Goal: Task Accomplishment & Management: Manage account settings

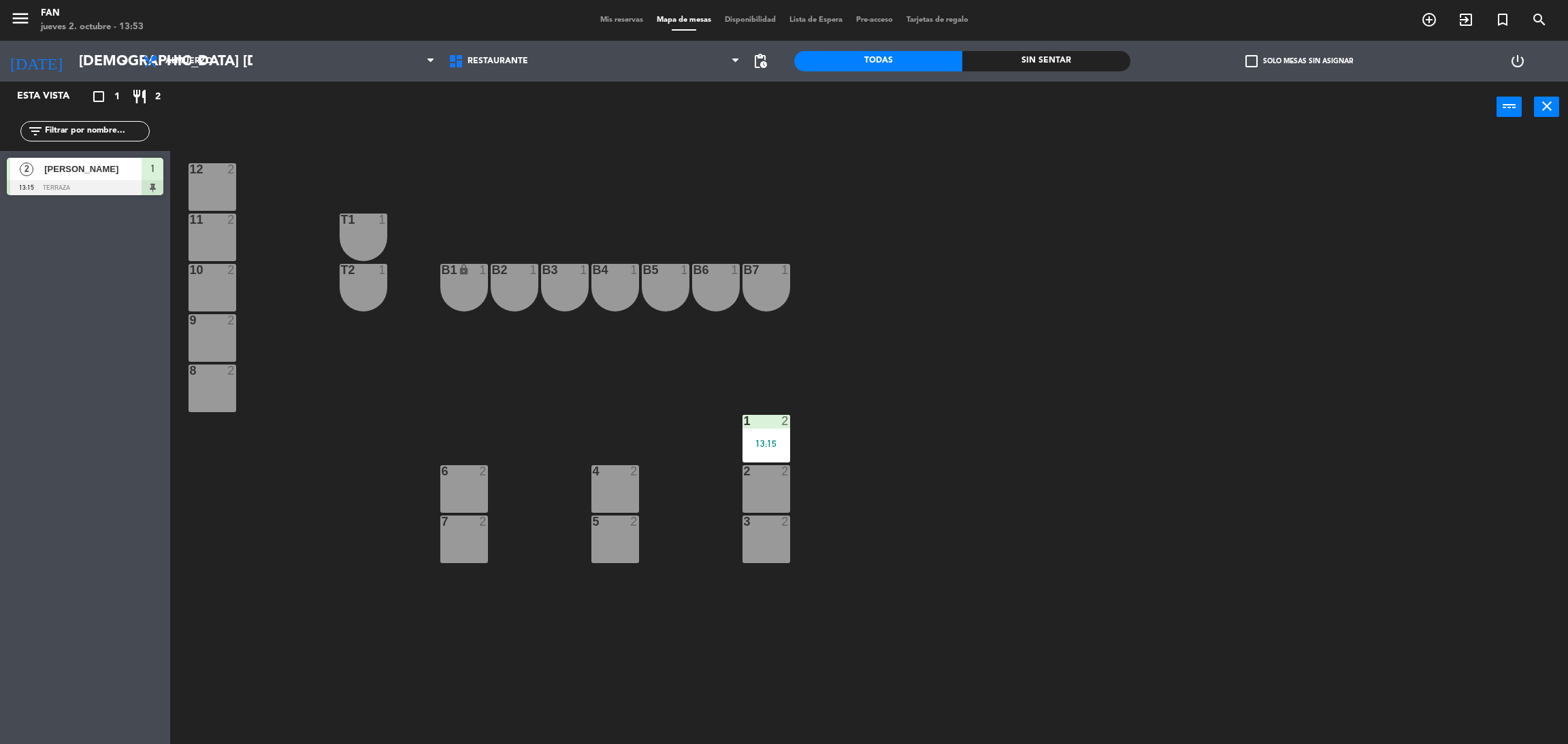
click at [615, 520] on div at bounding box center [615, 522] width 23 height 12
click at [731, 93] on button "WALK IN" at bounding box center [748, 107] width 82 height 27
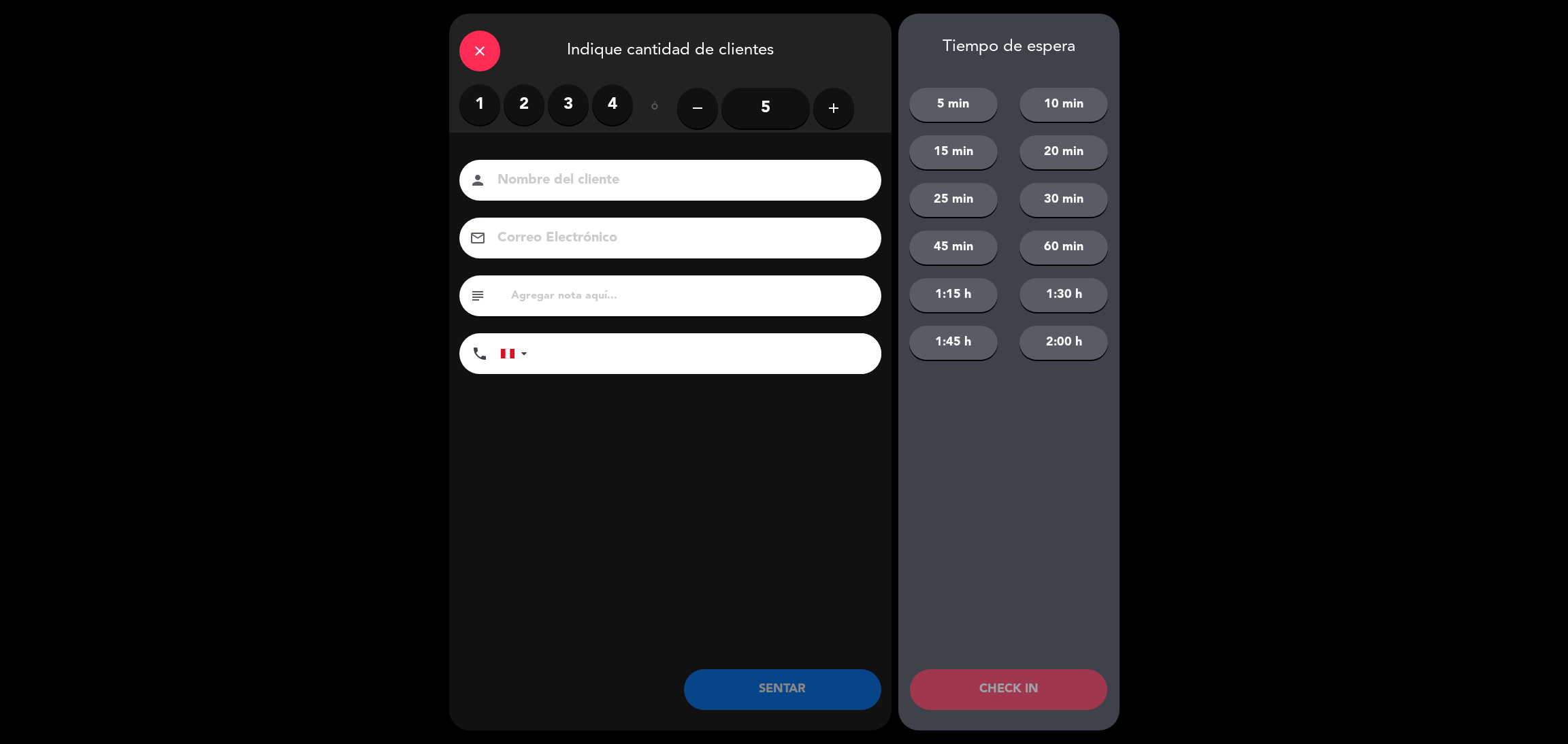
click at [514, 95] on label "2" at bounding box center [524, 105] width 41 height 41
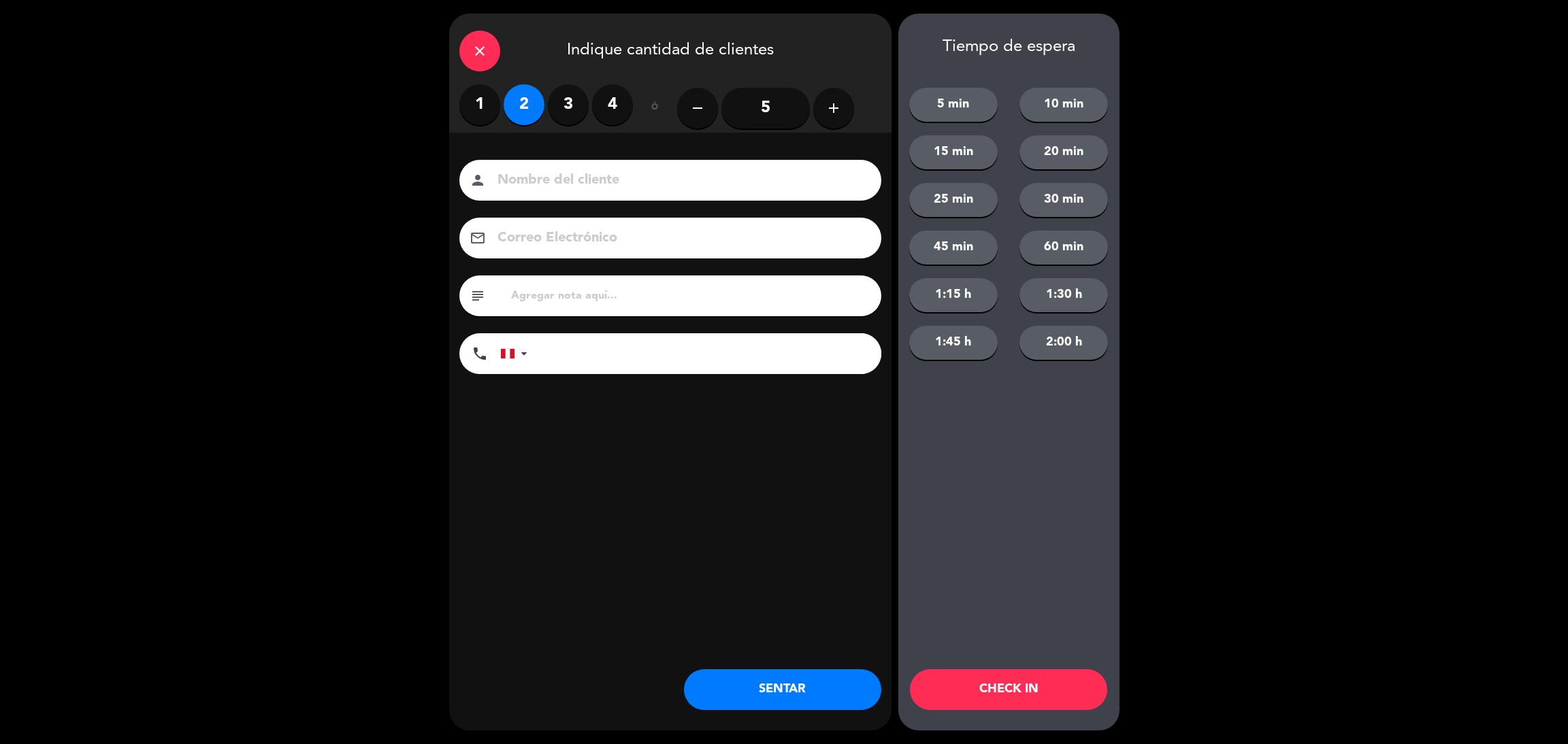
drag, startPoint x: 754, startPoint y: 714, endPoint x: 756, endPoint y: 702, distance: 12.2
click at [756, 702] on div "close Indique cantidad de clientes 1 2 3 4 ó remove 5 add Nombre del cliente pe…" at bounding box center [670, 372] width 442 height 717
click at [756, 702] on button "SENTAR" at bounding box center [783, 690] width 197 height 41
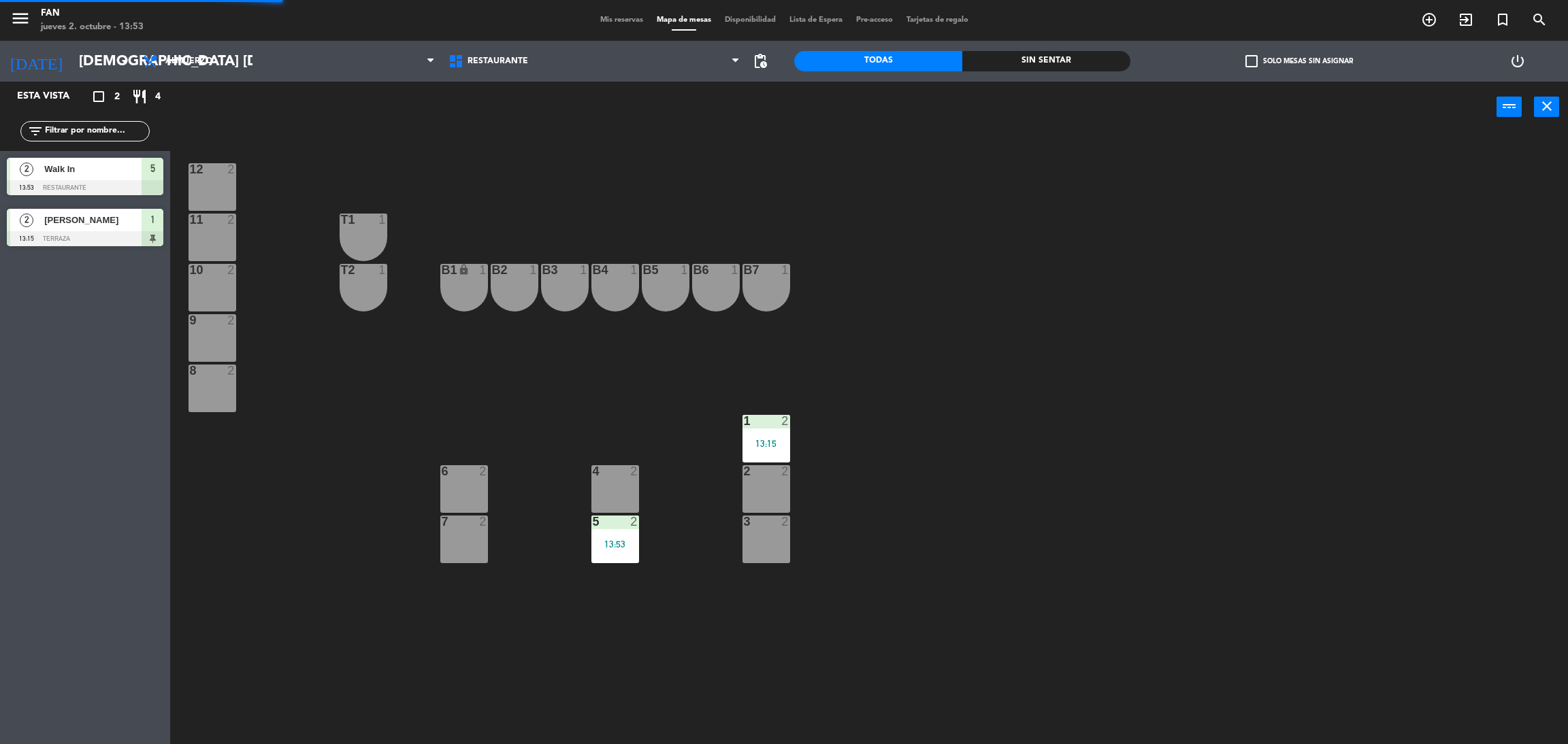
click at [733, 686] on div "12 2 11 2 T1 1 10 2 T2 1 B1 lock 1 B2 1 B3 1 B4 1 B5 1 B6 1 B7 1 9 2 8 2 1 2 13…" at bounding box center [877, 444] width 1382 height 612
click at [166, 45] on div "Almuerzo Cena Almuerzo Almuerzo Cena" at bounding box center [288, 61] width 306 height 41
click at [182, 56] on span "Almuerzo" at bounding box center [189, 61] width 47 height 10
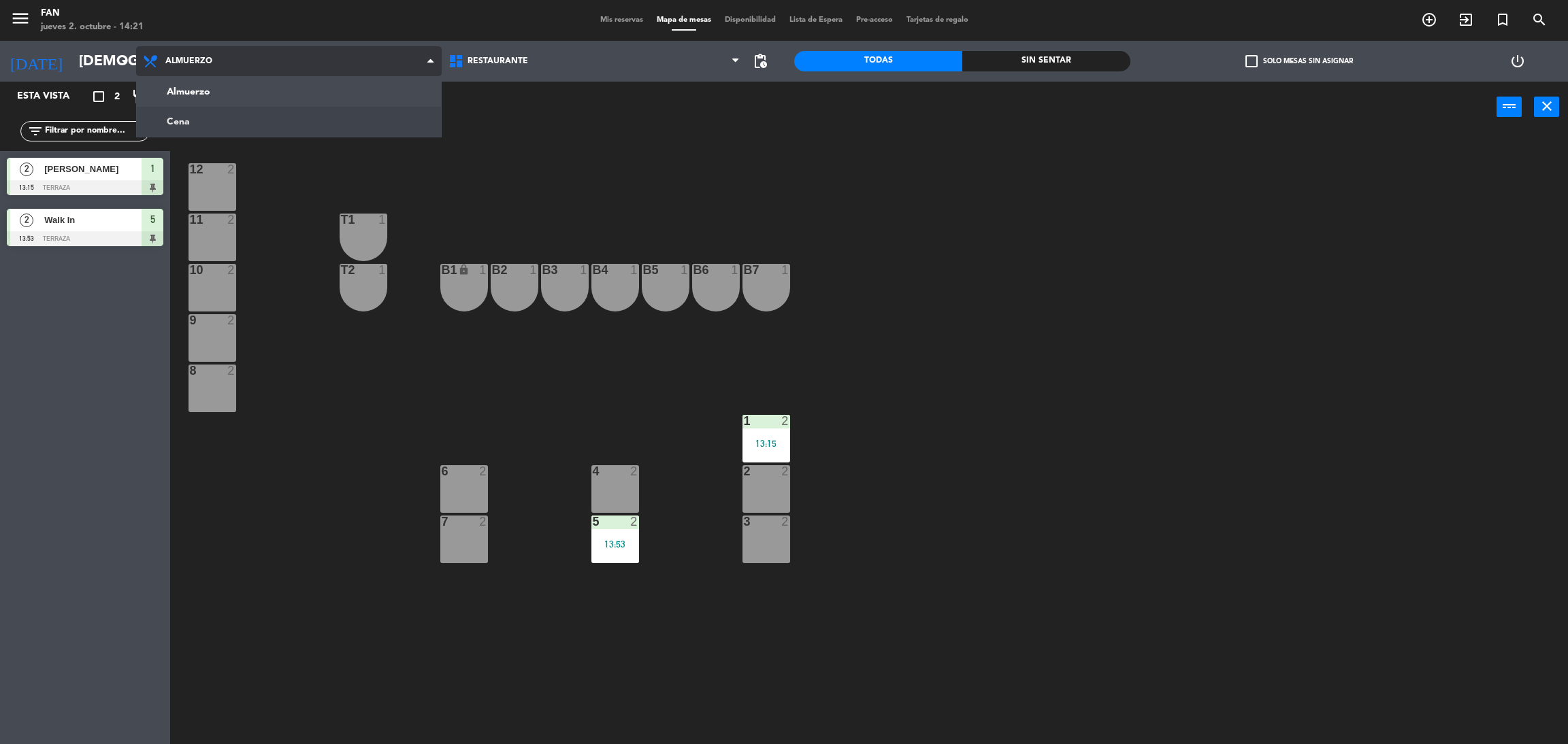
click at [200, 121] on ng-component "menu Fan jueves 2. octubre - 14:21 Mis reservas Mapa de mesas Disponibilidad Li…" at bounding box center [784, 375] width 1568 height 751
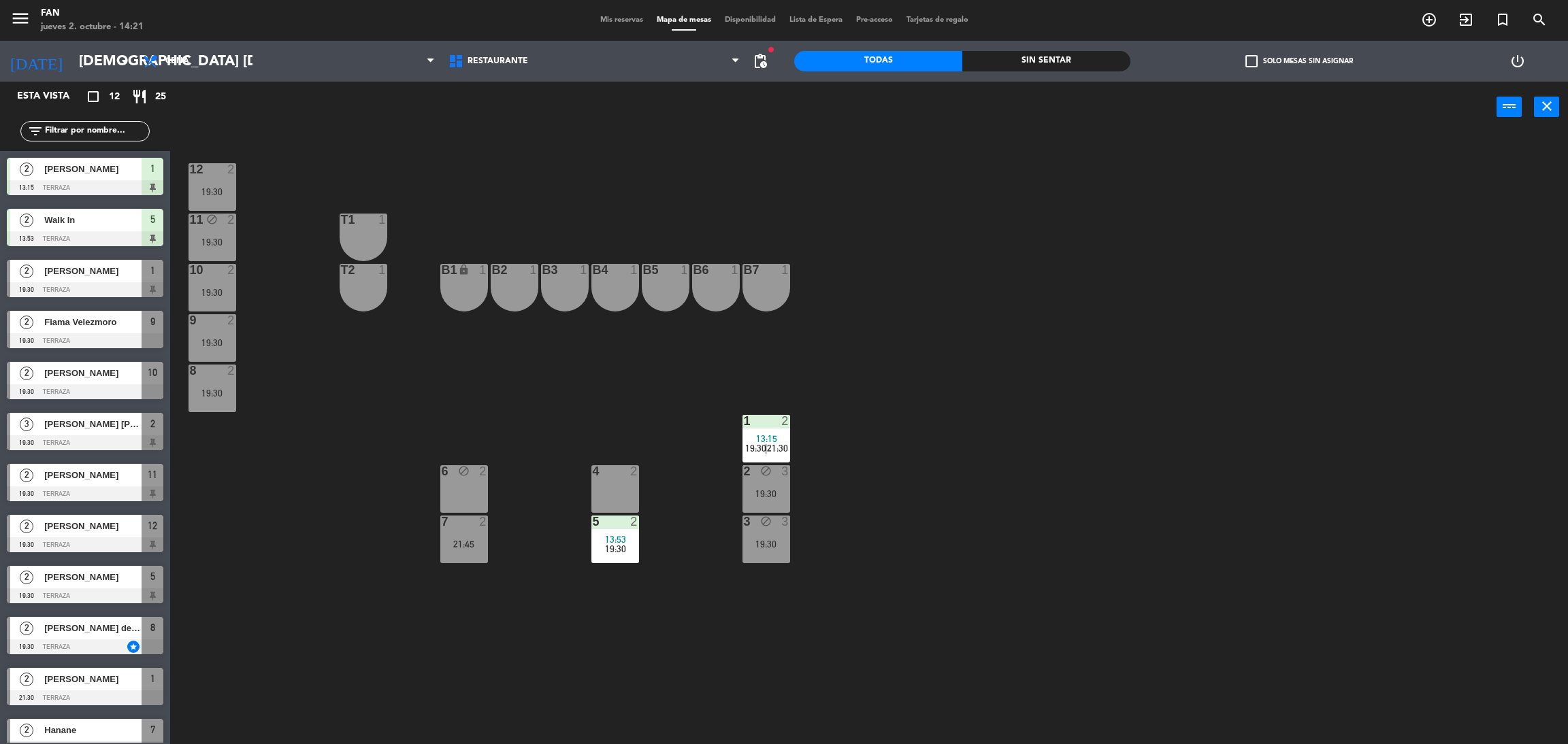
click at [618, 20] on span "Mis reservas" at bounding box center [621, 20] width 56 height 8
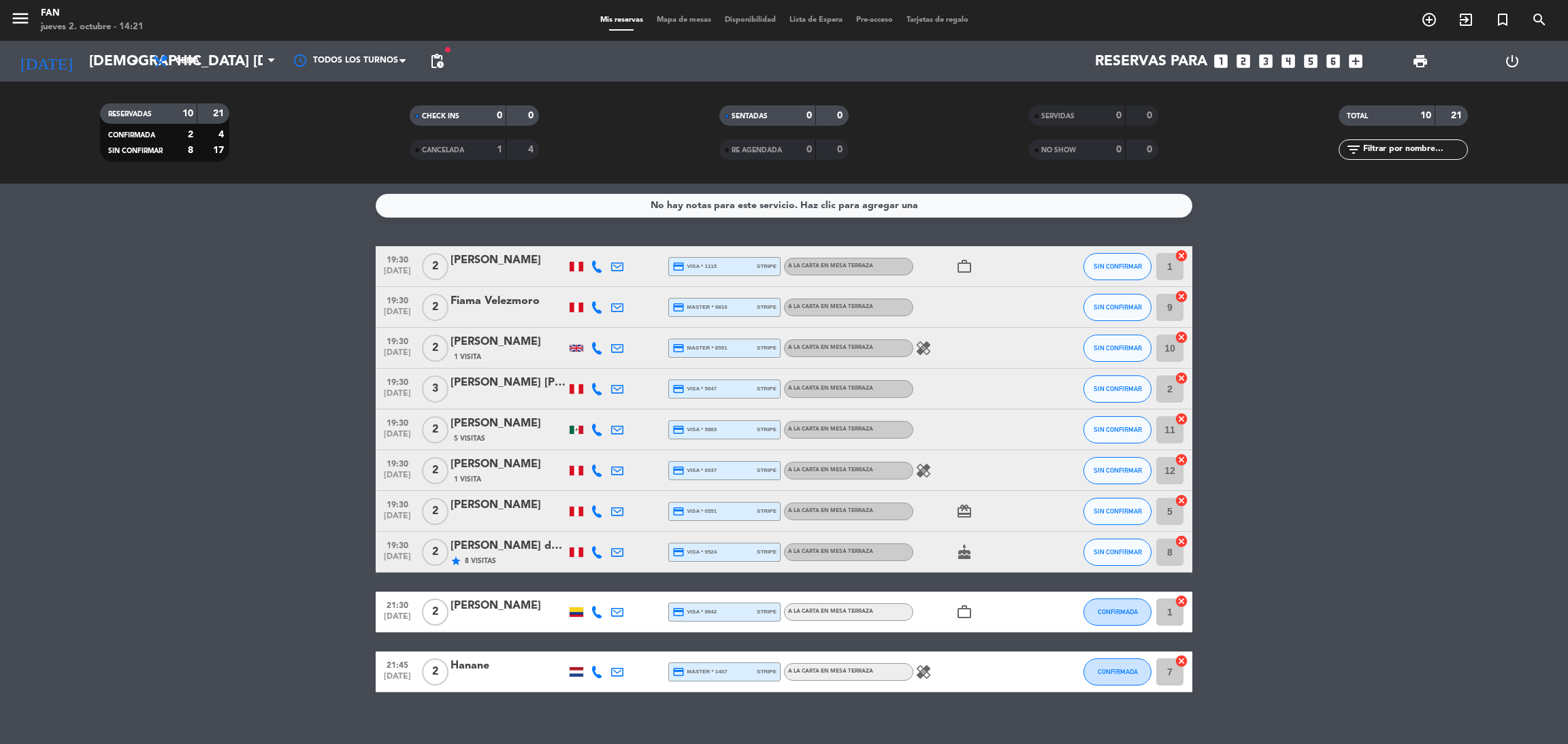
click at [353, 565] on bookings-row "19:30 [DATE] 2 [PERSON_NAME] credit_card visa * 1115 stripe A la carta en Mesa …" at bounding box center [784, 469] width 1568 height 447
click at [1280, 366] on bookings-row "19:30 [DATE] 2 [PERSON_NAME] credit_card visa * 1115 stripe A la carta en Mesa …" at bounding box center [784, 469] width 1568 height 447
click at [104, 59] on input "[DEMOGRAPHIC_DATA] [DATE]" at bounding box center [176, 61] width 187 height 30
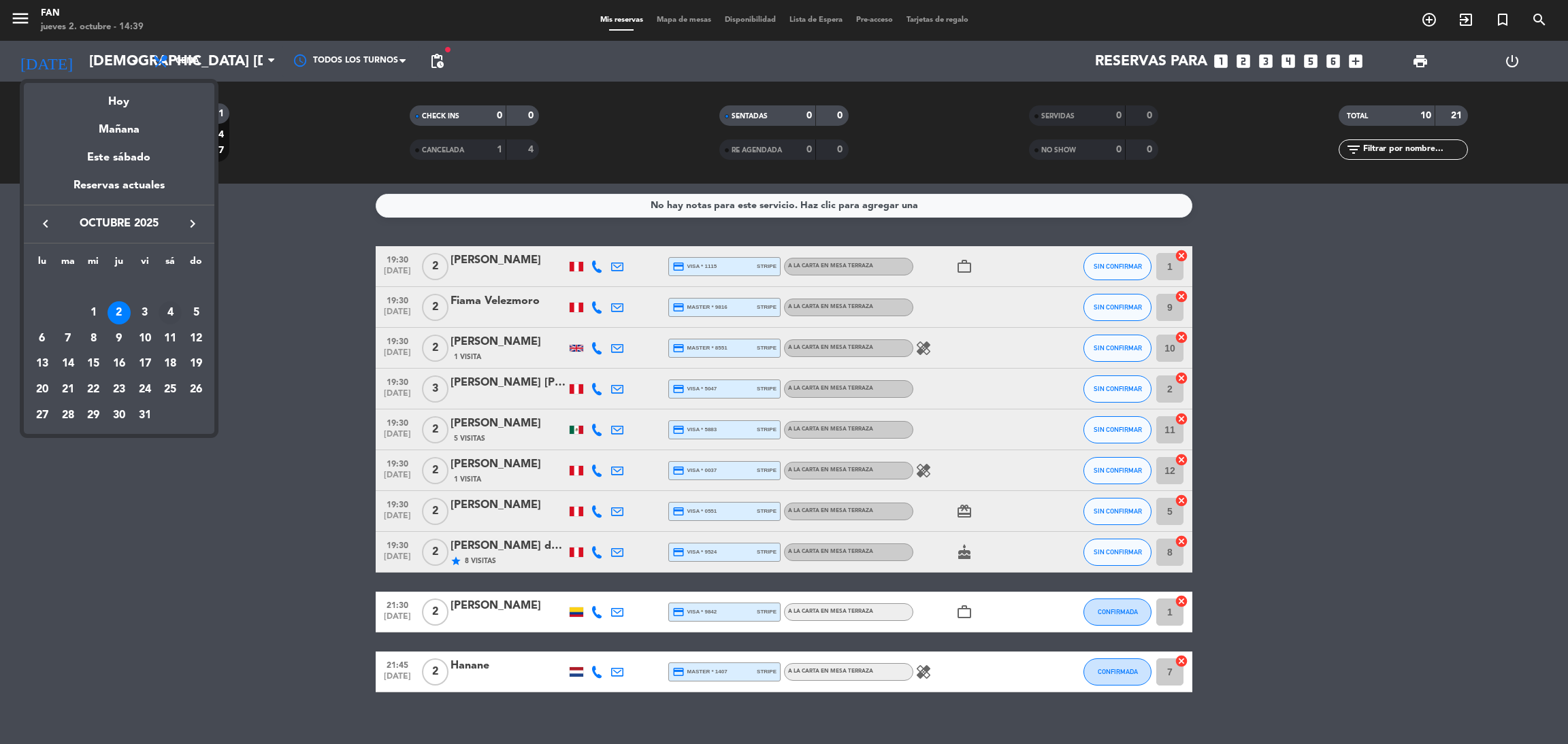
click at [162, 306] on div "4" at bounding box center [170, 312] width 24 height 24
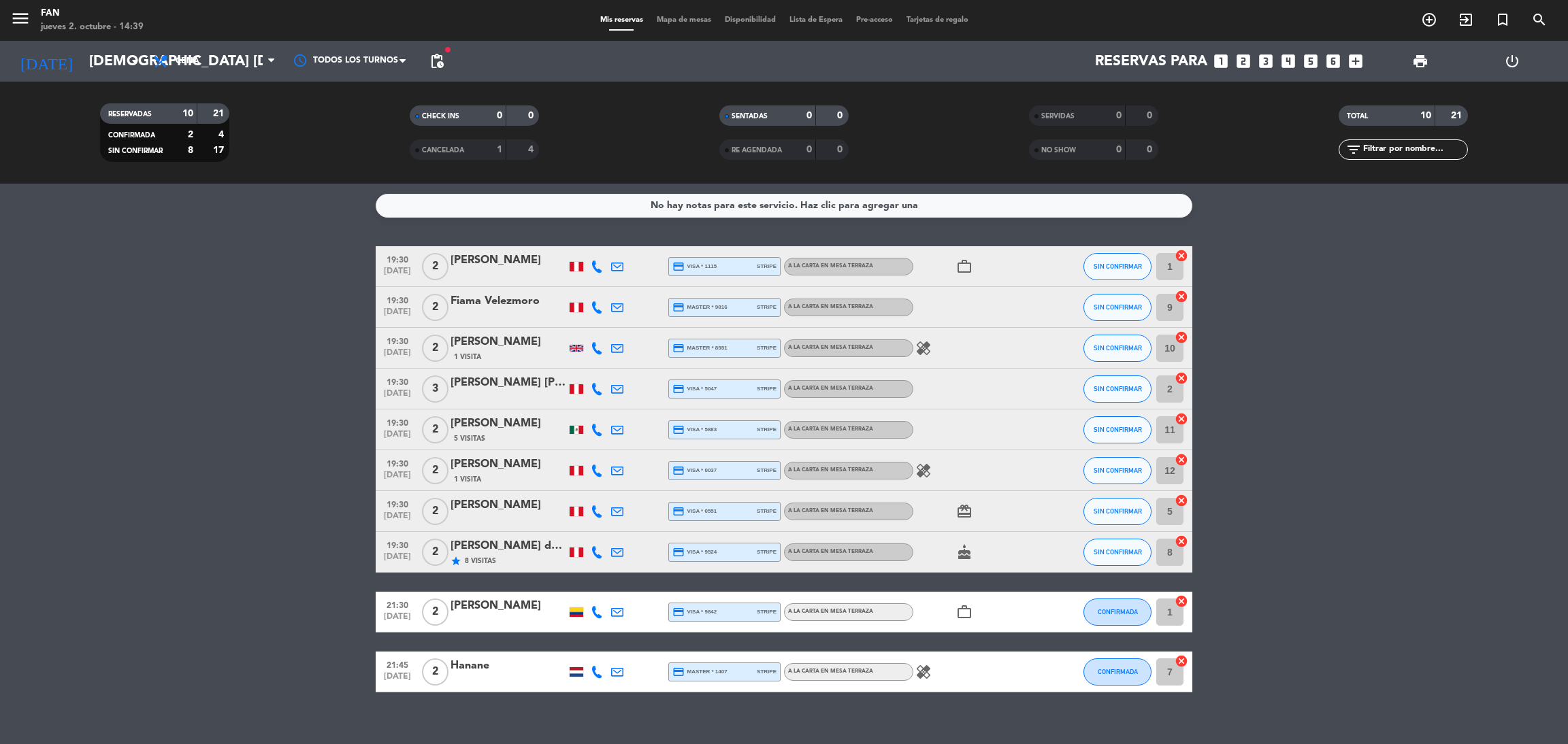
type input "sáb. [DATE]"
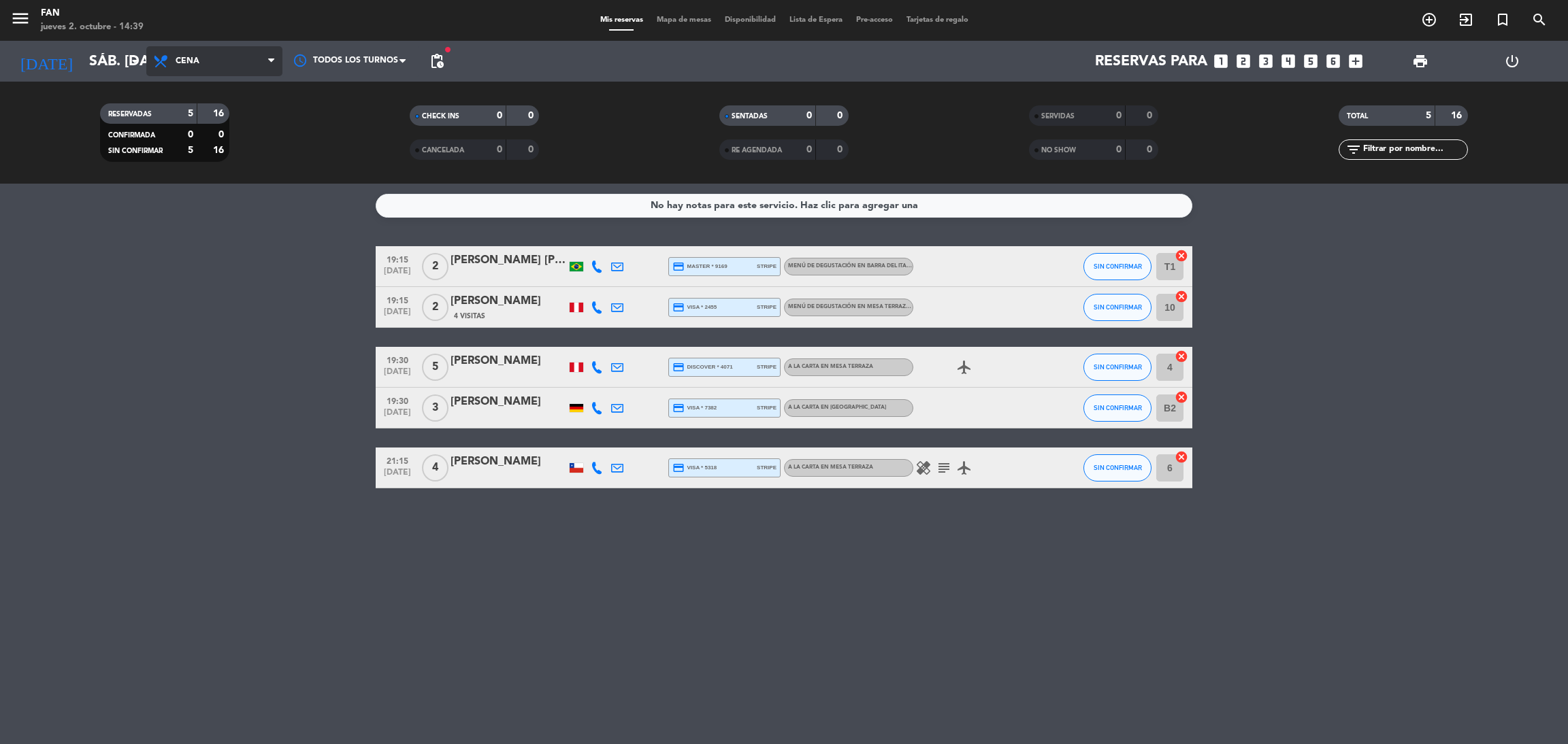
click at [248, 69] on span "Cena" at bounding box center [214, 61] width 136 height 30
click at [251, 141] on div "menu Fan jueves 2. octubre - 14:39 Mis reservas Mapa de mesas Disponibilidad Li…" at bounding box center [784, 92] width 1568 height 184
click at [270, 80] on div "Todos los servicios Almuerzo Cena Cena Todos los servicios Almuerzo Cena" at bounding box center [214, 61] width 136 height 41
click at [248, 67] on span "Cena" at bounding box center [214, 61] width 136 height 30
click at [235, 116] on div "menu Fan jueves 2. octubre - 14:39 Mis reservas Mapa de mesas Disponibilidad Li…" at bounding box center [784, 92] width 1568 height 184
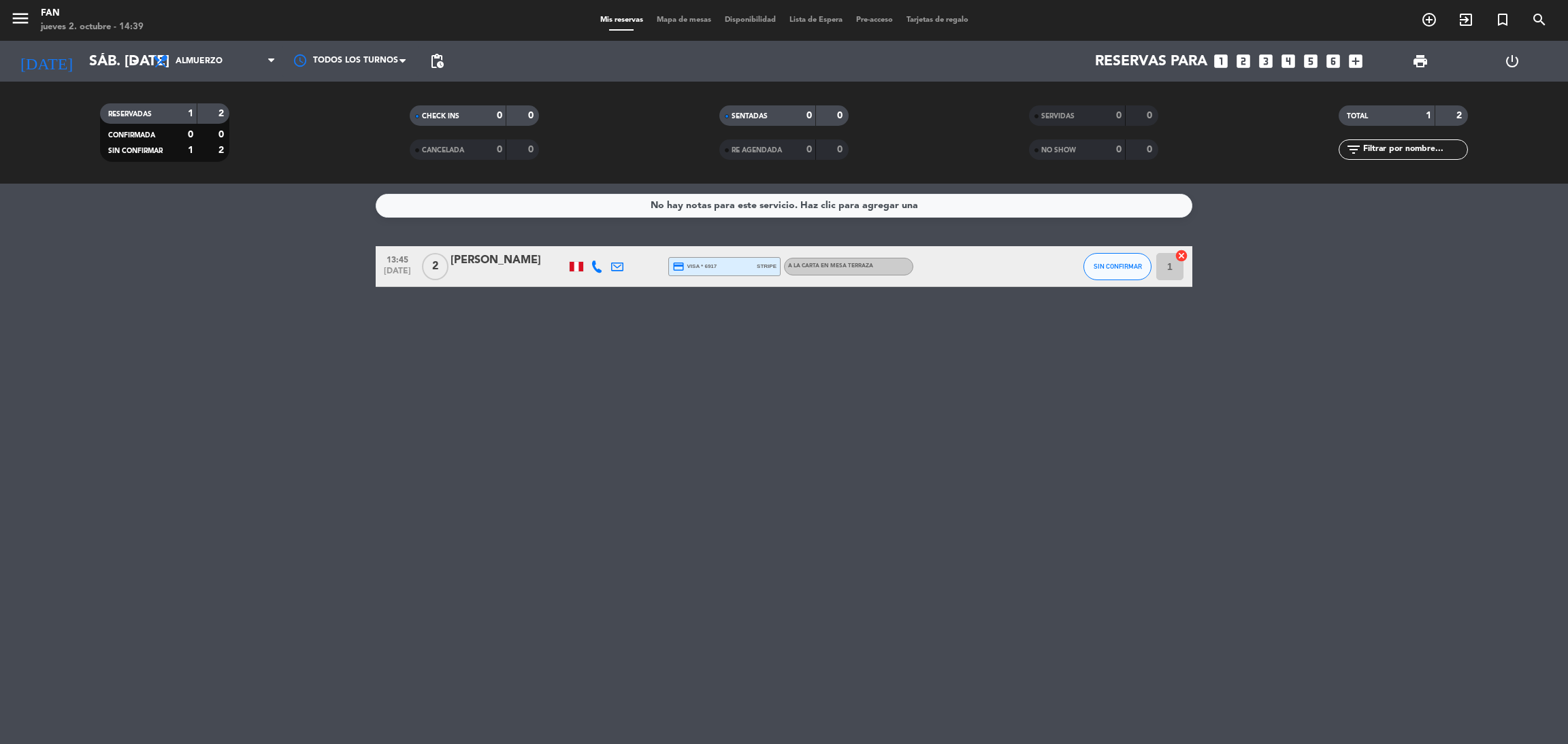
click at [687, 21] on span "Mapa de mesas" at bounding box center [684, 20] width 68 height 8
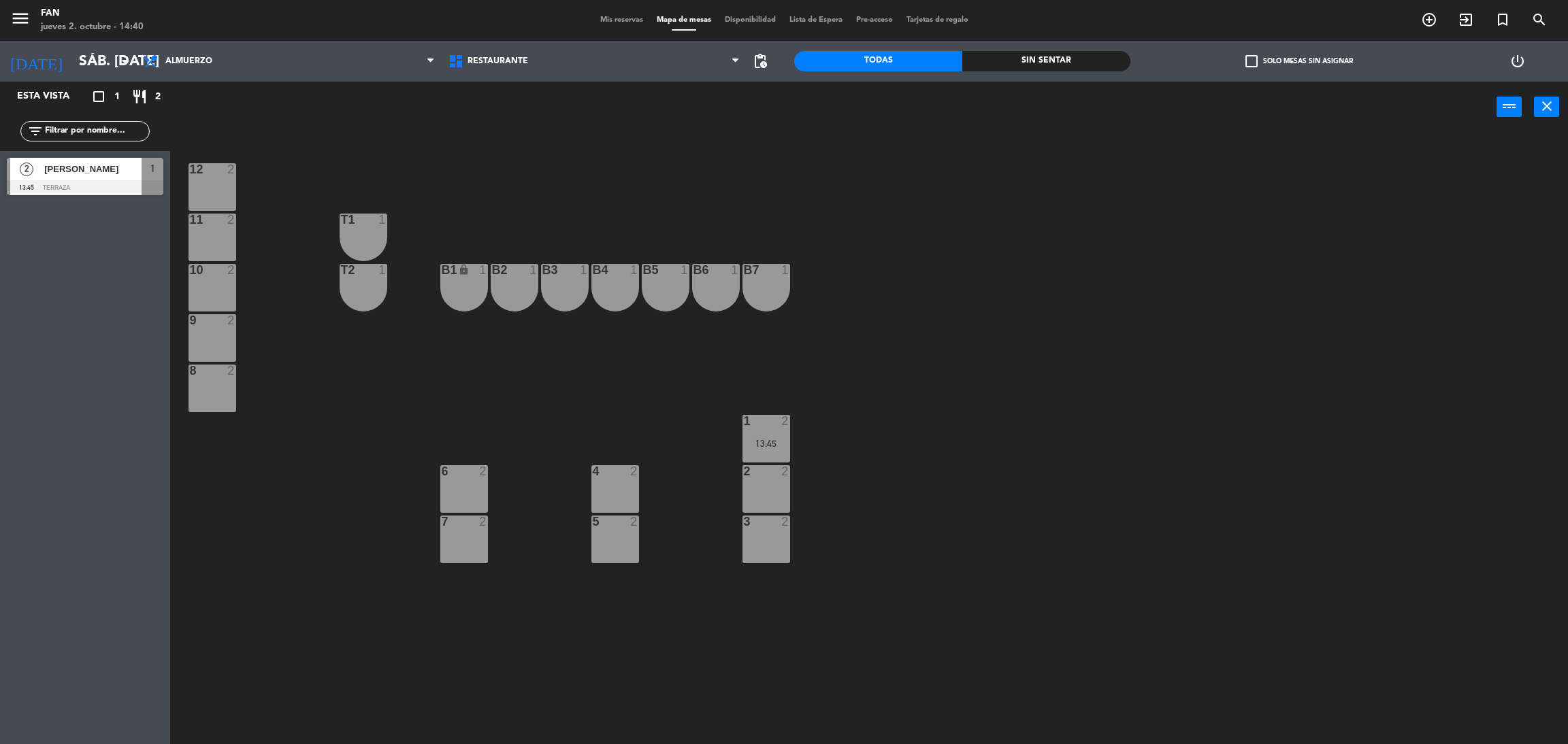
click at [209, 303] on div "10 2" at bounding box center [212, 287] width 48 height 48
click at [215, 315] on div at bounding box center [212, 320] width 23 height 12
click at [778, 97] on button "[GEOGRAPHIC_DATA]" at bounding box center [791, 107] width 82 height 27
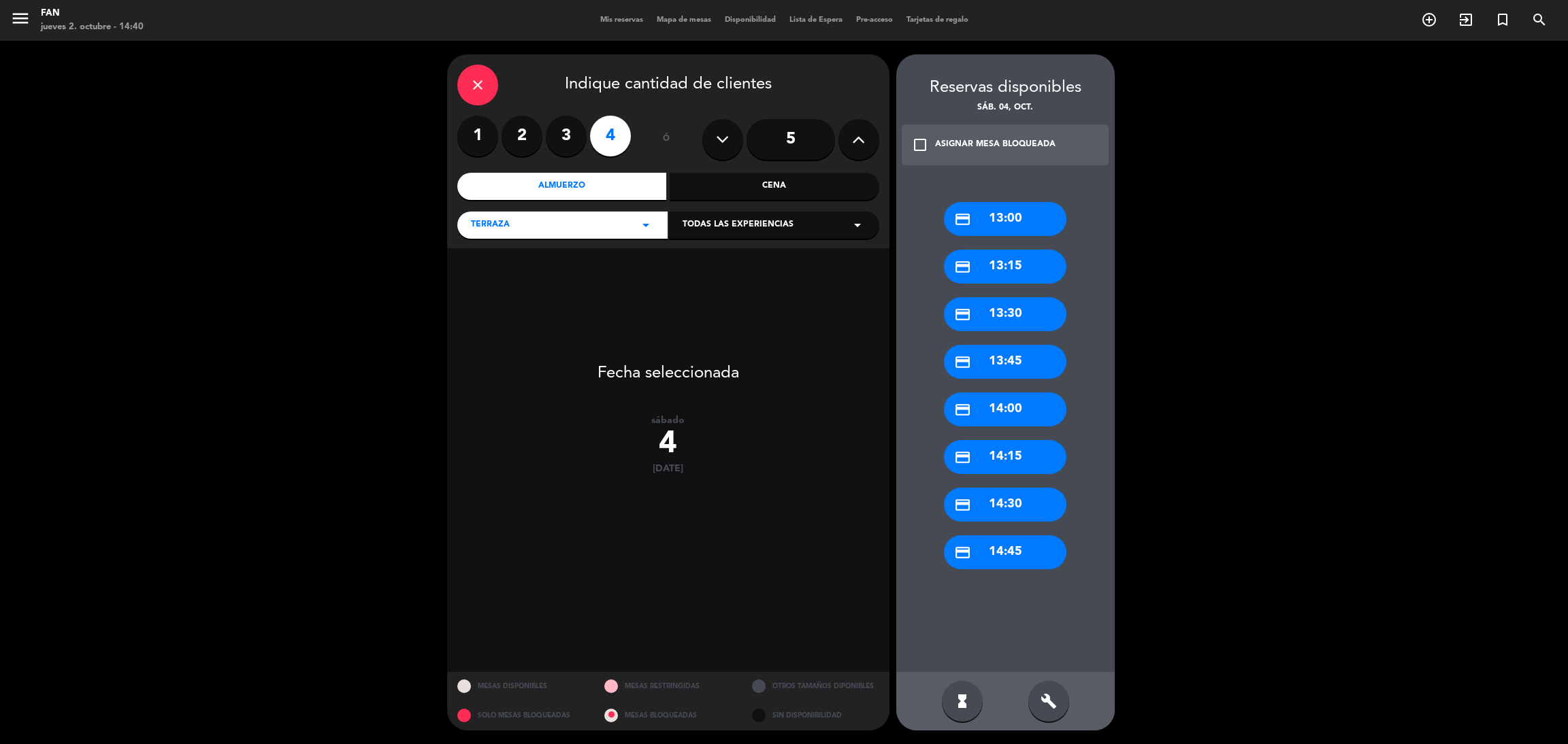
click at [548, 143] on label "3" at bounding box center [566, 137] width 41 height 41
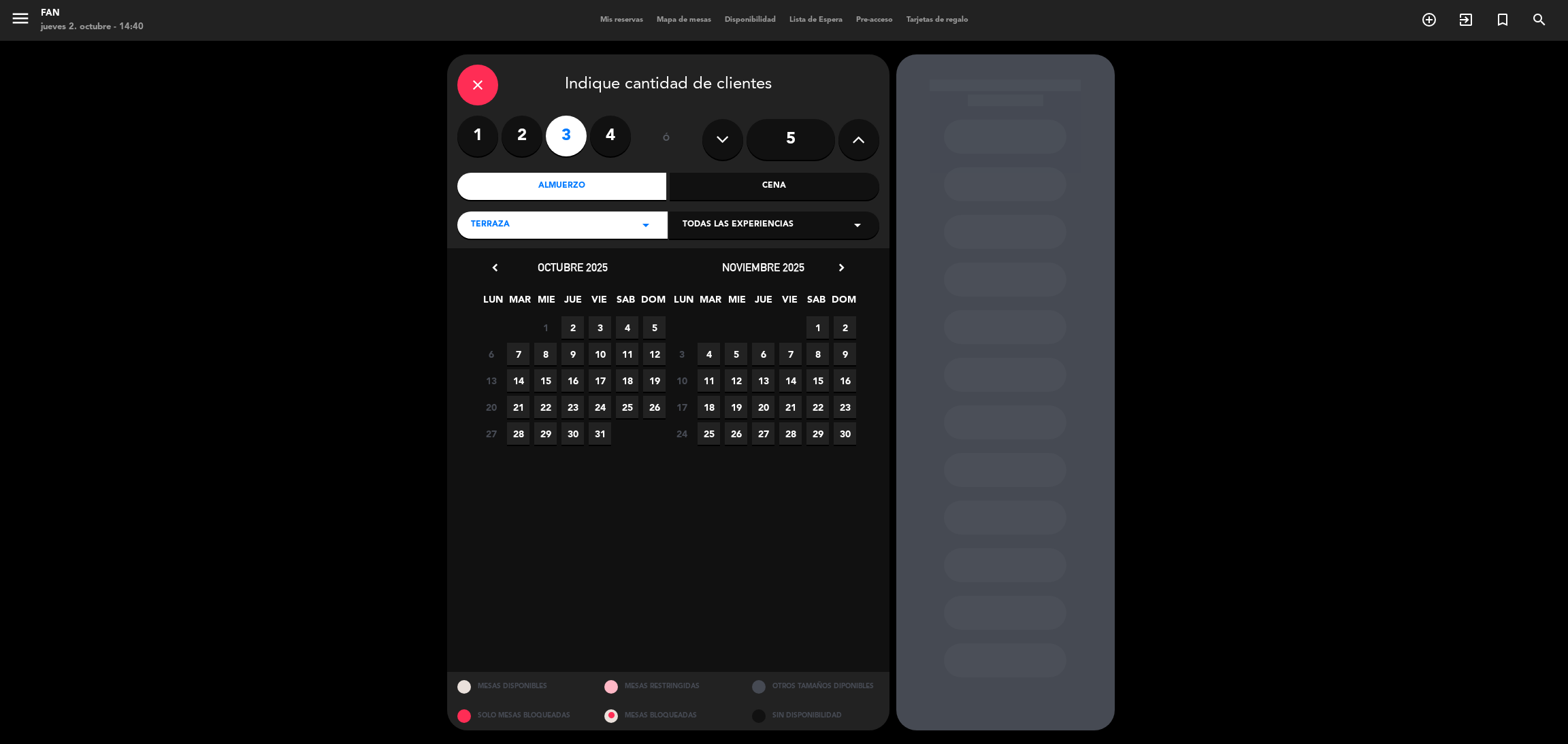
click at [626, 328] on span "4" at bounding box center [627, 328] width 23 height 23
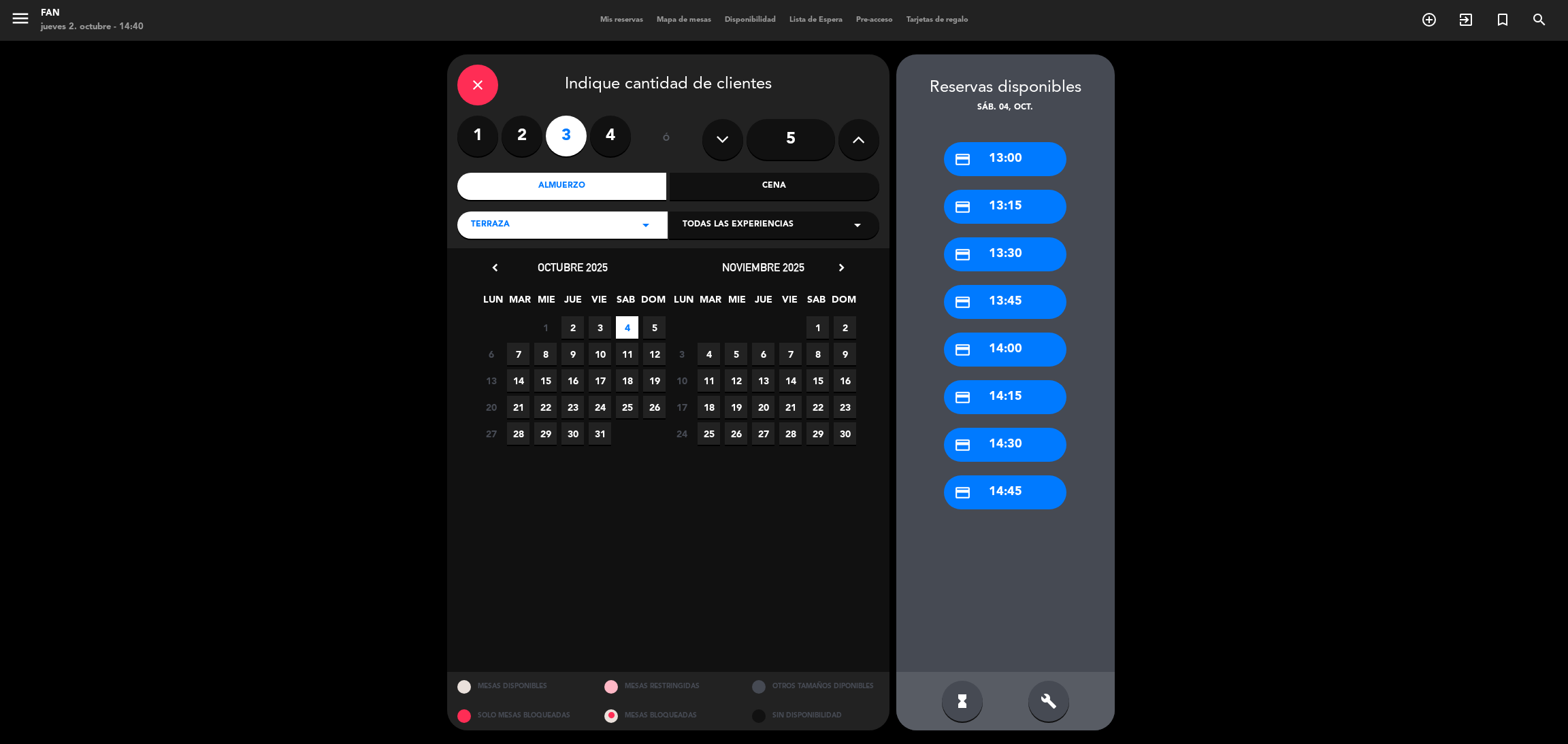
click at [1013, 254] on div "credit_card 13:30" at bounding box center [1004, 254] width 122 height 34
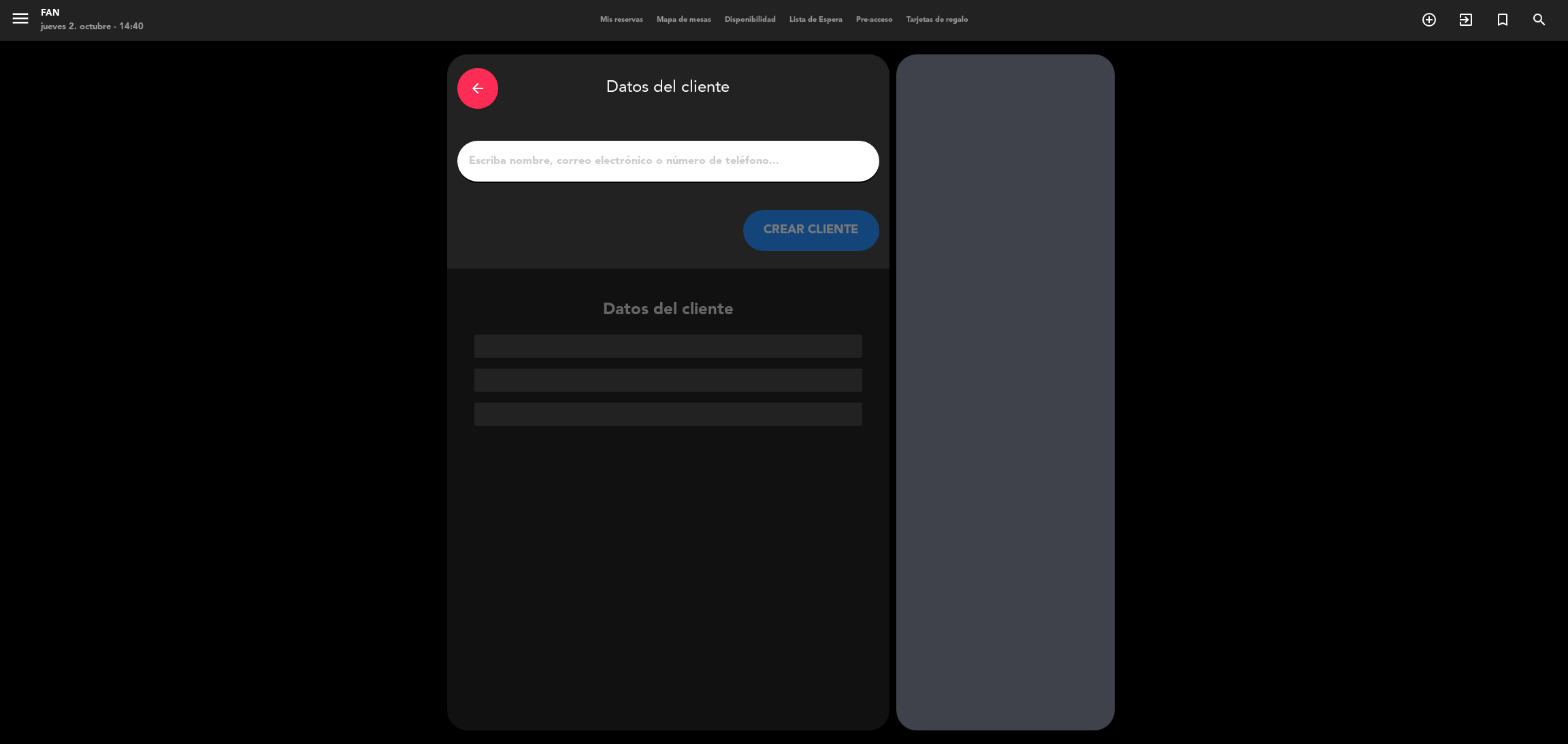
click at [789, 168] on input "1" at bounding box center [668, 161] width 401 height 19
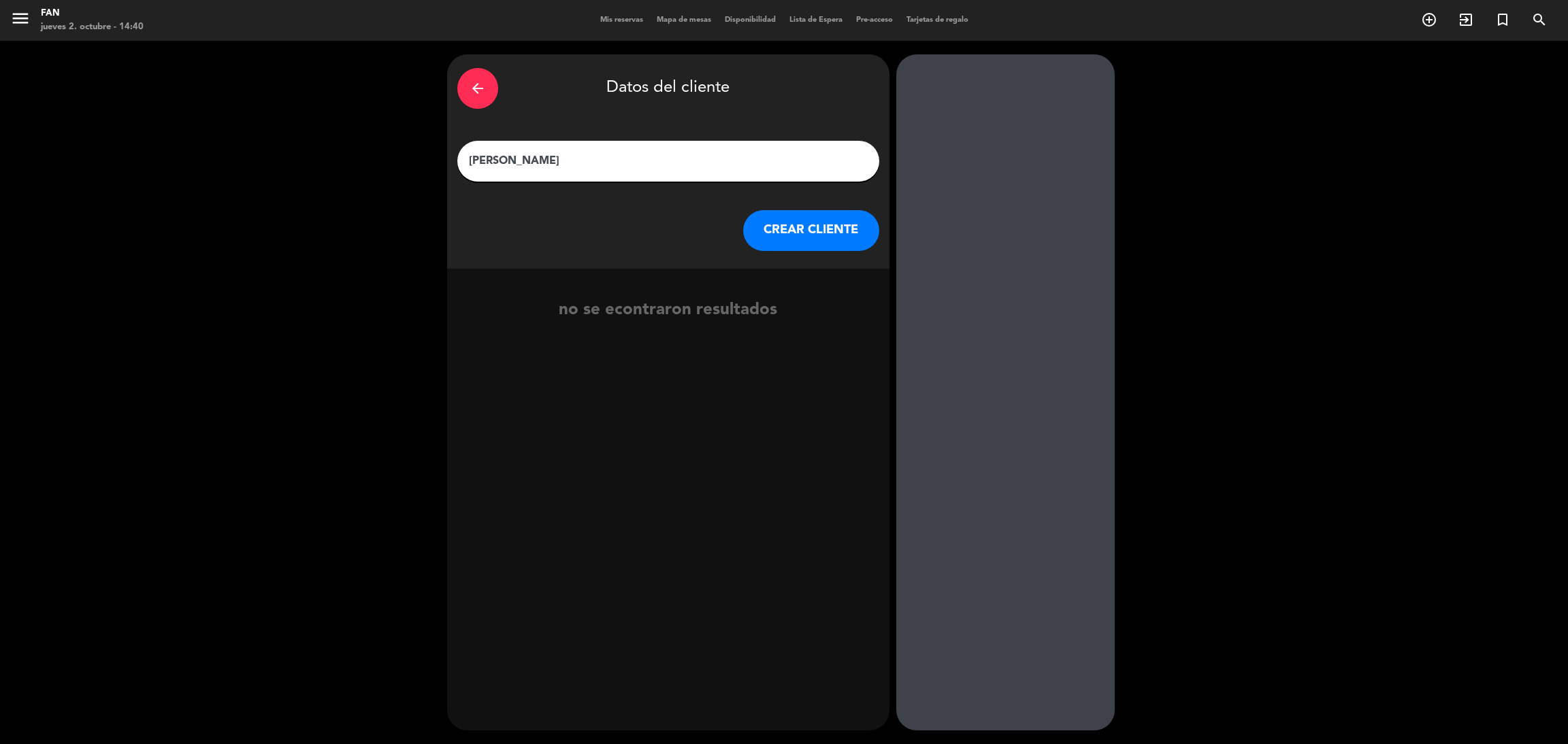
type input "[PERSON_NAME]"
click at [839, 221] on button "CREAR CLIENTE" at bounding box center [811, 231] width 136 height 41
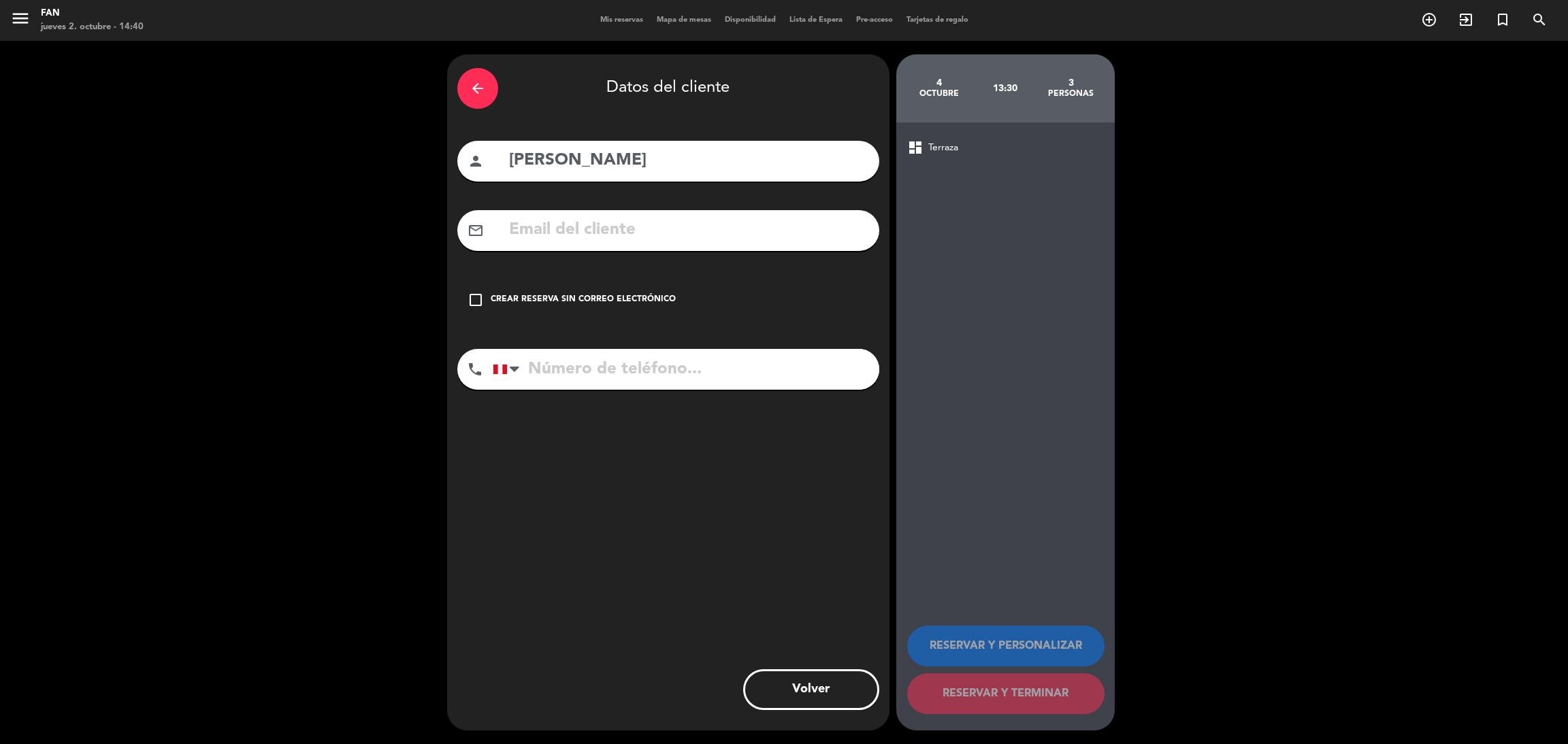
click at [725, 381] on input "tel" at bounding box center [687, 369] width 387 height 41
paste input "989259180"
type input "989259180"
click at [571, 289] on div "check_box_outline_blank Crear reserva sin correo electrónico" at bounding box center [668, 300] width 422 height 41
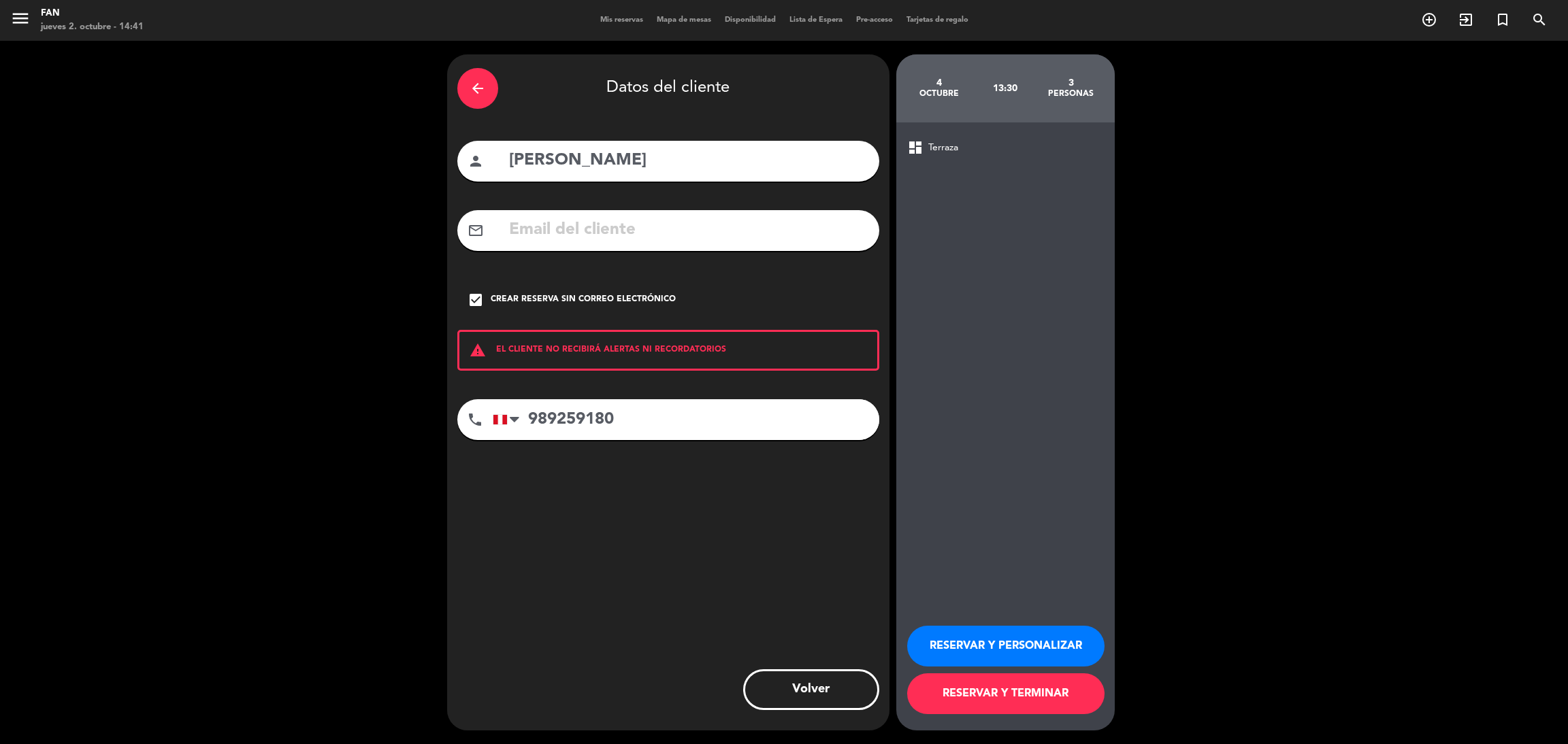
click at [977, 693] on button "RESERVAR Y TERMINAR" at bounding box center [1006, 694] width 197 height 41
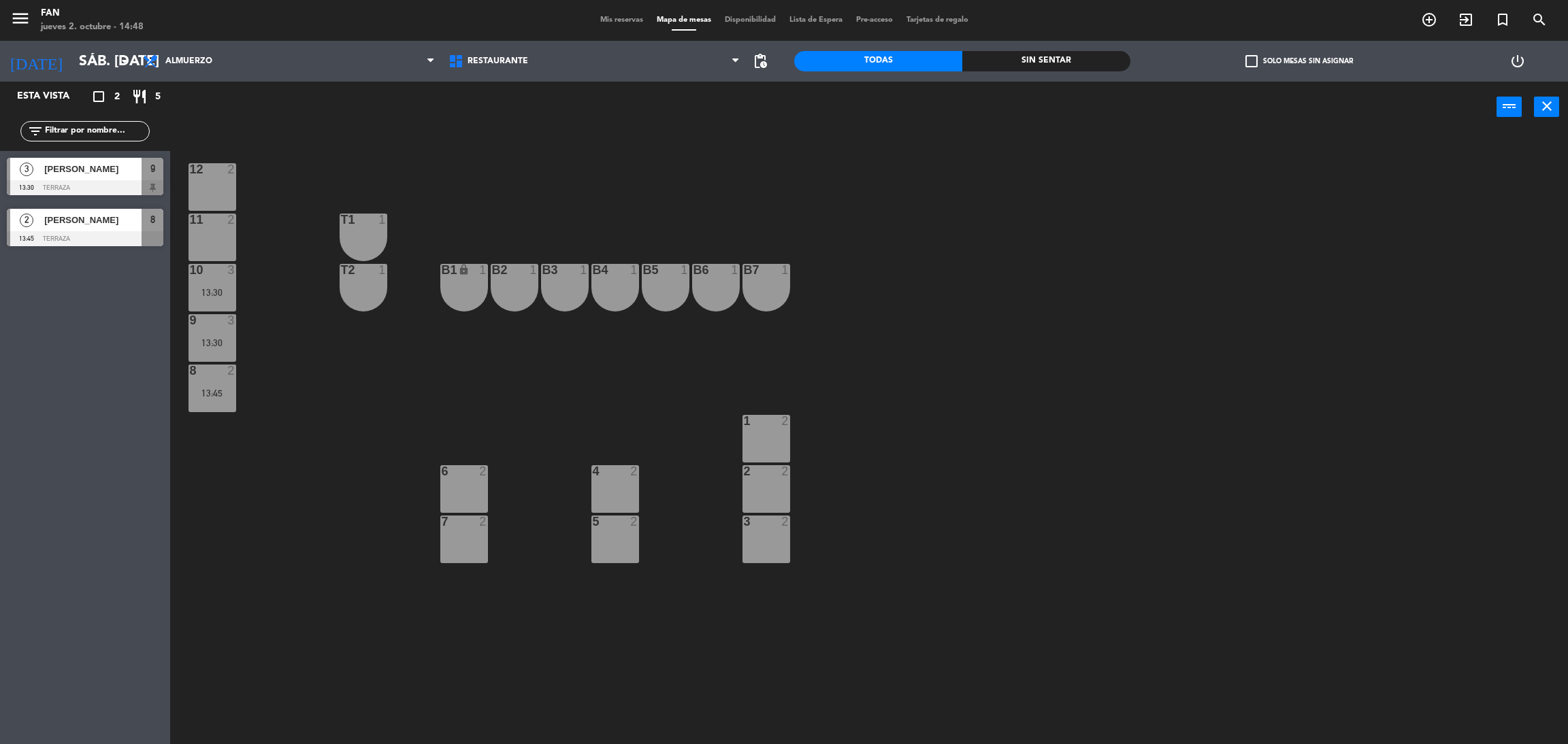
click at [614, 17] on span "Mis reservas" at bounding box center [621, 20] width 56 height 8
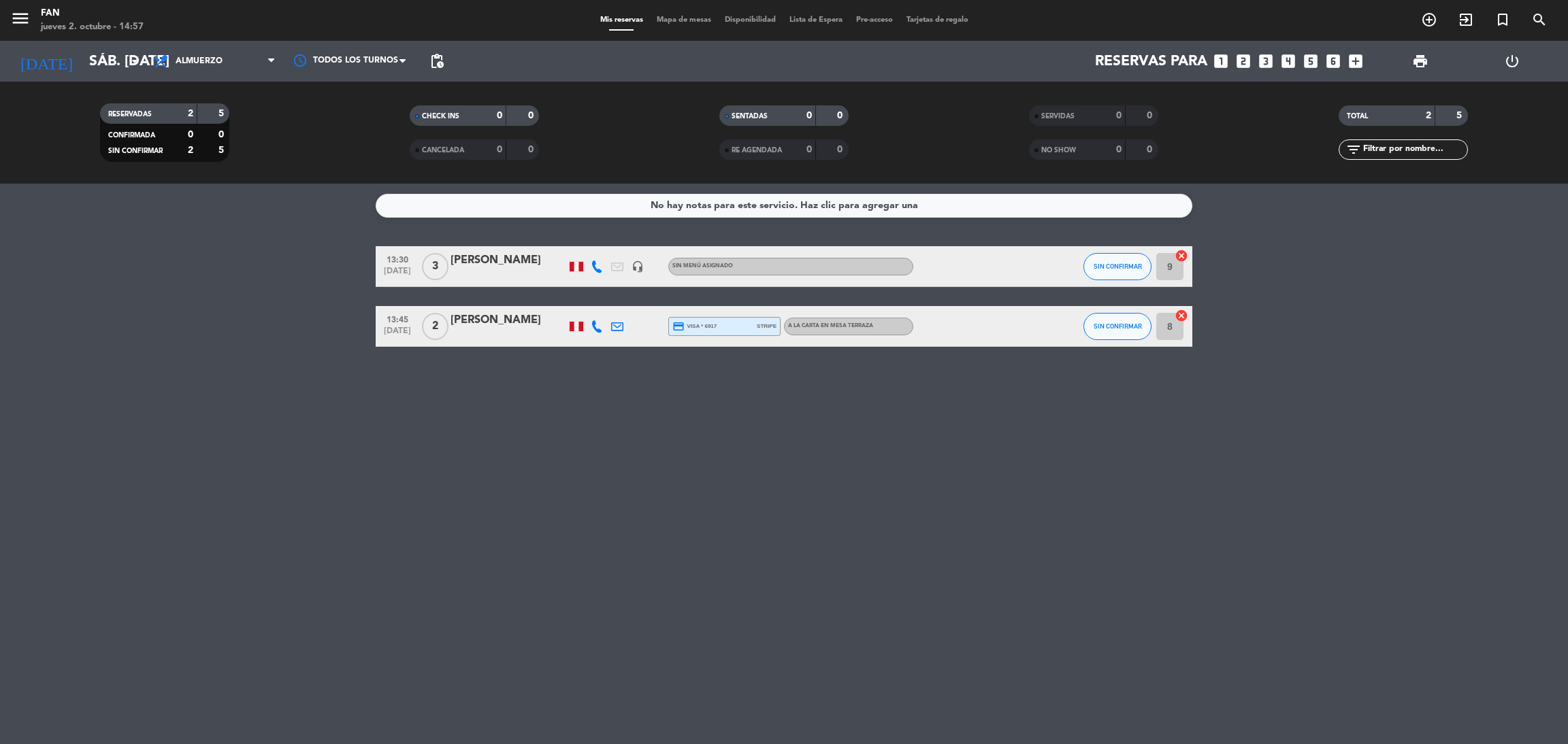
click at [677, 12] on div "menu Fan jueves 2. octubre - 14:57 Mis reservas Mapa de mesas Disponibilidad Li…" at bounding box center [784, 20] width 1568 height 41
click at [676, 23] on span "Mapa de mesas" at bounding box center [684, 20] width 68 height 8
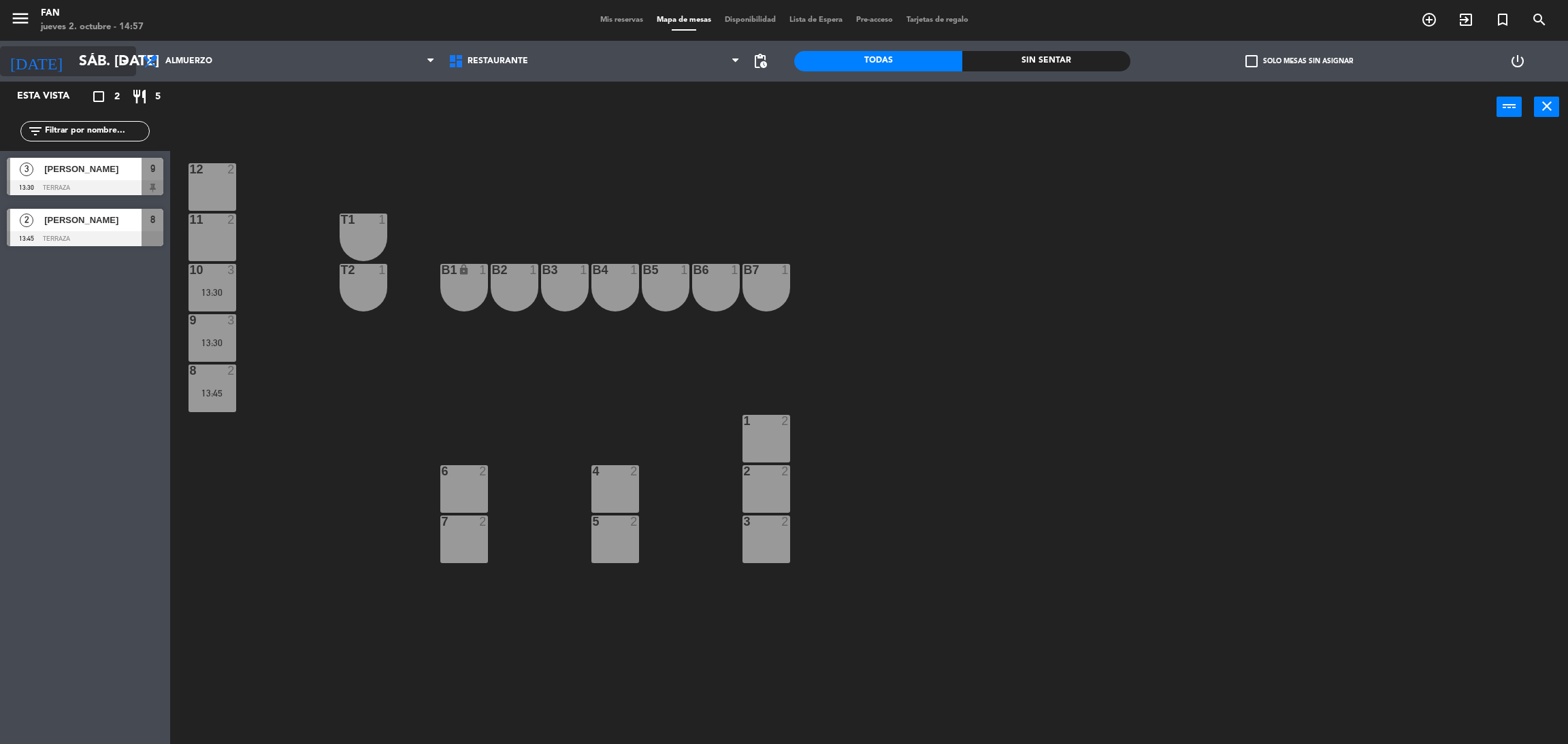
click at [116, 62] on icon "arrow_drop_down" at bounding box center [124, 61] width 17 height 17
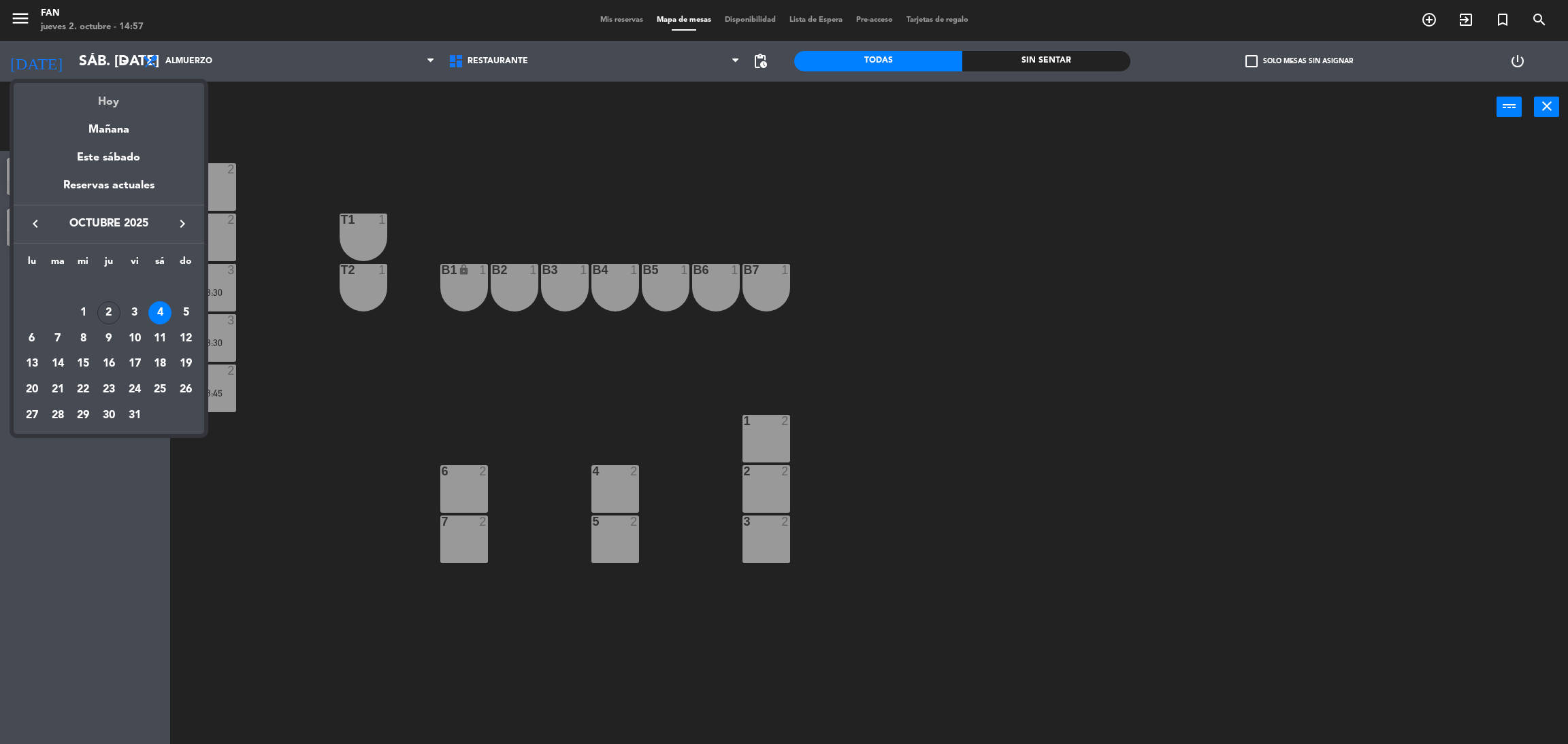
click at [107, 96] on div "Hoy" at bounding box center [108, 96] width 190 height 28
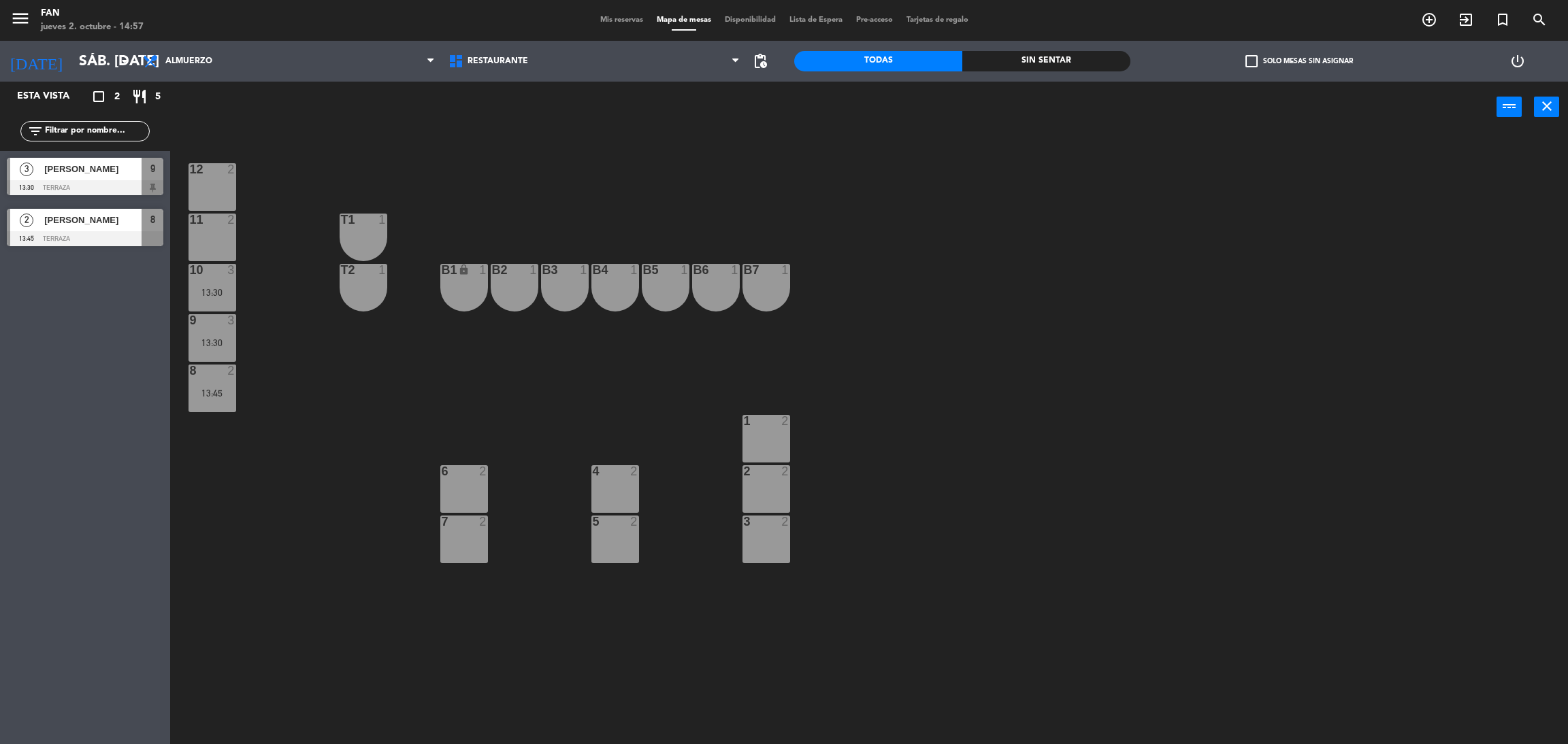
type input "[DEMOGRAPHIC_DATA] [DATE]"
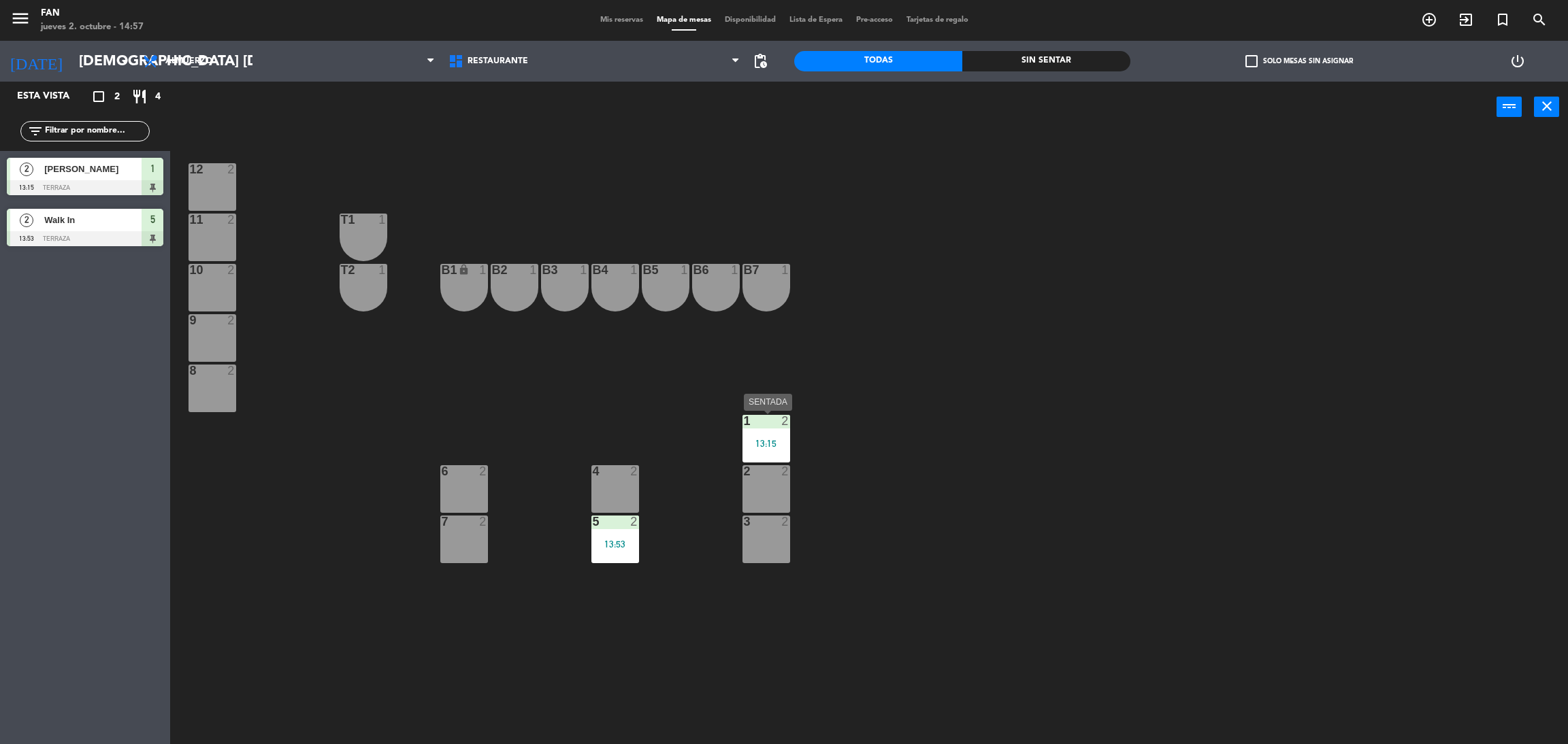
click at [751, 429] on div "1 2 13:15" at bounding box center [766, 438] width 48 height 48
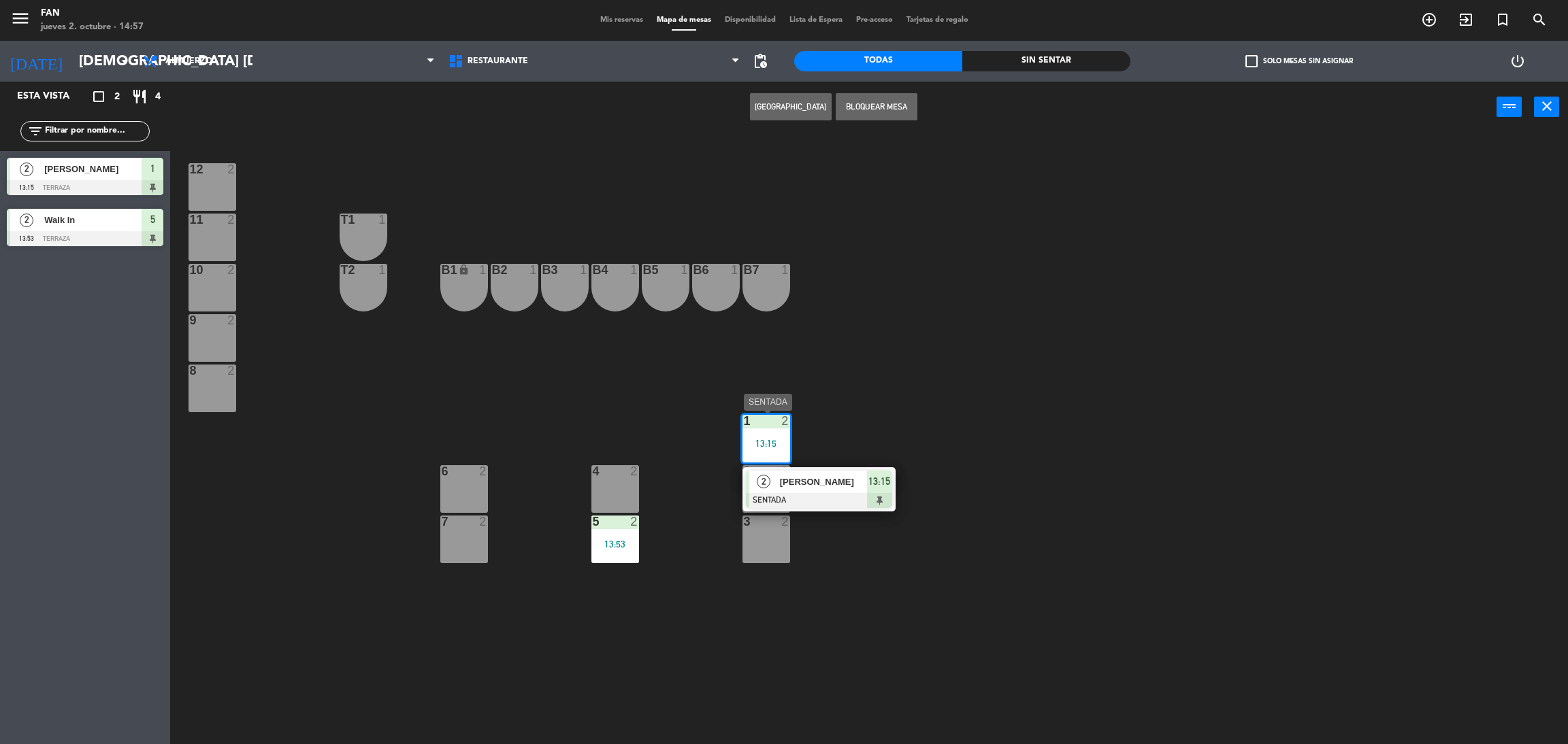
click at [809, 479] on span "[PERSON_NAME]" at bounding box center [823, 482] width 87 height 14
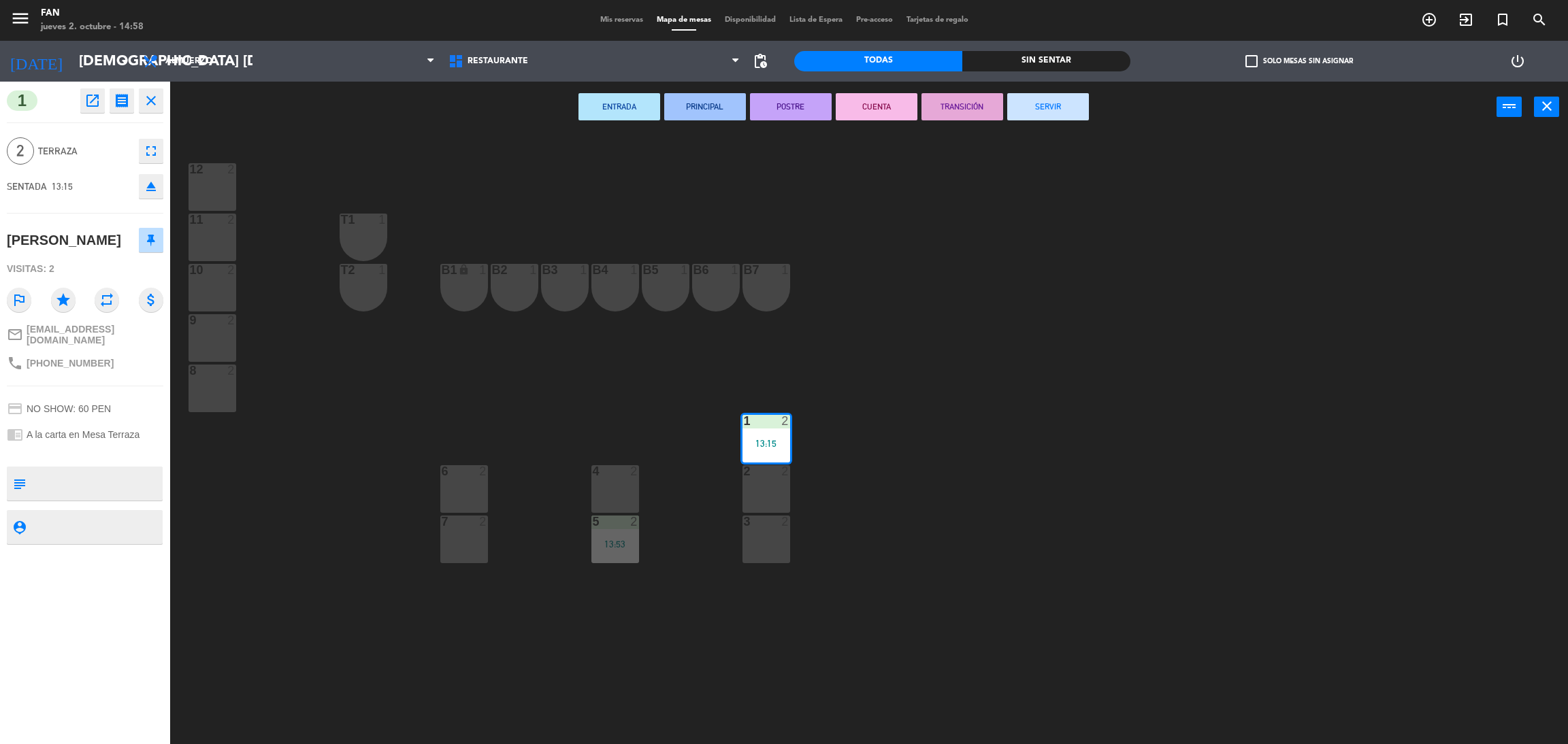
click at [1044, 103] on button "SERVIR" at bounding box center [1048, 107] width 82 height 27
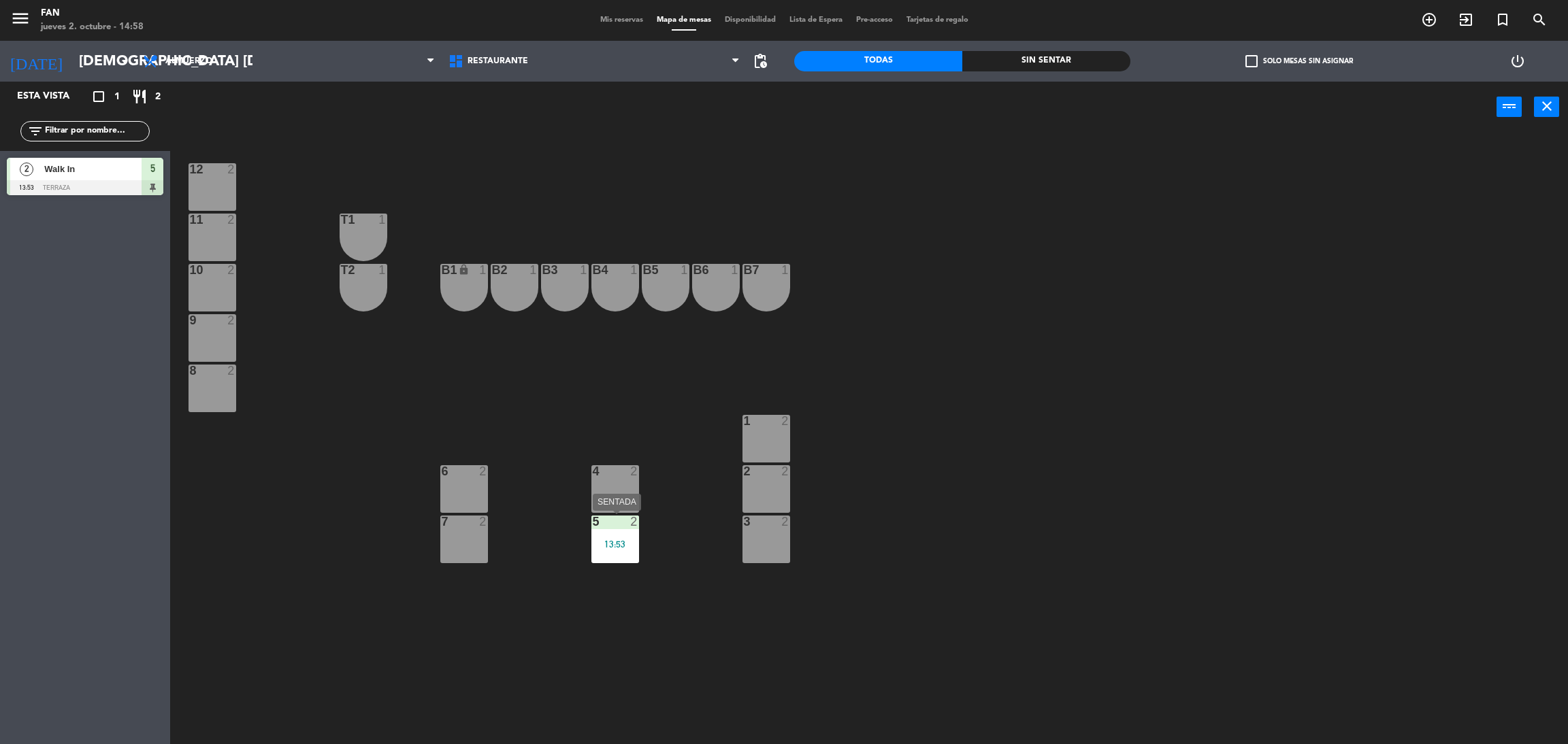
click at [614, 534] on div "5 2 13:53" at bounding box center [615, 539] width 48 height 48
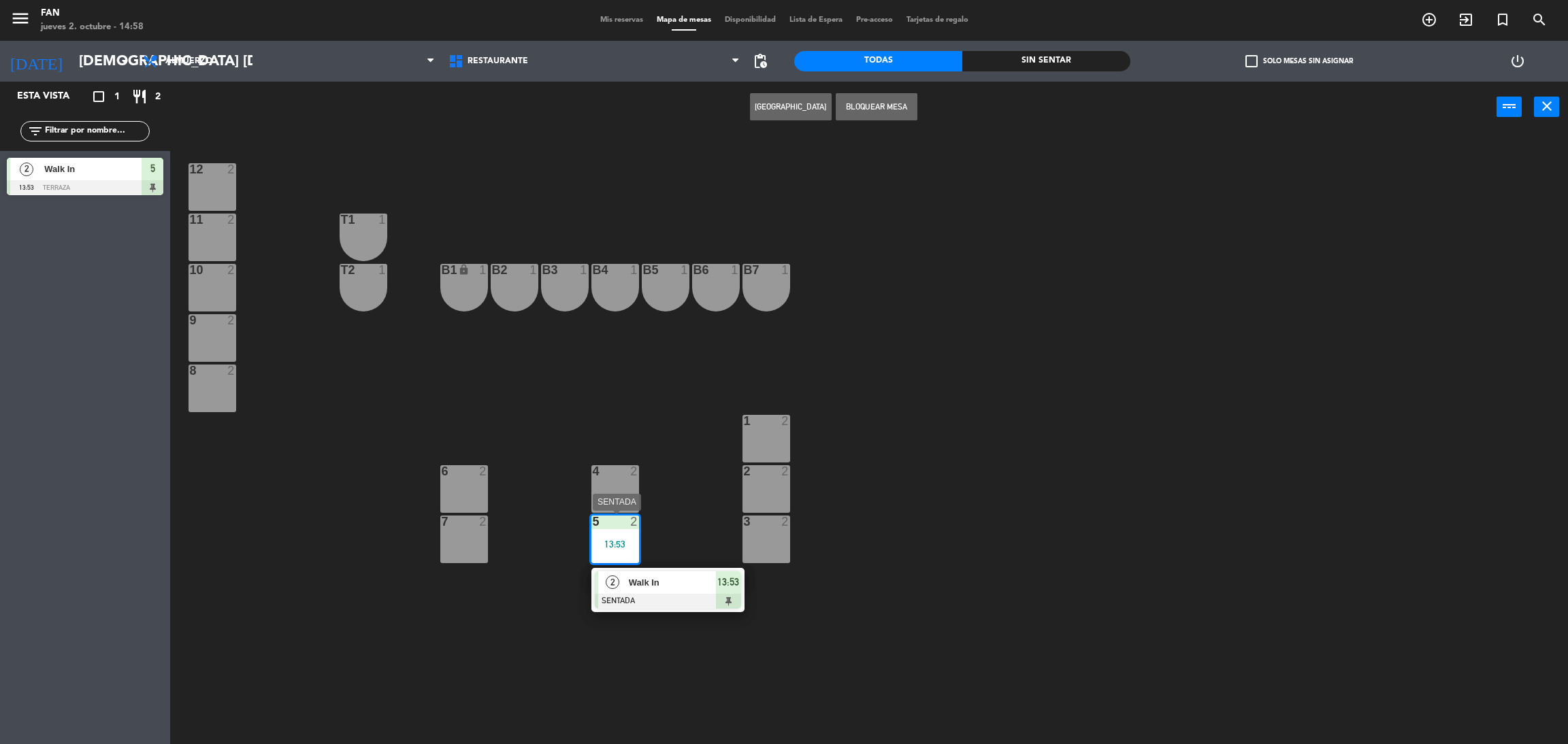
click at [649, 594] on div at bounding box center [668, 601] width 146 height 15
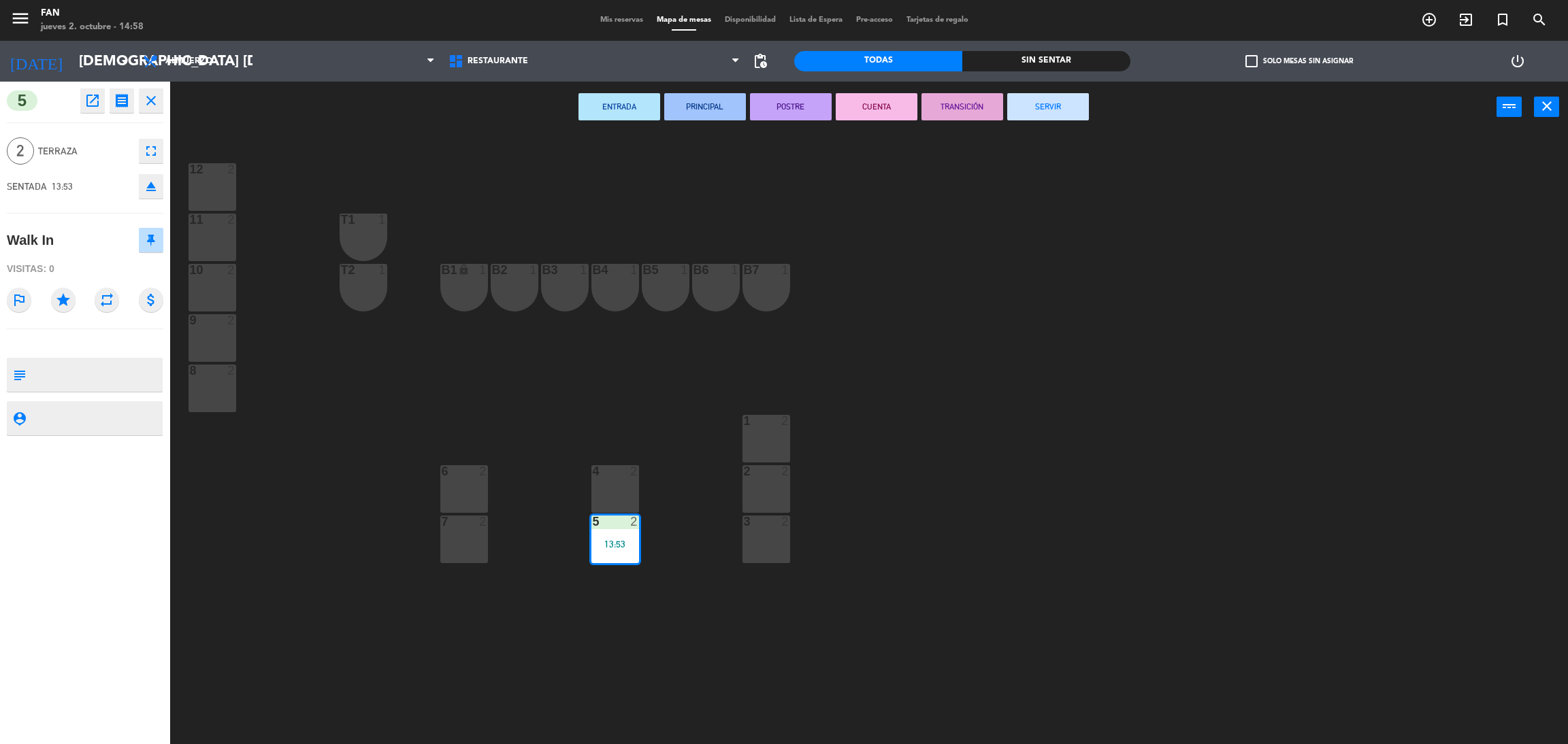
click at [1071, 106] on button "SERVIR" at bounding box center [1048, 107] width 82 height 27
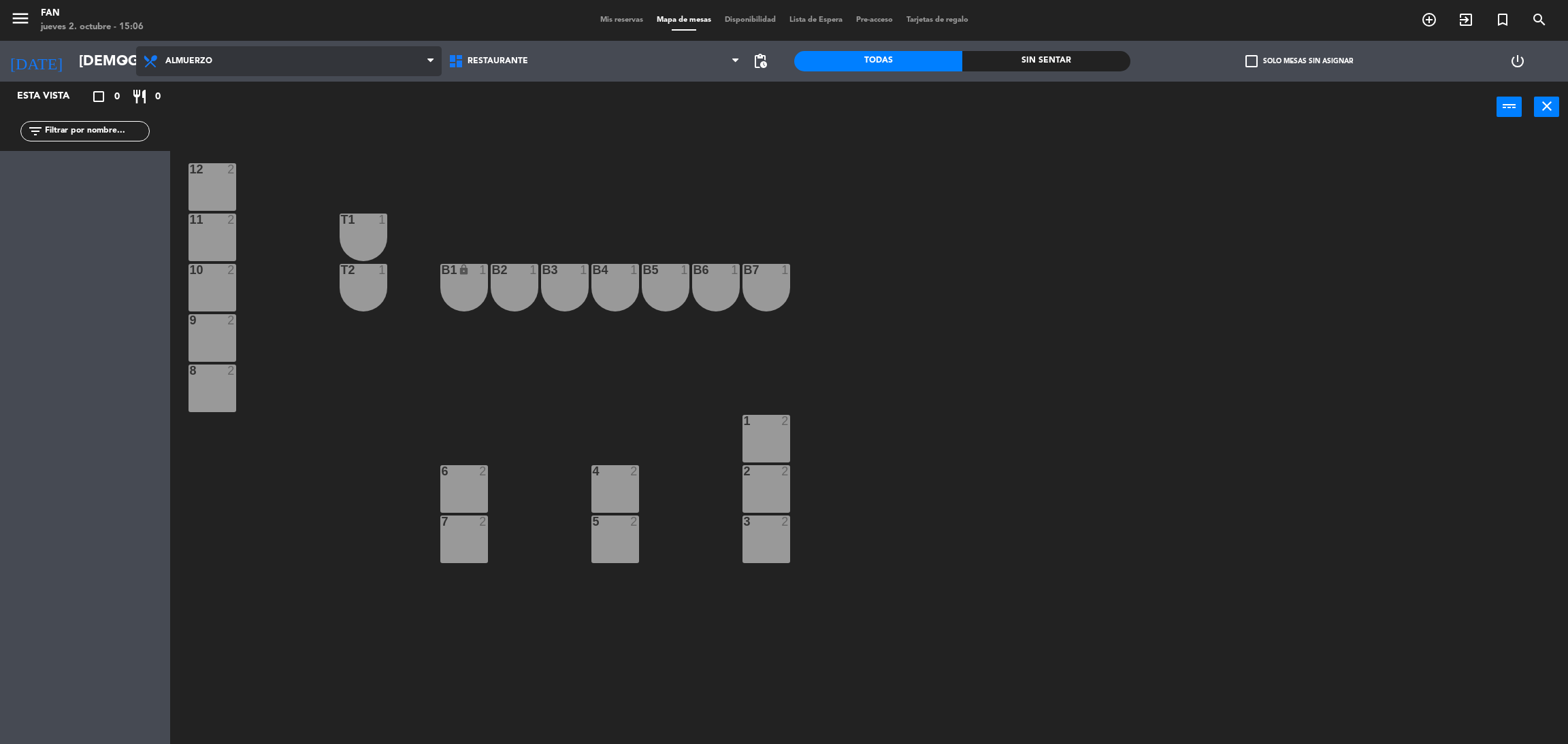
click at [212, 54] on span "Almuerzo" at bounding box center [288, 61] width 306 height 30
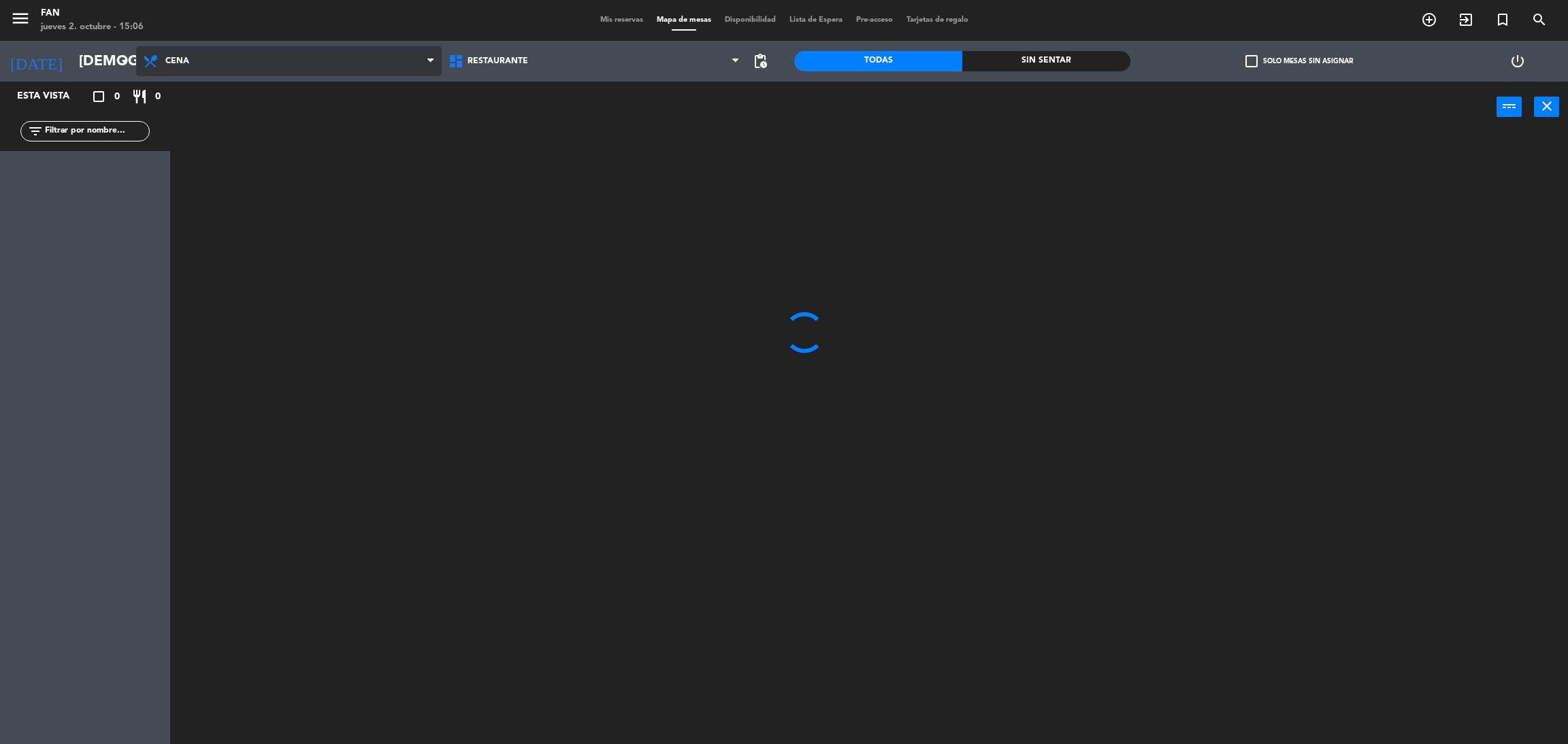
click at [212, 129] on ng-component "menu Fan jueves 2. octubre - 15:06 Mis reservas Mapa de mesas Disponibilidad Li…" at bounding box center [784, 375] width 1568 height 751
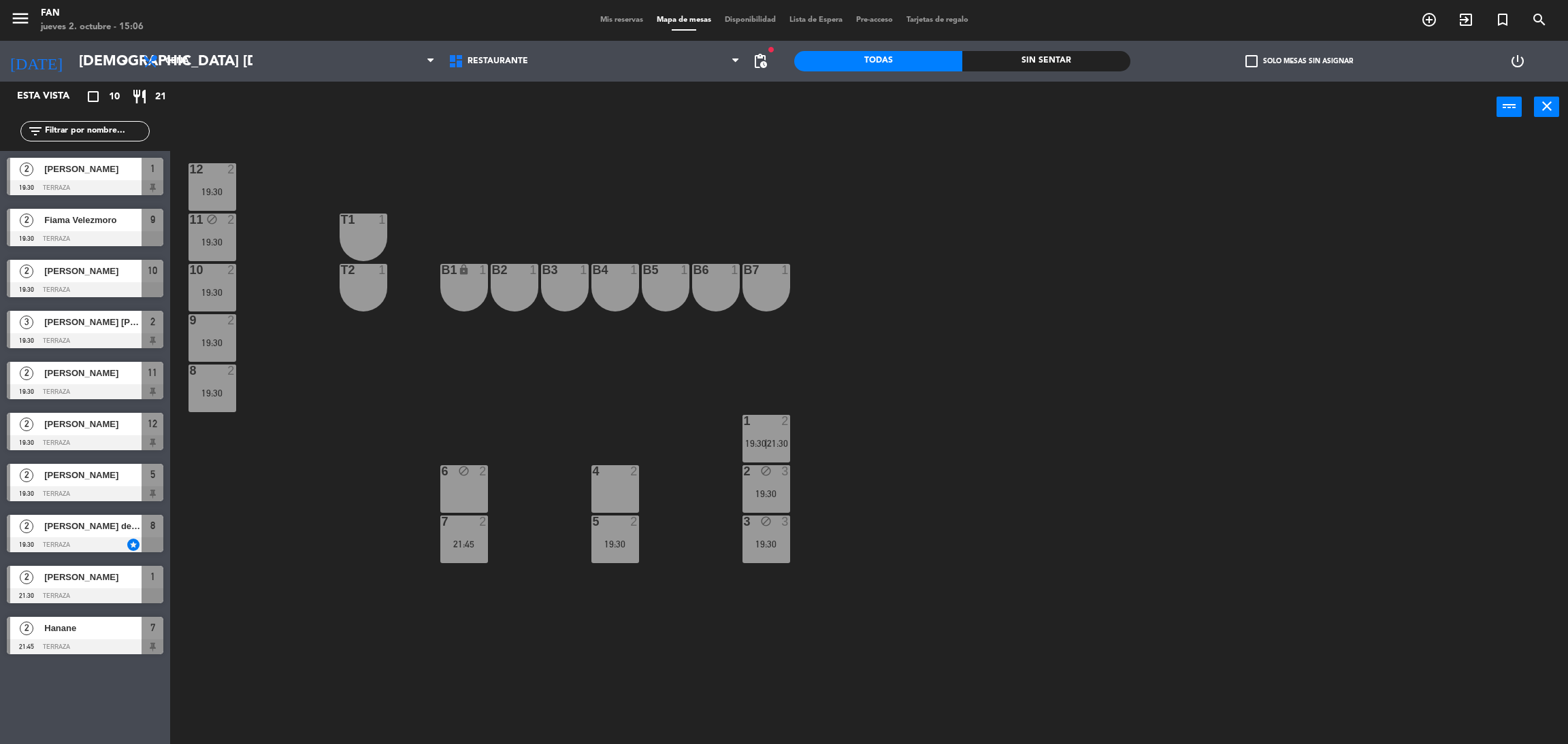
click at [620, 22] on span "Mis reservas" at bounding box center [621, 20] width 56 height 8
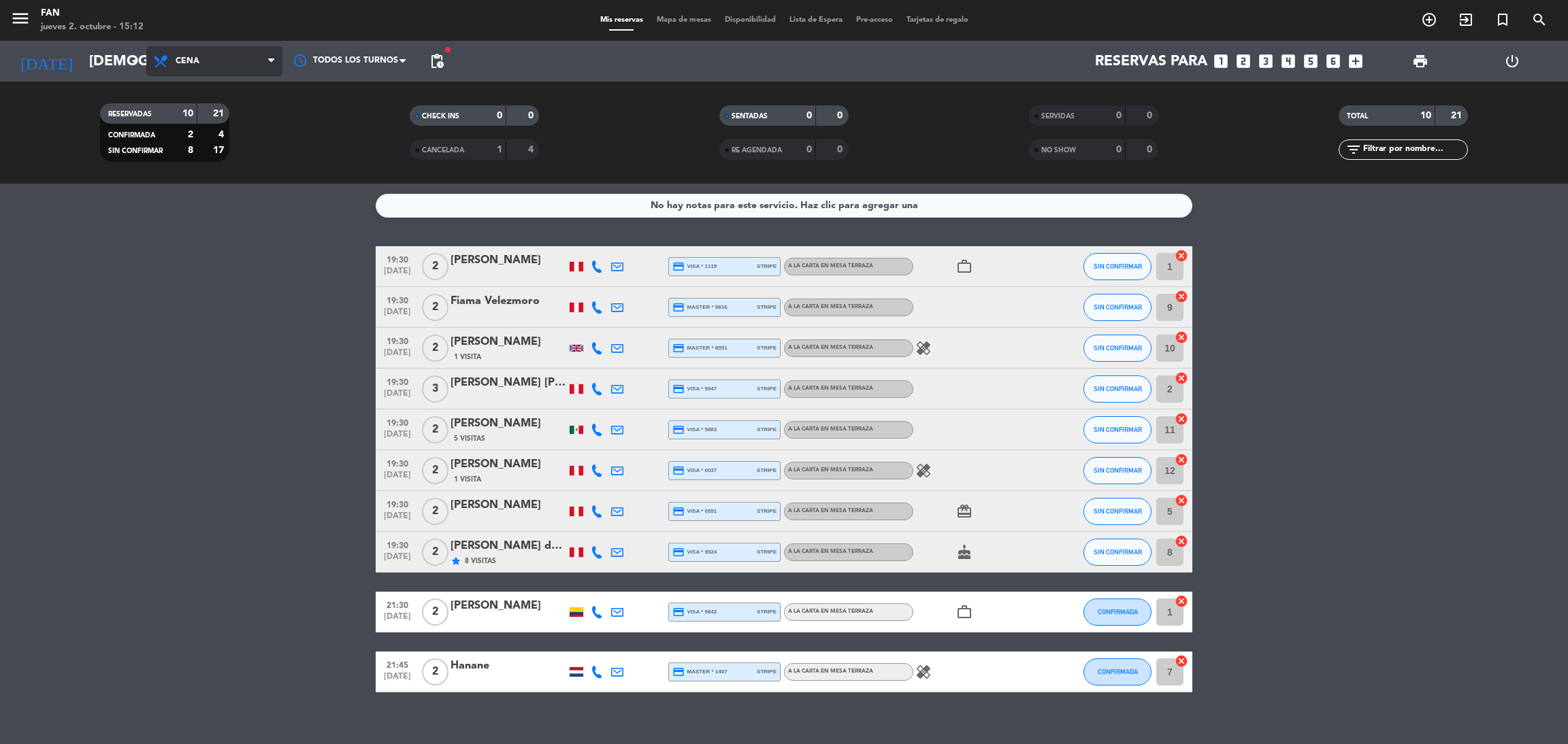
click at [193, 64] on span "Cena" at bounding box center [187, 61] width 24 height 10
click at [103, 71] on input "[DEMOGRAPHIC_DATA] [DATE]" at bounding box center [176, 61] width 187 height 30
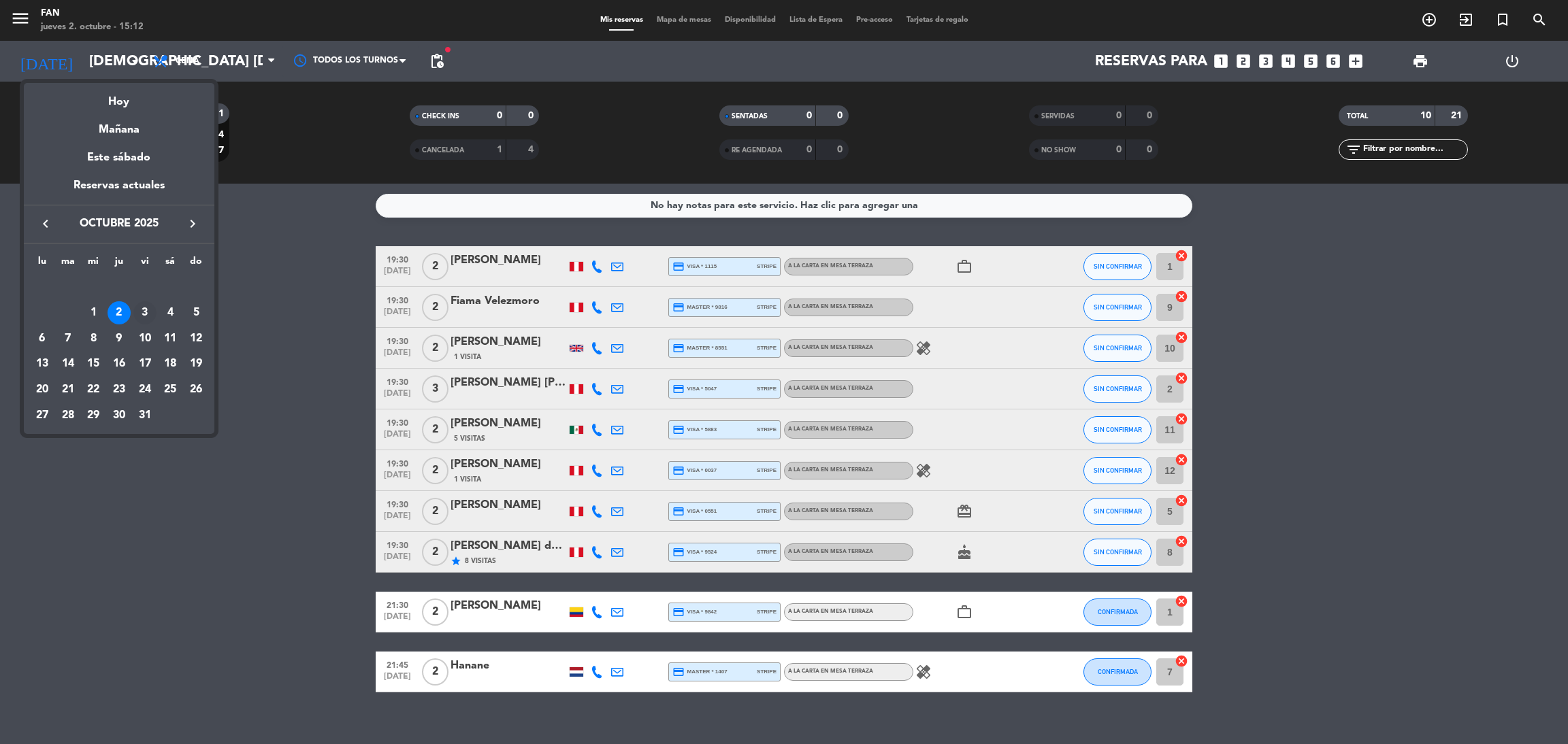
click at [146, 312] on div "3" at bounding box center [145, 312] width 24 height 24
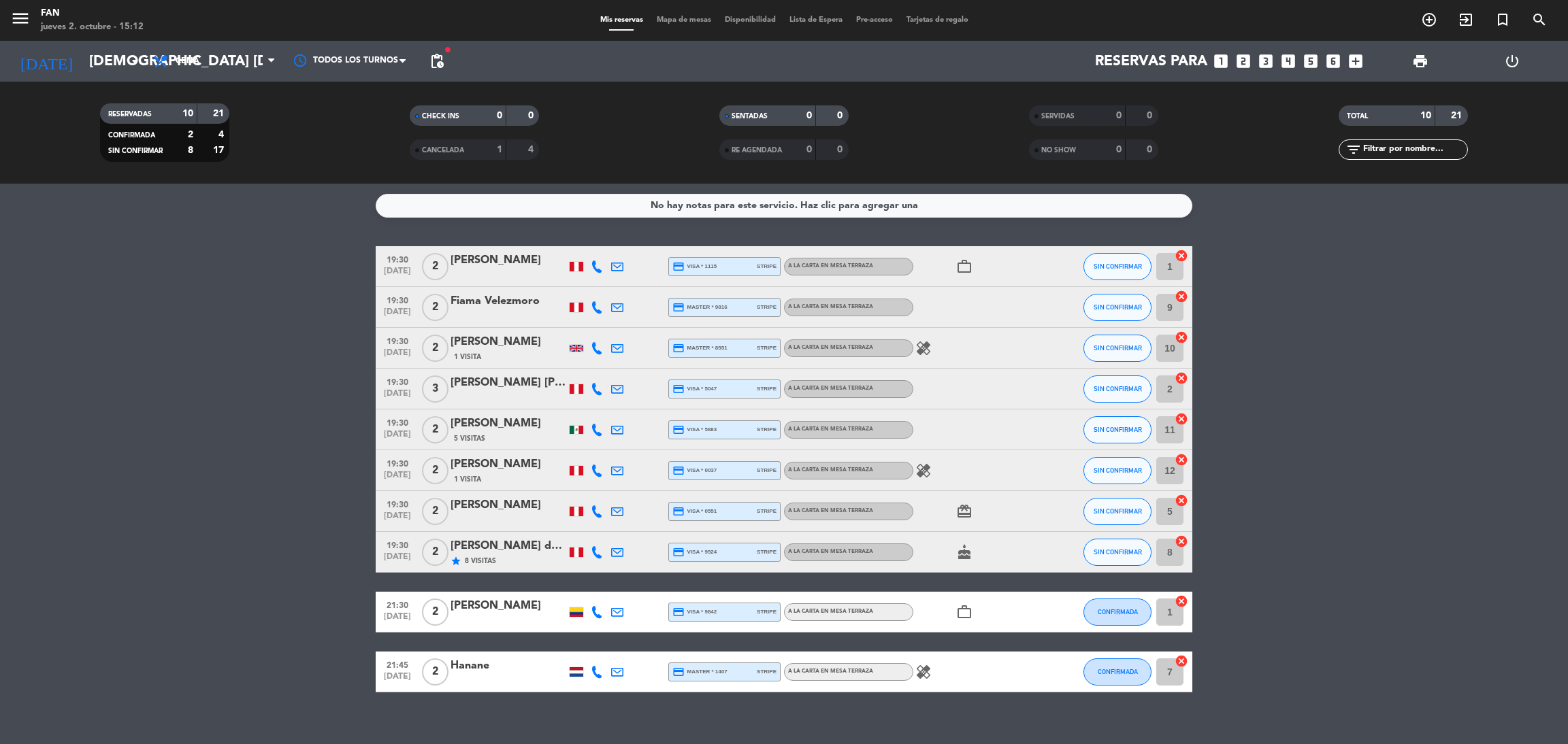
type input "vie. [DATE]"
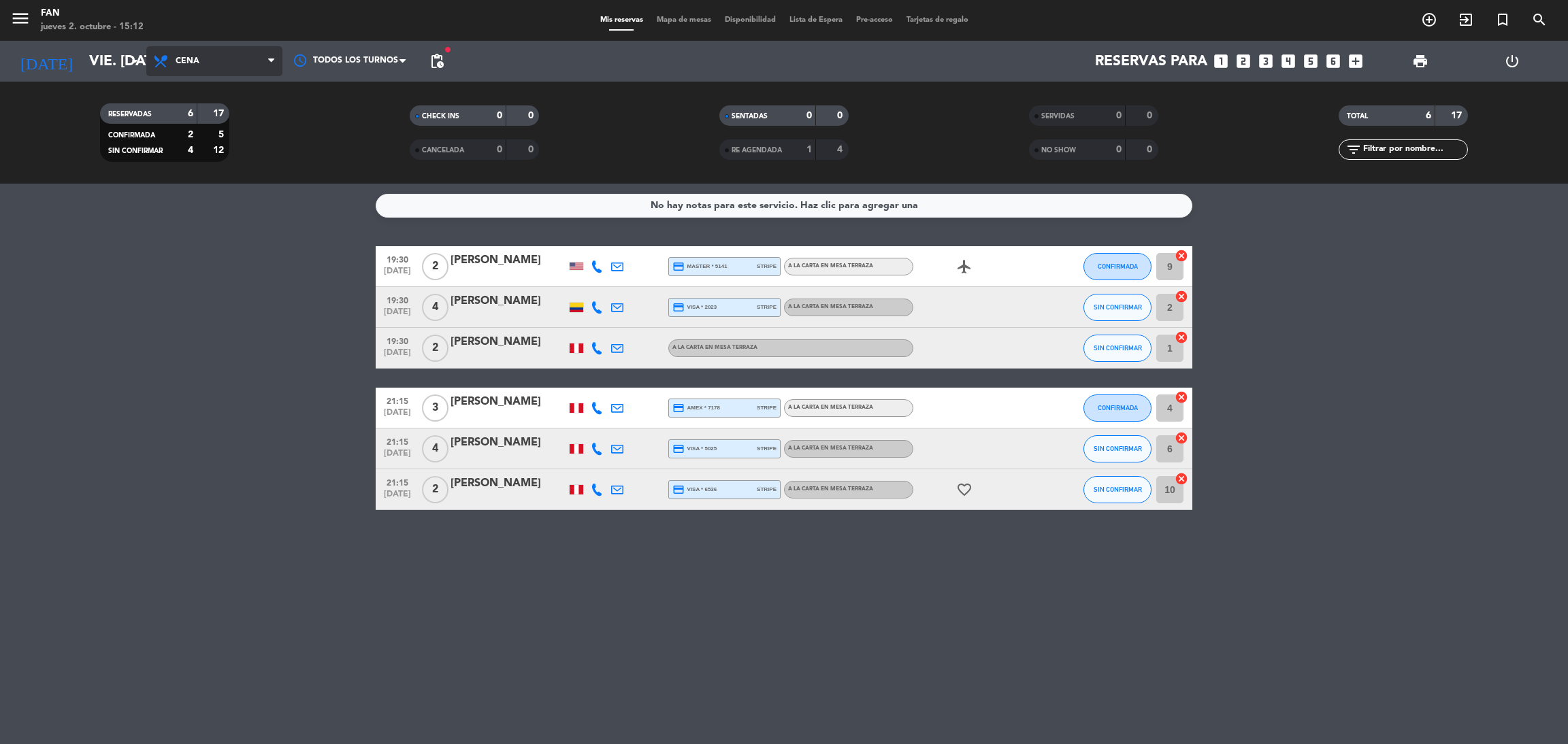
click at [183, 64] on span "Cena" at bounding box center [187, 61] width 24 height 10
click at [193, 124] on div "menu Fan jueves 2. octubre - 15:12 Mis reservas Mapa de mesas Disponibilidad Li…" at bounding box center [784, 92] width 1568 height 184
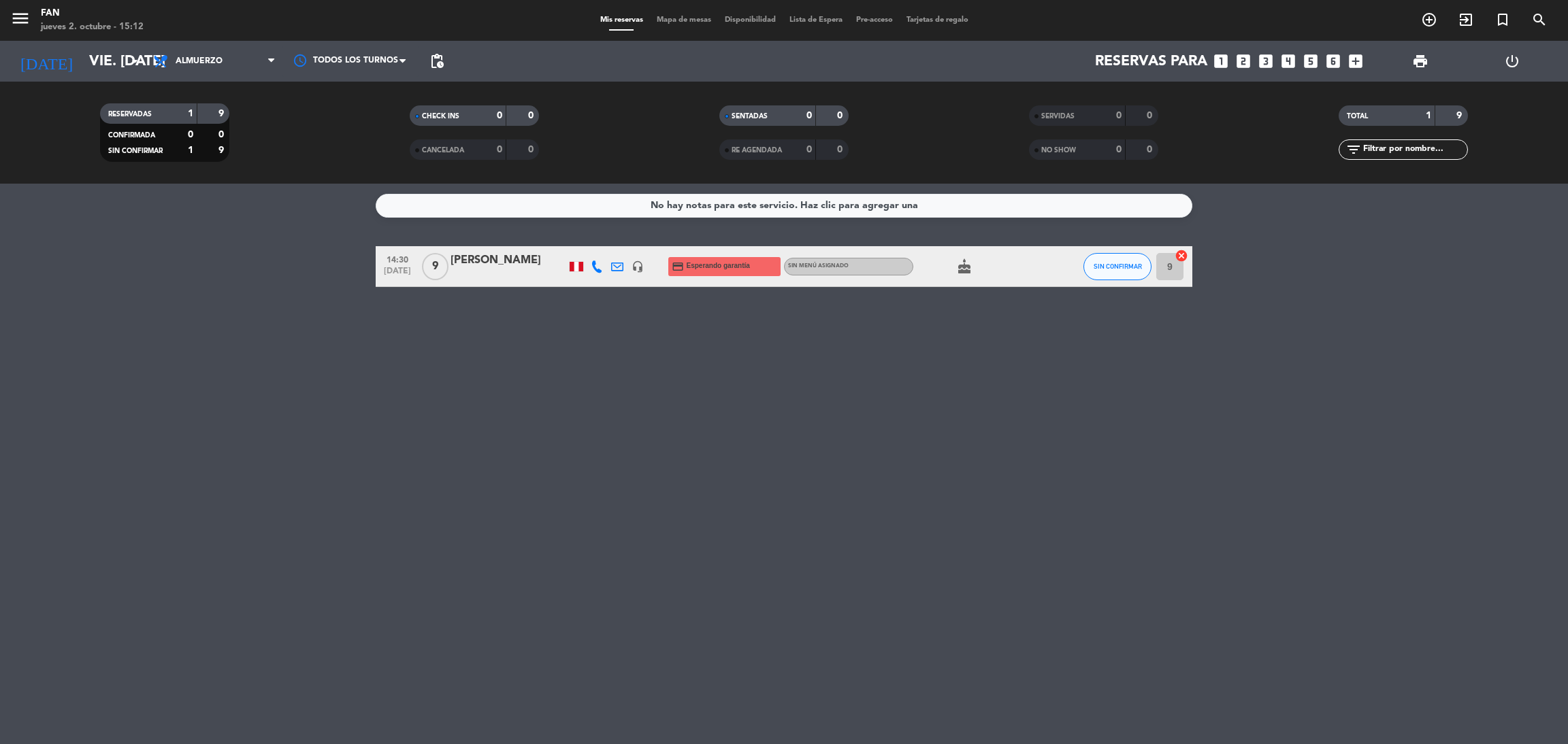
click at [520, 268] on div "[PERSON_NAME]" at bounding box center [508, 260] width 116 height 17
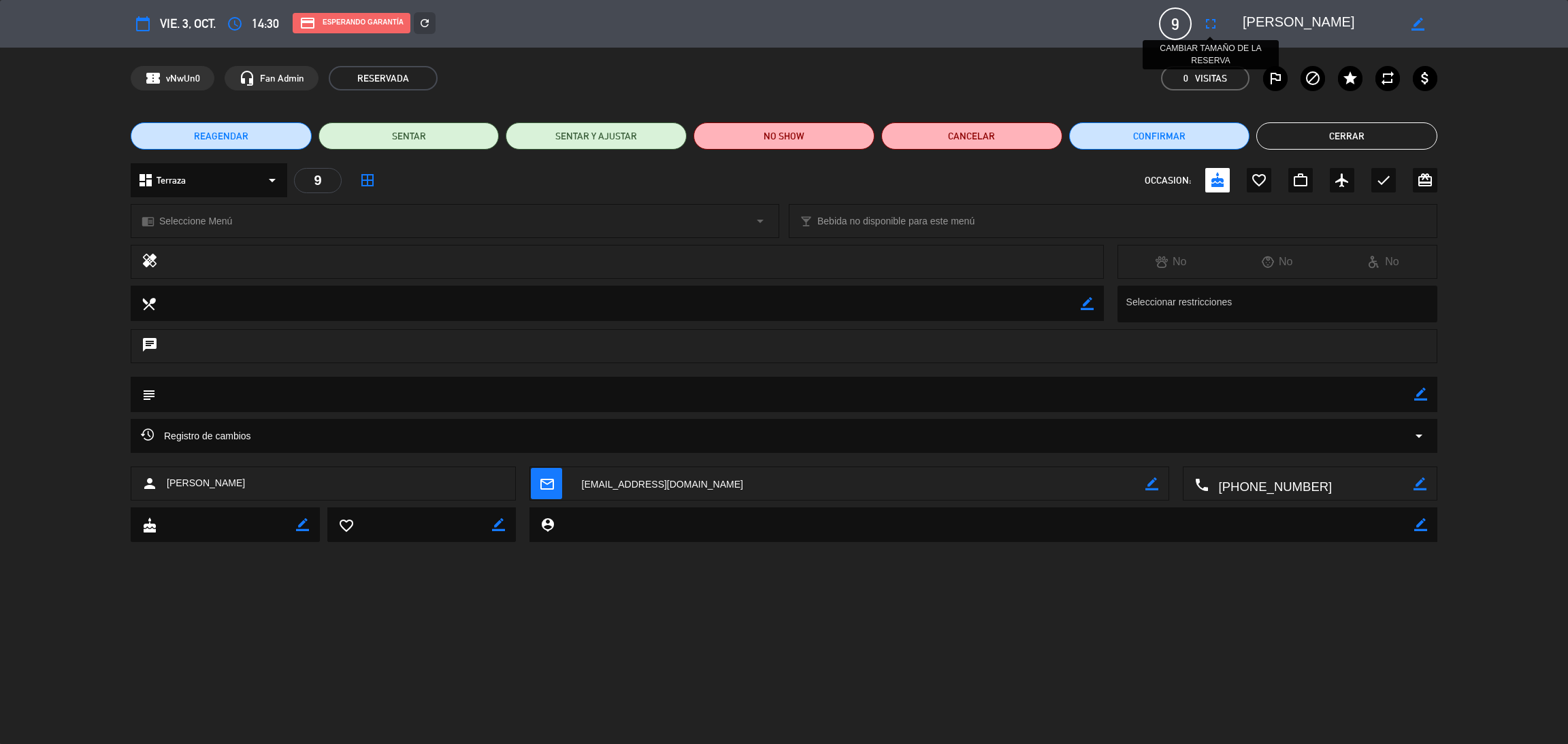
click at [1210, 17] on icon "fullscreen" at bounding box center [1211, 24] width 17 height 17
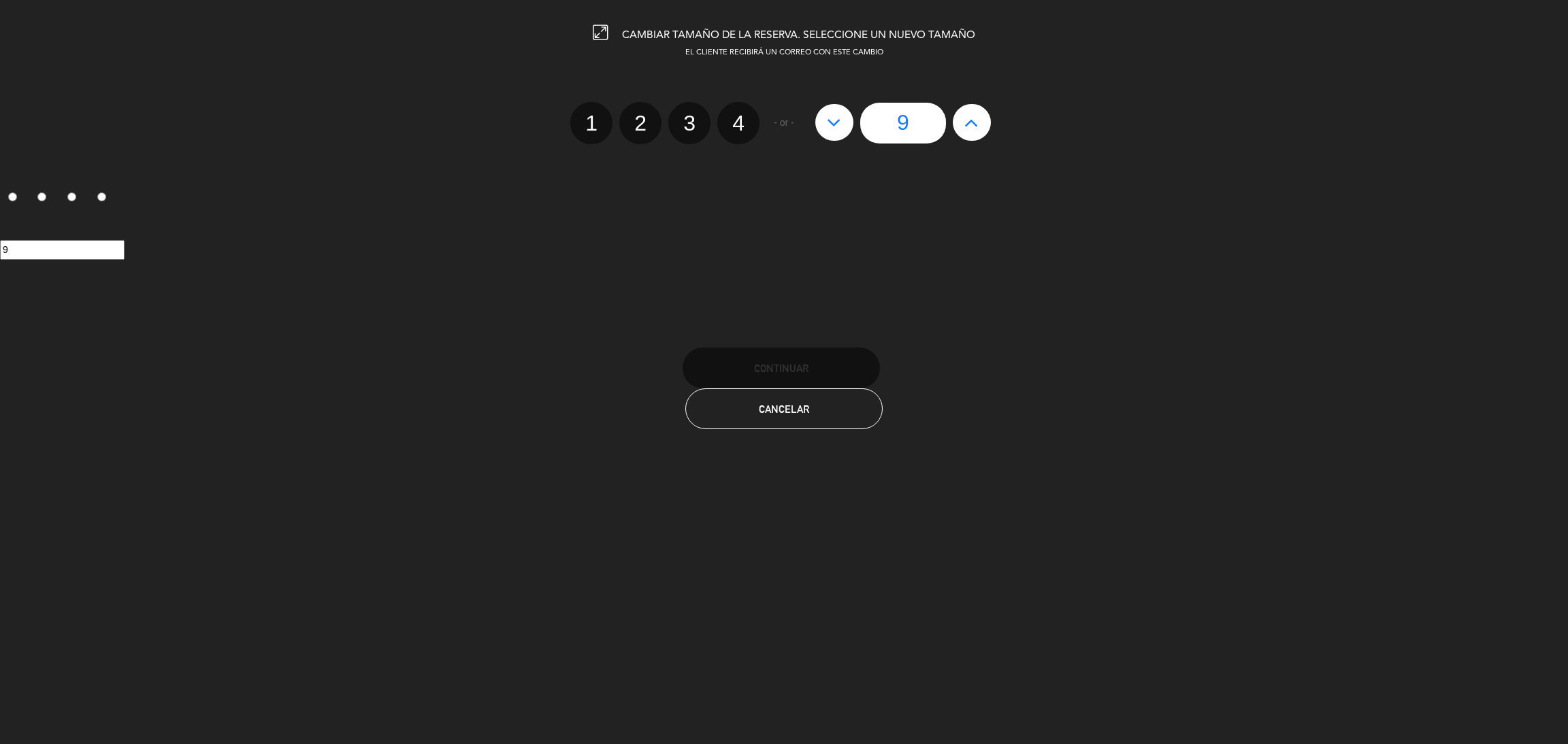
click at [834, 123] on icon at bounding box center [834, 122] width 14 height 22
type input "8"
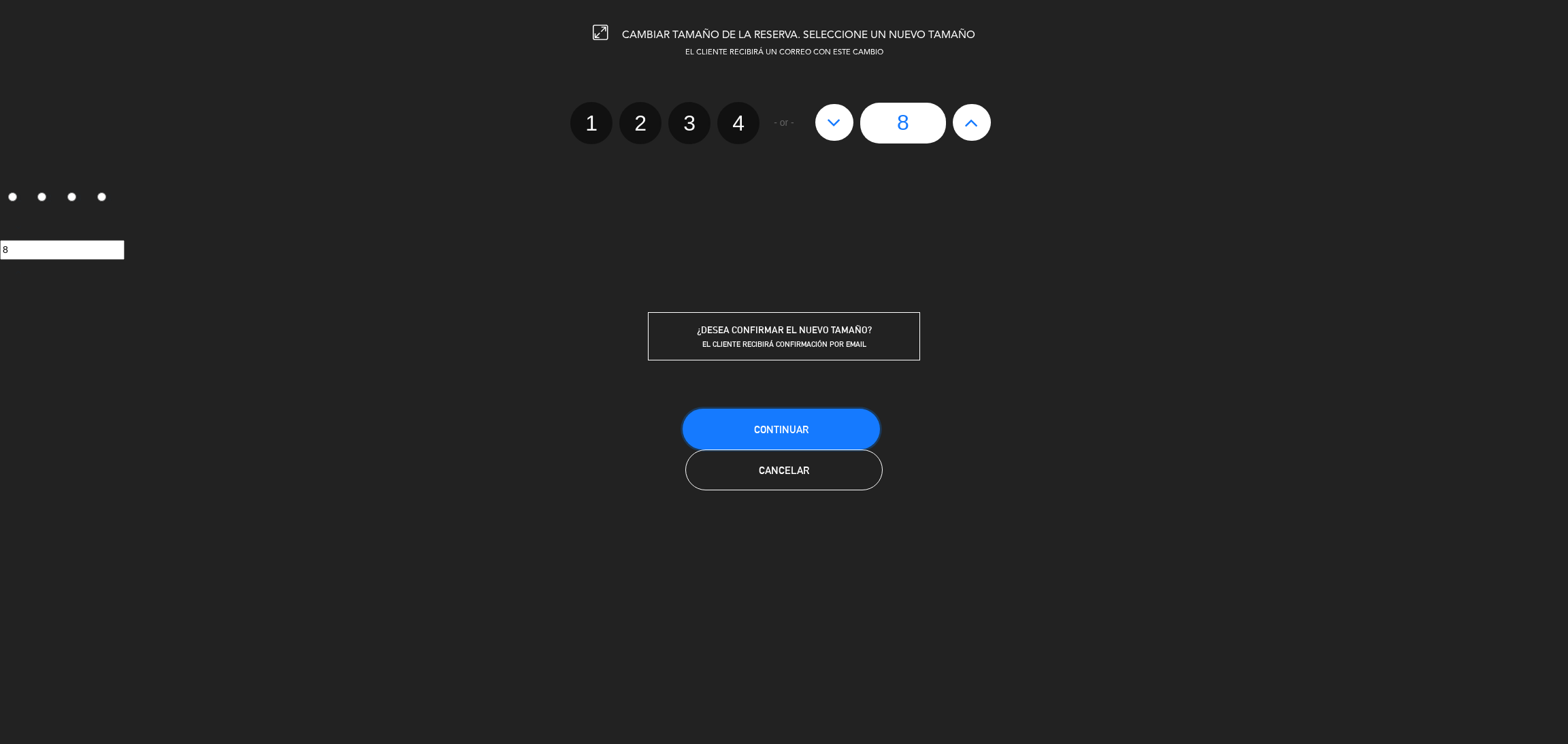
click at [811, 425] on button "Continuar" at bounding box center [781, 429] width 197 height 41
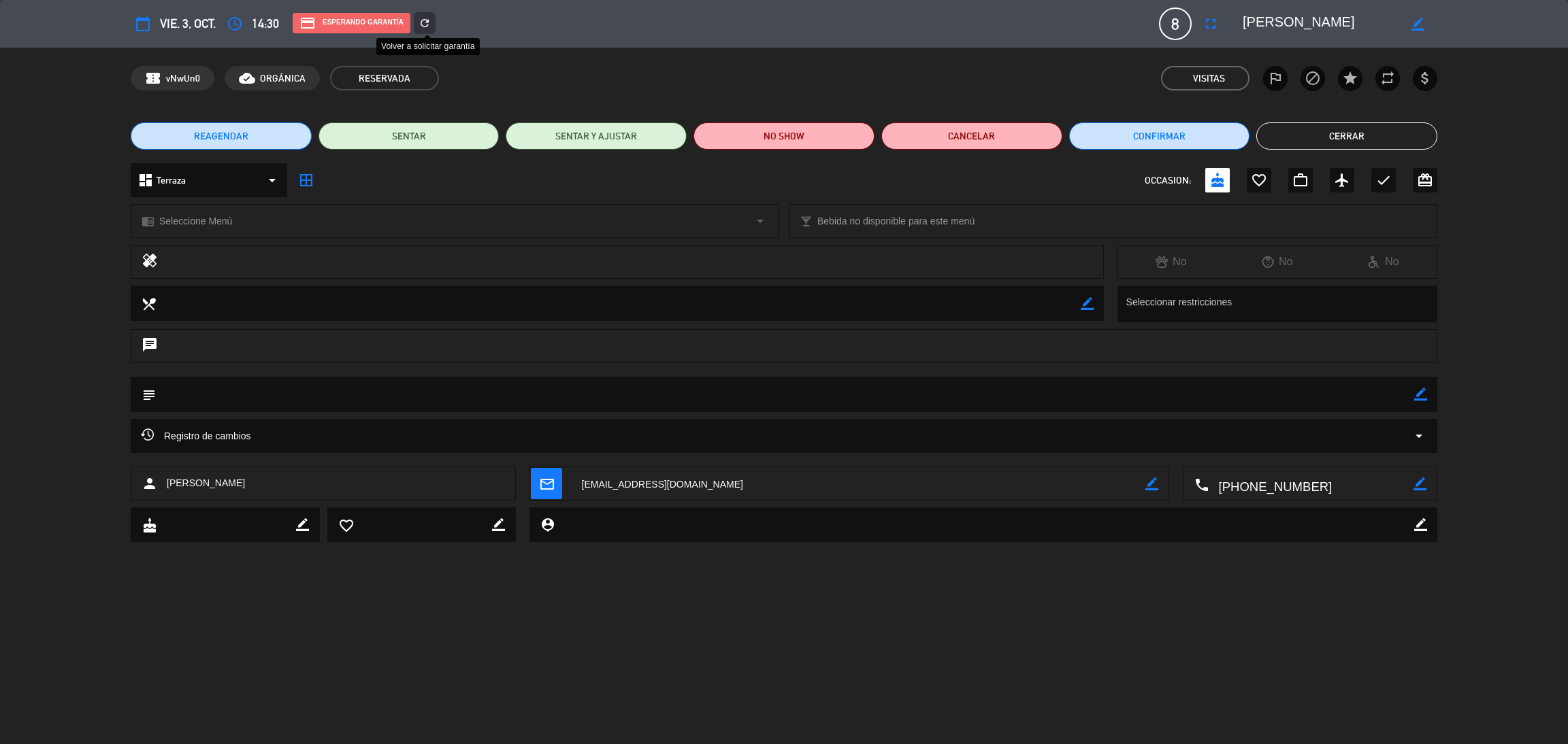
click at [419, 20] on div "refresh" at bounding box center [424, 23] width 22 height 22
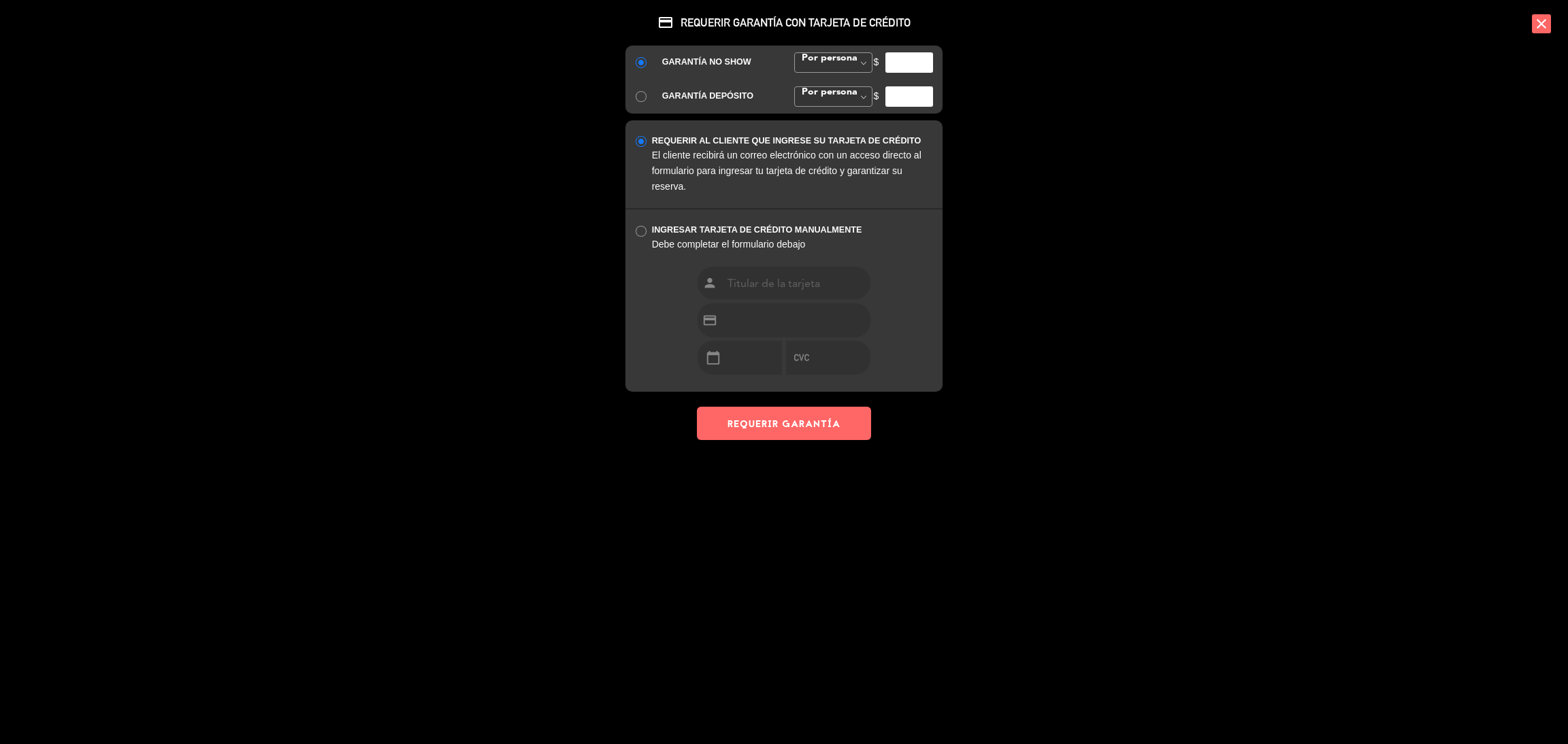
click at [908, 55] on input "number" at bounding box center [909, 62] width 48 height 20
type input "30"
click at [782, 433] on button "REQUERIR GARANTÍA" at bounding box center [784, 423] width 174 height 33
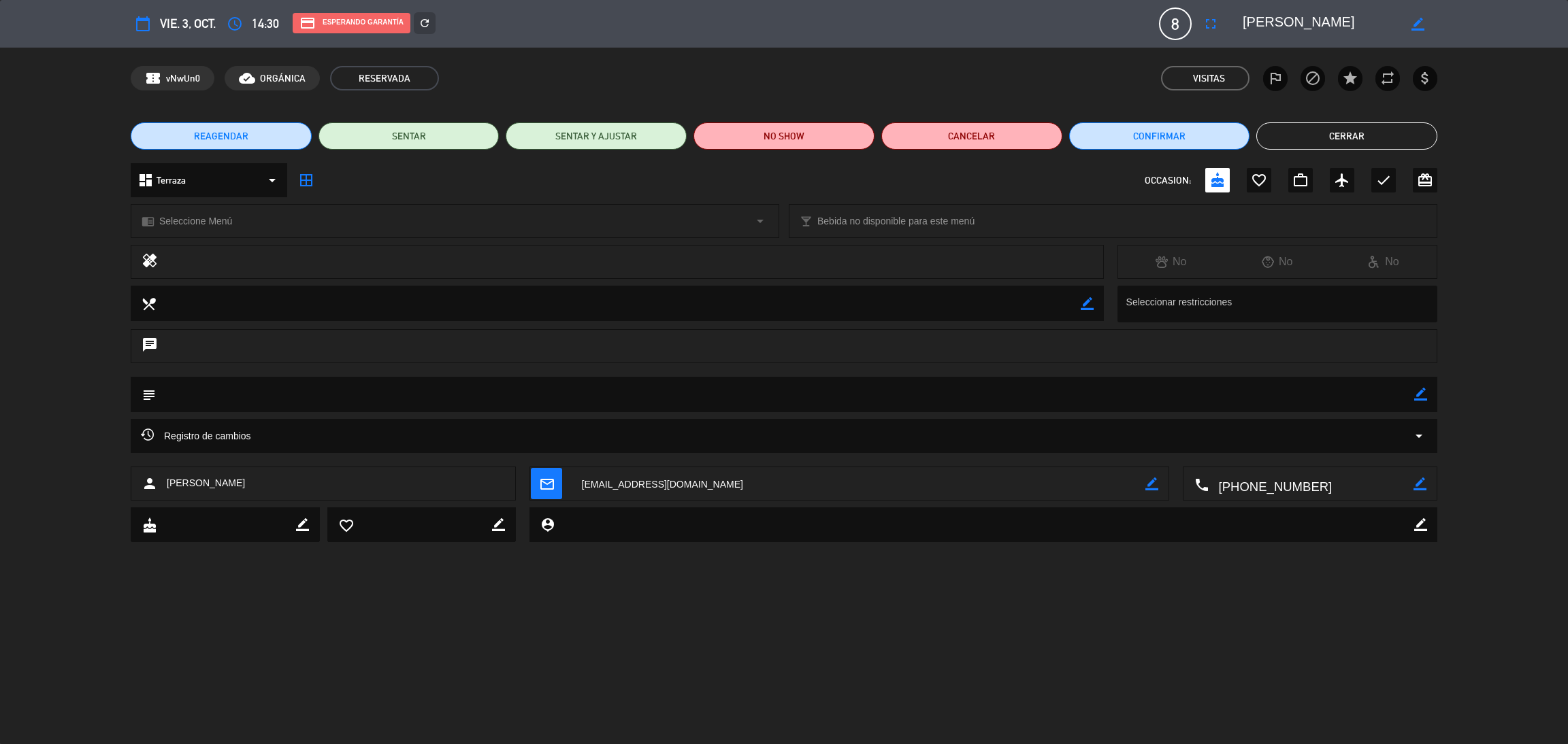
click at [1293, 136] on button "Cerrar" at bounding box center [1346, 136] width 181 height 27
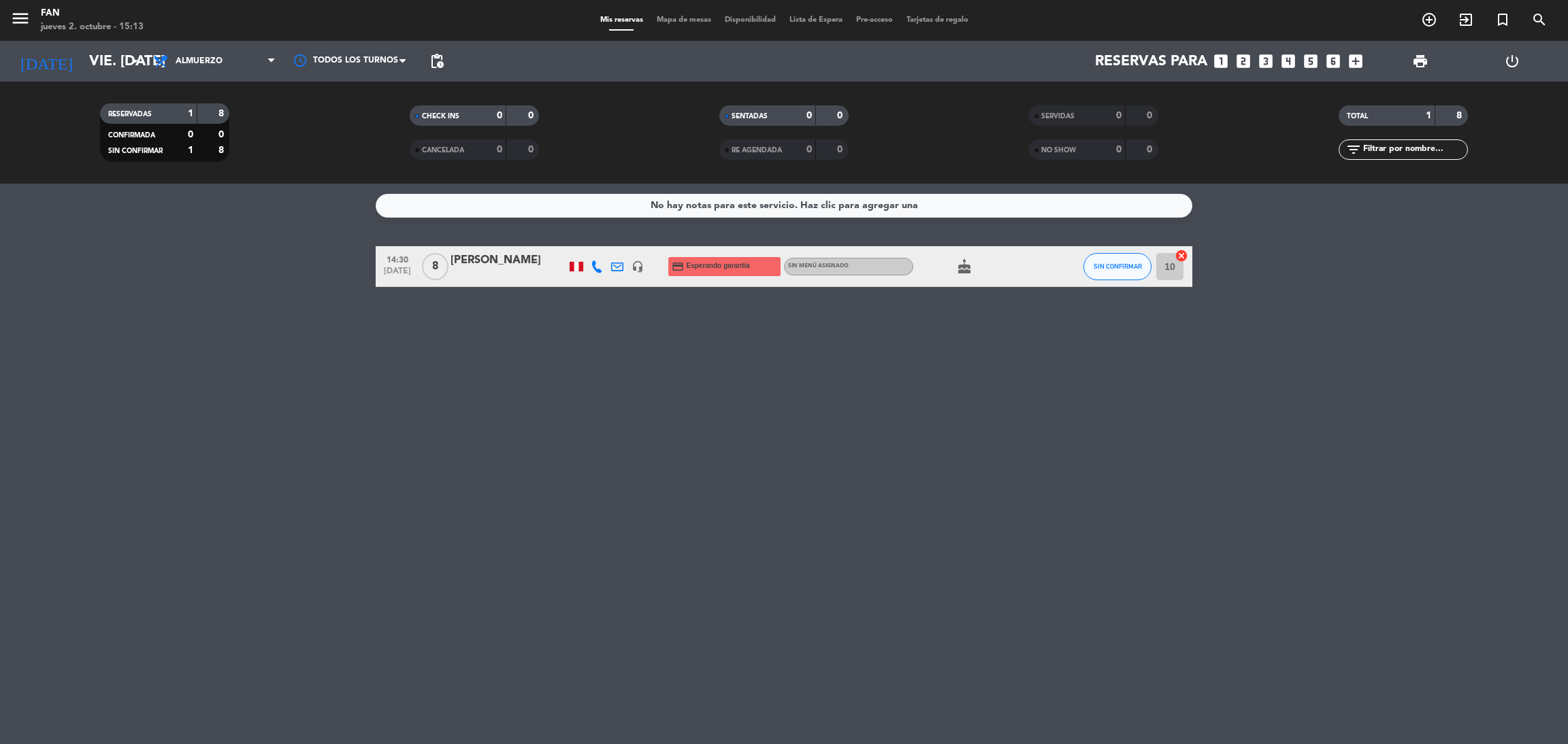
click at [506, 265] on div "[PERSON_NAME]" at bounding box center [508, 260] width 116 height 17
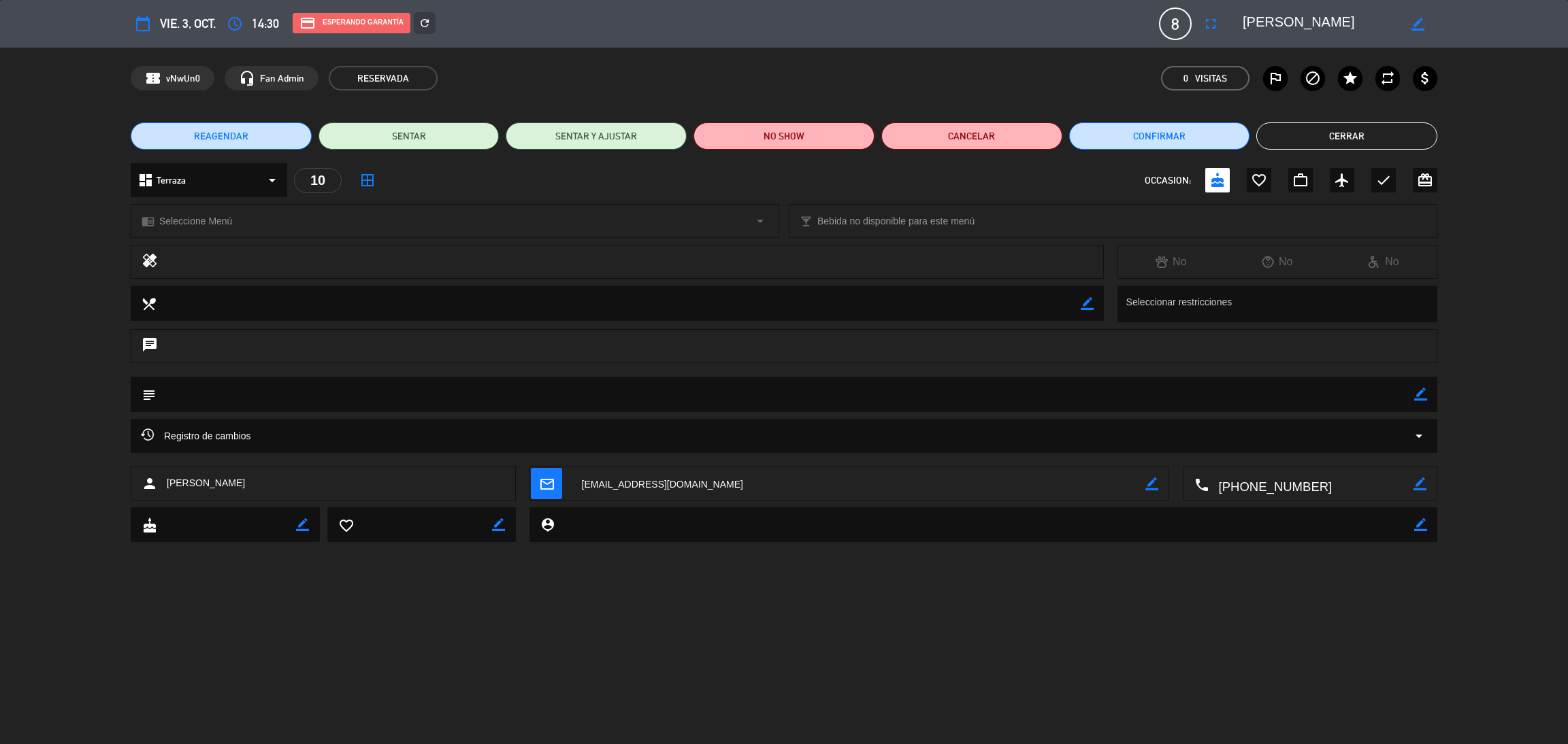
click at [1293, 136] on button "Cerrar" at bounding box center [1346, 136] width 181 height 27
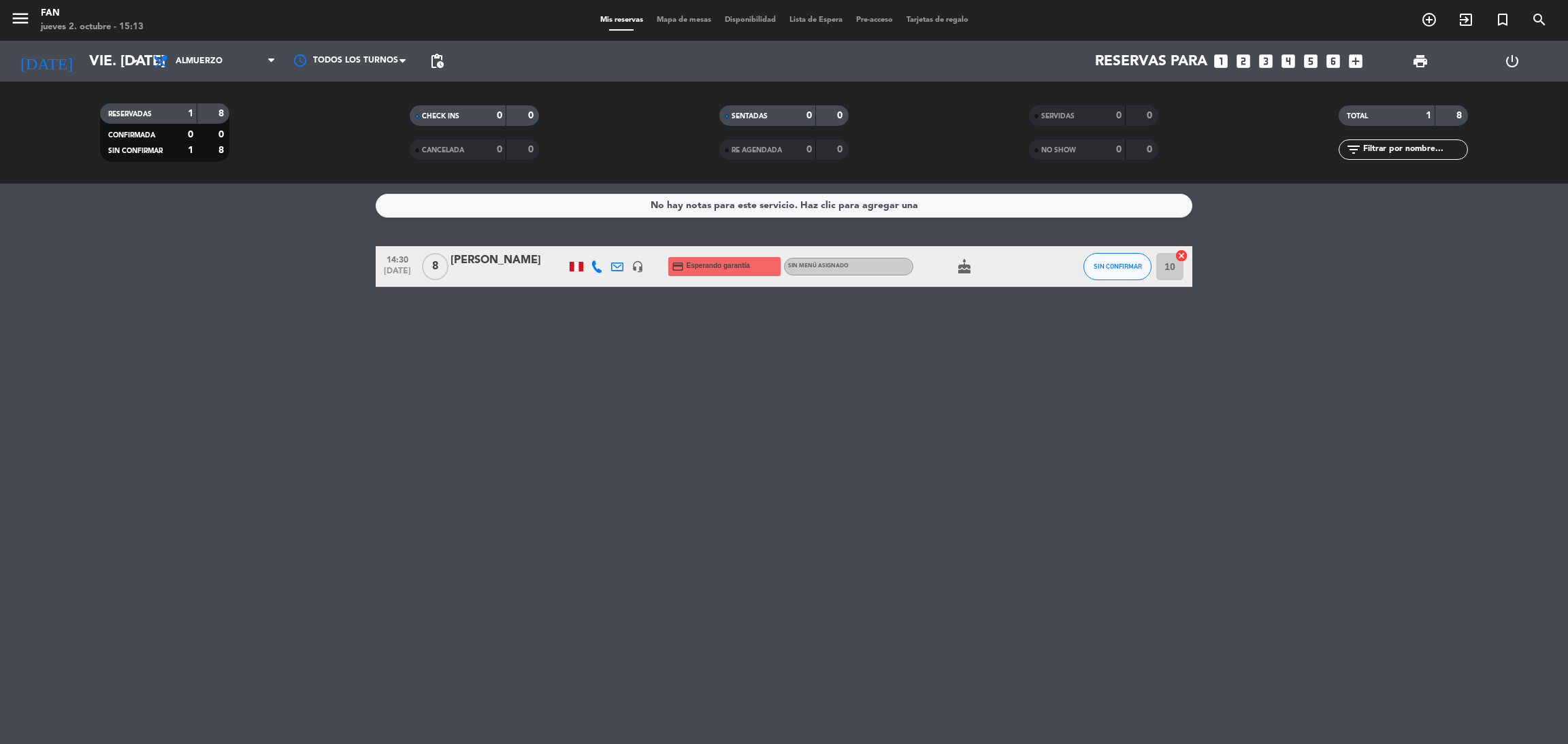
click at [784, 400] on div "No hay notas para este servicio. Haz clic para agregar una 14:30 [DATE] 8 [PERS…" at bounding box center [784, 463] width 1568 height 560
click at [672, 21] on span "Mapa de mesas" at bounding box center [684, 20] width 68 height 8
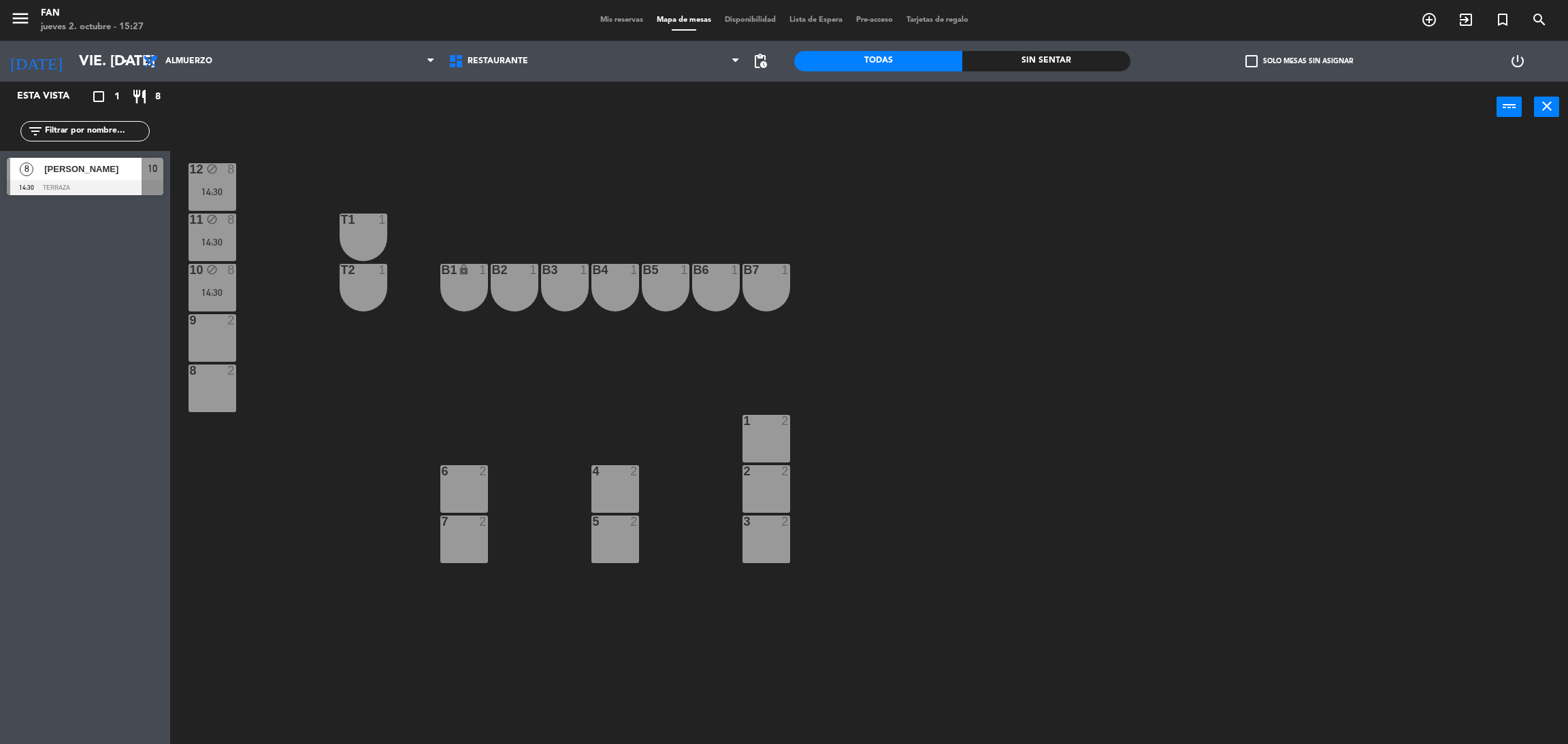
click at [870, 413] on div "12 block 8 14:30 11 block 8 14:30 T1 1 10 block 8 14:30 T2 1 B1 lock 1 B2 1 B3 …" at bounding box center [877, 444] width 1382 height 612
click at [72, 62] on input "vie. [DATE]" at bounding box center [165, 61] width 187 height 30
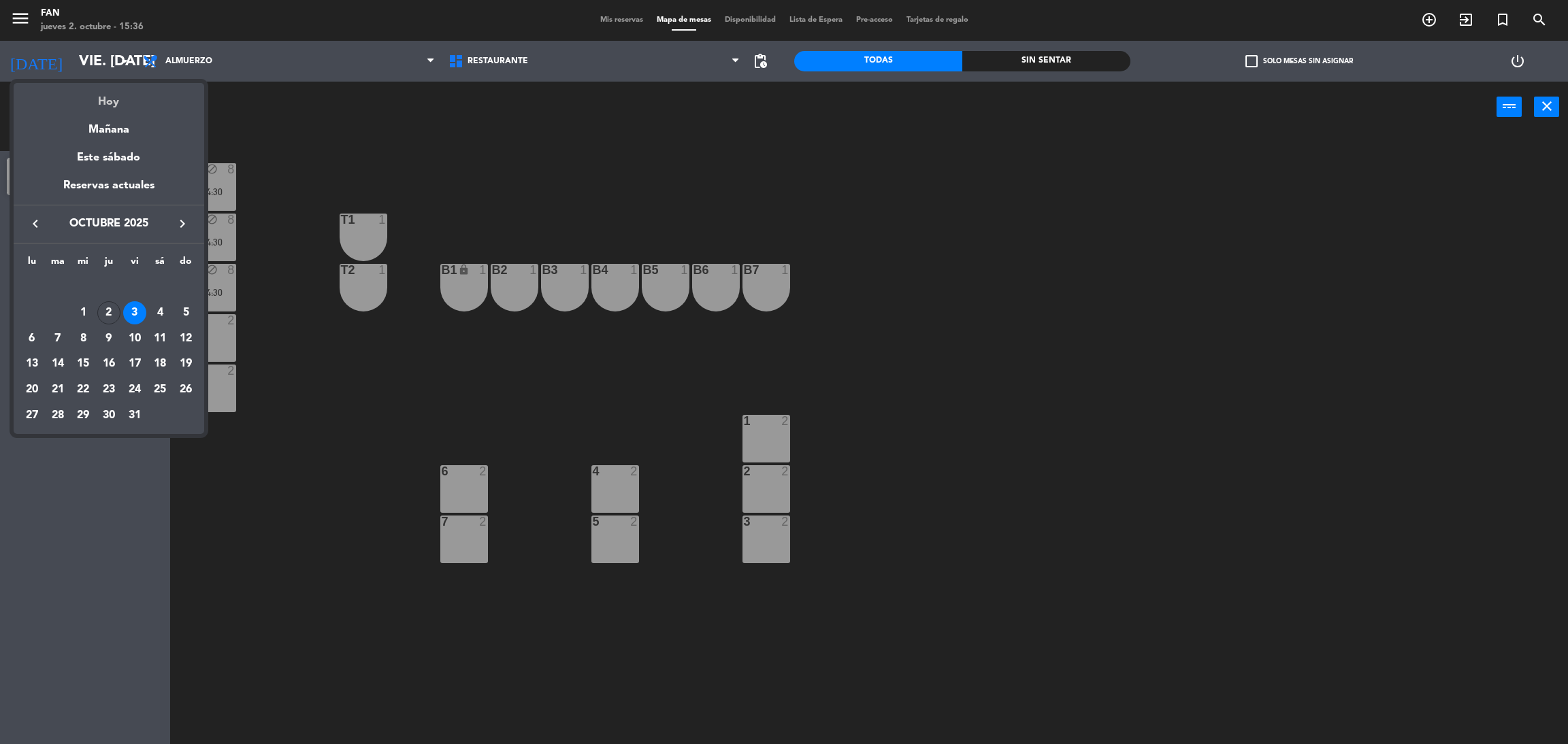
click at [105, 99] on div "Hoy" at bounding box center [108, 96] width 190 height 28
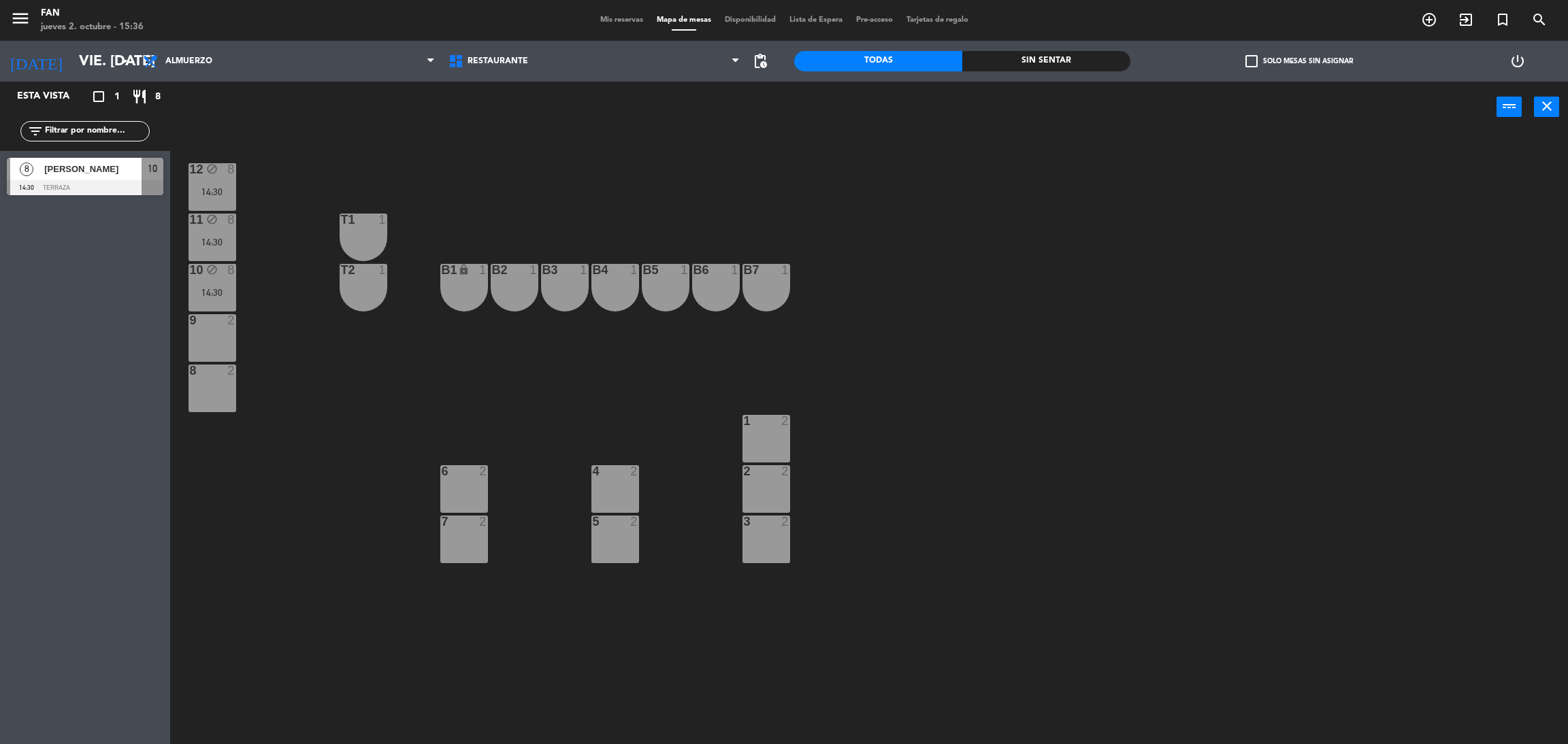
type input "[DEMOGRAPHIC_DATA] [DATE]"
click at [610, 17] on span "Mis reservas" at bounding box center [621, 20] width 56 height 8
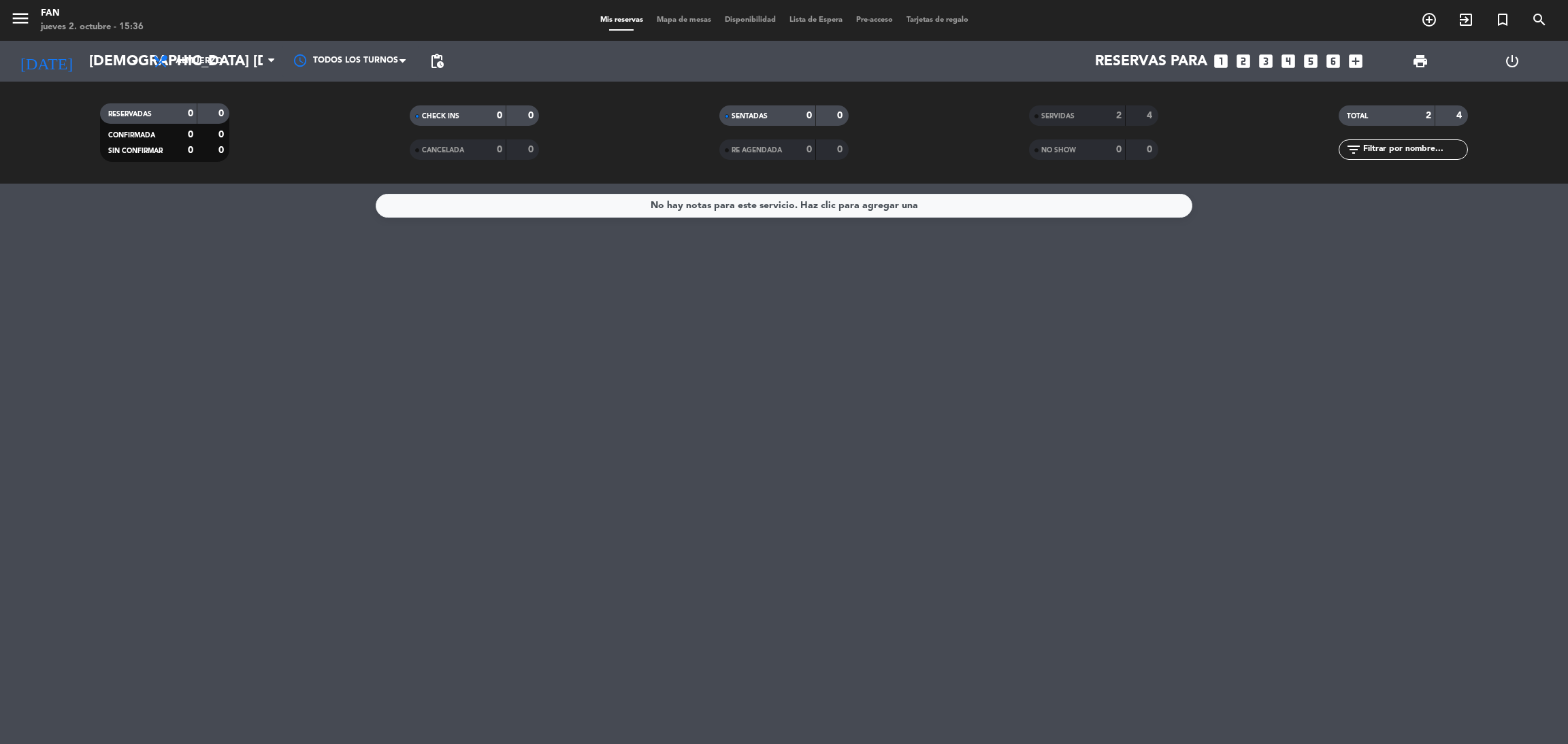
click at [1055, 116] on span "SERVIDAS" at bounding box center [1058, 116] width 33 height 7
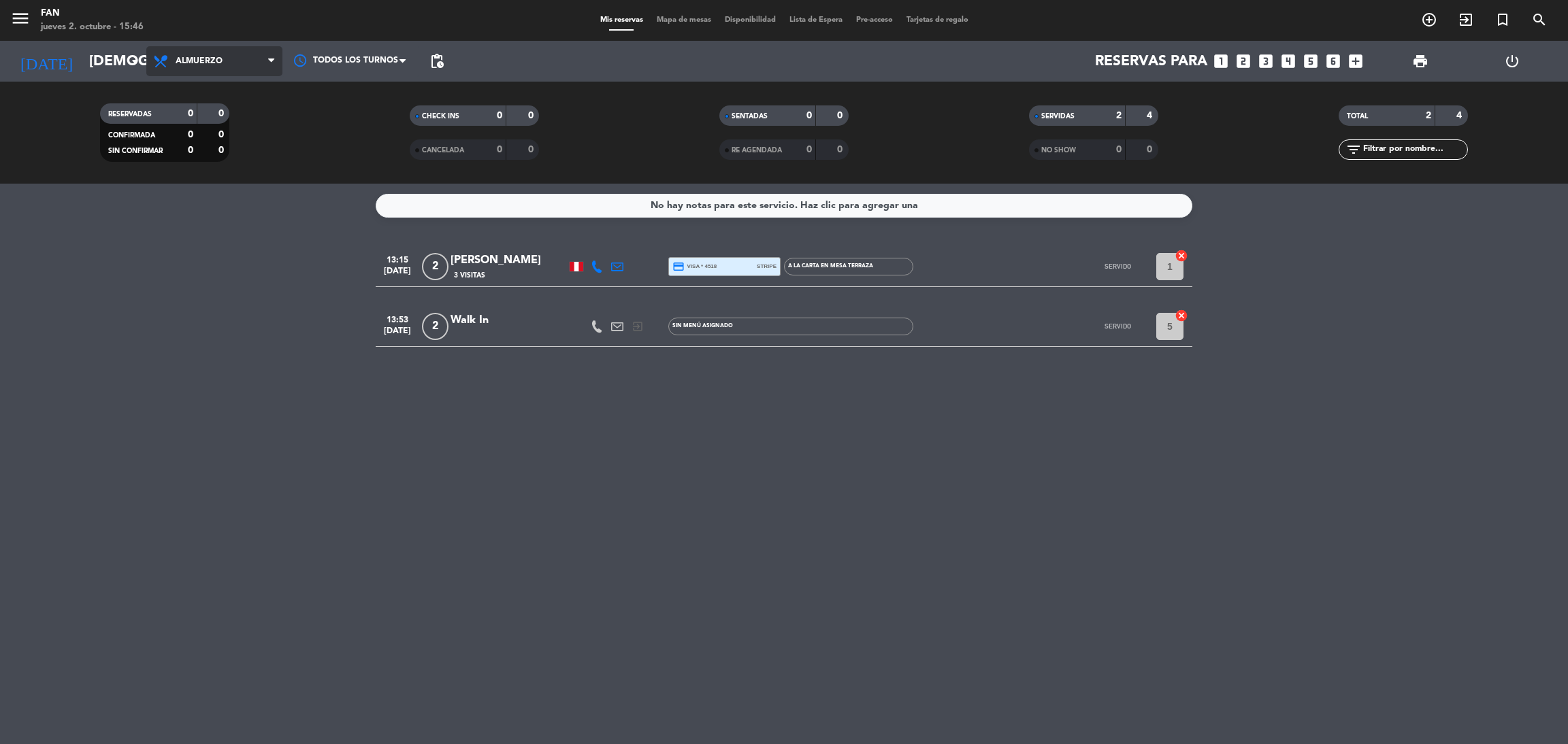
click at [222, 53] on span "Almuerzo" at bounding box center [214, 61] width 136 height 30
click at [190, 147] on div "menu Fan jueves 2. octubre - 15:46 Mis reservas Mapa de mesas Disponibilidad Li…" at bounding box center [784, 92] width 1568 height 184
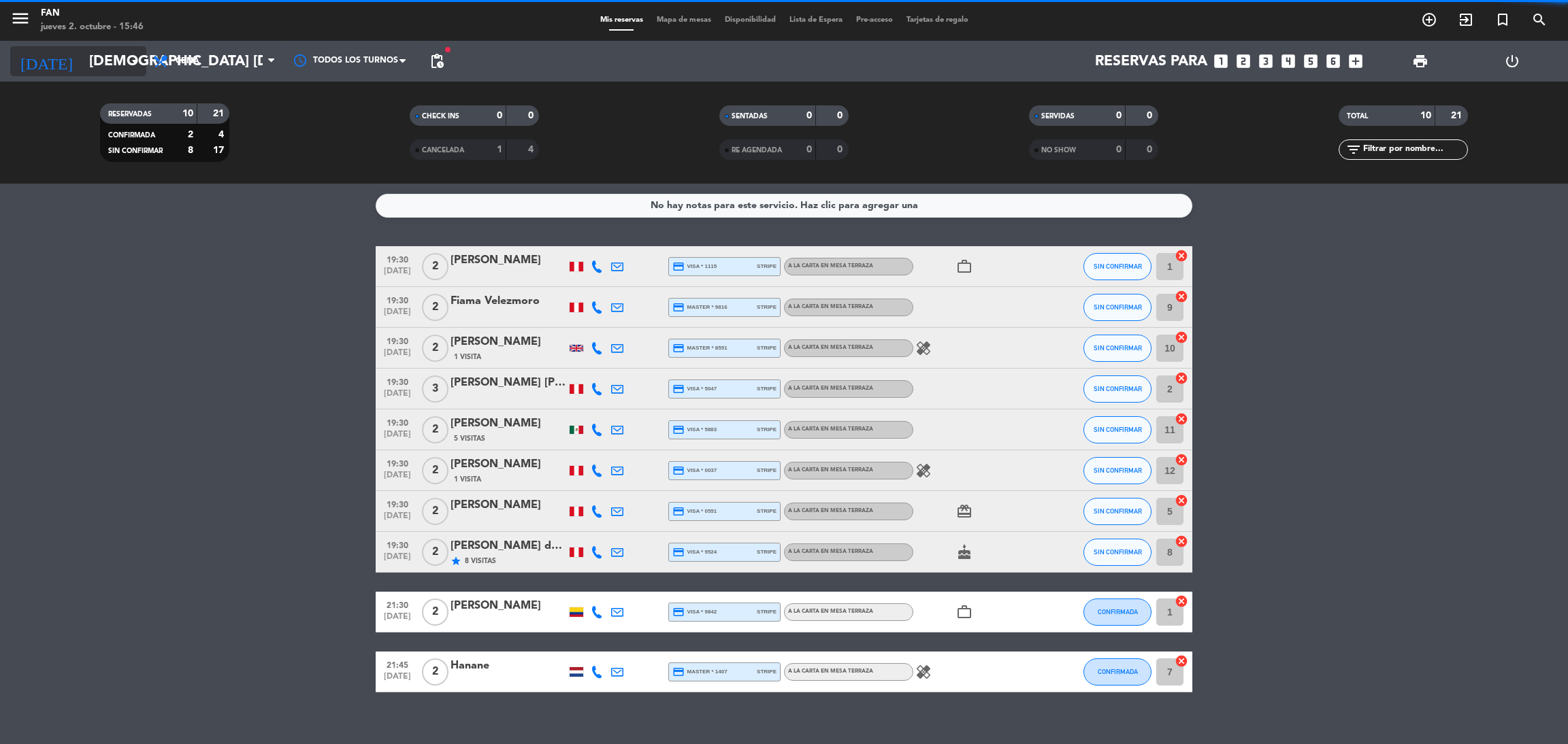
click at [83, 69] on input "[DEMOGRAPHIC_DATA] [DATE]" at bounding box center [176, 61] width 187 height 30
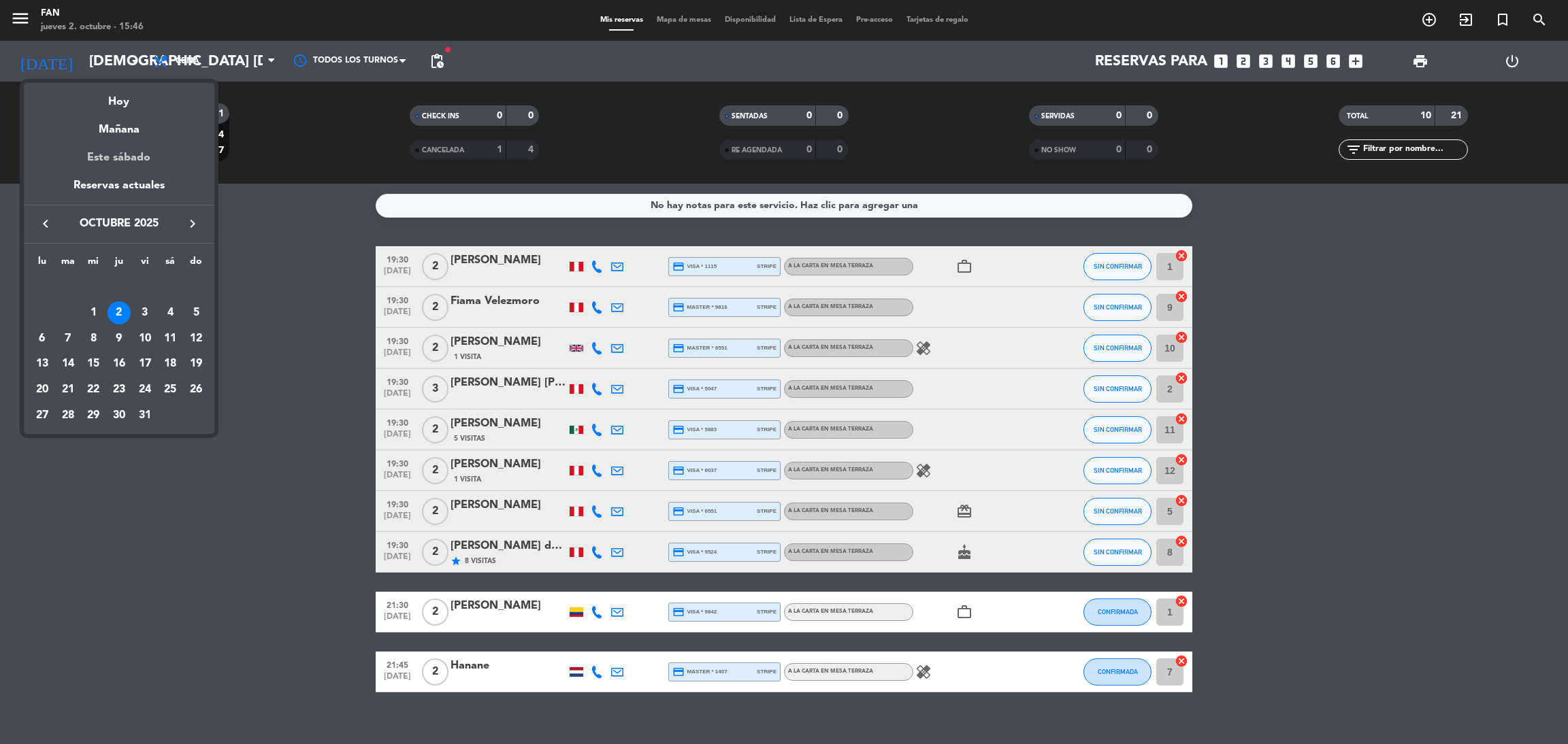
click at [131, 155] on div "Este sábado" at bounding box center [118, 158] width 190 height 38
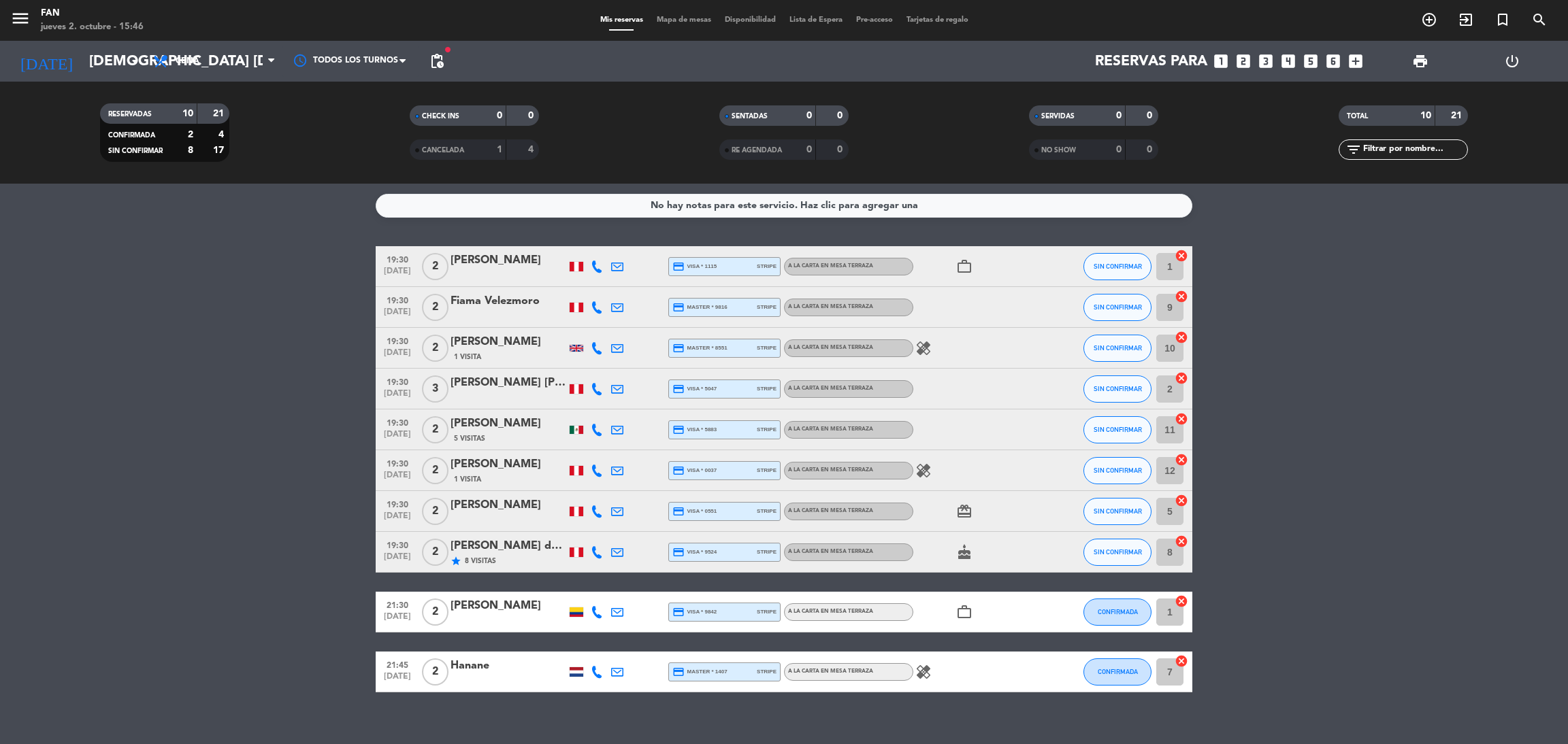
type input "sáb. [DATE]"
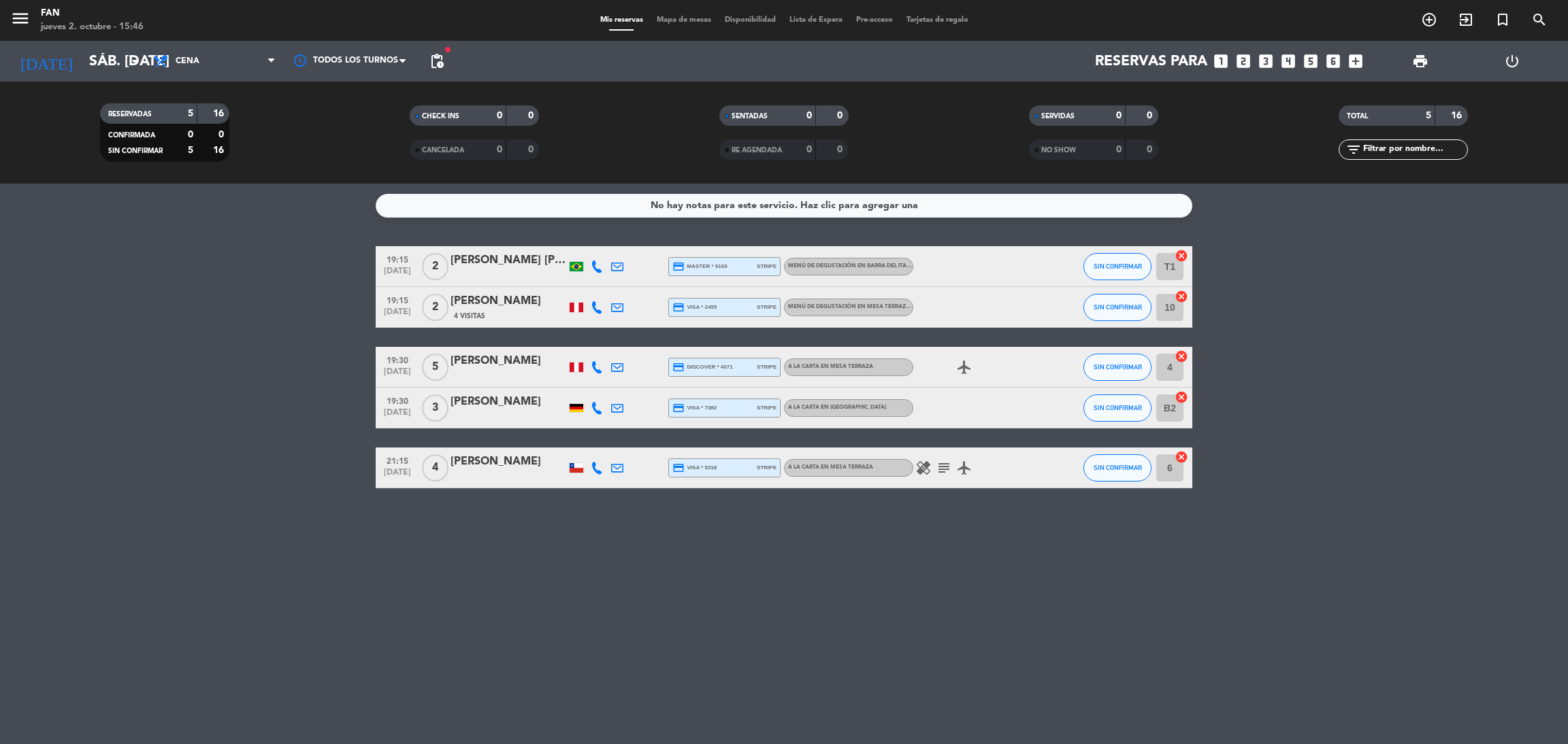
click at [678, 20] on span "Mapa de mesas" at bounding box center [684, 20] width 68 height 8
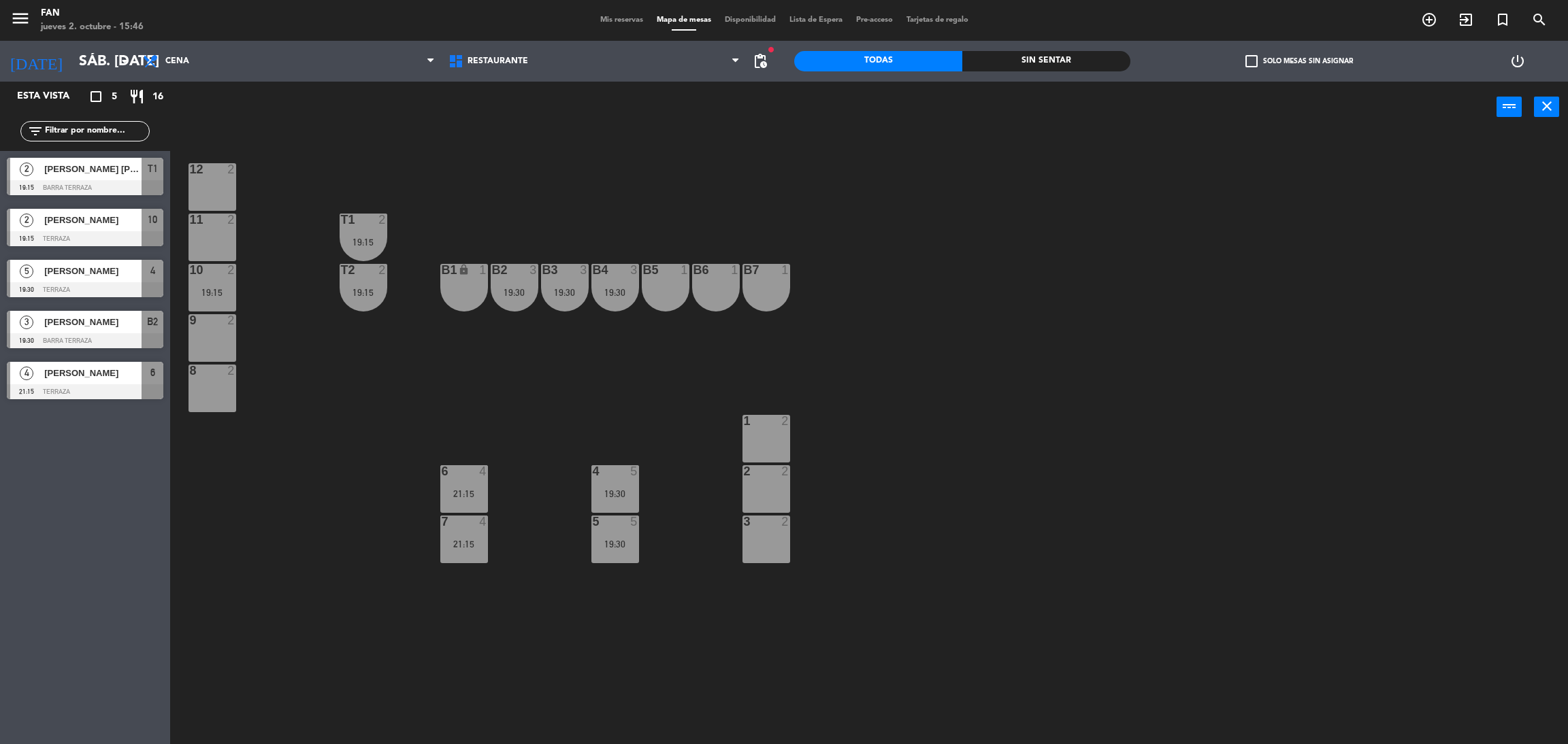
click at [758, 425] on div at bounding box center [766, 421] width 23 height 12
click at [771, 100] on button "[GEOGRAPHIC_DATA]" at bounding box center [791, 107] width 82 height 27
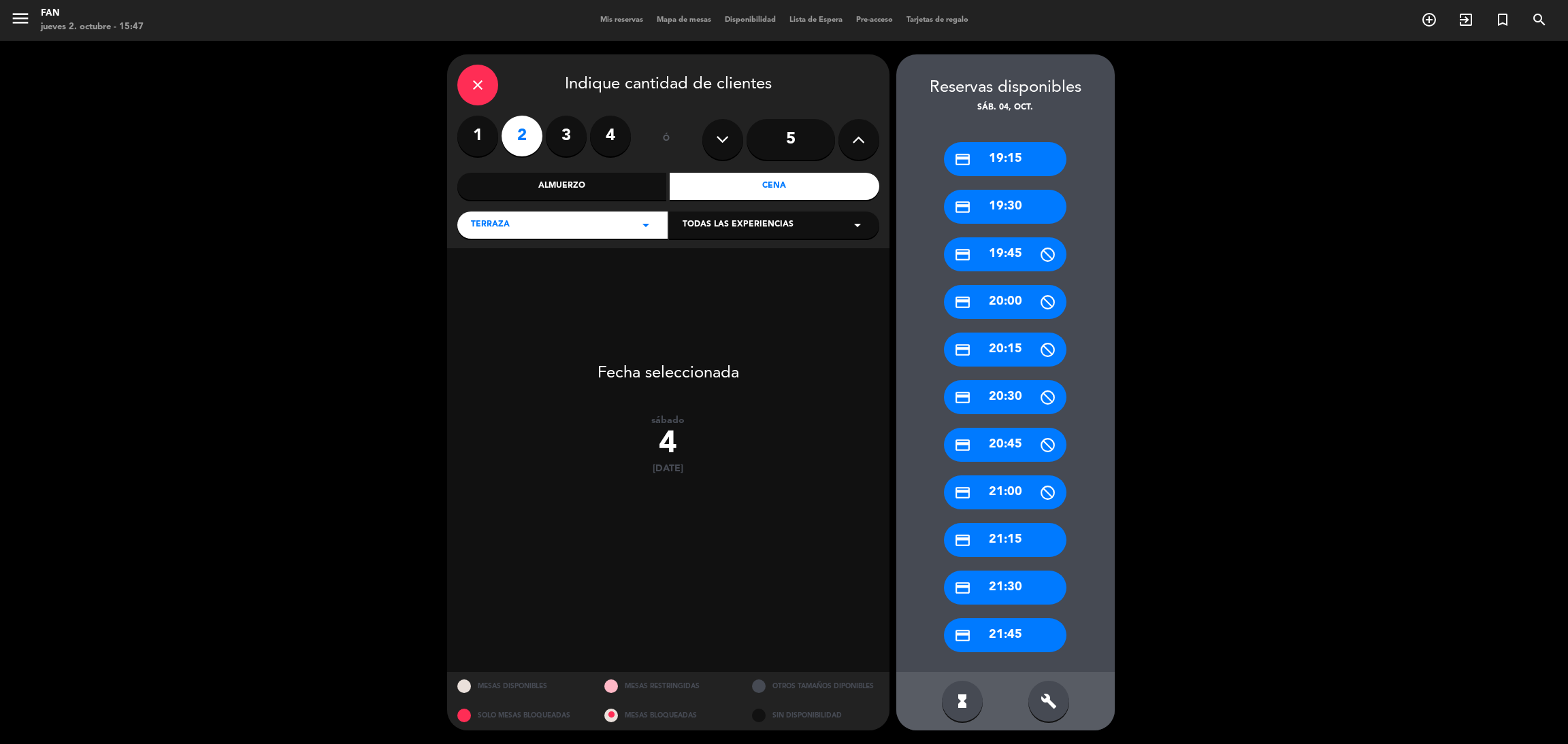
click at [1041, 153] on div "credit_card 19:15" at bounding box center [1004, 159] width 122 height 34
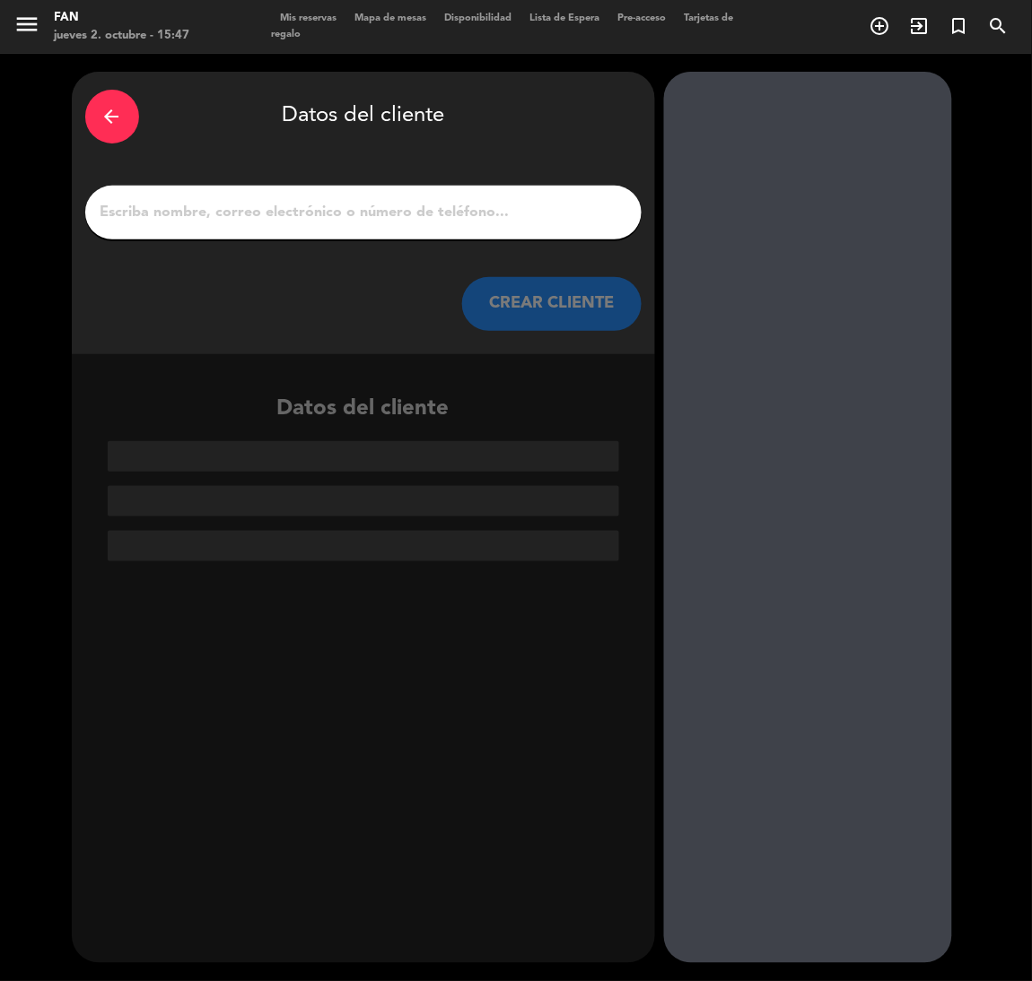
click at [417, 216] on input "1" at bounding box center [363, 212] width 529 height 25
paste input "[PERSON_NAME] [PERSON_NAME]"
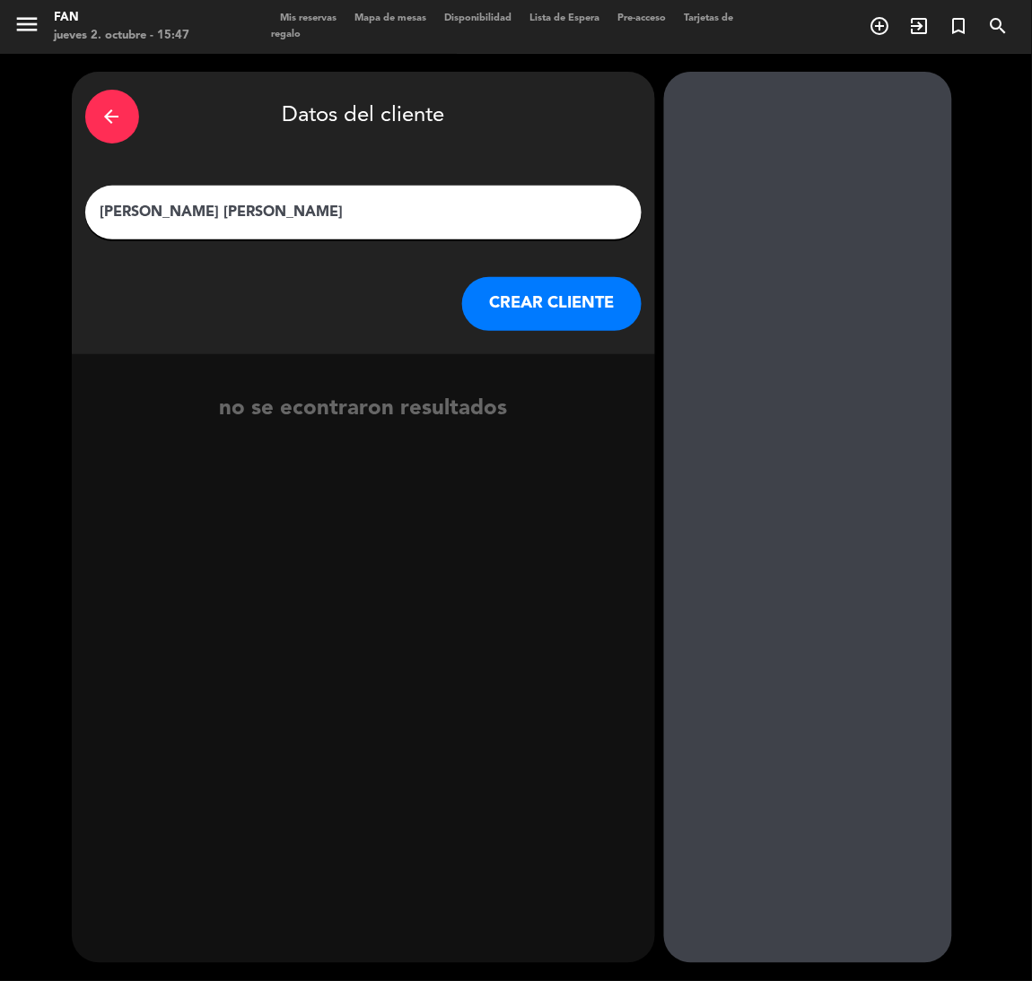
type input "[PERSON_NAME] [PERSON_NAME]"
click at [476, 285] on button "CREAR CLIENTE" at bounding box center [551, 304] width 179 height 54
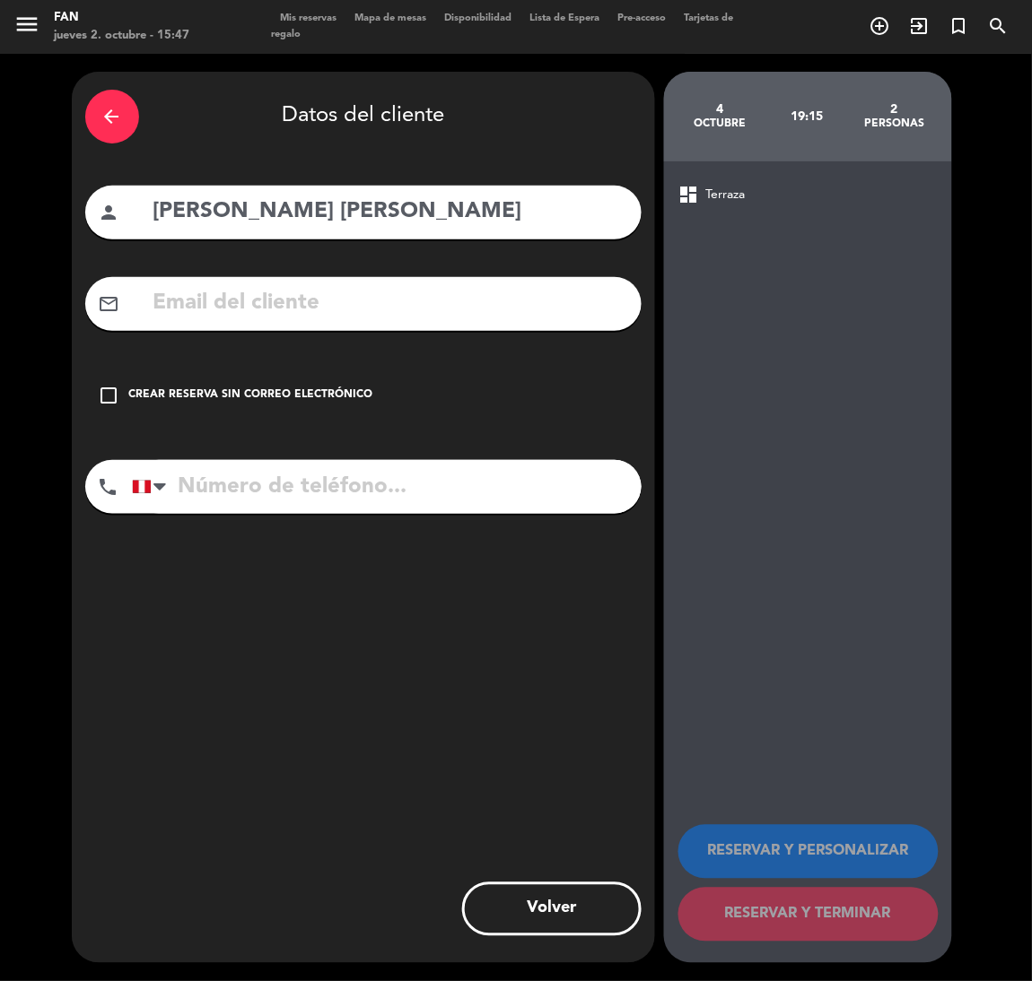
click at [162, 298] on input "text" at bounding box center [390, 303] width 476 height 37
paste input "[EMAIL_ADDRESS][DOMAIN_NAME]"
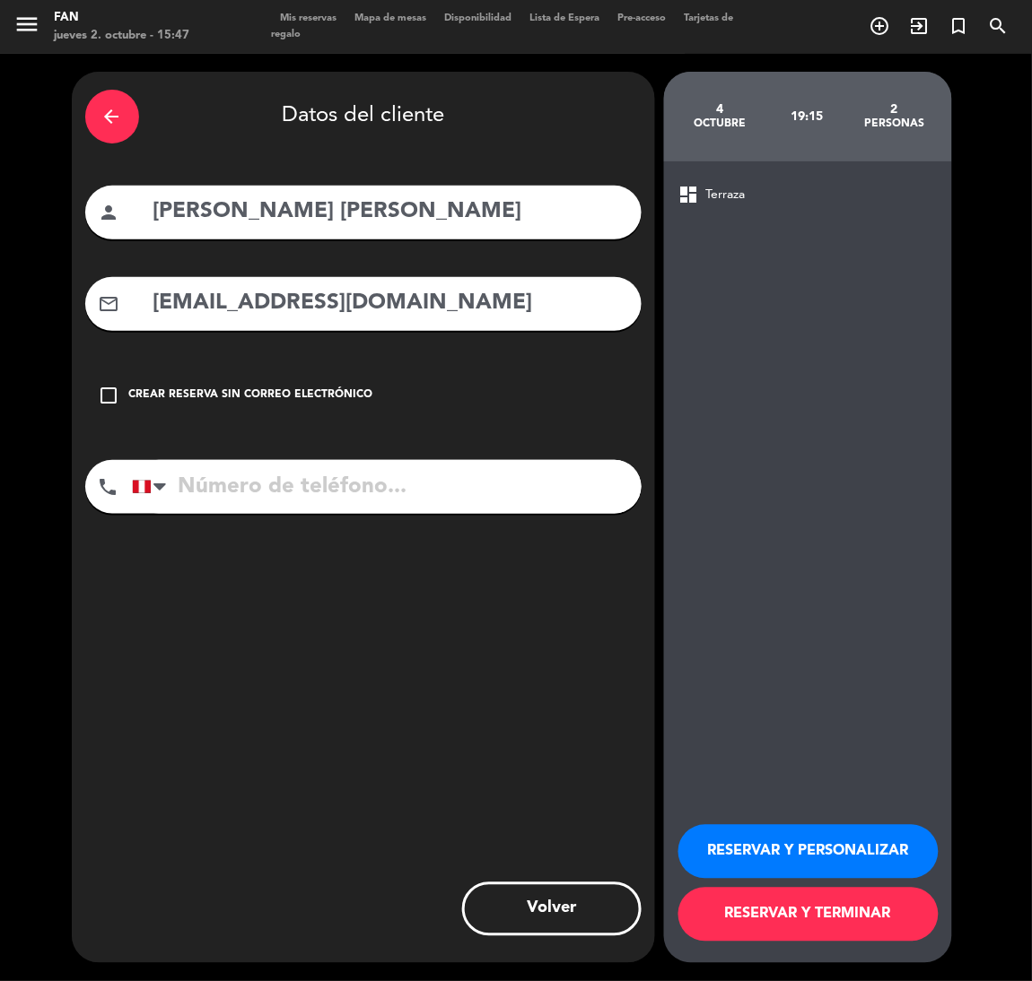
click at [165, 311] on input "[EMAIL_ADDRESS][DOMAIN_NAME]" at bounding box center [390, 303] width 476 height 37
type input "[EMAIL_ADDRESS][DOMAIN_NAME]"
click at [256, 479] on input "tel" at bounding box center [387, 487] width 510 height 54
paste input "+1) 323-7139"
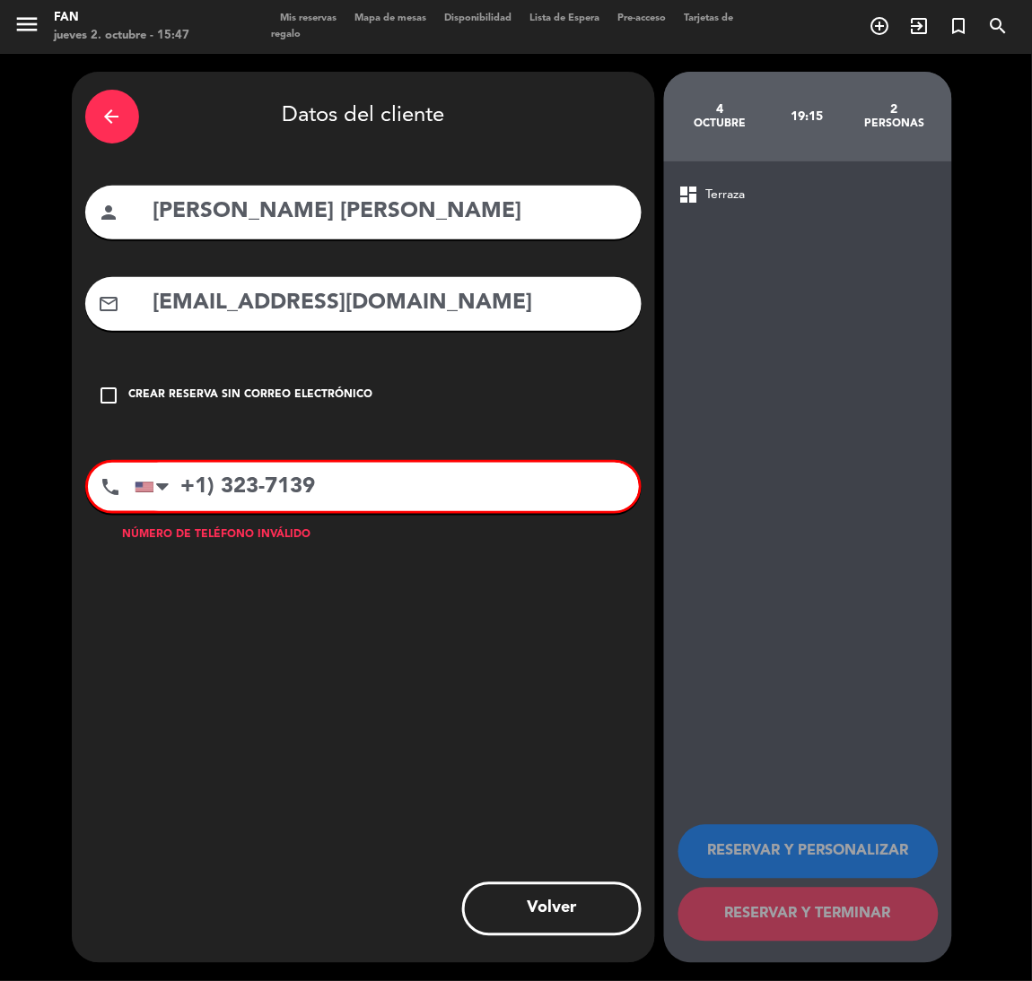
click at [244, 571] on div "arrow_back Datos del cliente person [PERSON_NAME] [PERSON_NAME] mail_outline [E…" at bounding box center [363, 518] width 583 height 892
click at [193, 475] on input "+1) 323-7139" at bounding box center [387, 487] width 504 height 48
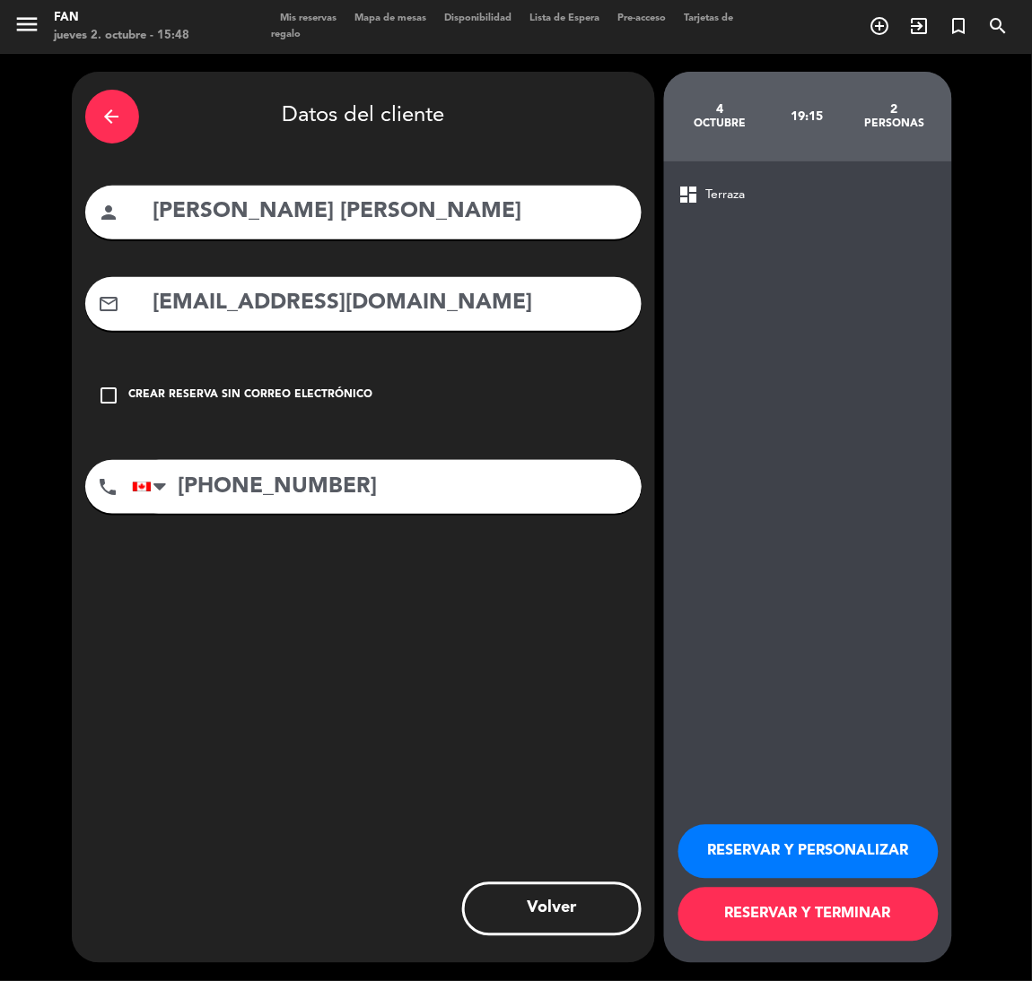
type input "[PHONE_NUMBER]"
click at [773, 914] on button "RESERVAR Y TERMINAR" at bounding box center [808, 915] width 260 height 54
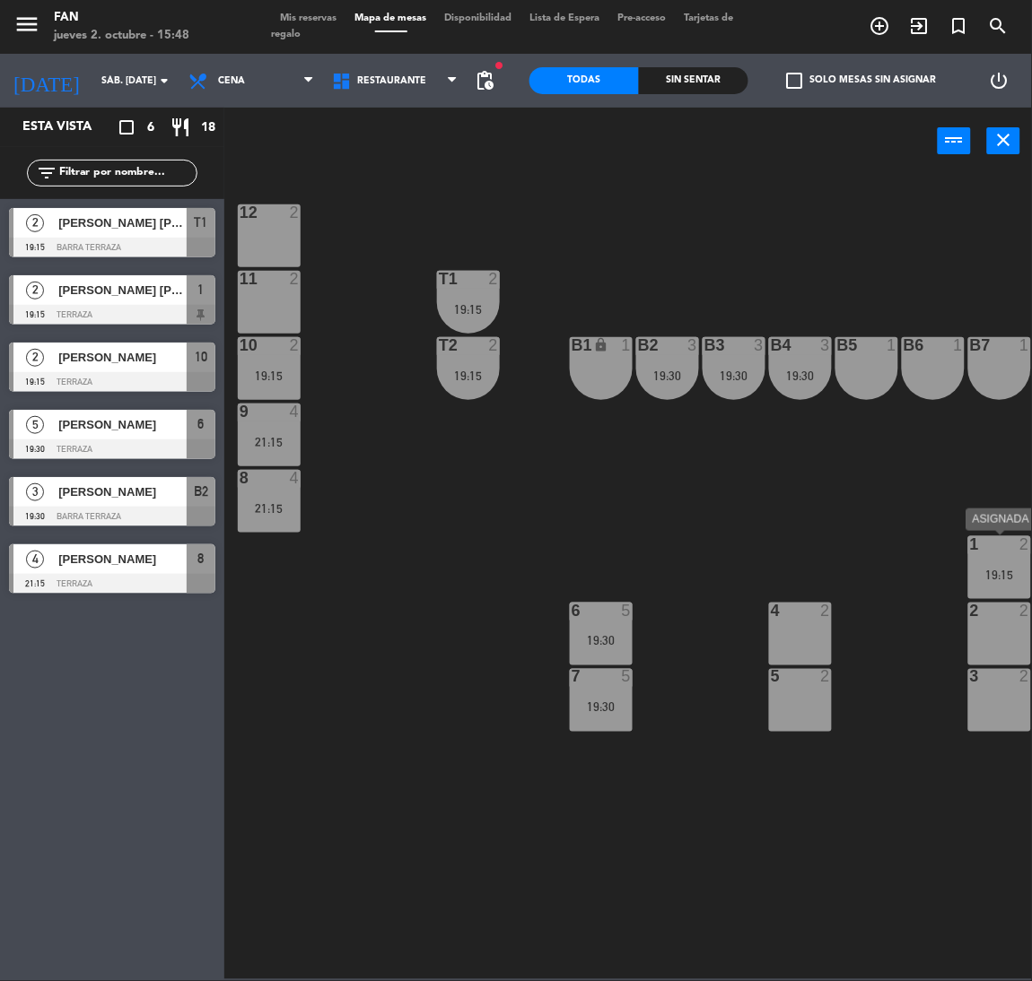
click at [984, 548] on div at bounding box center [999, 544] width 30 height 16
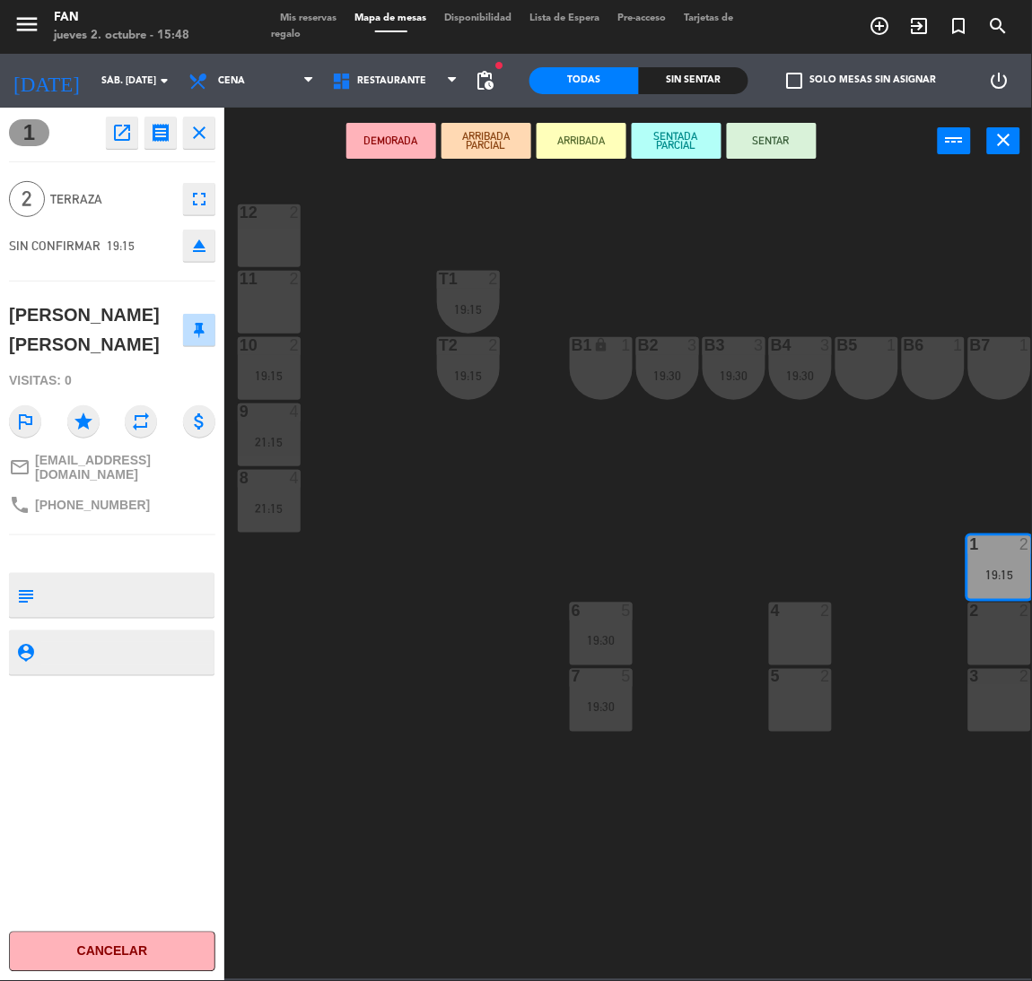
click at [655, 229] on div "12 2 11 2 T1 2 19:15 10 2 19:15 T2 2 19:15 B1 lock 1 B2 3 19:30 B3 3 19:30 B4 3…" at bounding box center [634, 576] width 798 height 807
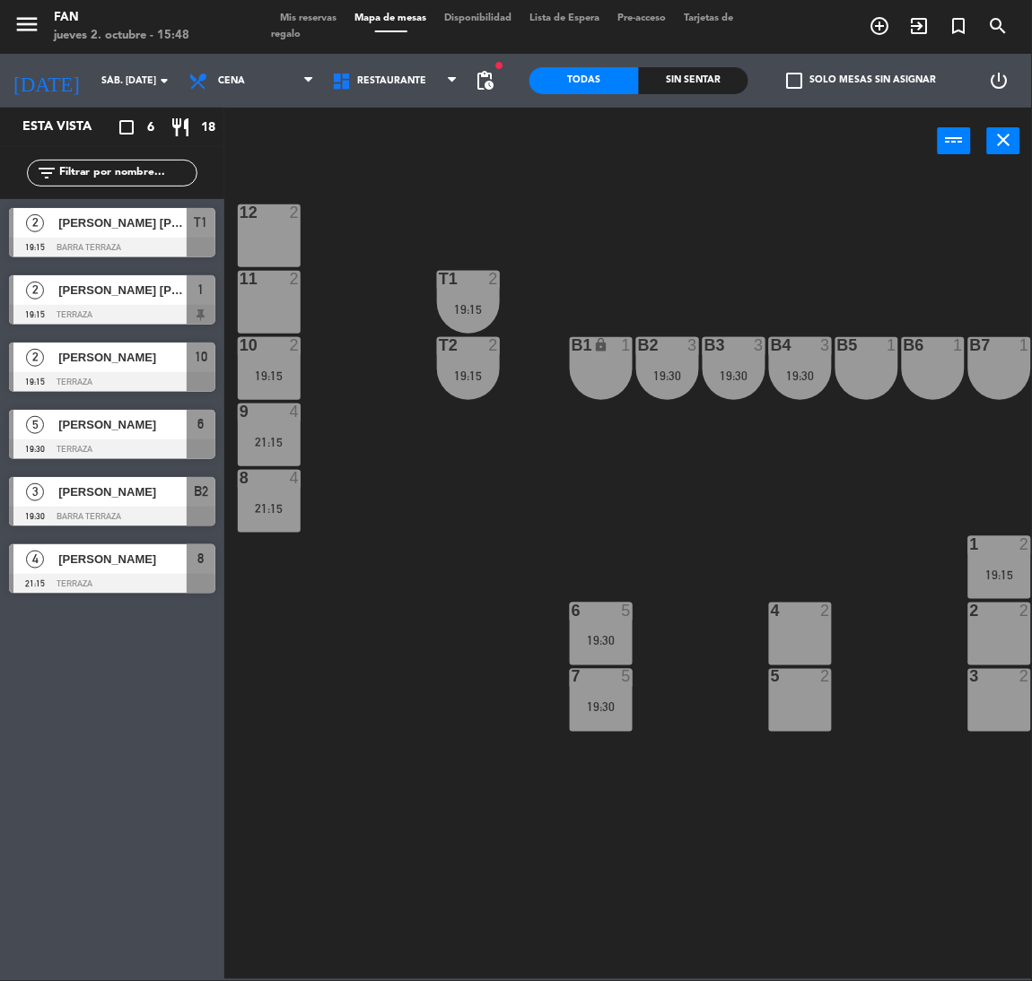
click at [311, 19] on span "Mis reservas" at bounding box center [309, 18] width 74 height 10
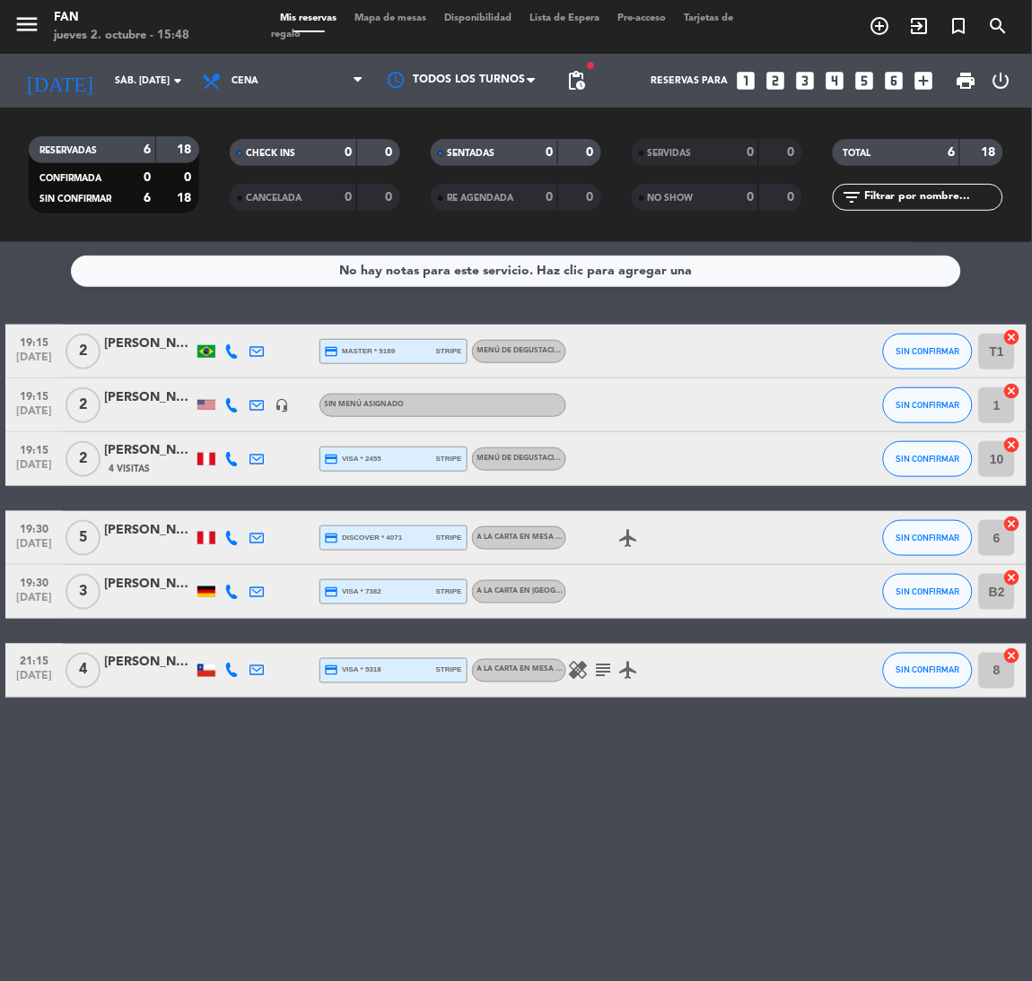
click at [131, 397] on div "[PERSON_NAME] [PERSON_NAME]" at bounding box center [149, 398] width 90 height 21
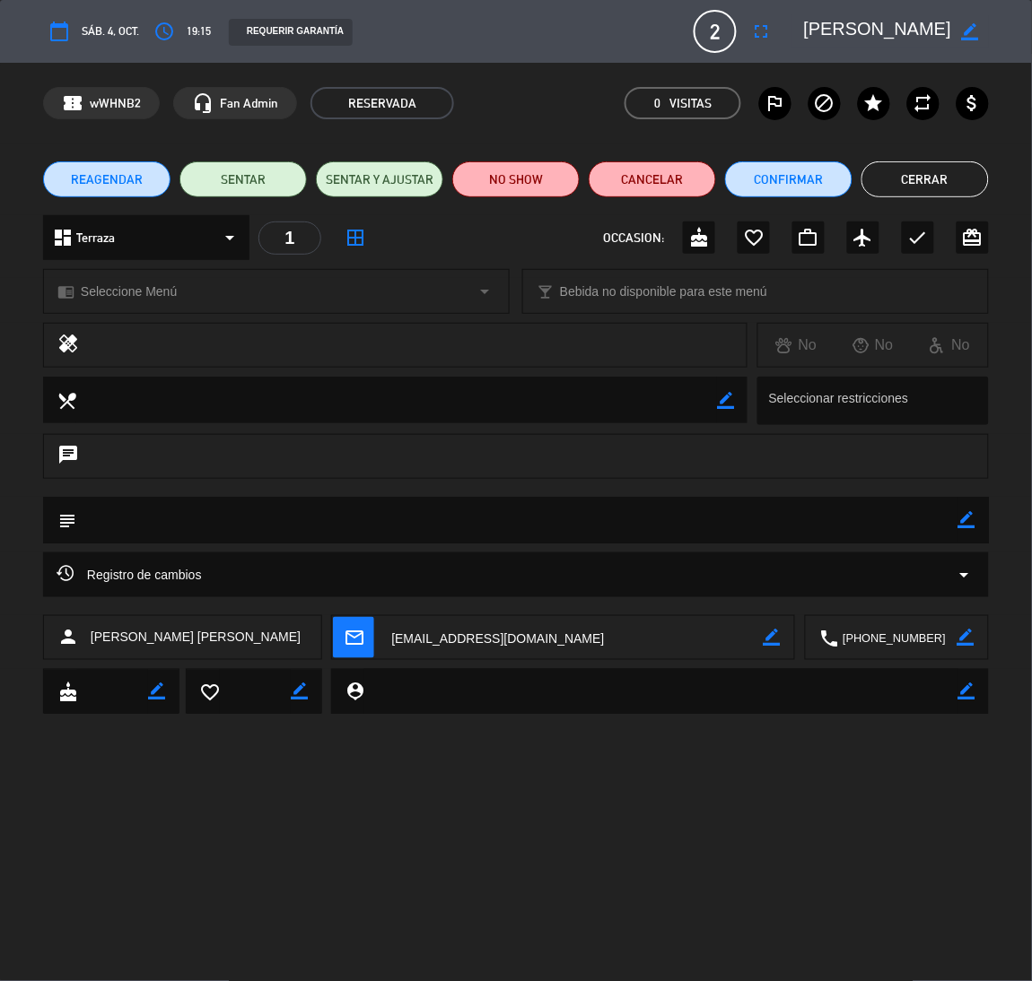
click at [423, 274] on div "chrome_reader_mode Seleccione Menú arrow_drop_down" at bounding box center [276, 291] width 465 height 43
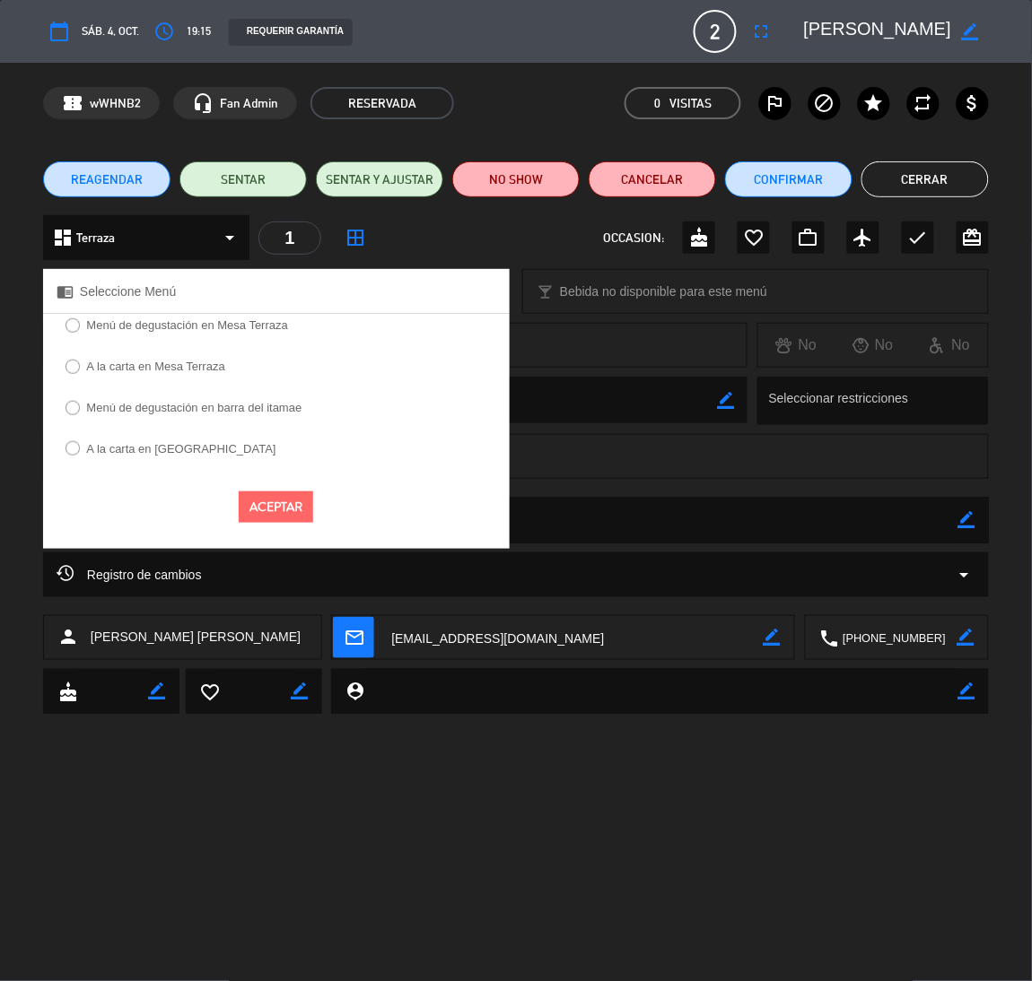
click at [170, 406] on label "Menú de degustación en barra del itamae" at bounding box center [193, 408] width 215 height 12
click at [272, 502] on button "Aceptar" at bounding box center [276, 507] width 74 height 31
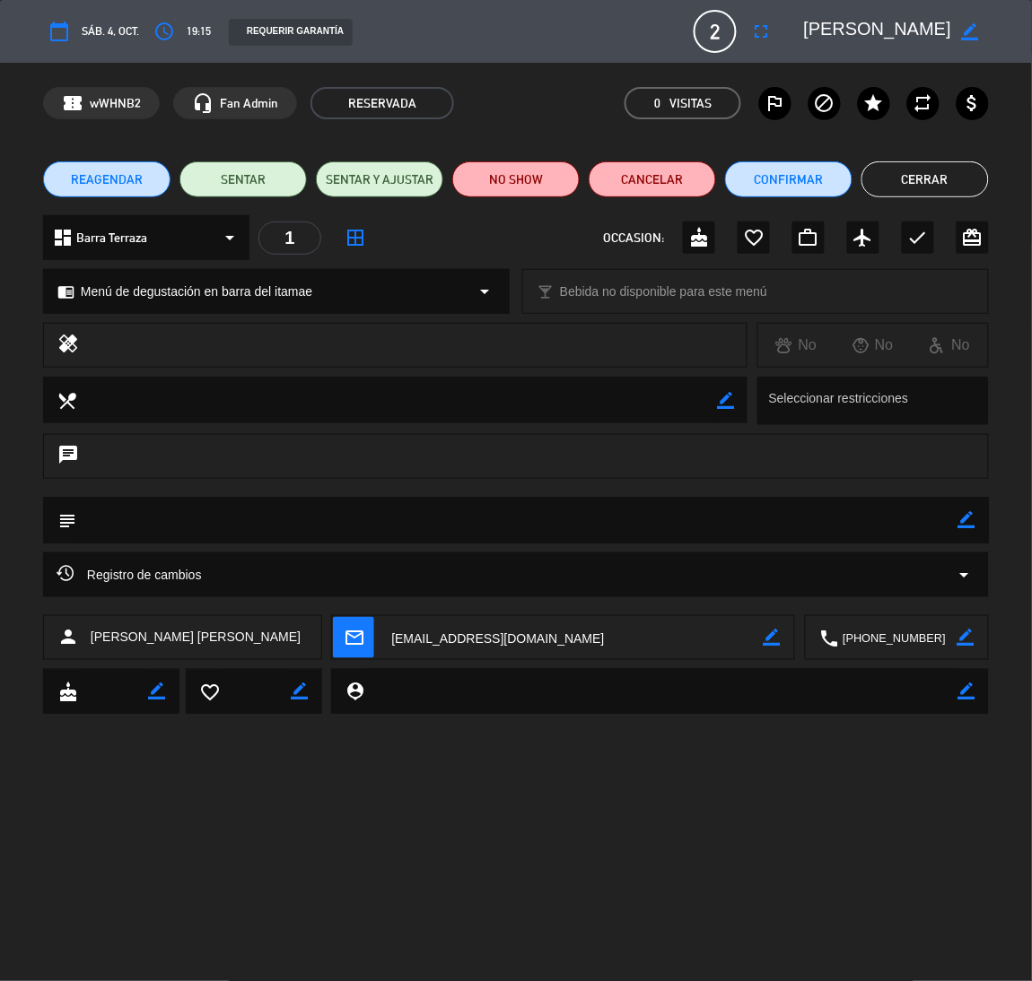
click at [292, 27] on div "REQUERIR GARANTÍA" at bounding box center [291, 32] width 124 height 27
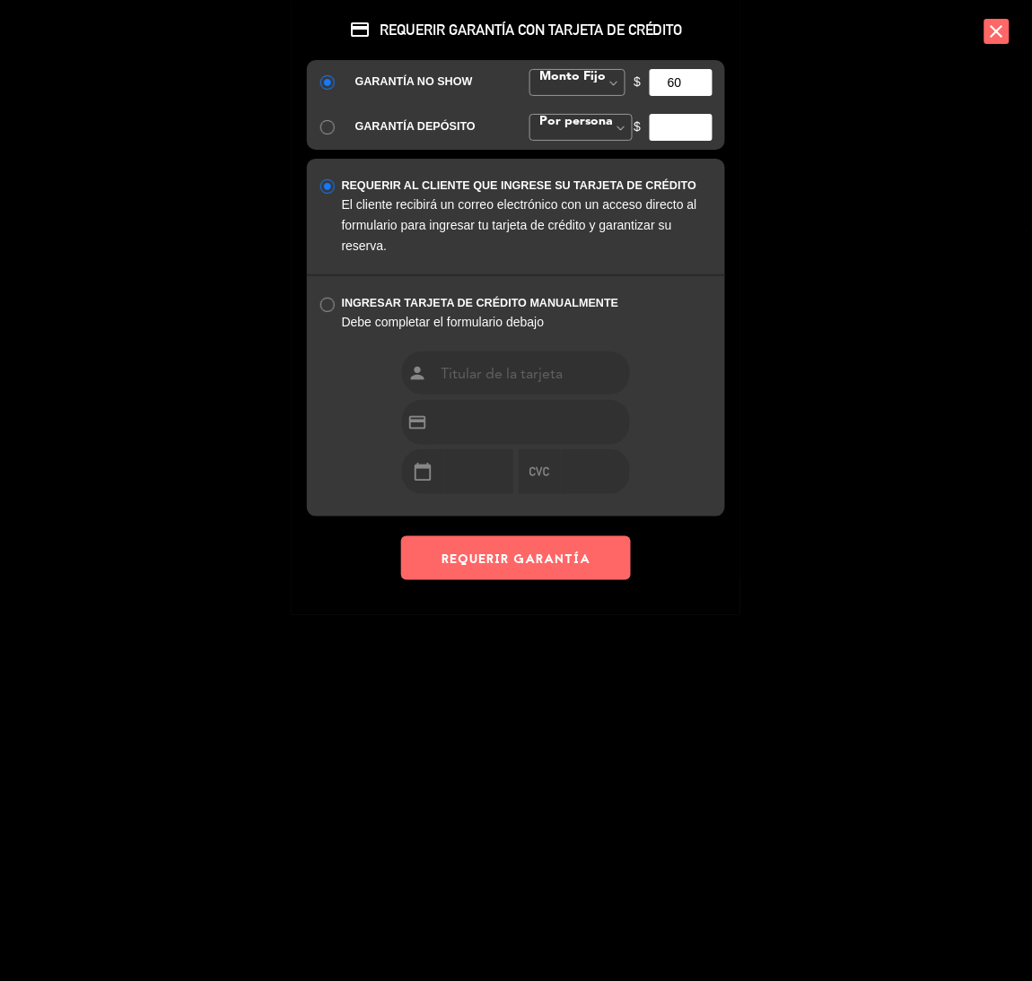
click at [666, 81] on input "60" at bounding box center [681, 82] width 63 height 27
type input "30"
click at [500, 561] on button "REQUERIR GARANTÍA" at bounding box center [516, 558] width 230 height 44
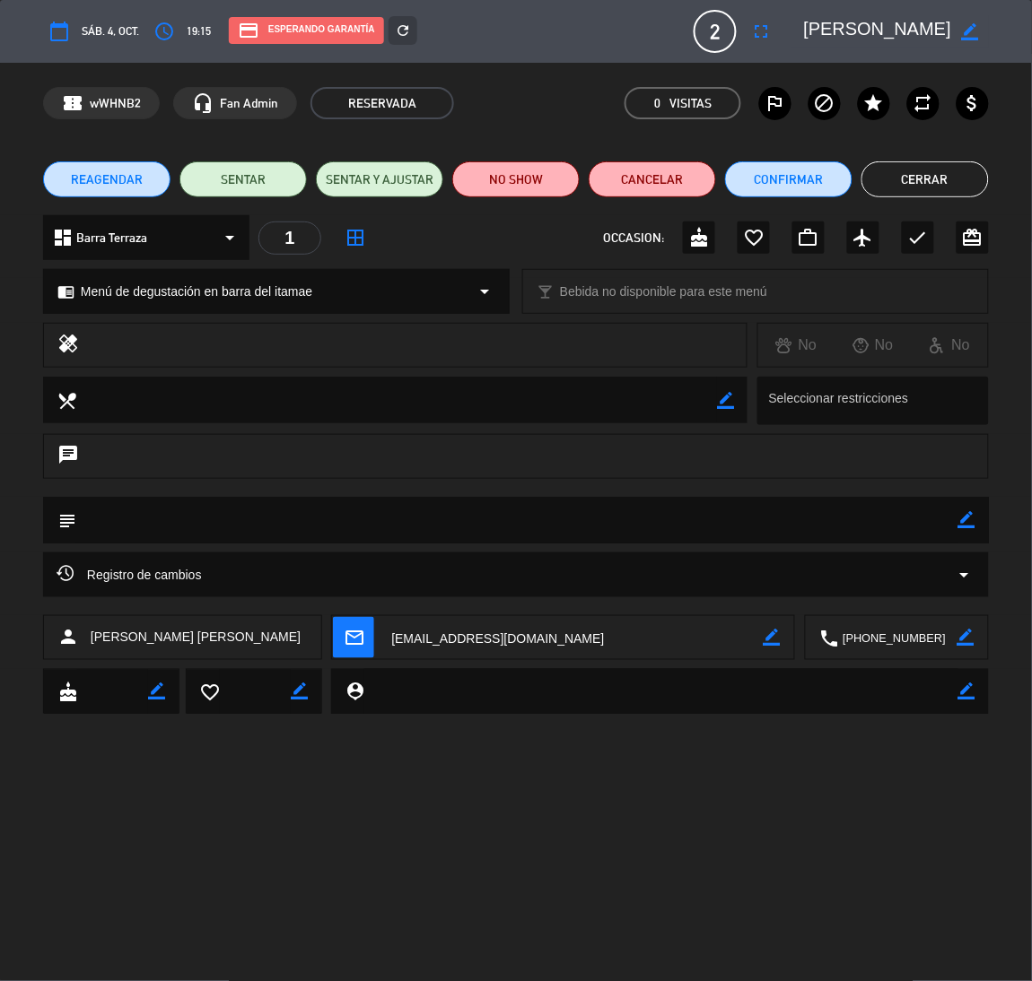
click at [914, 178] on button "Cerrar" at bounding box center [924, 179] width 127 height 36
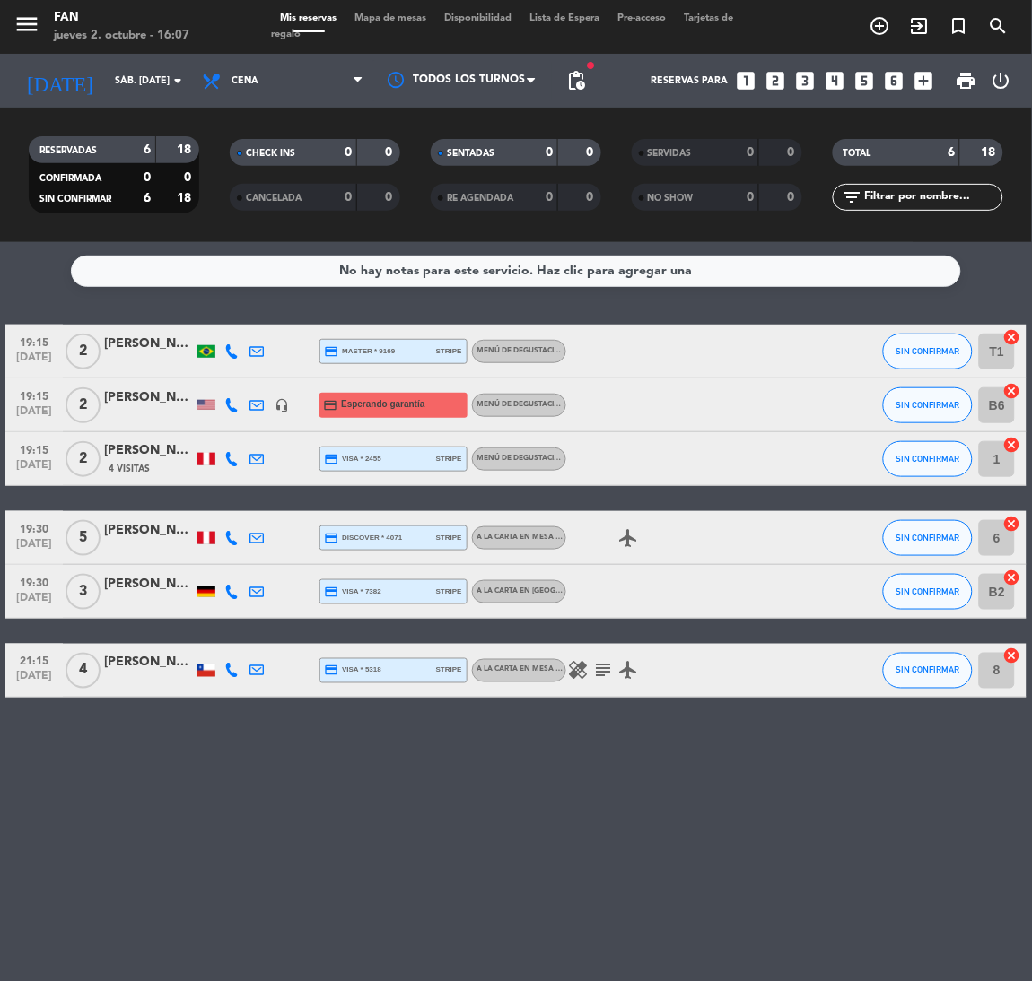
click at [621, 850] on div "No hay notas para este servicio. Haz clic para agregar una 19:15 [DATE] 2 [PERS…" at bounding box center [516, 611] width 1032 height 739
click at [162, 67] on input "sáb. [DATE]" at bounding box center [172, 81] width 132 height 30
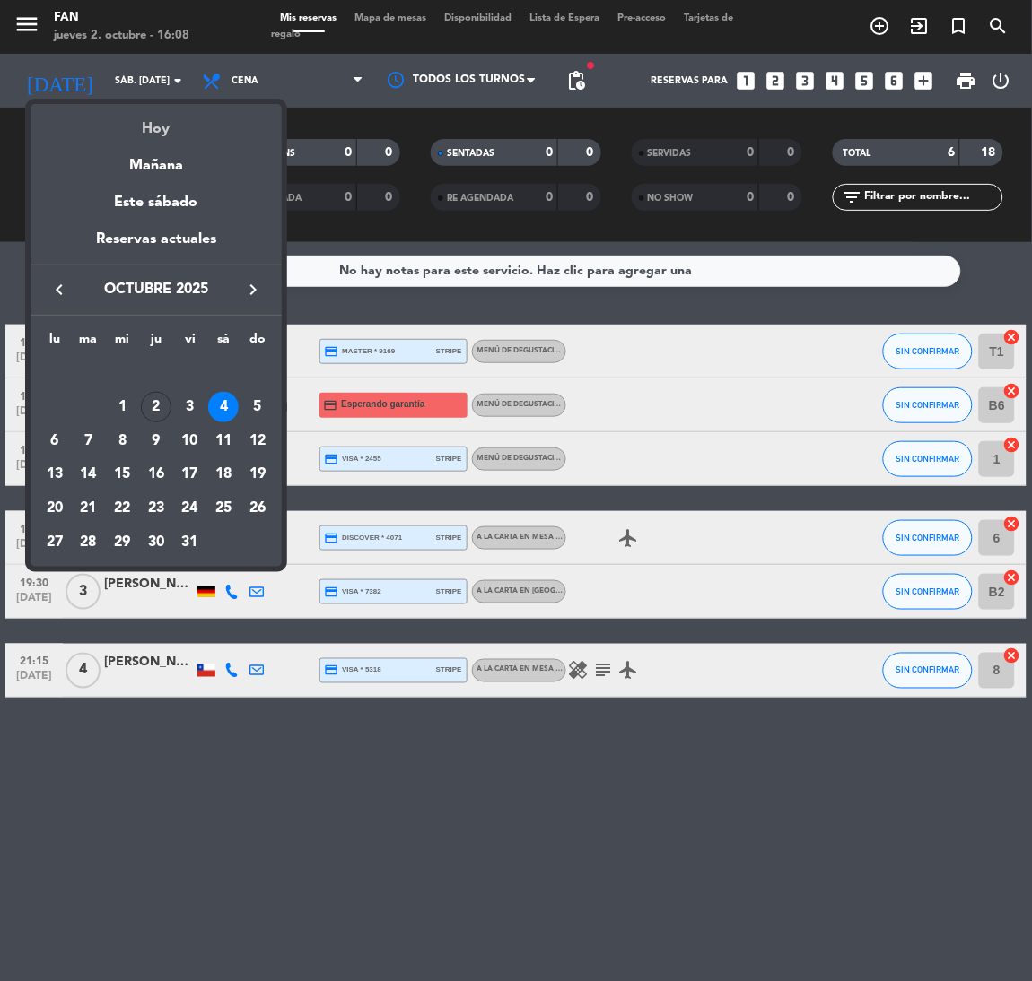
click at [154, 131] on div "Hoy" at bounding box center [156, 122] width 251 height 37
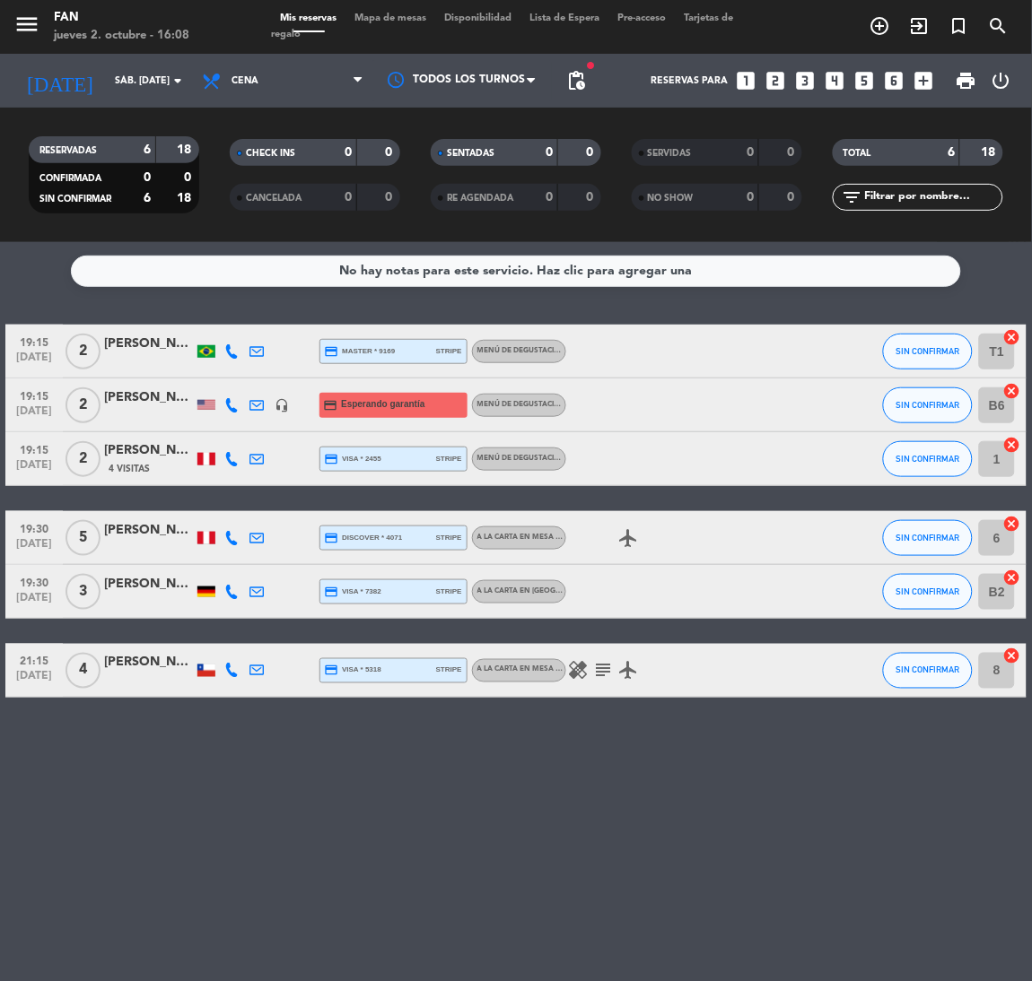
type input "[DEMOGRAPHIC_DATA] [DATE]"
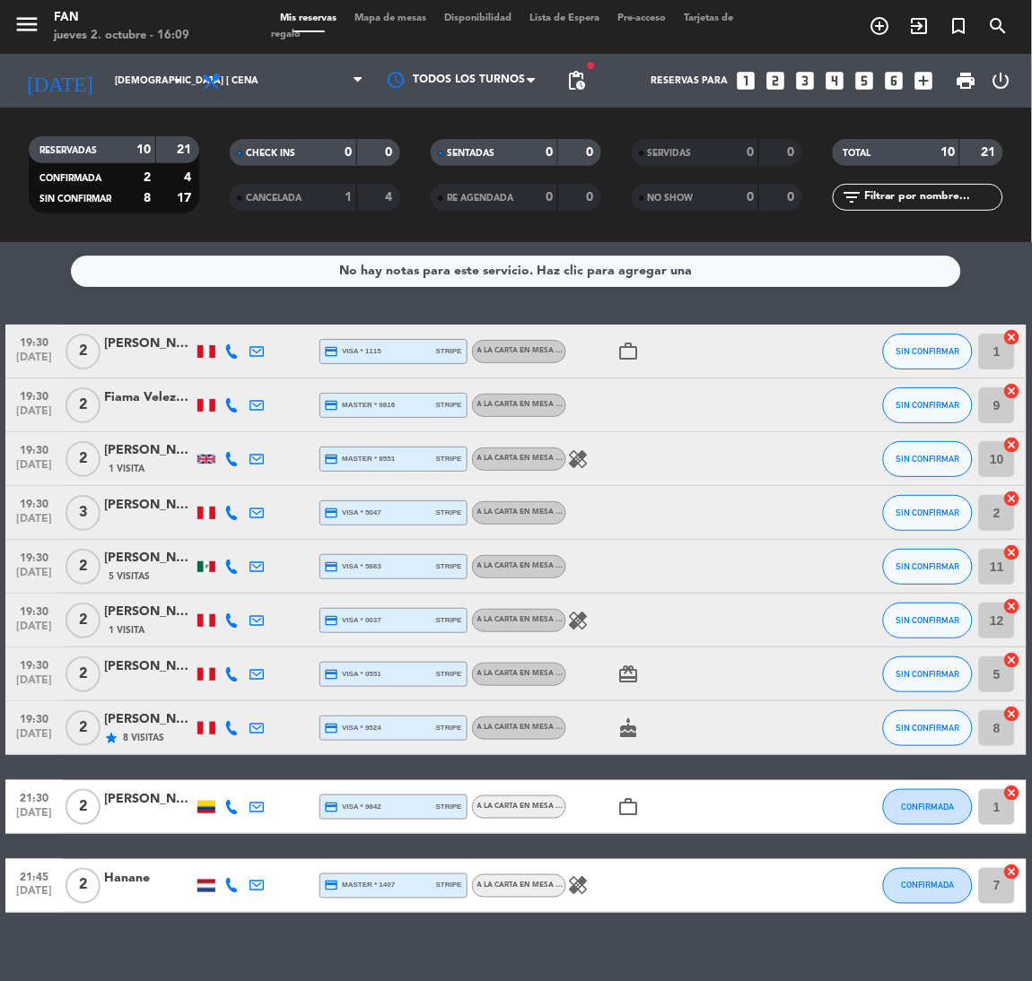
click at [569, 462] on icon "healing" at bounding box center [579, 460] width 22 height 22
click at [577, 624] on icon "healing" at bounding box center [579, 621] width 22 height 22
click at [580, 895] on icon "healing" at bounding box center [579, 887] width 22 height 22
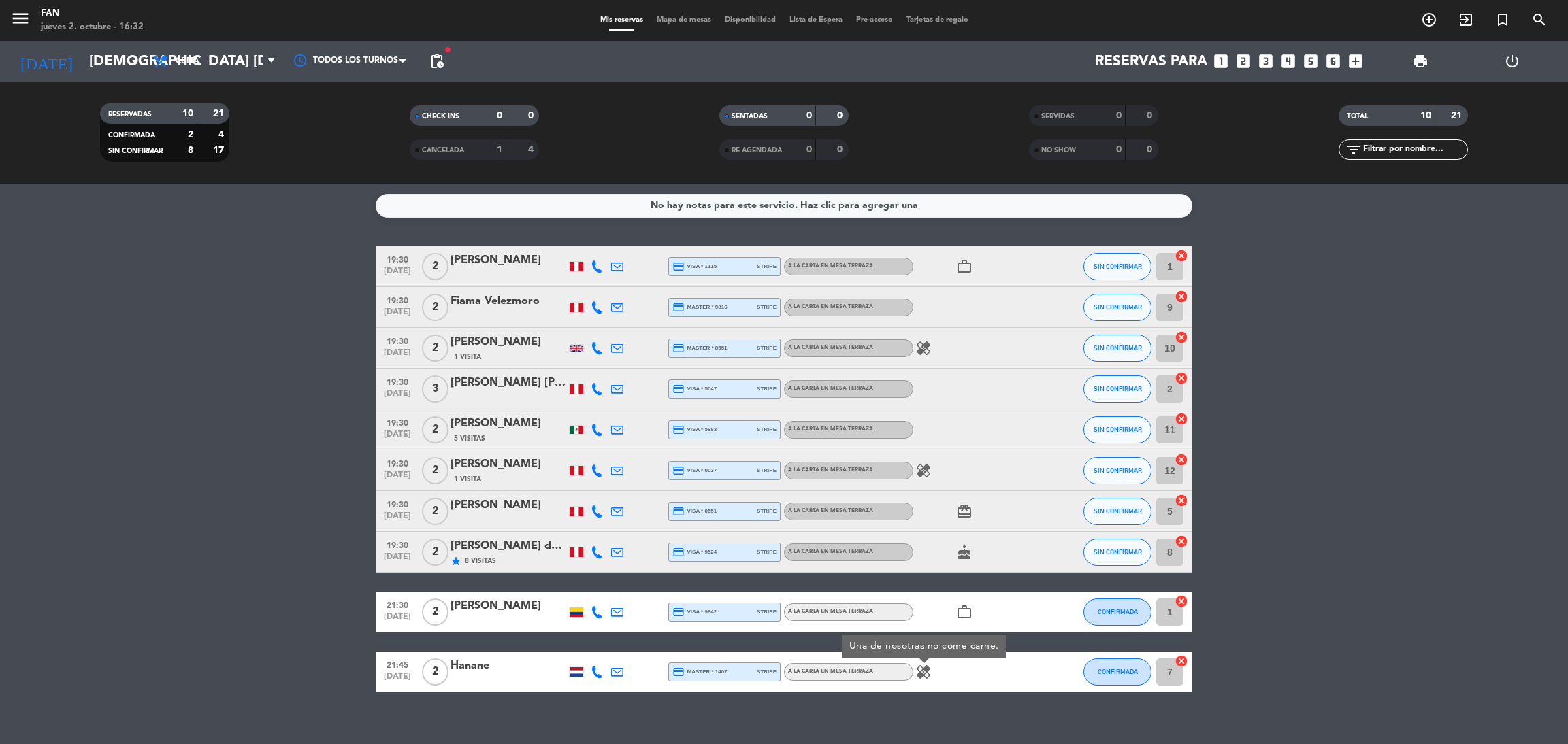
click at [681, 18] on span "Mapa de mesas" at bounding box center [684, 20] width 68 height 8
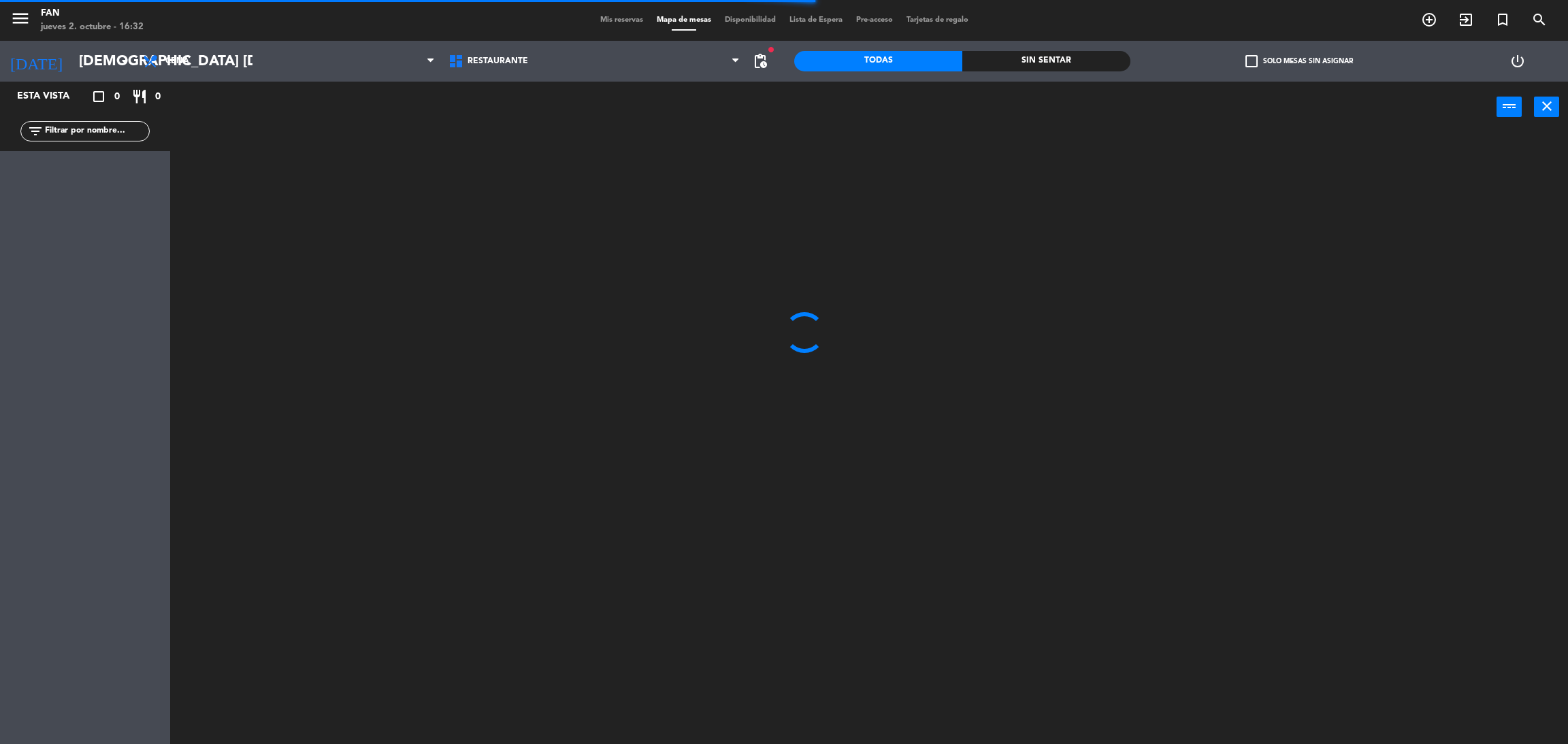
click at [619, 21] on span "Mis reservas" at bounding box center [621, 20] width 56 height 8
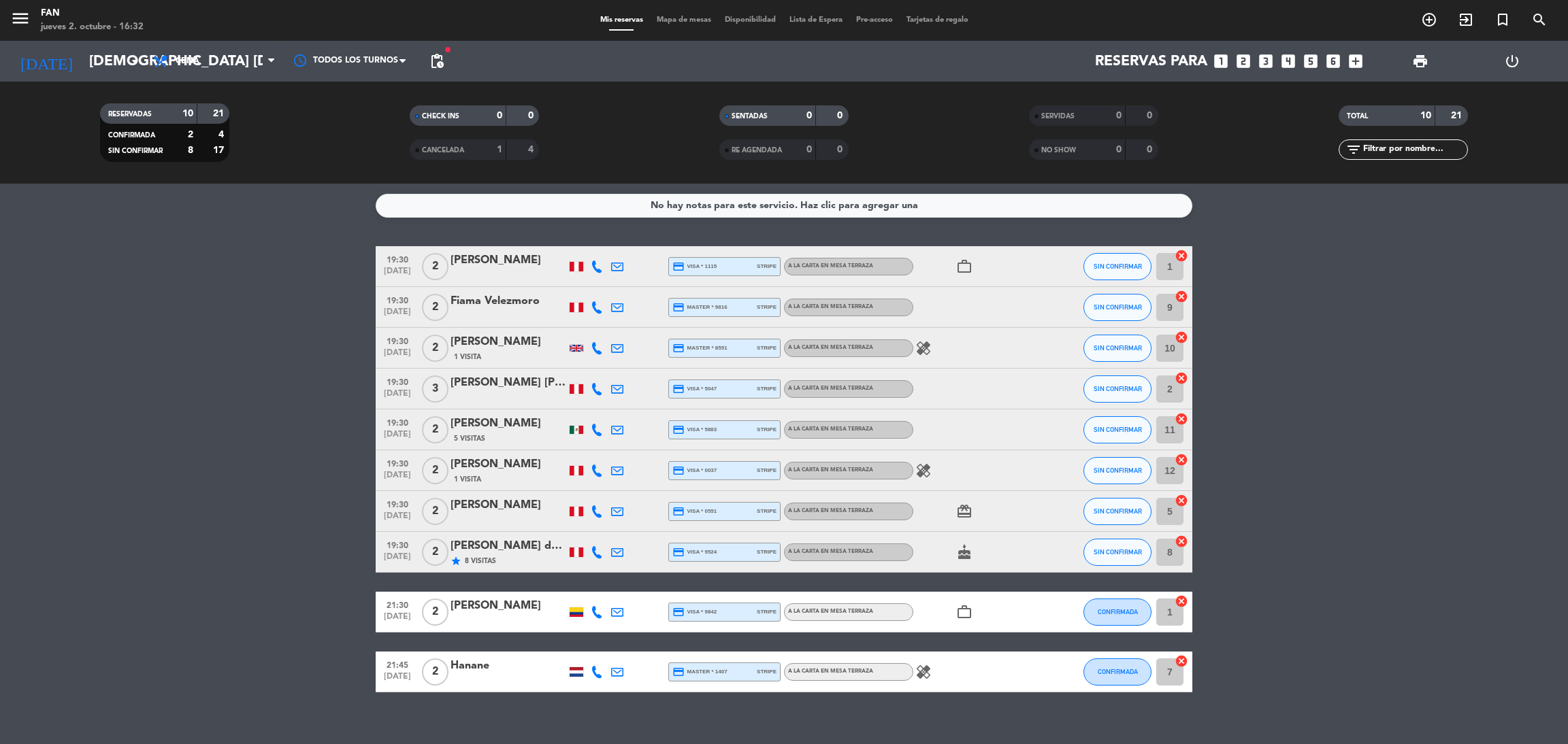
click at [673, 20] on span "Mapa de mesas" at bounding box center [684, 20] width 68 height 8
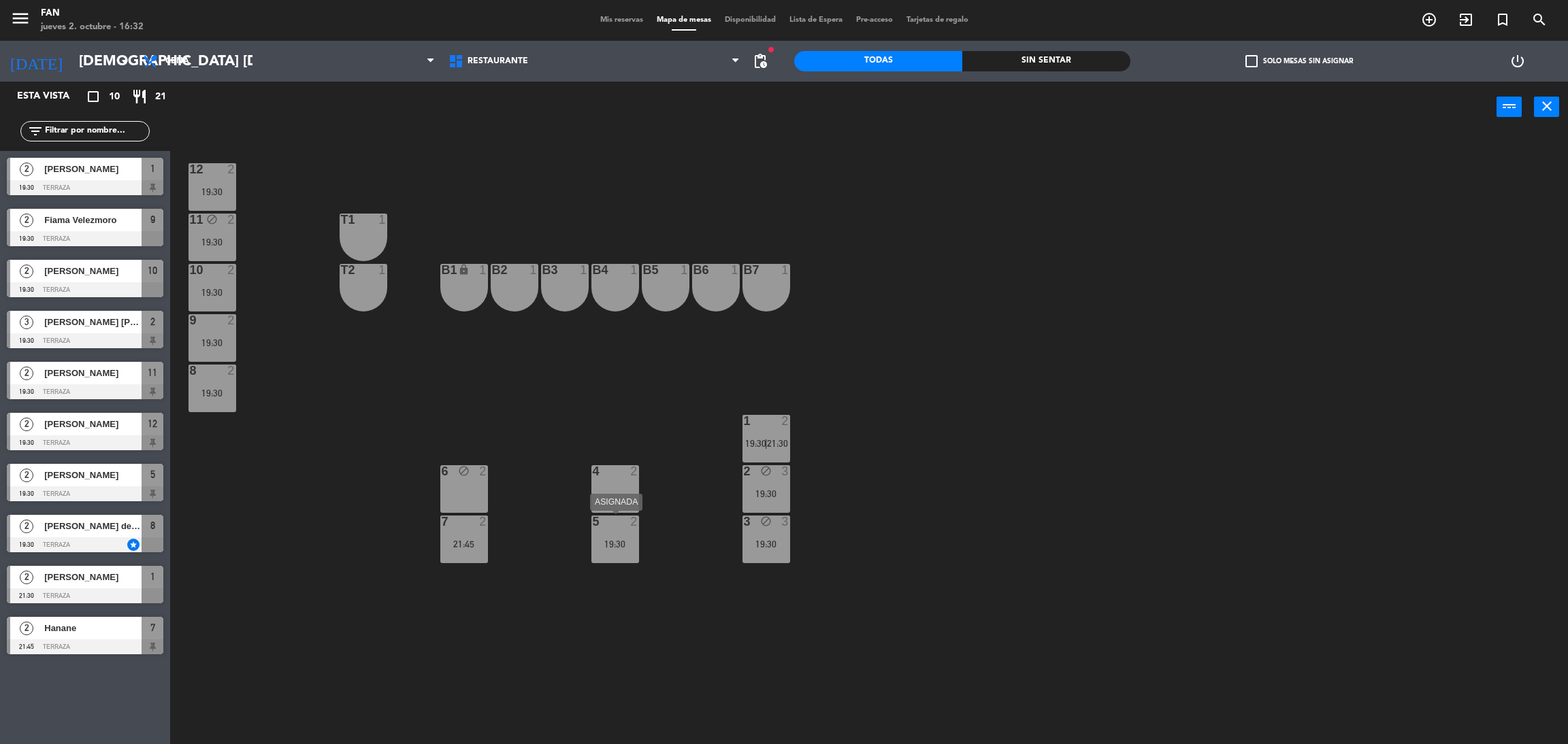
click at [628, 548] on div "19:30" at bounding box center [615, 544] width 48 height 10
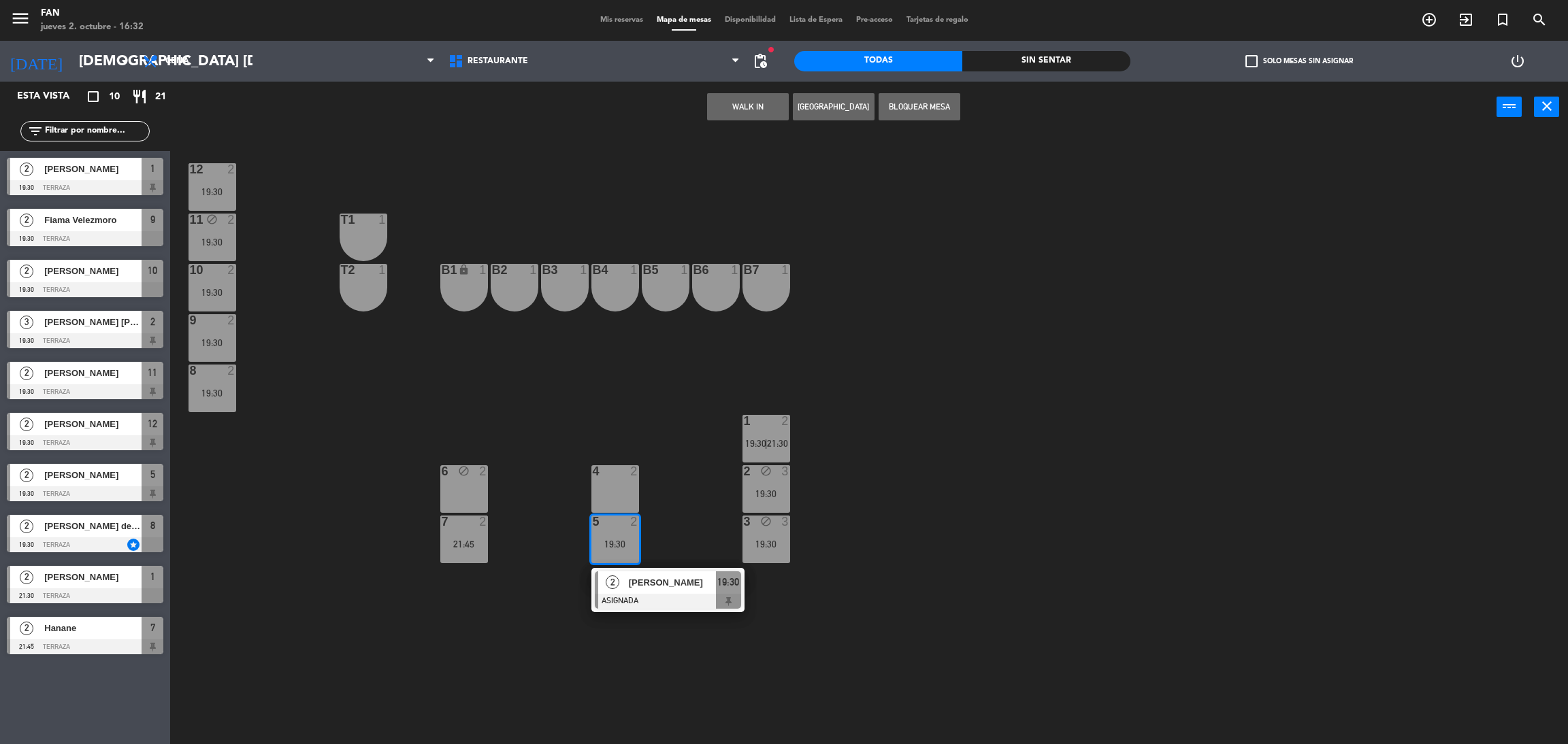
click at [615, 496] on div "4 2" at bounding box center [615, 489] width 48 height 48
click at [719, 102] on button "Mover" at bounding box center [705, 107] width 82 height 27
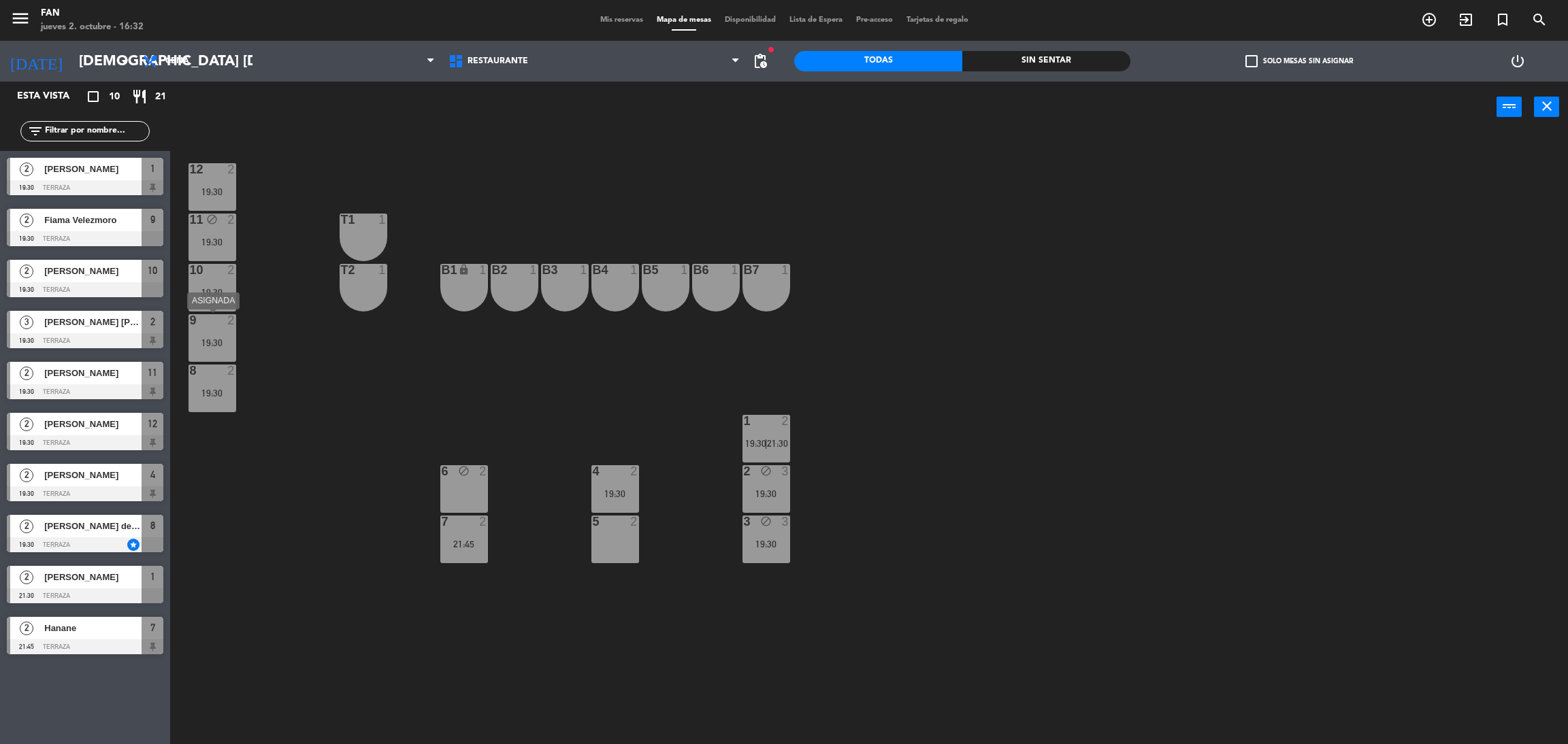
click at [203, 338] on div "19:30" at bounding box center [212, 343] width 48 height 10
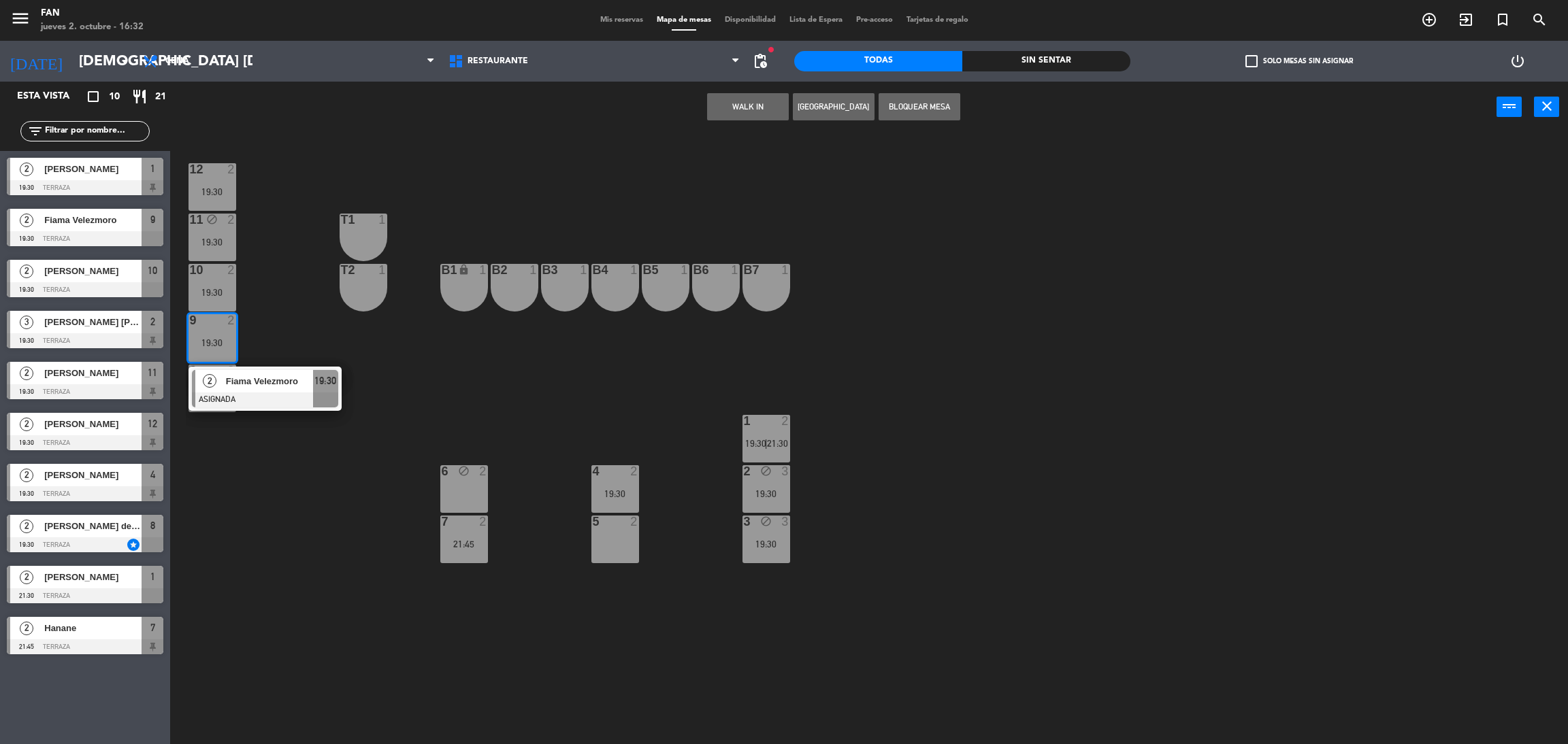
click at [260, 330] on div "12 2 19:30 11 block 2 19:30 T1 1 10 2 19:30 T2 1 B1 lock 1 B2 1 B3 1 B4 1 B5 1 …" at bounding box center [877, 444] width 1382 height 612
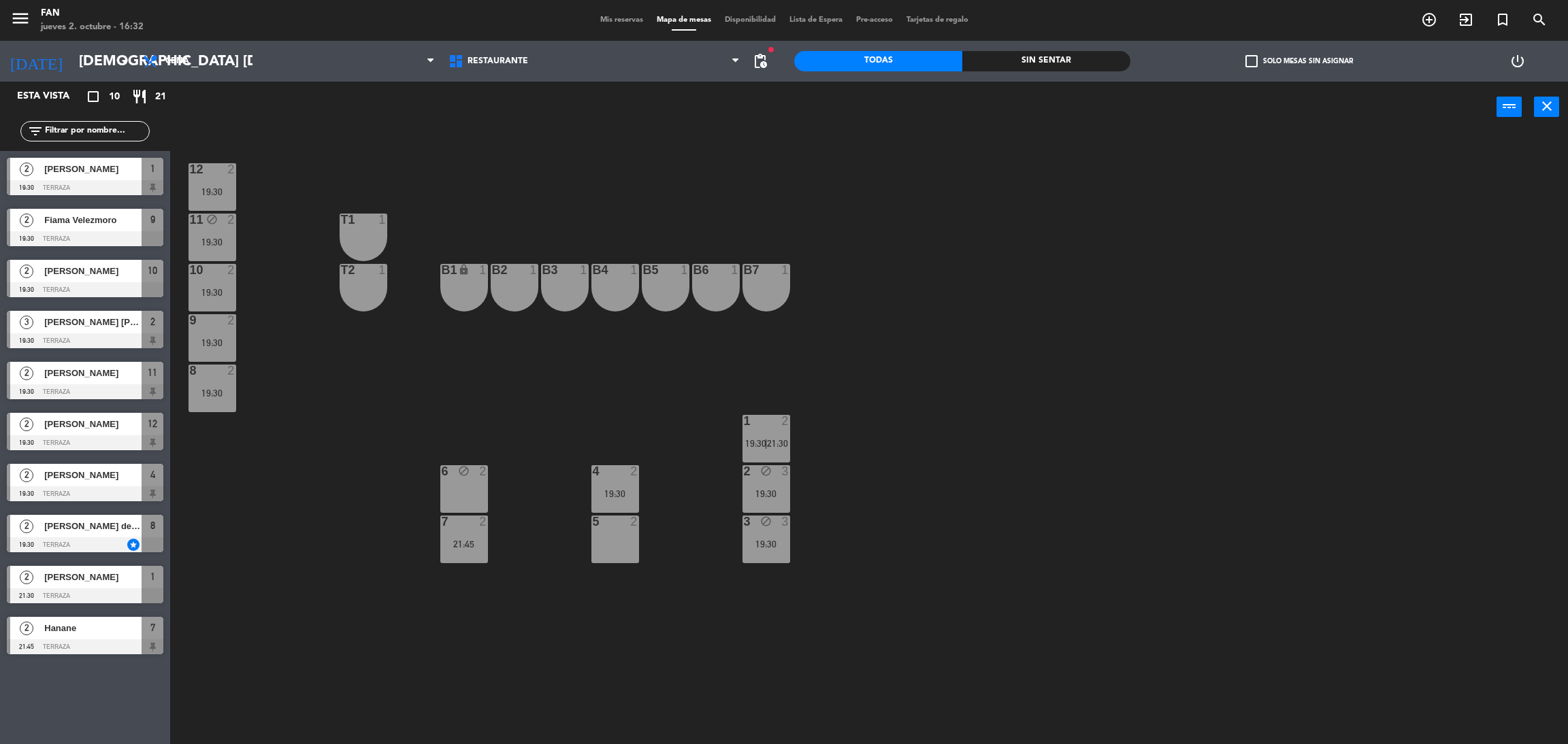
click at [190, 271] on div "10" at bounding box center [190, 270] width 1 height 12
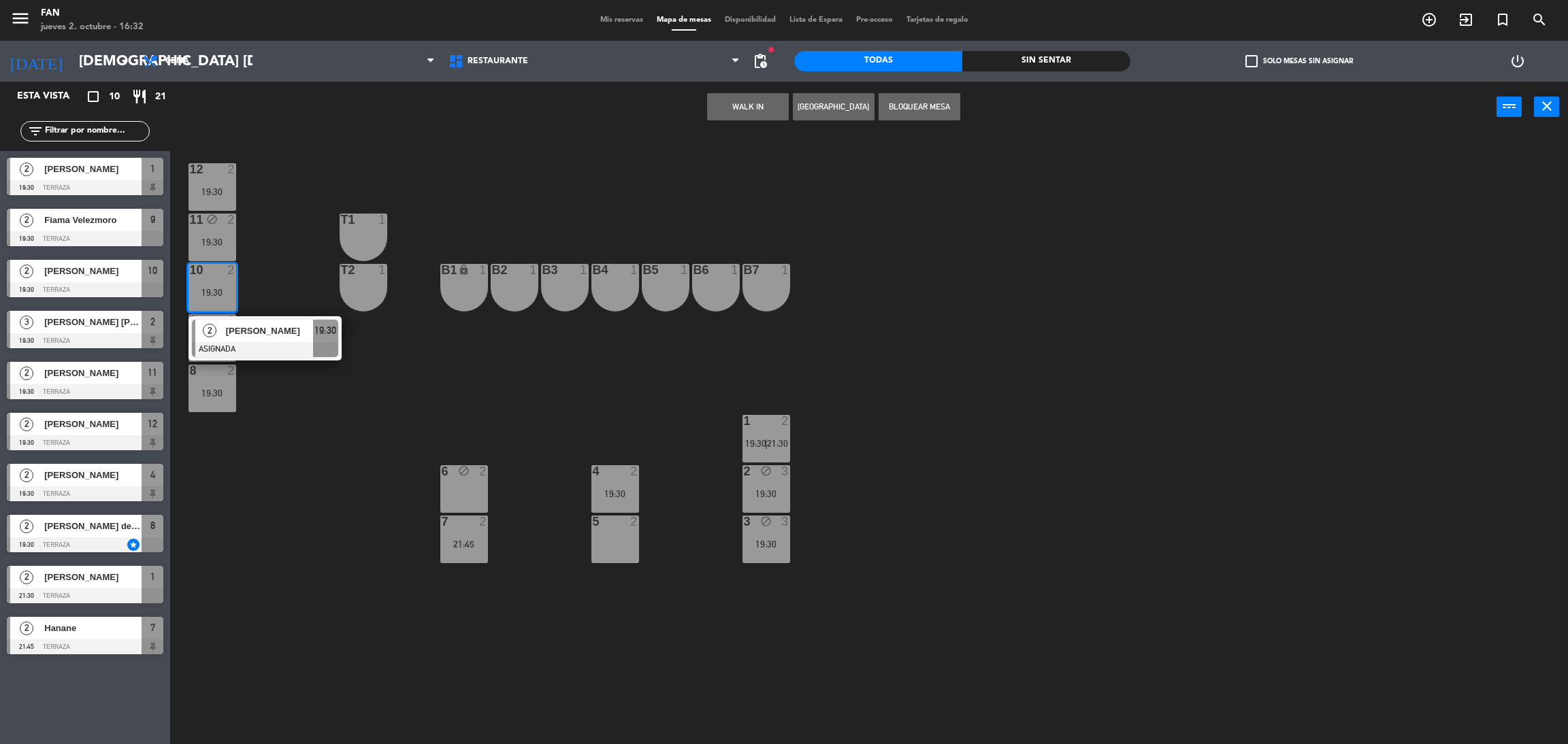
click at [279, 271] on div "12 2 19:30 11 block 2 19:30 T1 1 10 2 19:30 2 [PERSON_NAME] ASIGNADA 19:30 T2 1…" at bounding box center [877, 444] width 1382 height 612
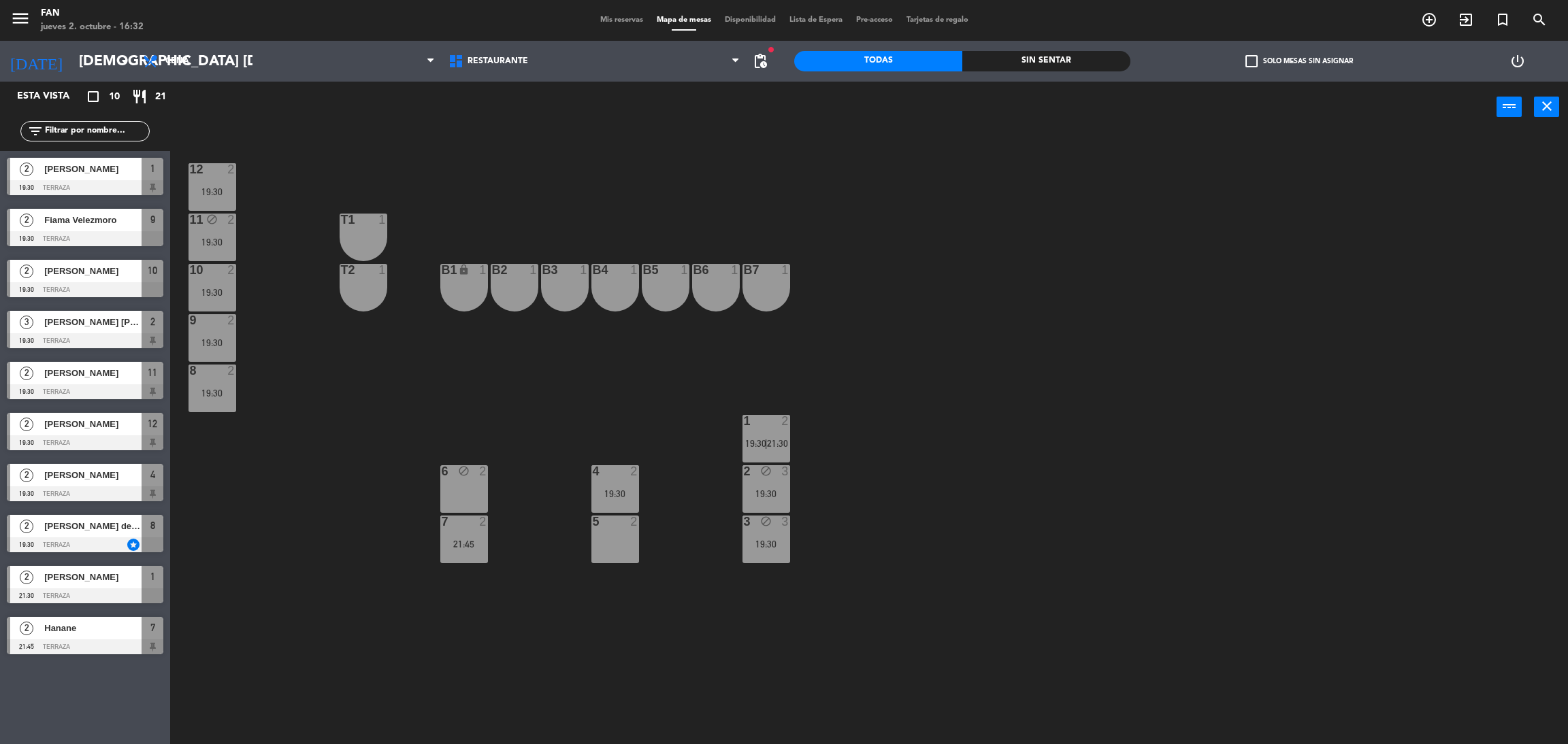
click at [211, 367] on div at bounding box center [212, 371] width 23 height 12
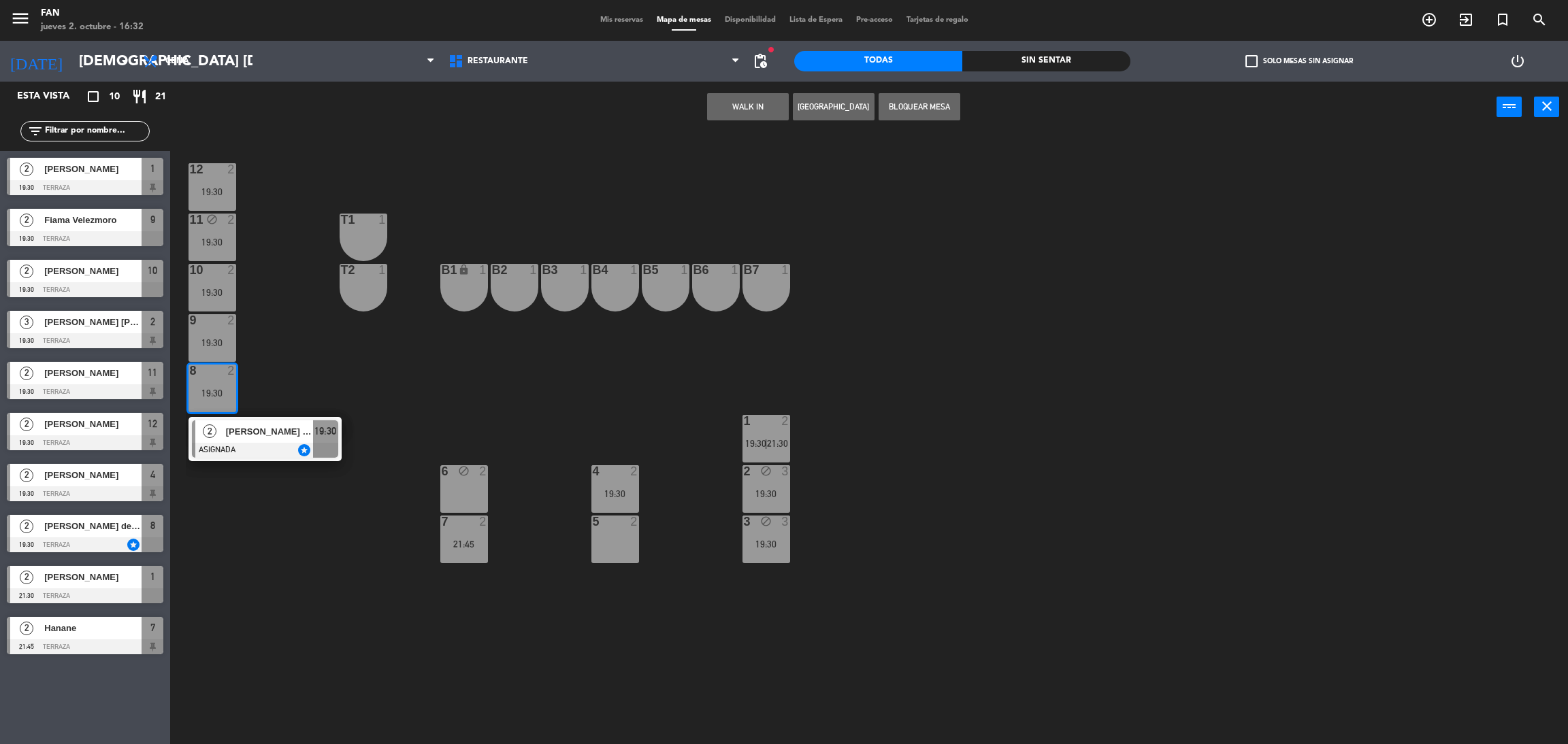
click at [244, 417] on div "2 [PERSON_NAME] de [PERSON_NAME] ASIGNADA star 19:30" at bounding box center [266, 439] width 153 height 44
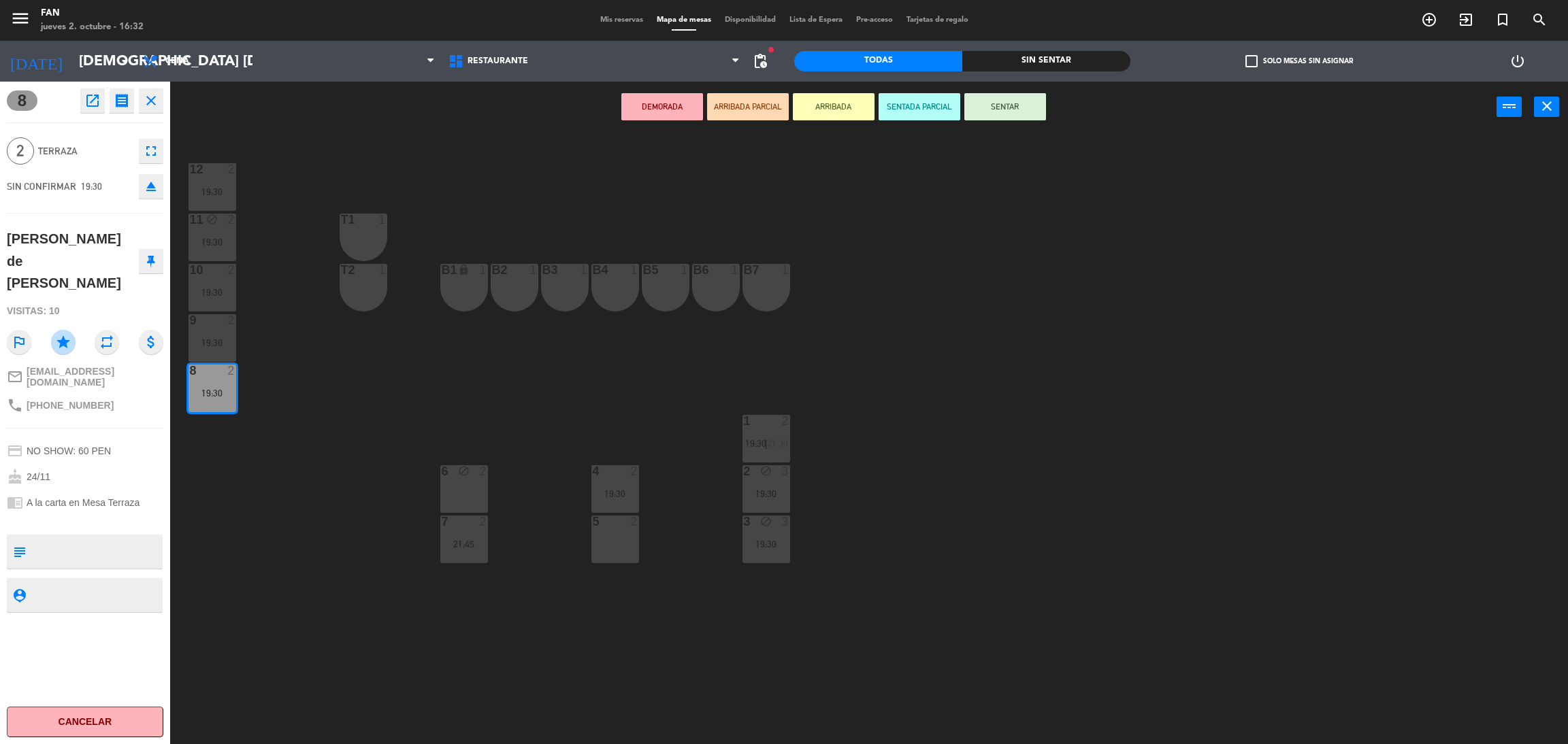
click at [615, 540] on div "5 2" at bounding box center [615, 539] width 48 height 48
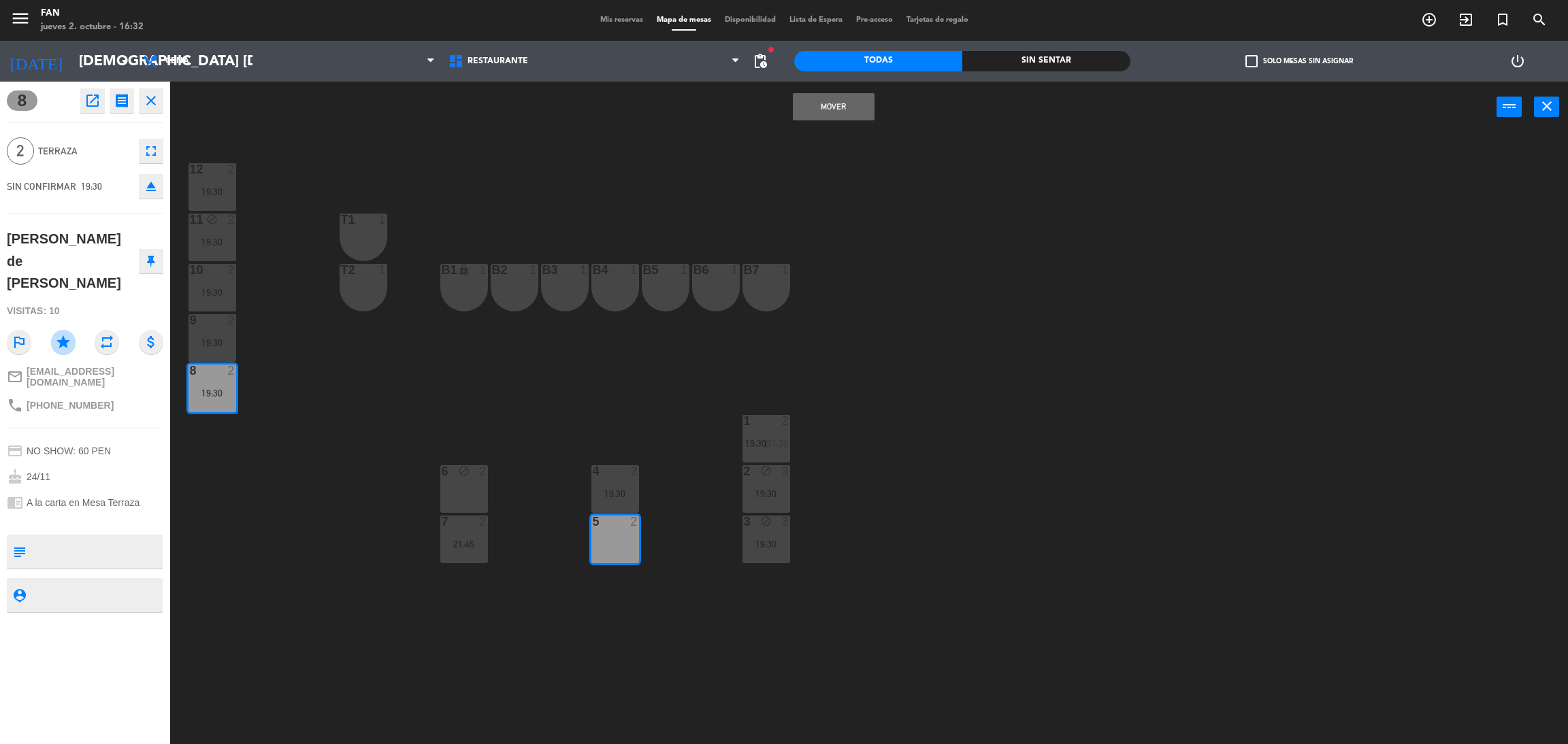
click at [828, 110] on button "Mover" at bounding box center [834, 107] width 82 height 27
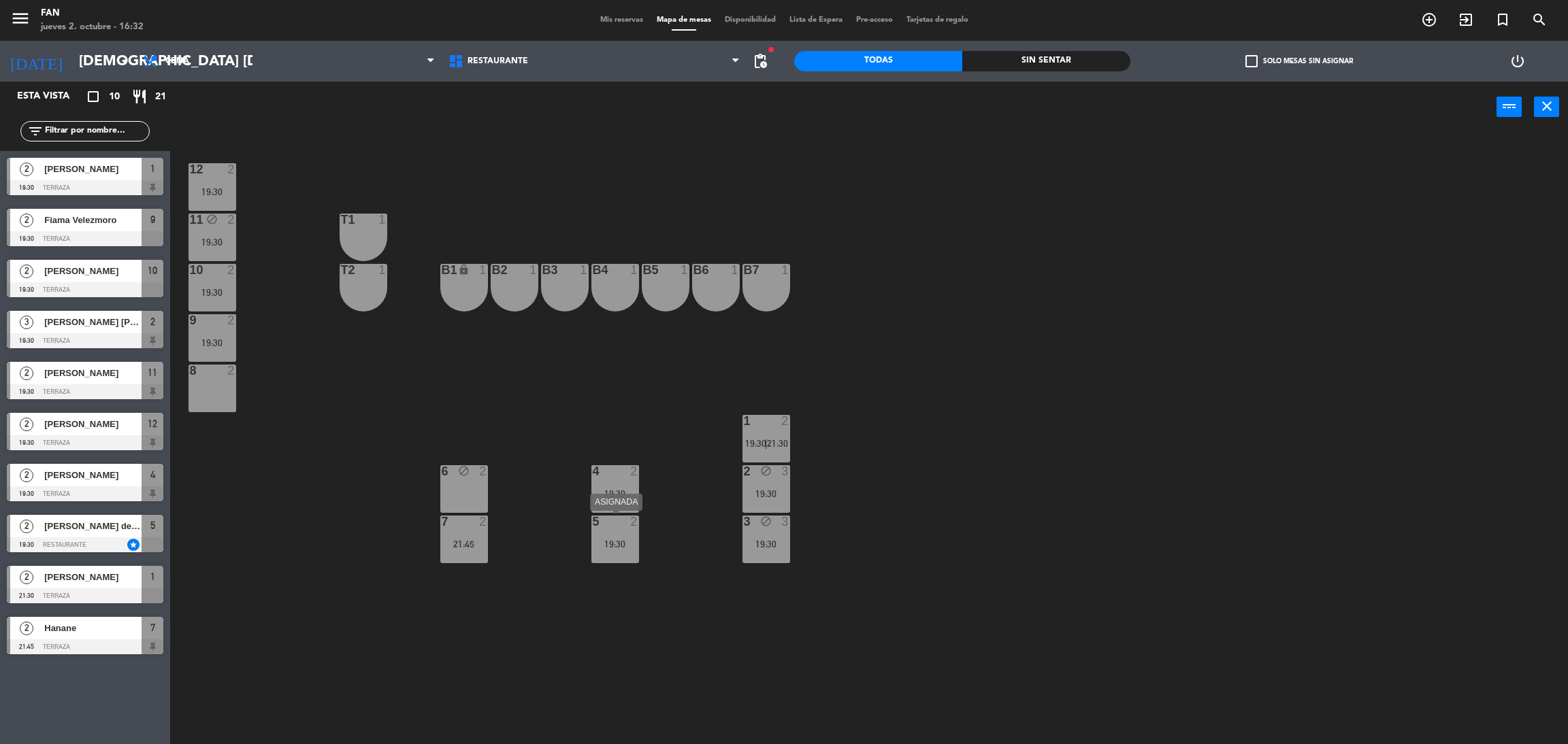
click at [618, 536] on div "5 2 19:30" at bounding box center [615, 539] width 48 height 48
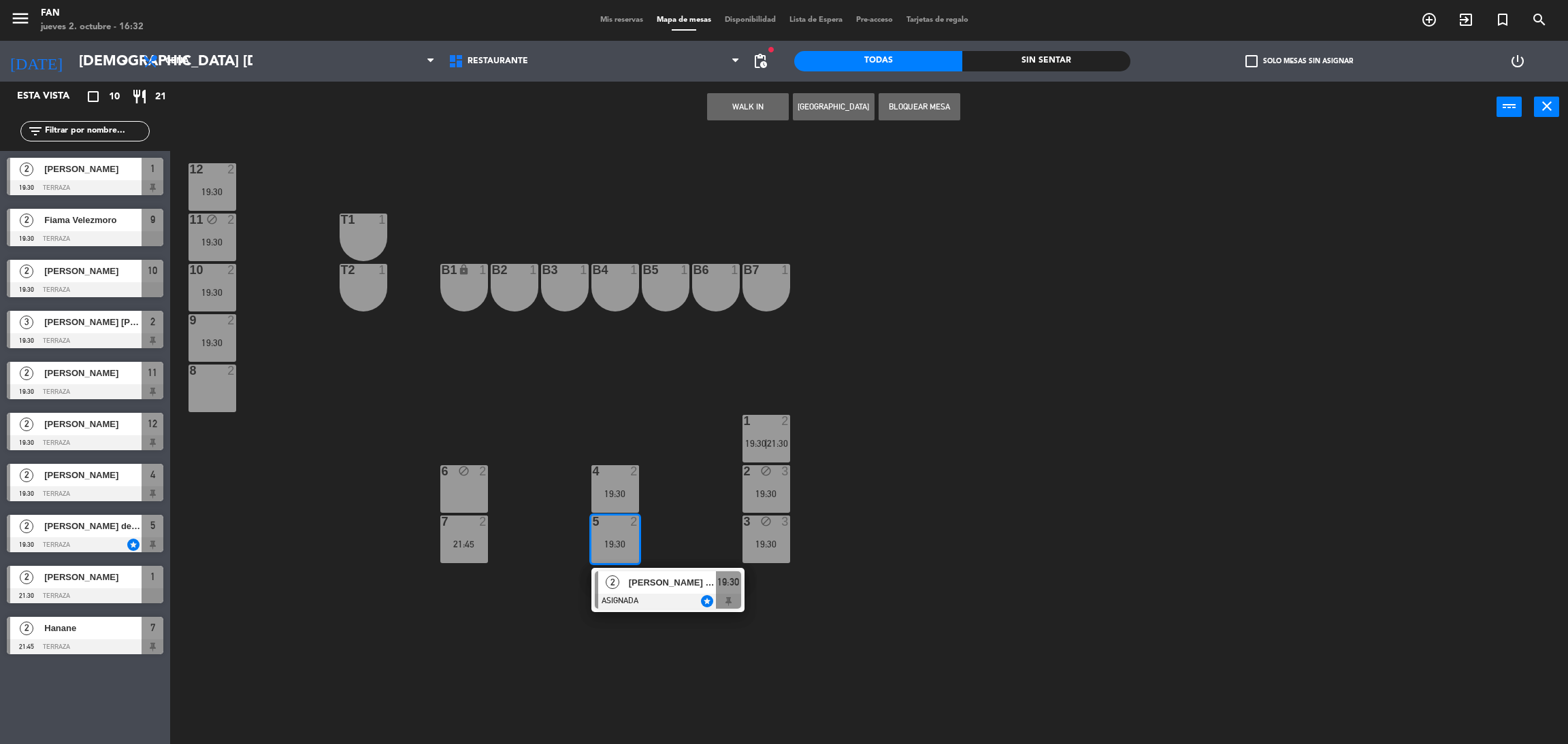
click at [910, 100] on button "Bloquear Mesa" at bounding box center [919, 107] width 82 height 27
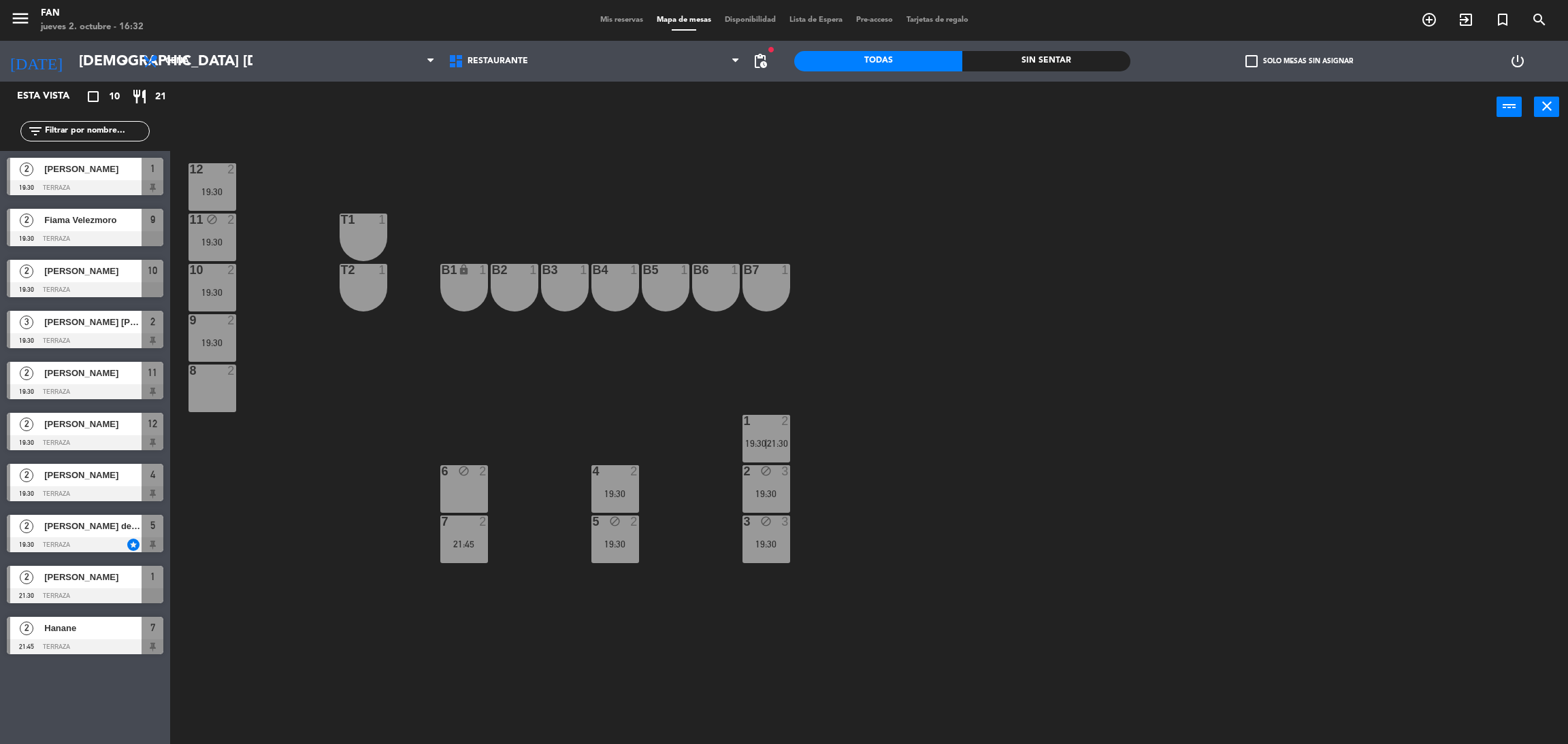
click at [1042, 262] on div "12 2 19:30 11 block 2 19:30 T1 1 10 2 19:30 T2 1 B1 lock 1 B2 1 B3 1 B4 1 B5 1 …" at bounding box center [877, 444] width 1382 height 612
click at [217, 281] on div "10 2 19:30" at bounding box center [212, 287] width 48 height 48
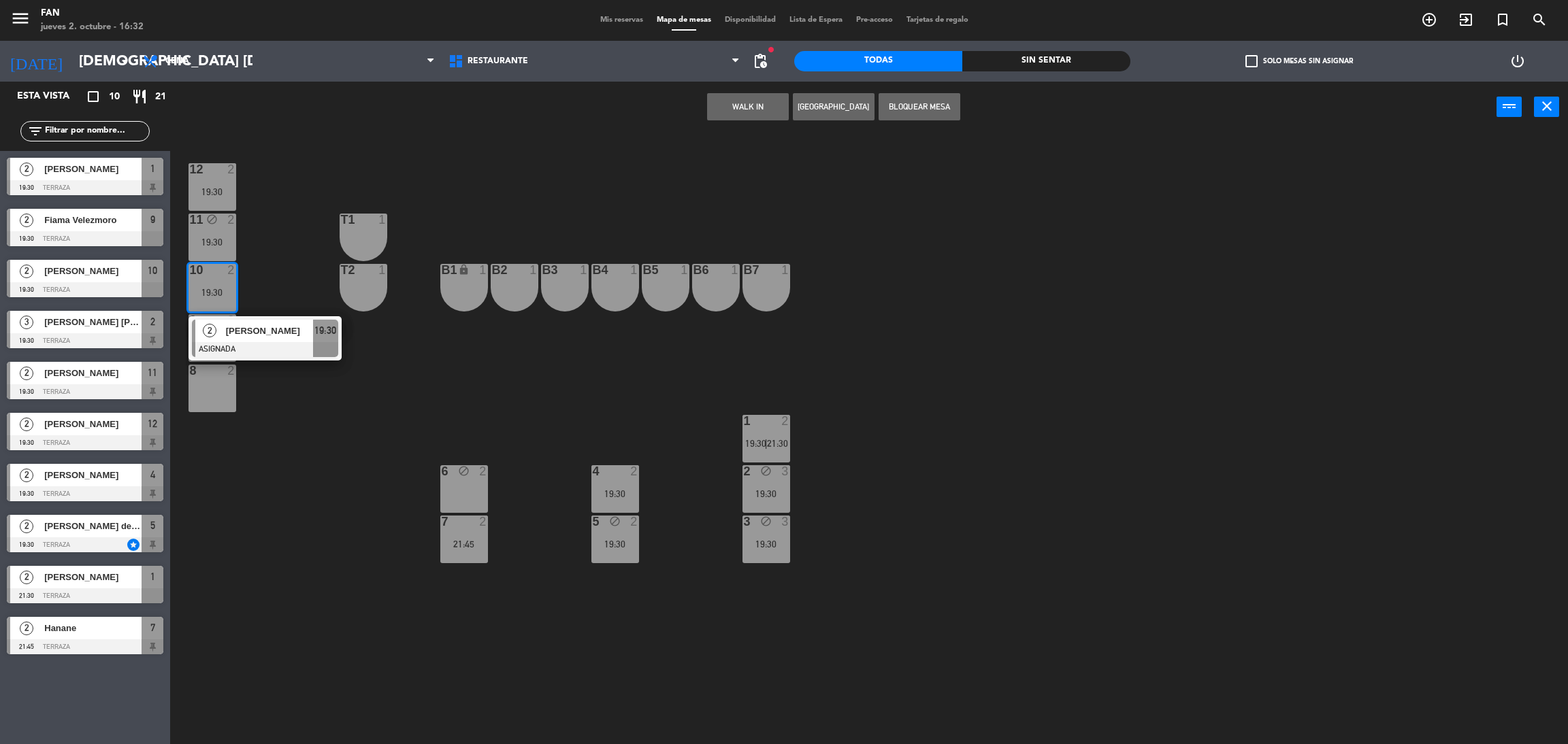
click at [275, 347] on div at bounding box center [265, 350] width 146 height 15
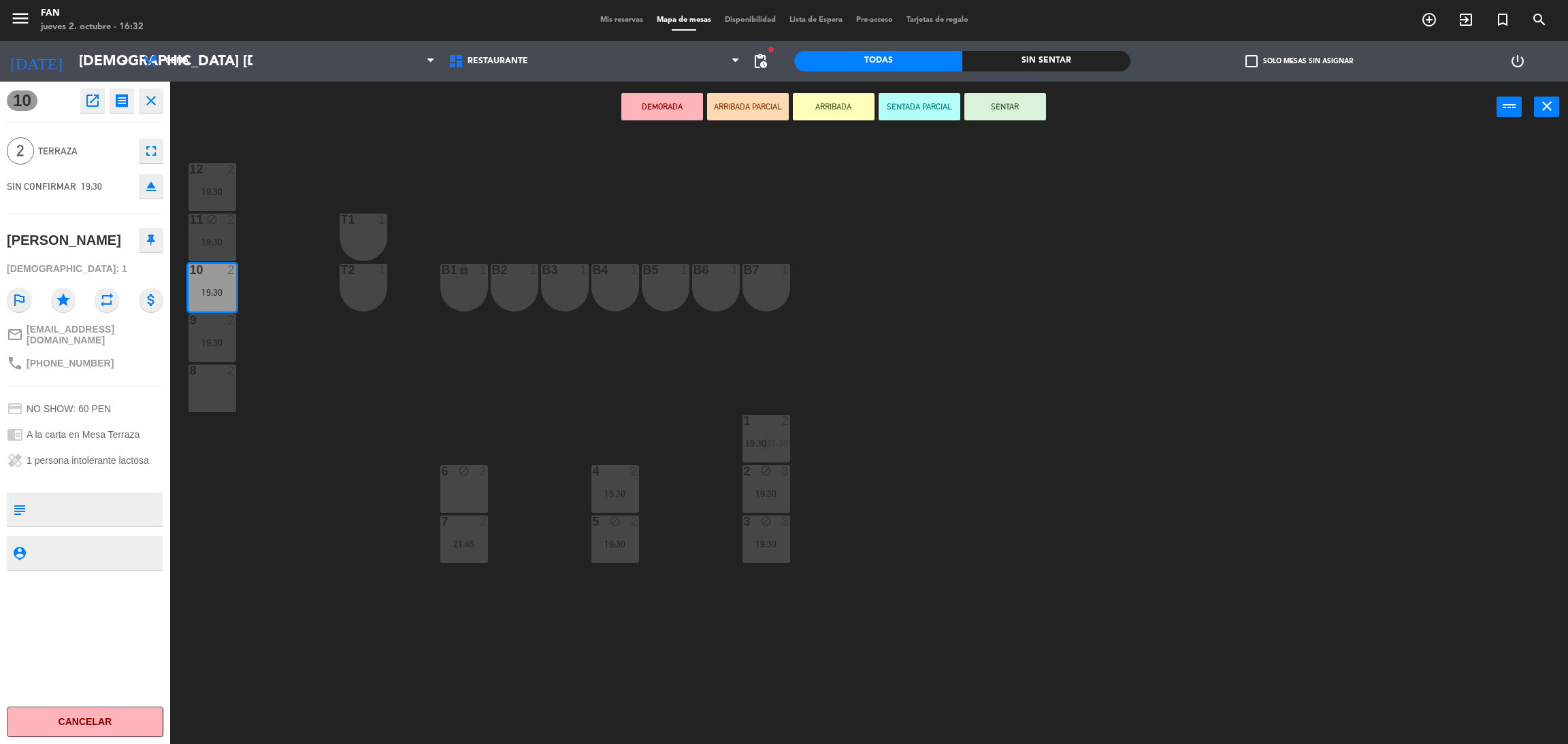
click at [467, 496] on div "6 block 2" at bounding box center [463, 489] width 48 height 48
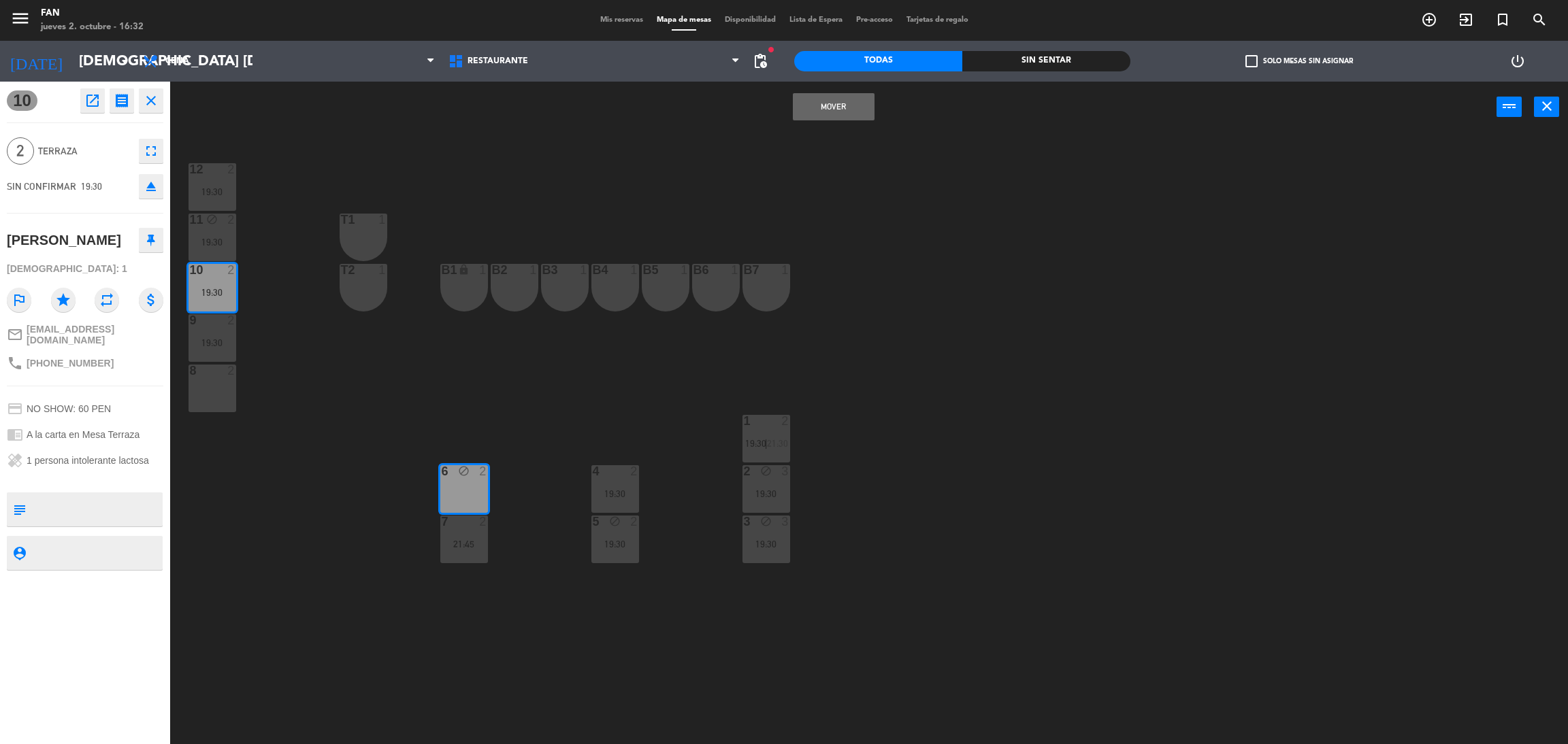
click at [831, 118] on button "Mover" at bounding box center [834, 107] width 82 height 27
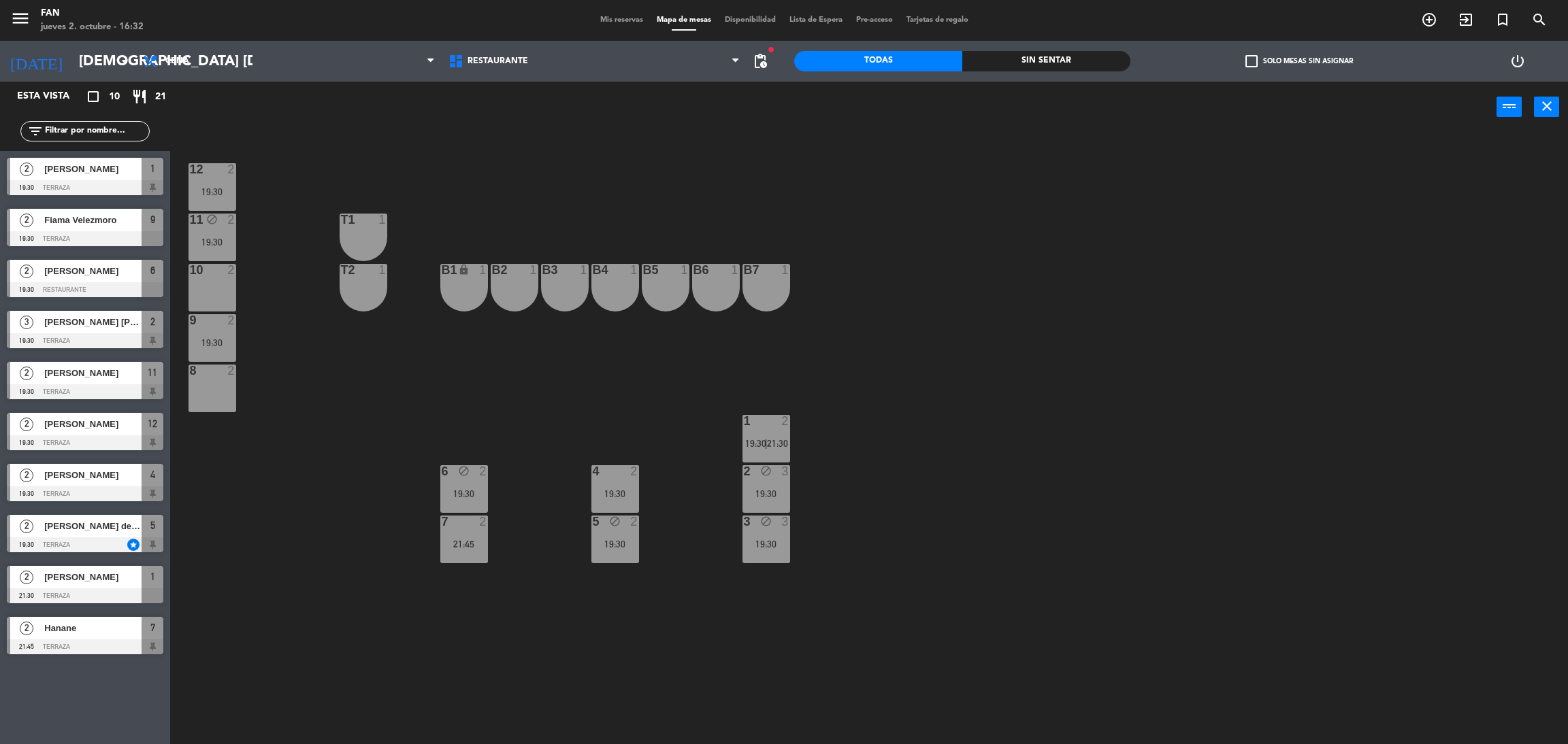
click at [228, 328] on div "9 2 19:30" at bounding box center [212, 337] width 48 height 48
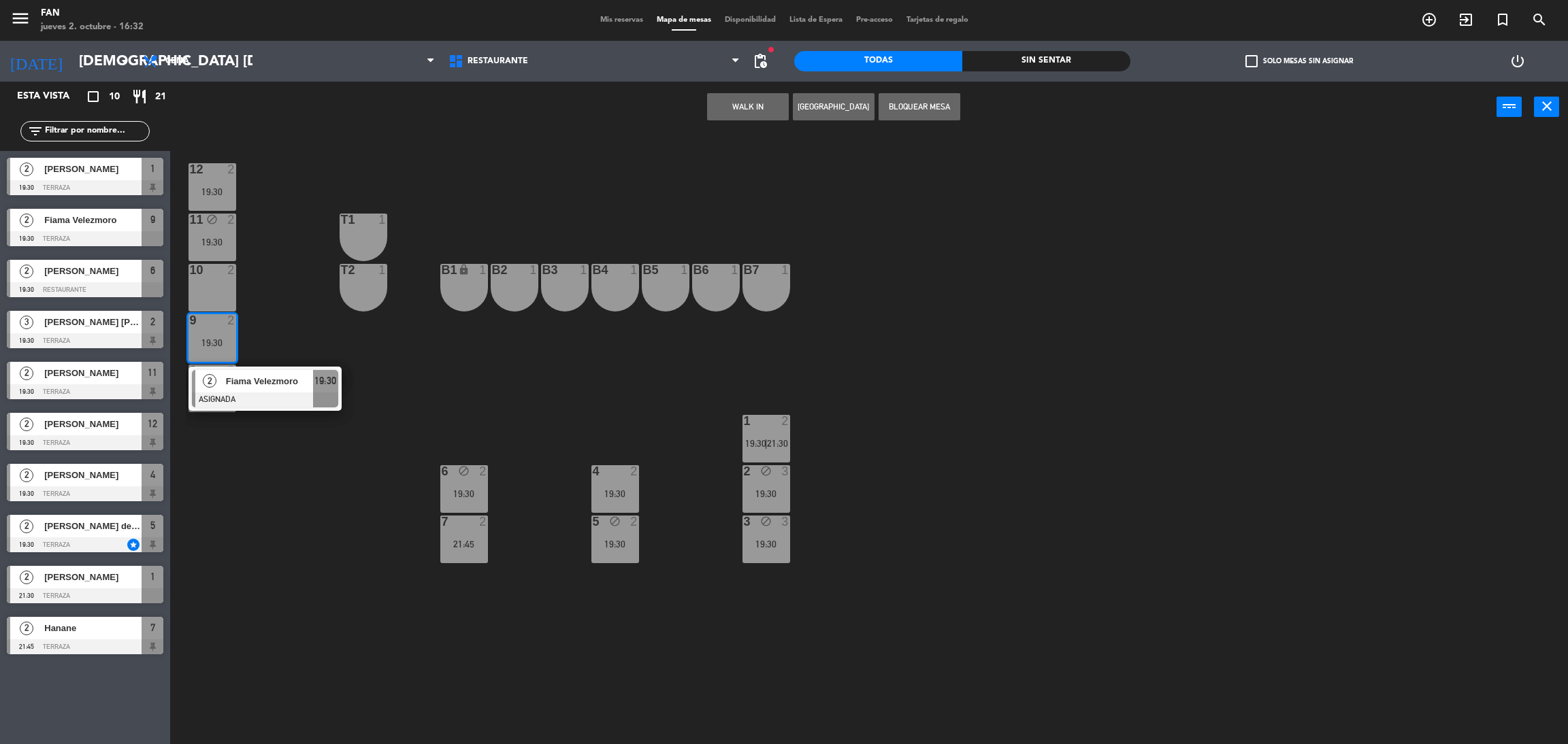
click at [212, 387] on span "2" at bounding box center [209, 381] width 14 height 14
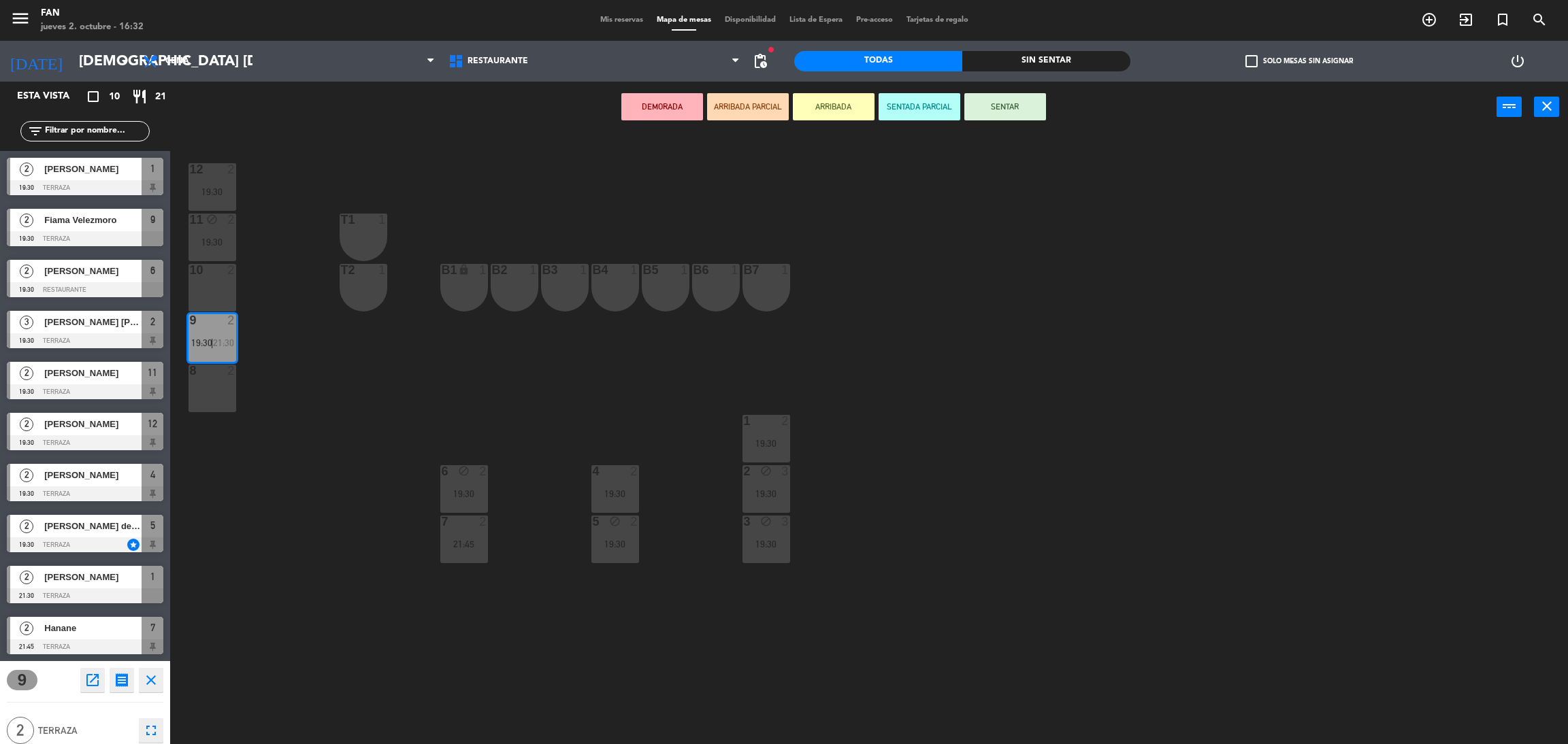
click at [212, 387] on div "8 2" at bounding box center [212, 388] width 48 height 48
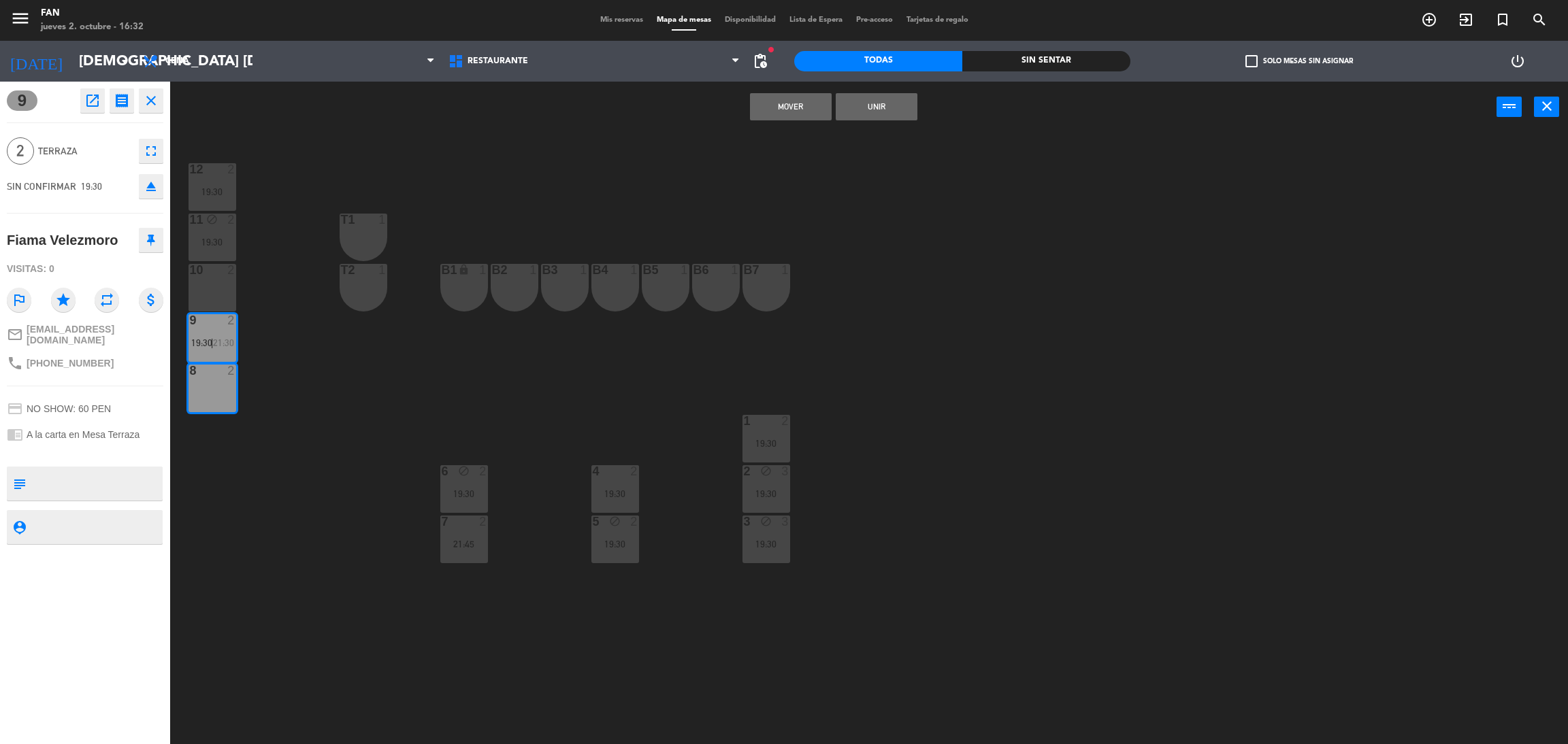
click at [784, 102] on button "Mover" at bounding box center [791, 107] width 82 height 27
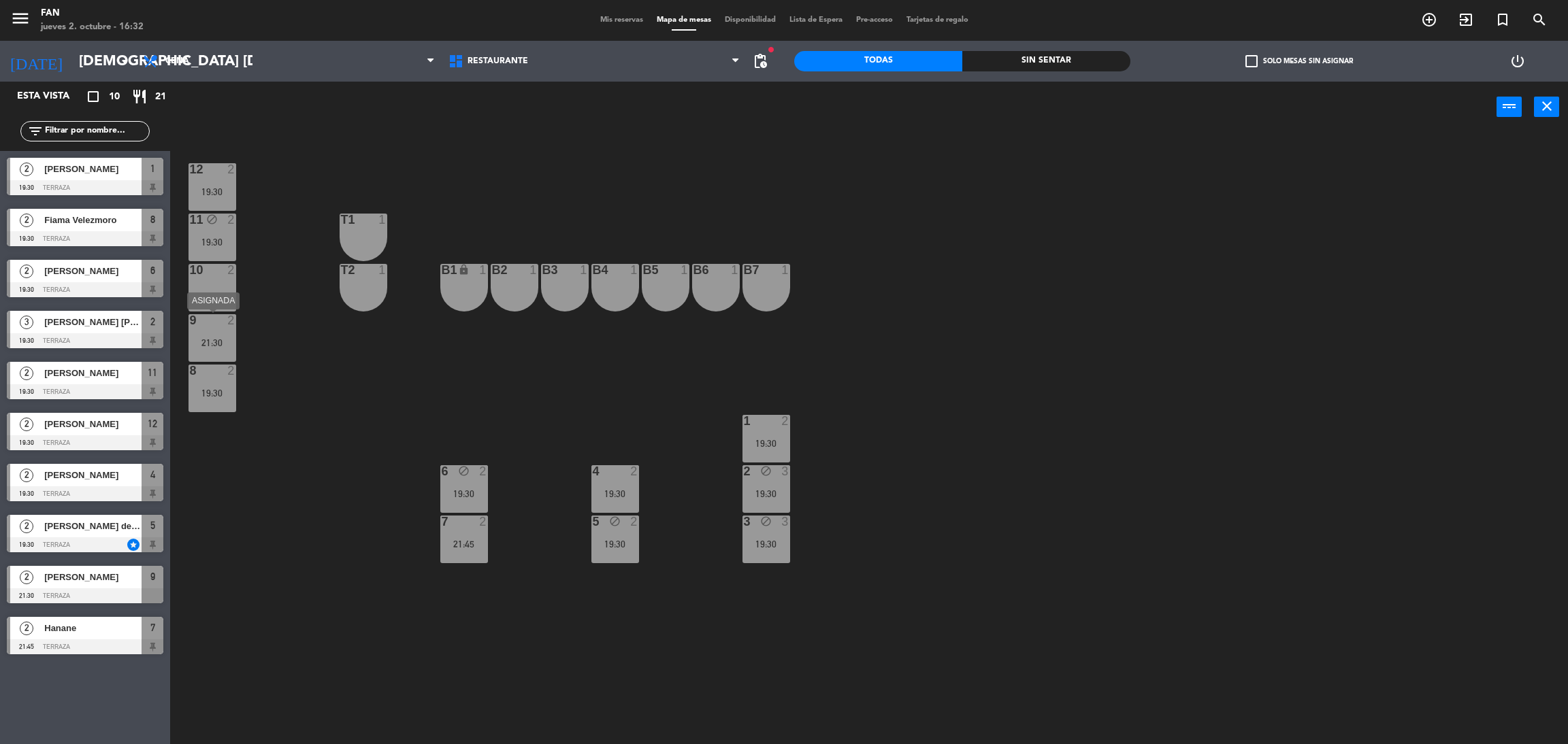
click at [203, 334] on div "9 2 21:30" at bounding box center [212, 337] width 48 height 48
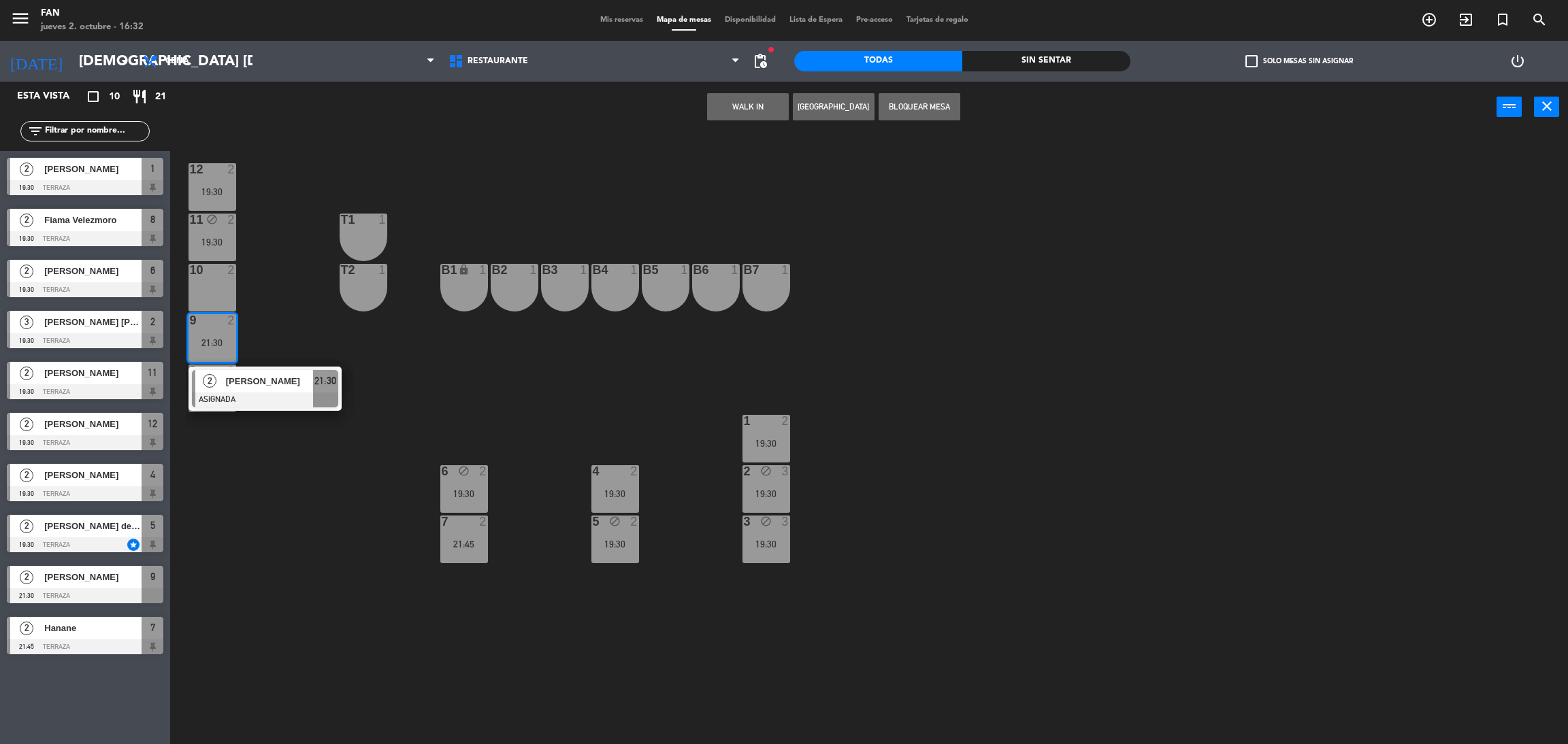
click at [242, 388] on div "[PERSON_NAME]" at bounding box center [269, 381] width 89 height 23
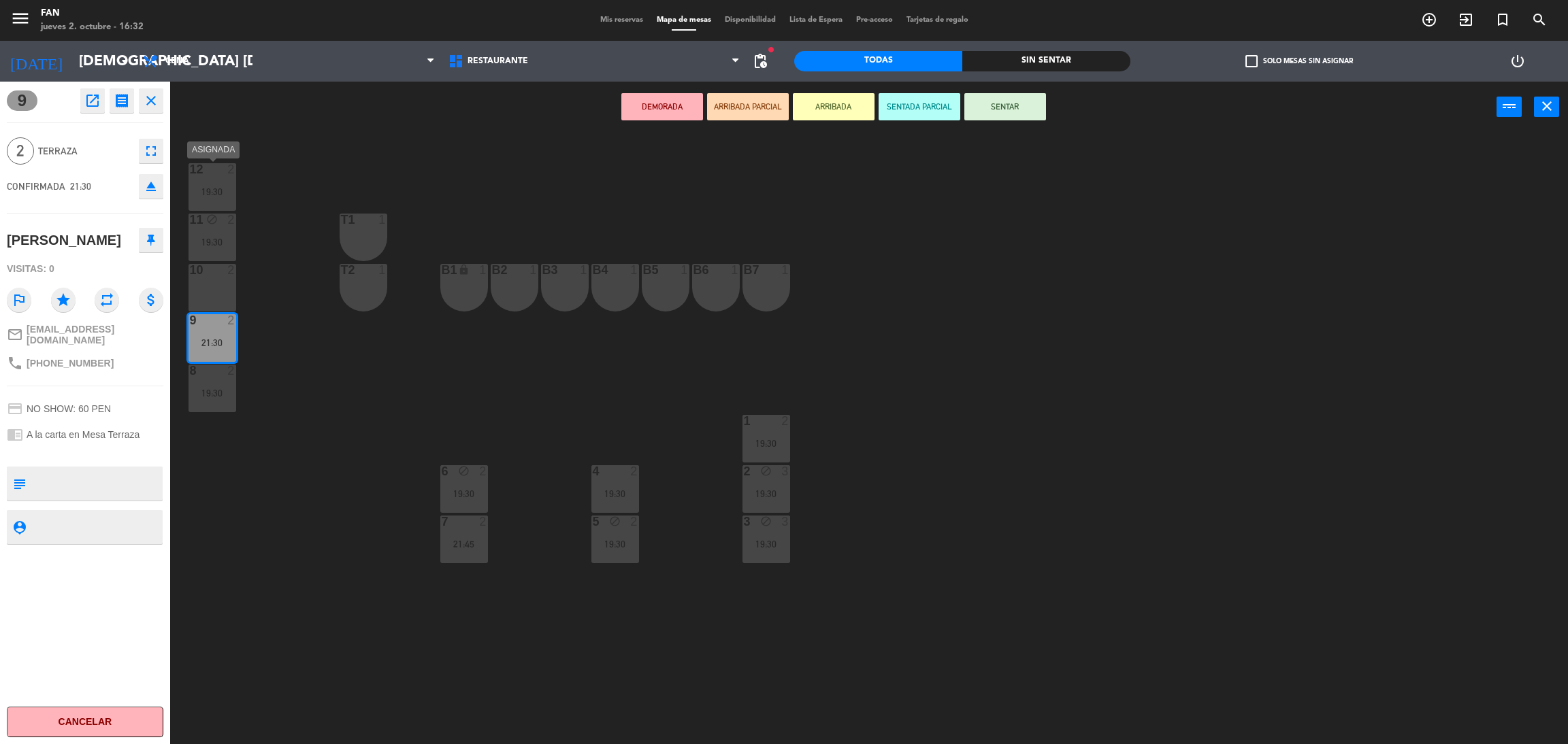
click at [218, 187] on div "19:30" at bounding box center [212, 192] width 48 height 10
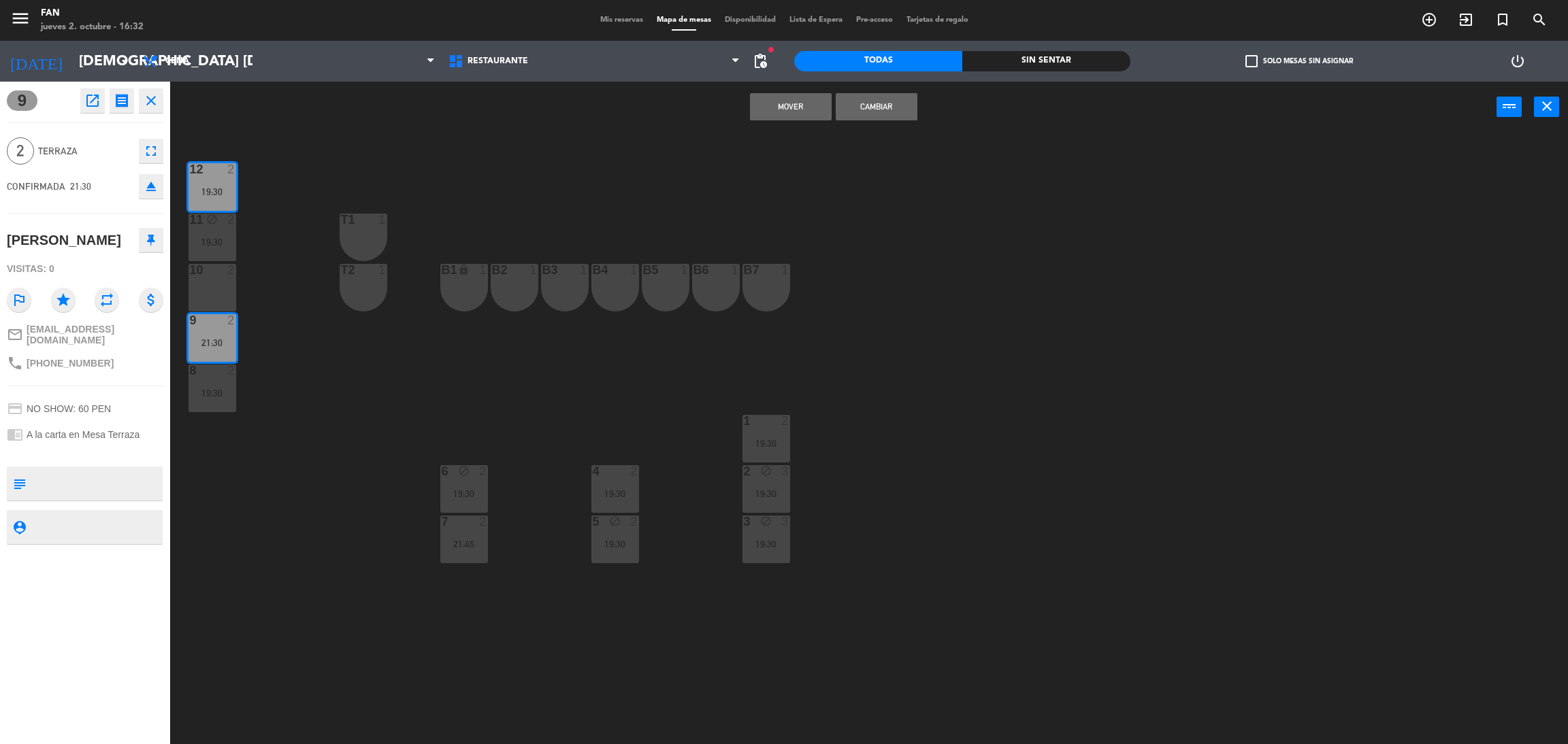
click at [795, 94] on button "Mover" at bounding box center [791, 107] width 82 height 27
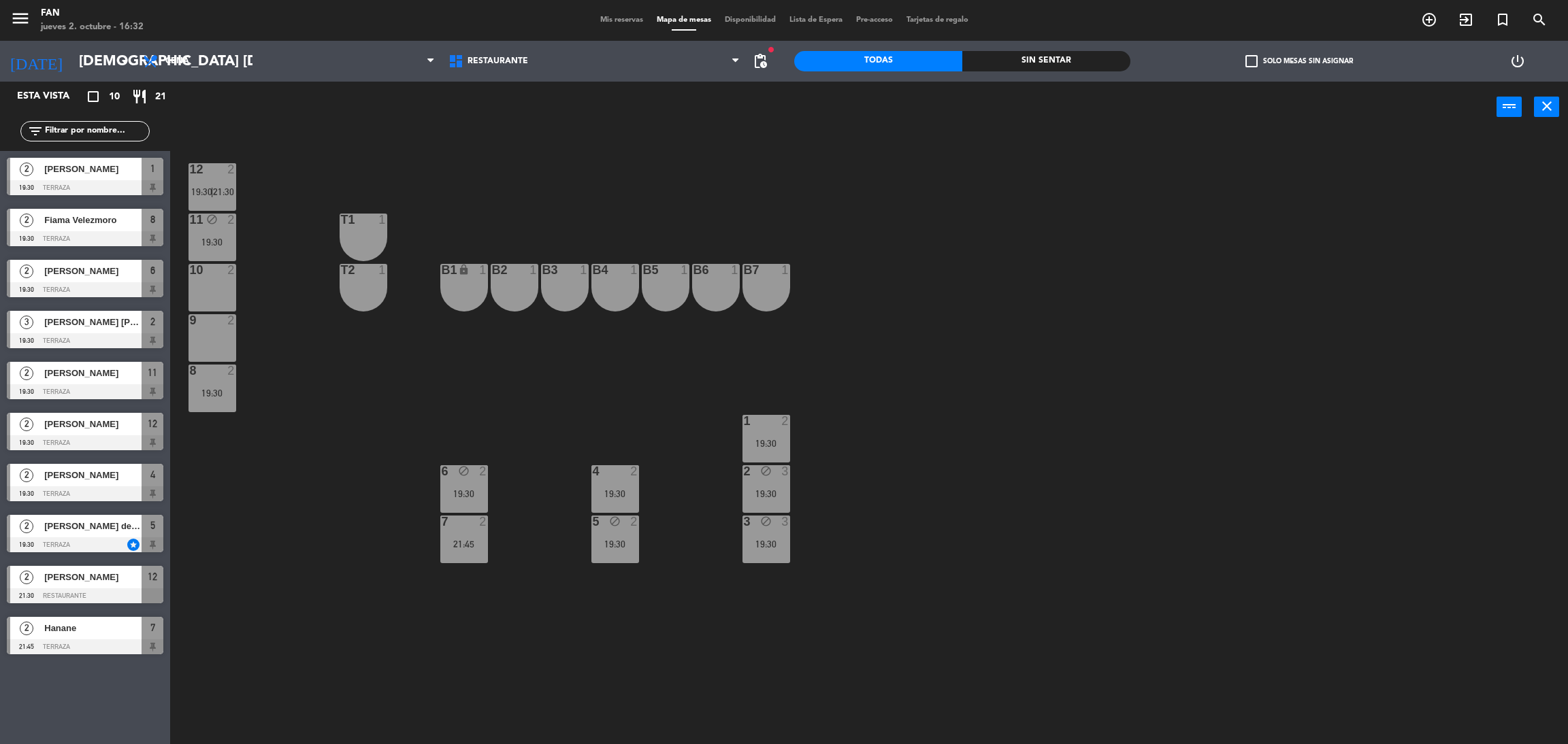
click at [222, 275] on div at bounding box center [212, 270] width 23 height 12
click at [929, 97] on button "Bloquear Mesa" at bounding box center [919, 107] width 82 height 27
click at [900, 201] on div "12 2 19:30 | 21:30 11 block 2 19:30 T1 1 10 2 T2 1 B1 lock 1 B2 1 B3 1 B4 1 B5 …" at bounding box center [877, 444] width 1382 height 612
click at [463, 499] on div "6 block 2 19:30" at bounding box center [463, 489] width 48 height 48
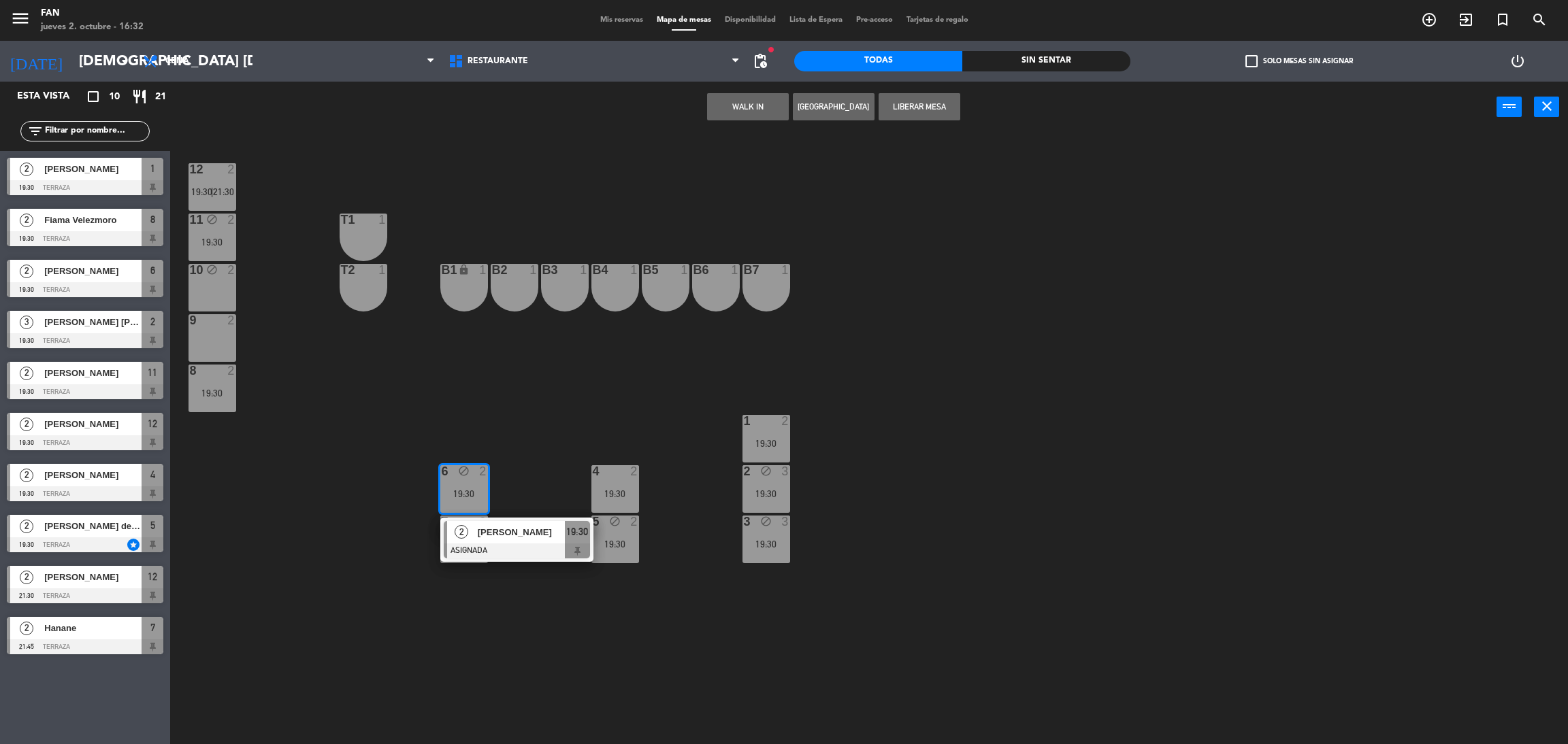
click at [542, 359] on div "12 2 19:30 | 21:30 11 block 2 19:30 T1 1 10 block 2 T2 1 B1 lock 1 B2 1 B3 1 B4…" at bounding box center [877, 444] width 1382 height 612
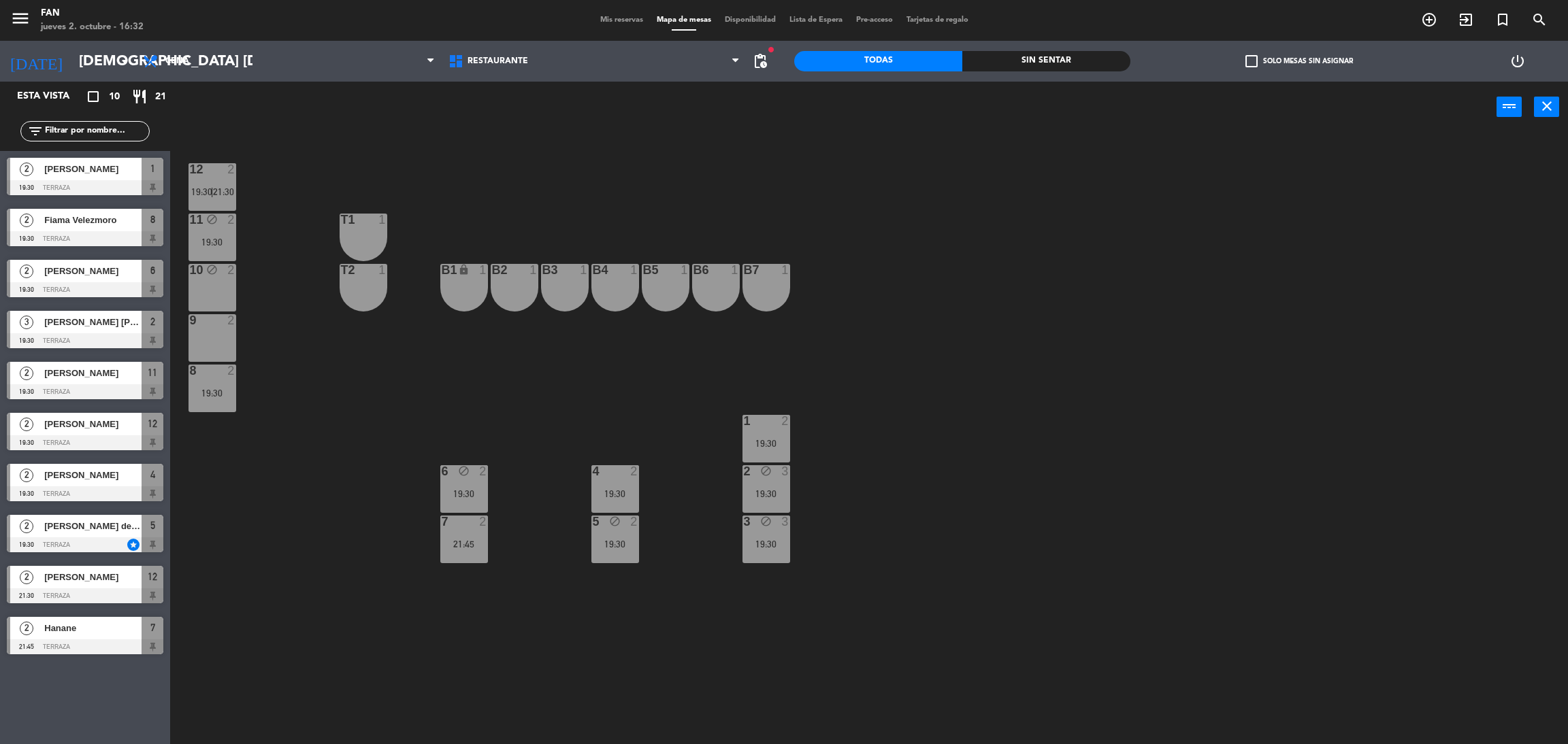
click at [605, 534] on div "5 block 2 19:30" at bounding box center [615, 539] width 48 height 48
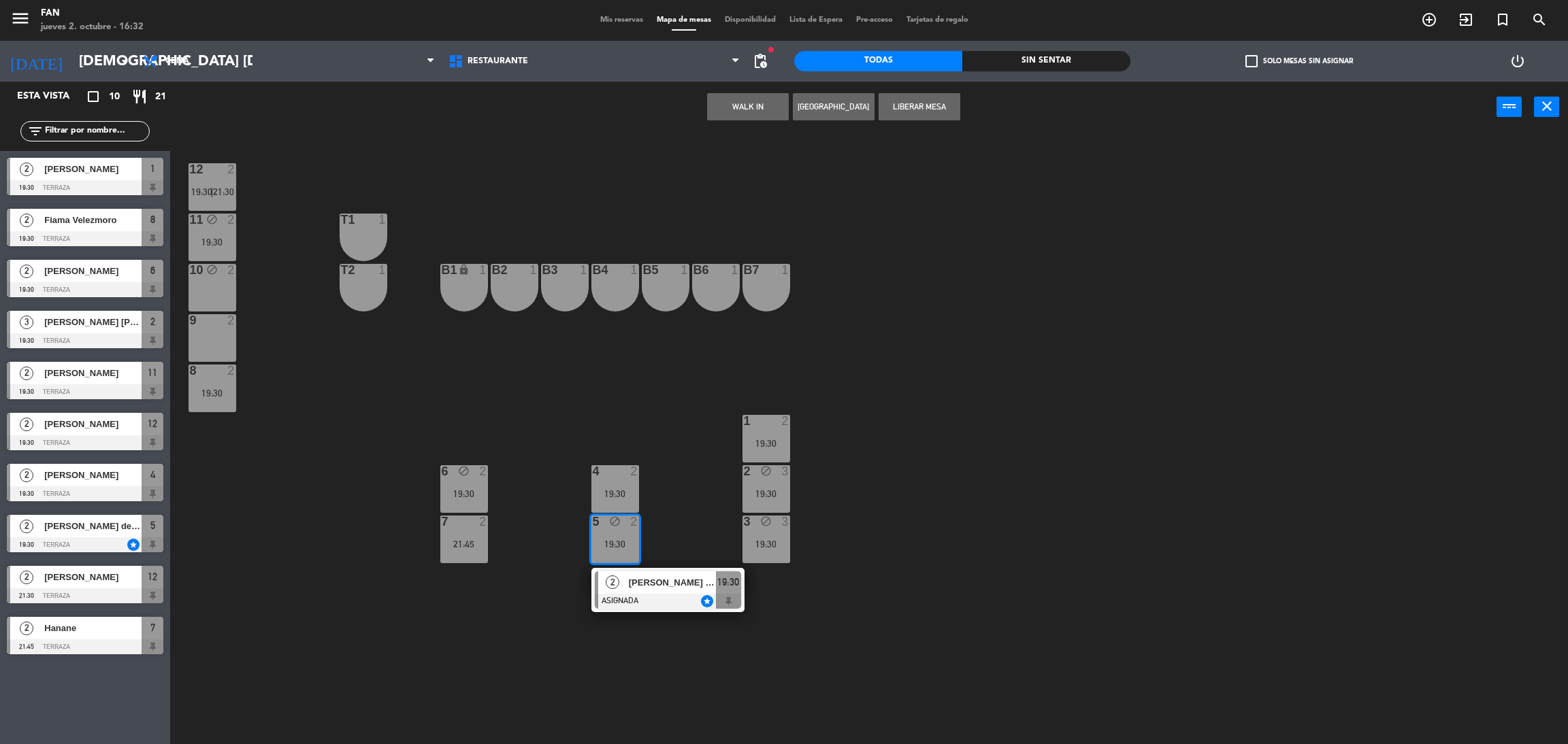
click at [638, 576] on span "[PERSON_NAME] de [PERSON_NAME]" at bounding box center [672, 582] width 87 height 14
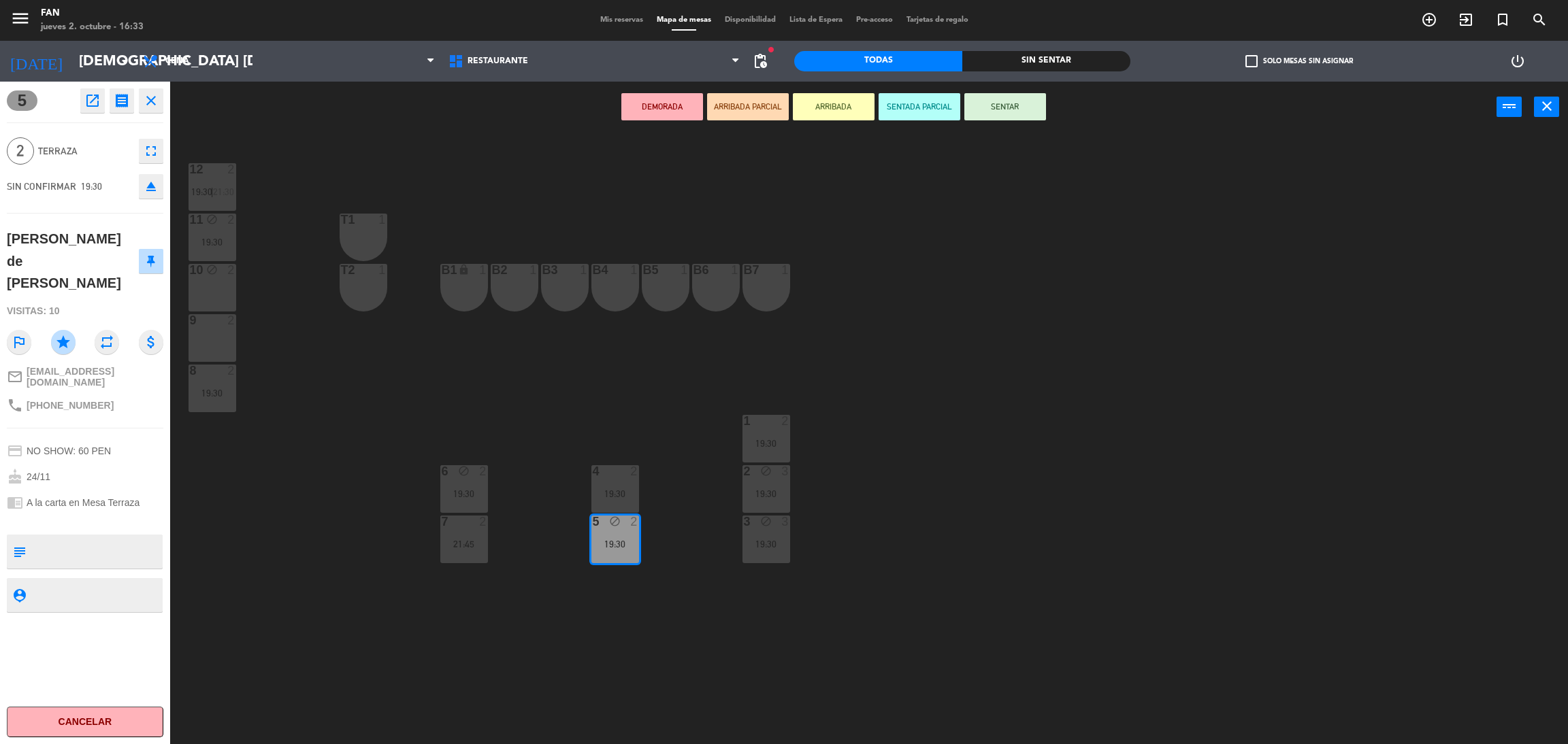
click at [207, 291] on div "10 block 2" at bounding box center [212, 287] width 48 height 48
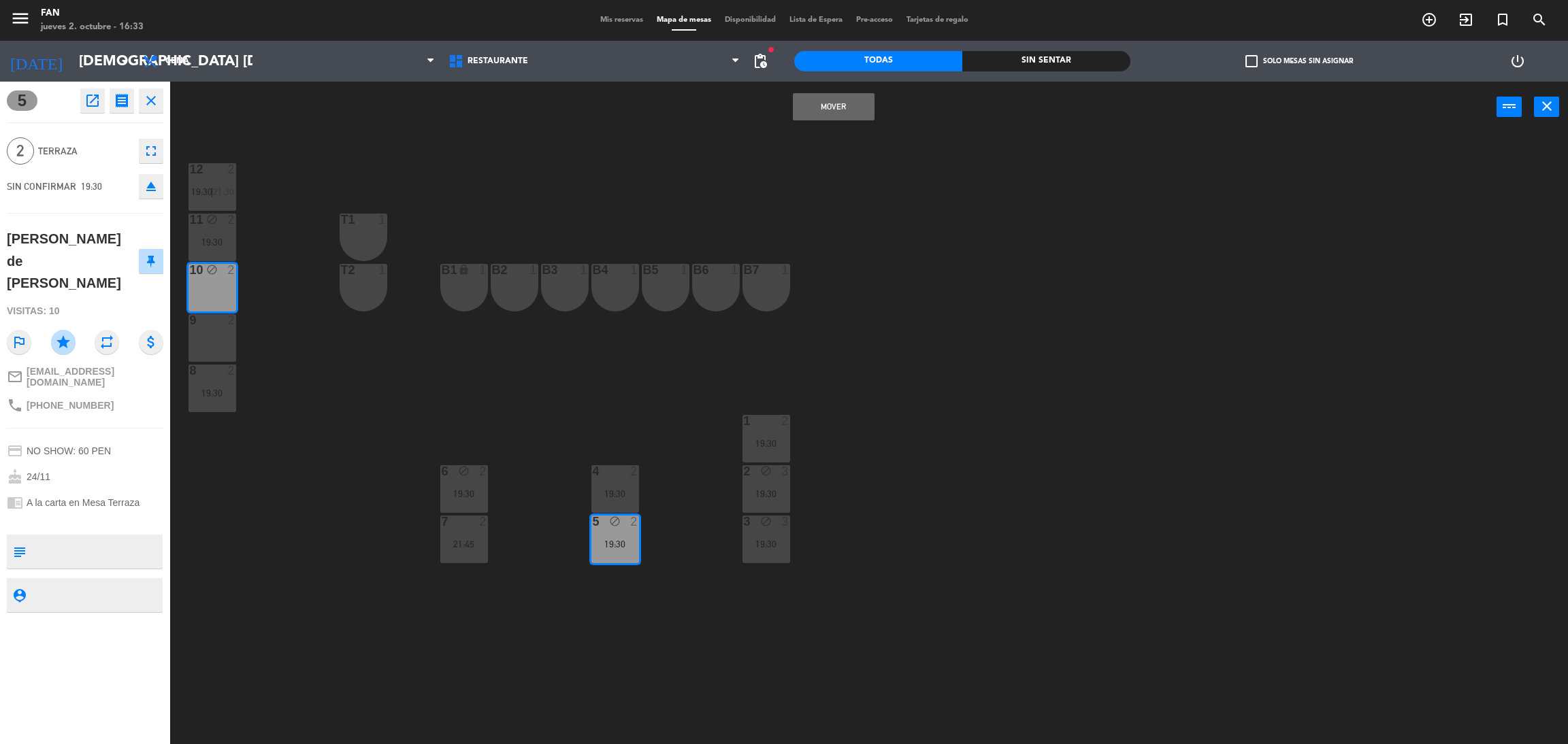
click at [213, 314] on div at bounding box center [212, 320] width 23 height 12
click at [831, 111] on button "Mover y Unir" at bounding box center [834, 107] width 82 height 27
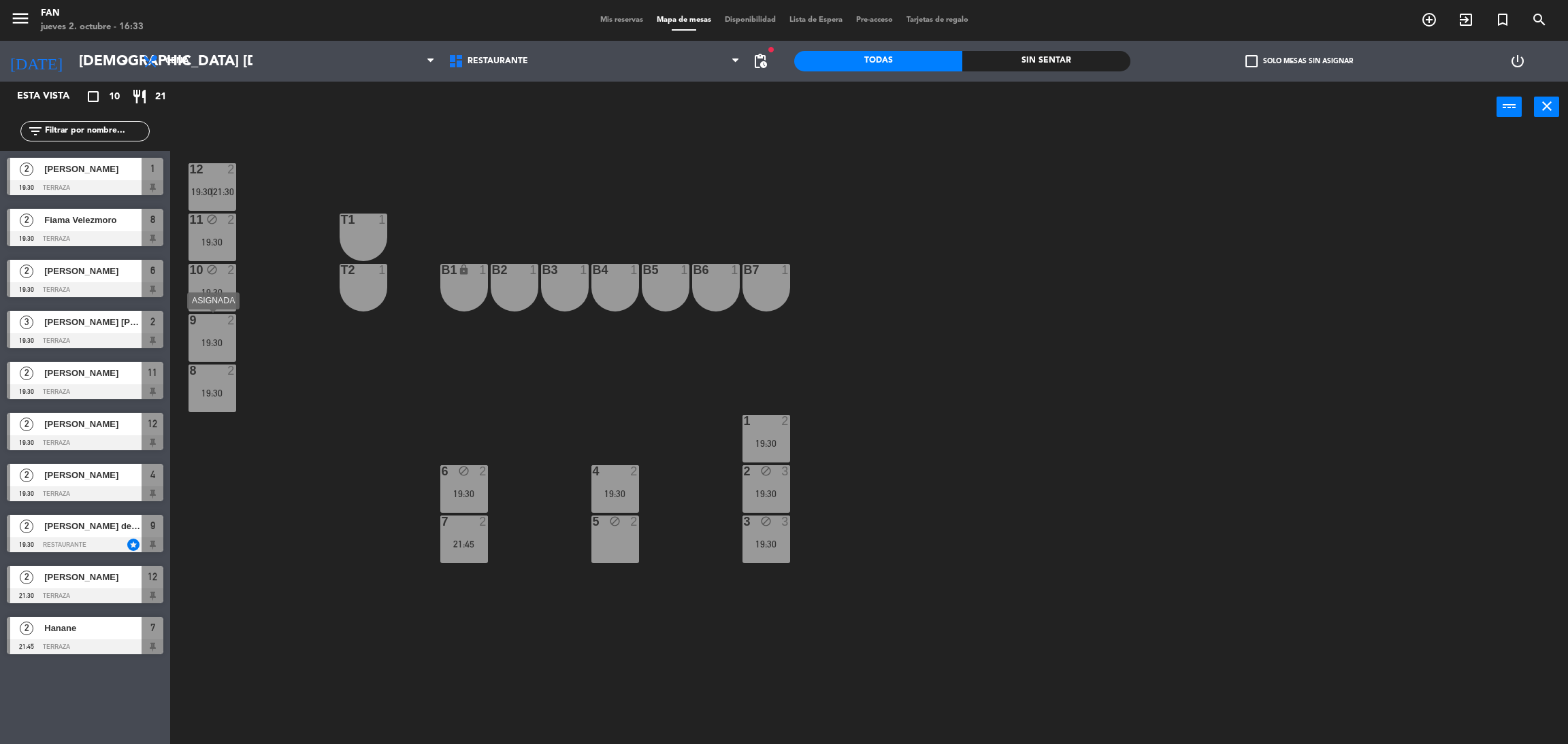
click at [226, 341] on div "19:30" at bounding box center [212, 343] width 48 height 10
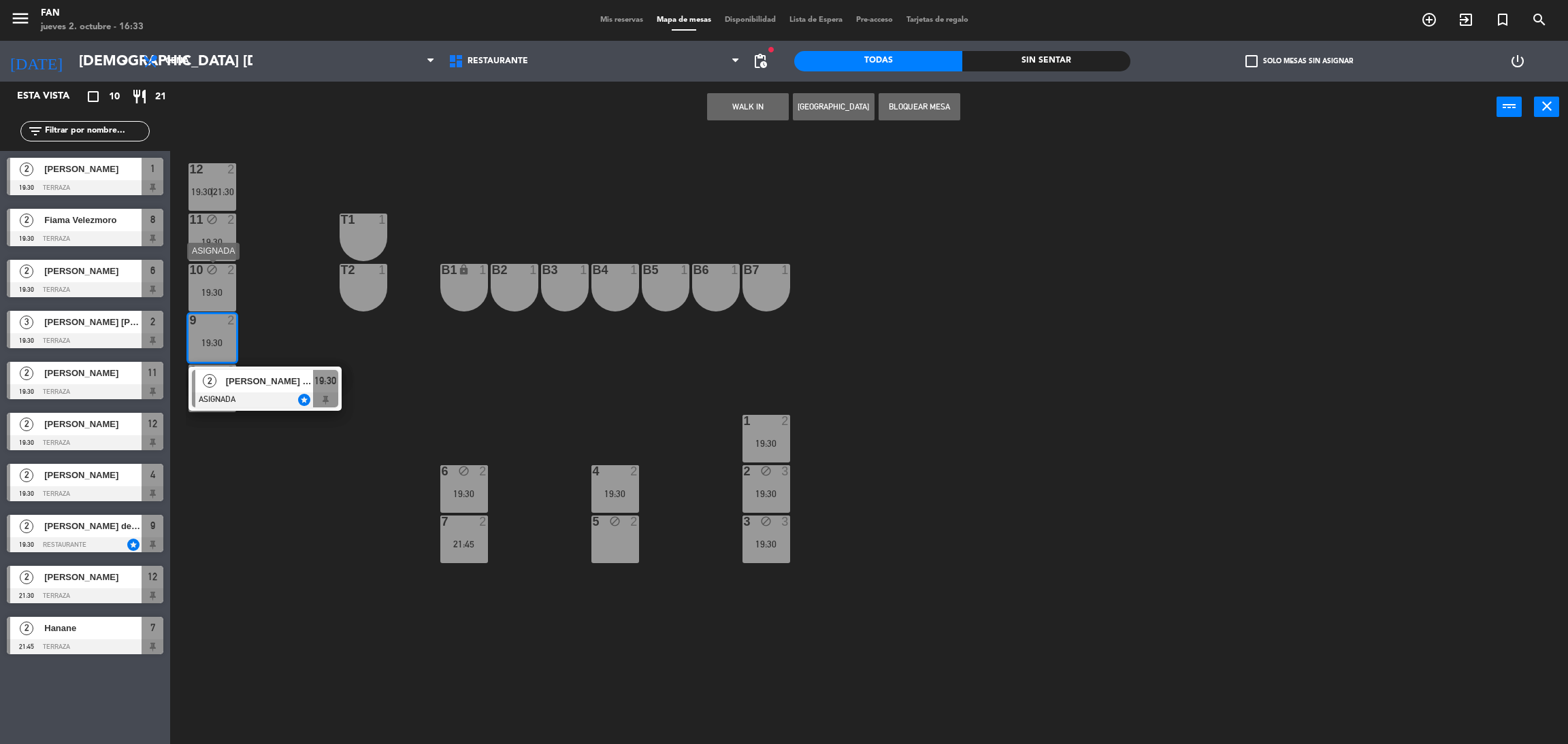
click at [218, 295] on div "19:30" at bounding box center [212, 292] width 48 height 10
click at [877, 104] on button "[GEOGRAPHIC_DATA]" at bounding box center [877, 107] width 82 height 27
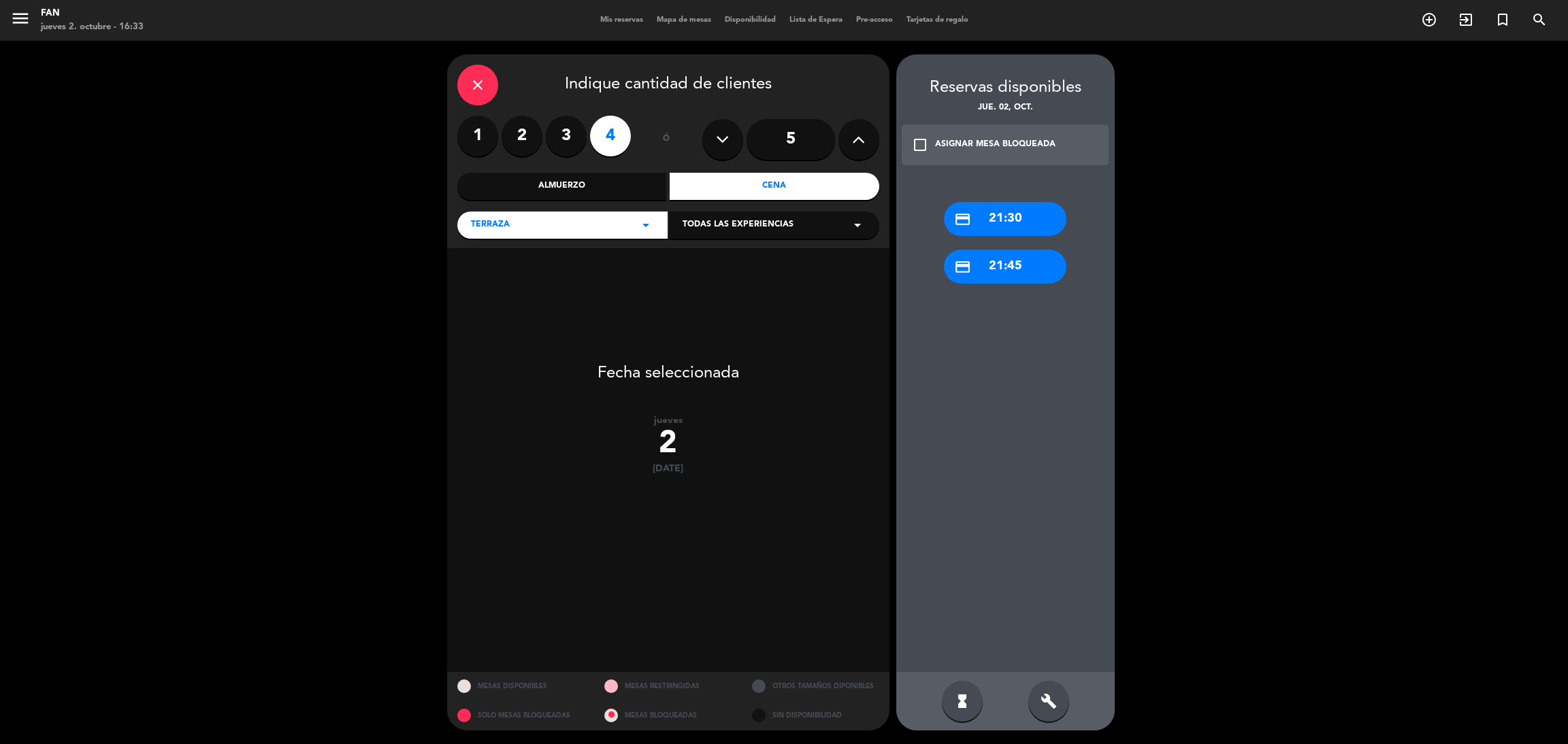
click at [471, 86] on icon "close" at bounding box center [478, 85] width 17 height 17
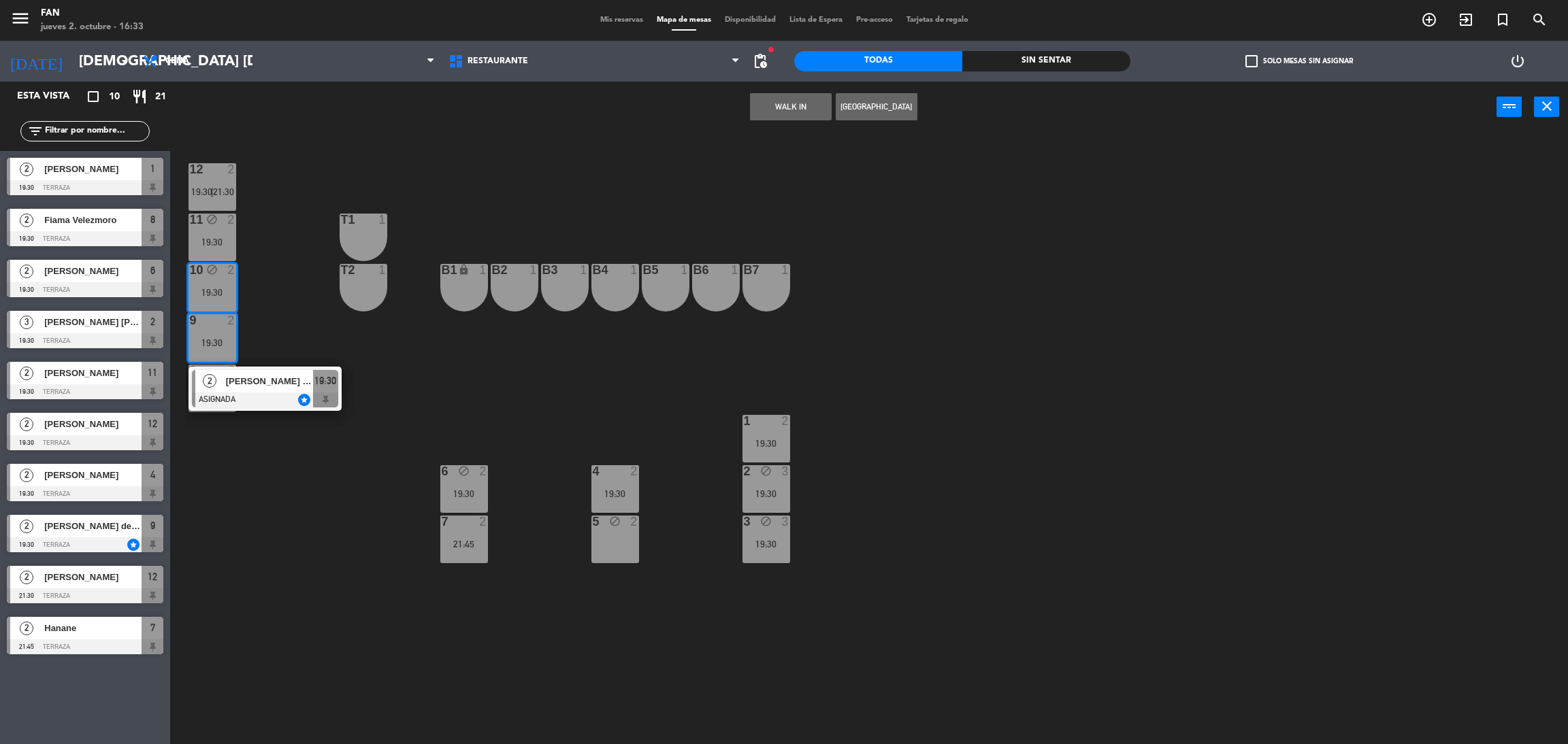
click at [308, 348] on div "12 2 19:30 | 21:30 11 block 2 19:30 T1 1 10 block 2 19:30 T2 1 B1 lock 1 B2 1 B…" at bounding box center [877, 444] width 1382 height 612
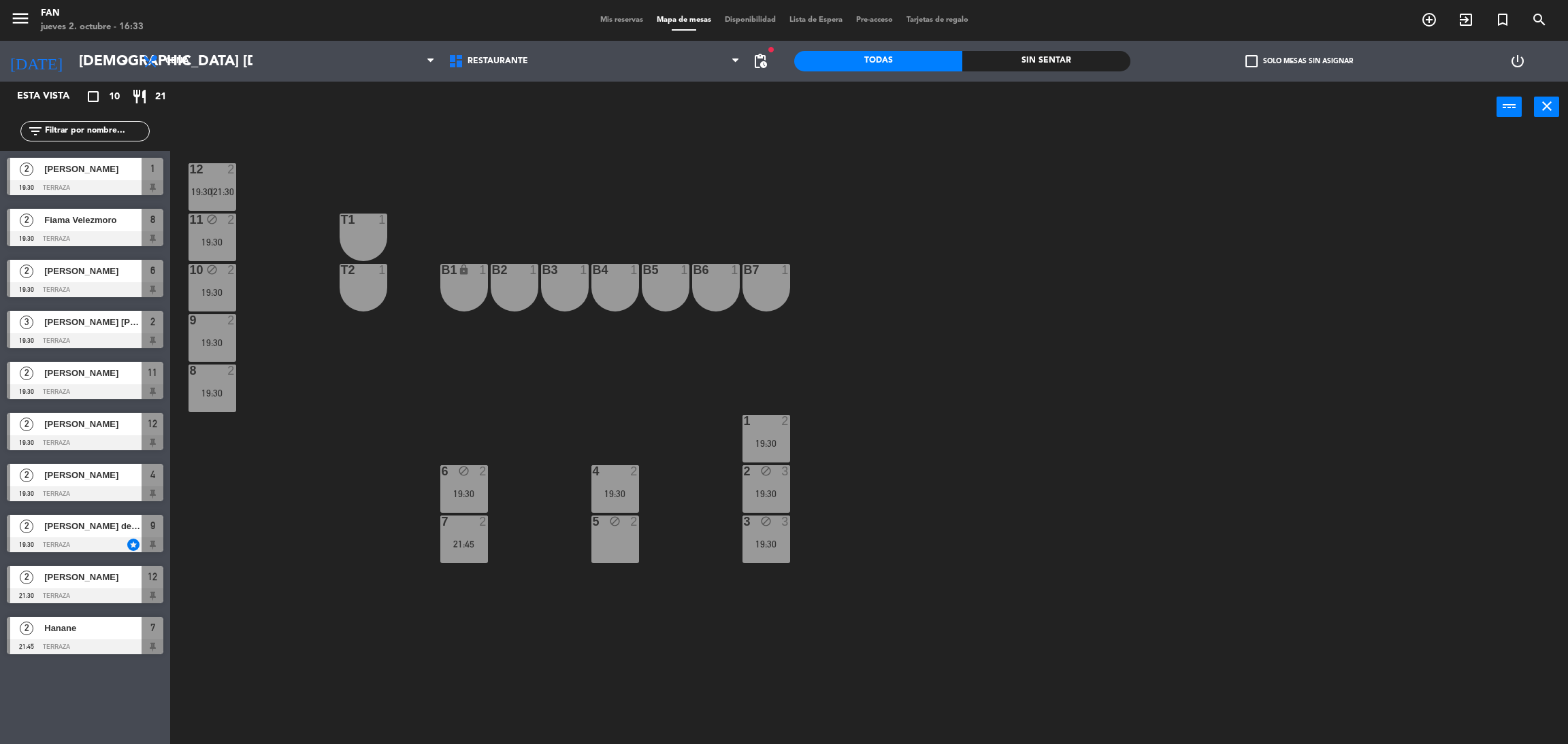
click at [213, 342] on div "19:30" at bounding box center [212, 343] width 48 height 10
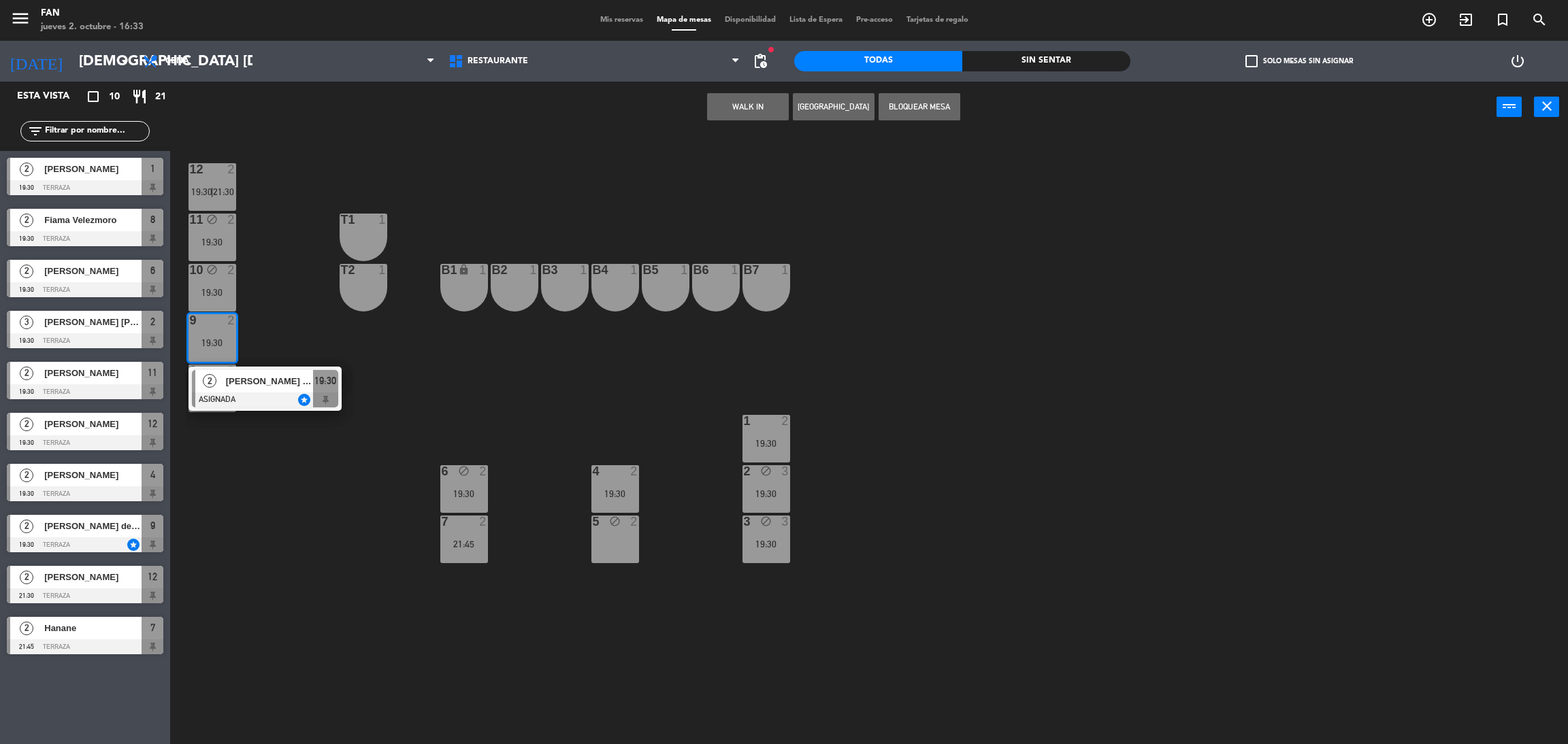
click at [944, 104] on button "Bloquear Mesa" at bounding box center [919, 107] width 82 height 27
click at [1043, 215] on div "12 2 19:30 | 21:30 11 block 2 19:30 T1 1 10 block 2 19:30 T2 1 B1 lock 1 B2 1 B…" at bounding box center [877, 444] width 1382 height 612
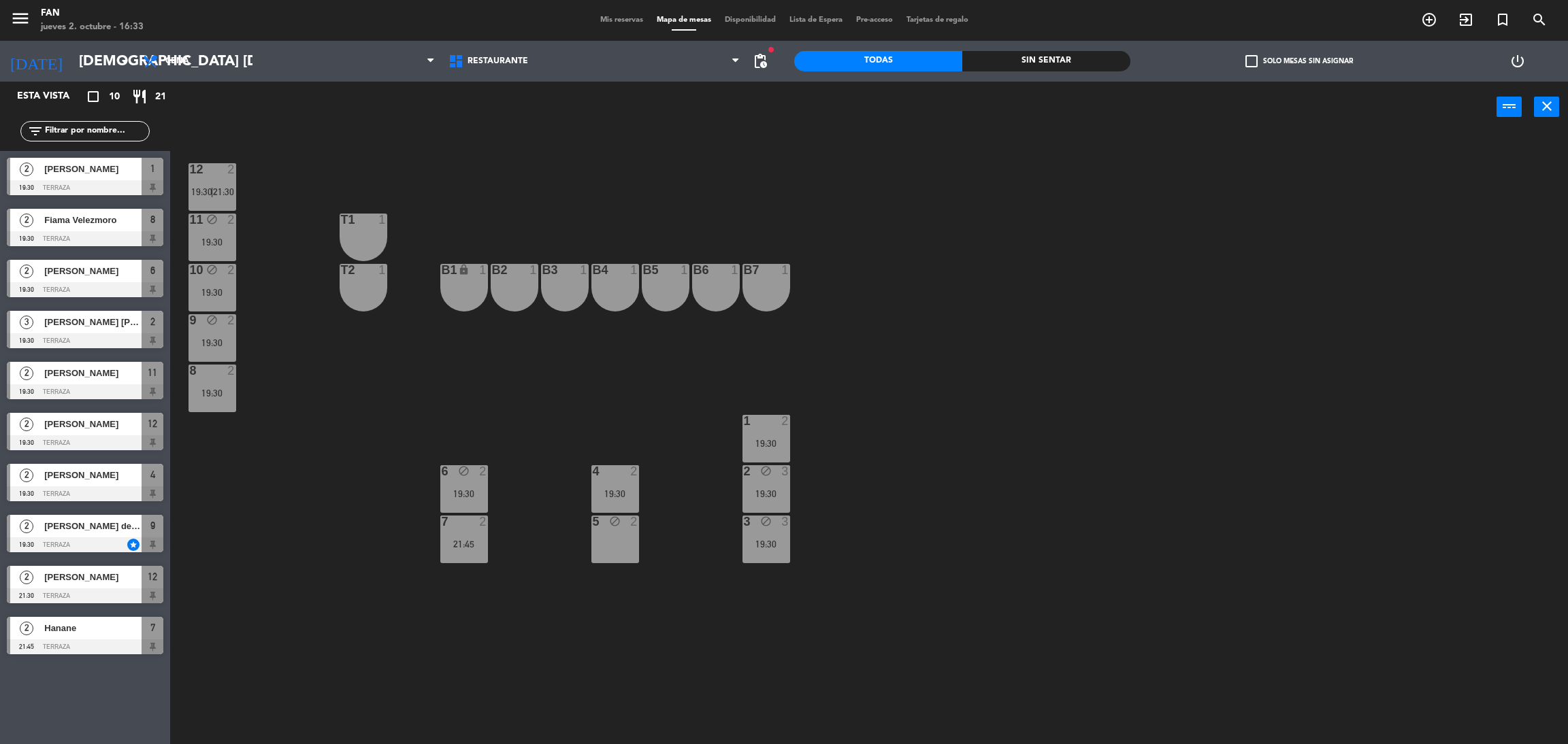
click at [611, 518] on icon "block" at bounding box center [614, 521] width 11 height 11
click at [916, 102] on button "Liberar Mesa" at bounding box center [919, 107] width 82 height 27
click at [1087, 280] on div "12 2 19:30 | 21:30 11 block 2 19:30 T1 1 10 block 2 19:30 T2 1 B1 lock 1 B2 1 B…" at bounding box center [877, 444] width 1382 height 612
click at [615, 20] on span "Mis reservas" at bounding box center [621, 20] width 56 height 8
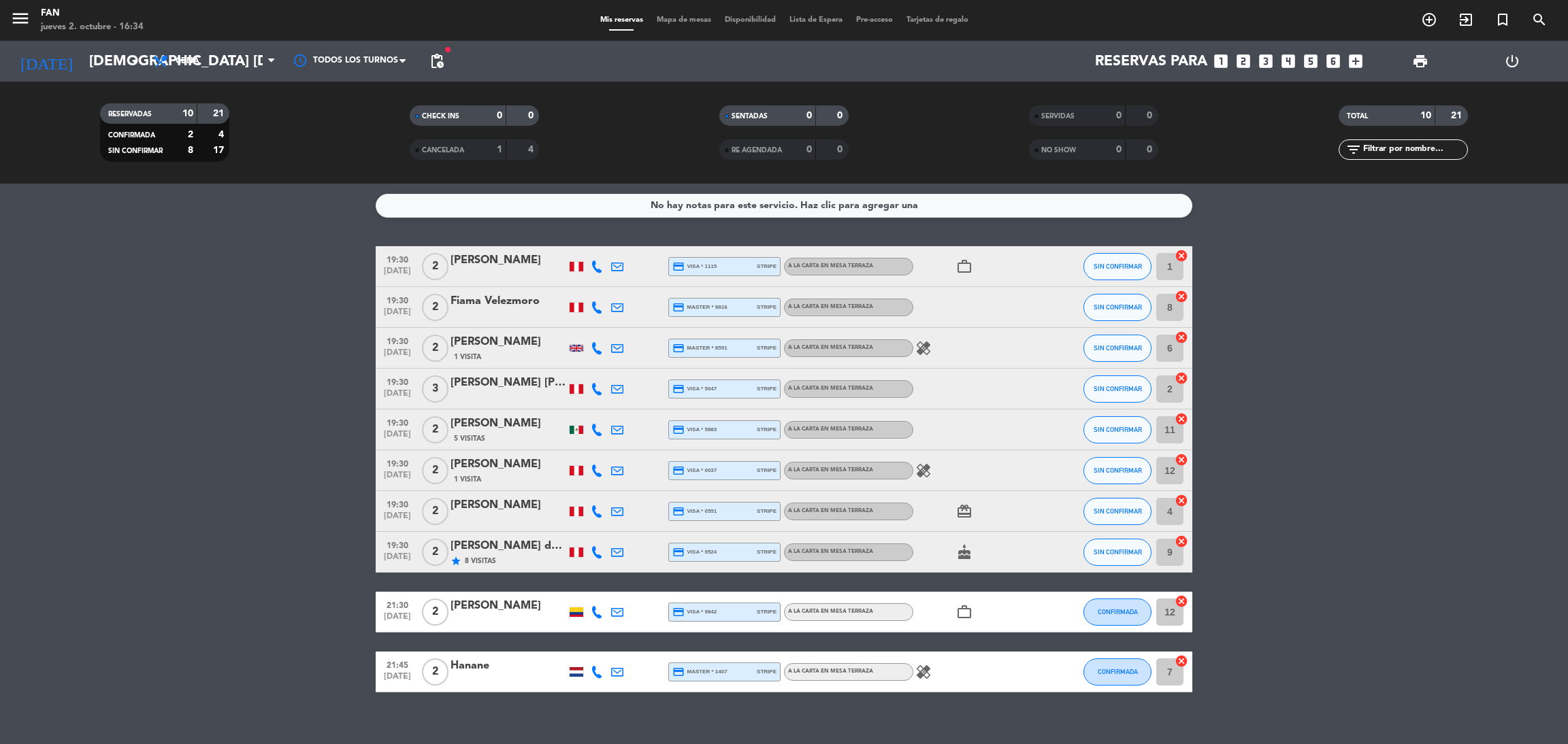
click at [684, 24] on span "Mapa de mesas" at bounding box center [684, 20] width 68 height 8
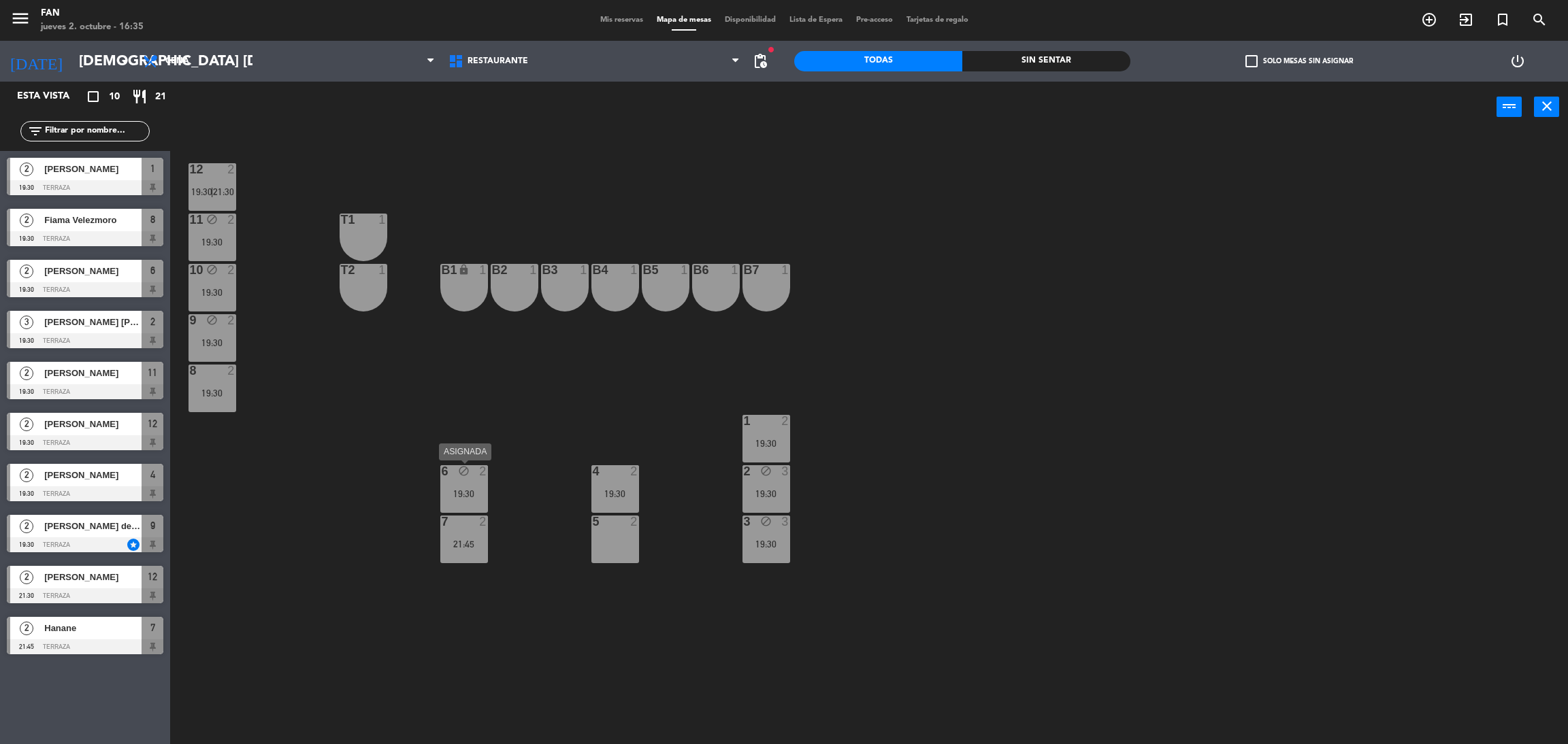
click at [454, 489] on div "19:30" at bounding box center [463, 494] width 48 height 10
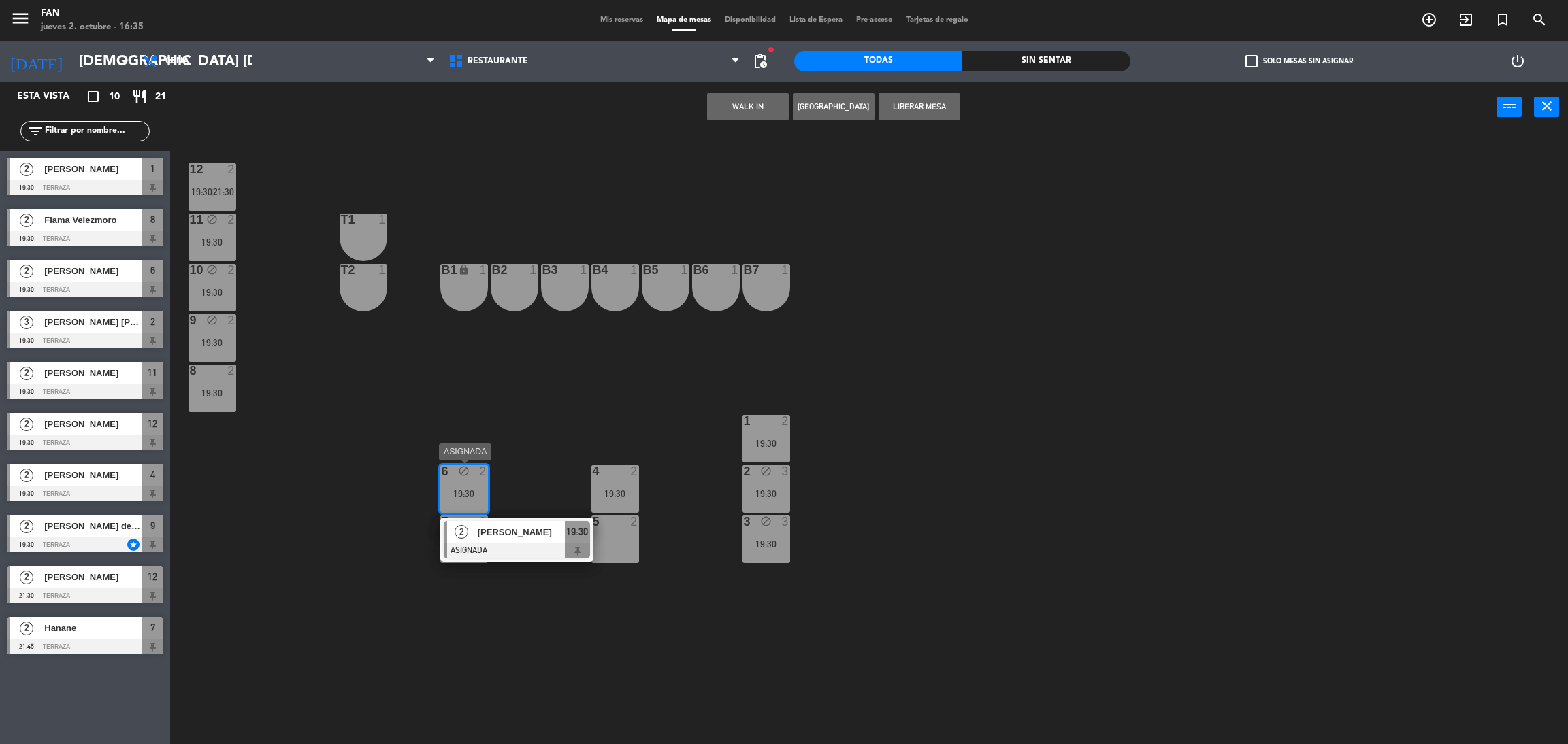
click at [545, 536] on span "[PERSON_NAME]" at bounding box center [521, 532] width 87 height 14
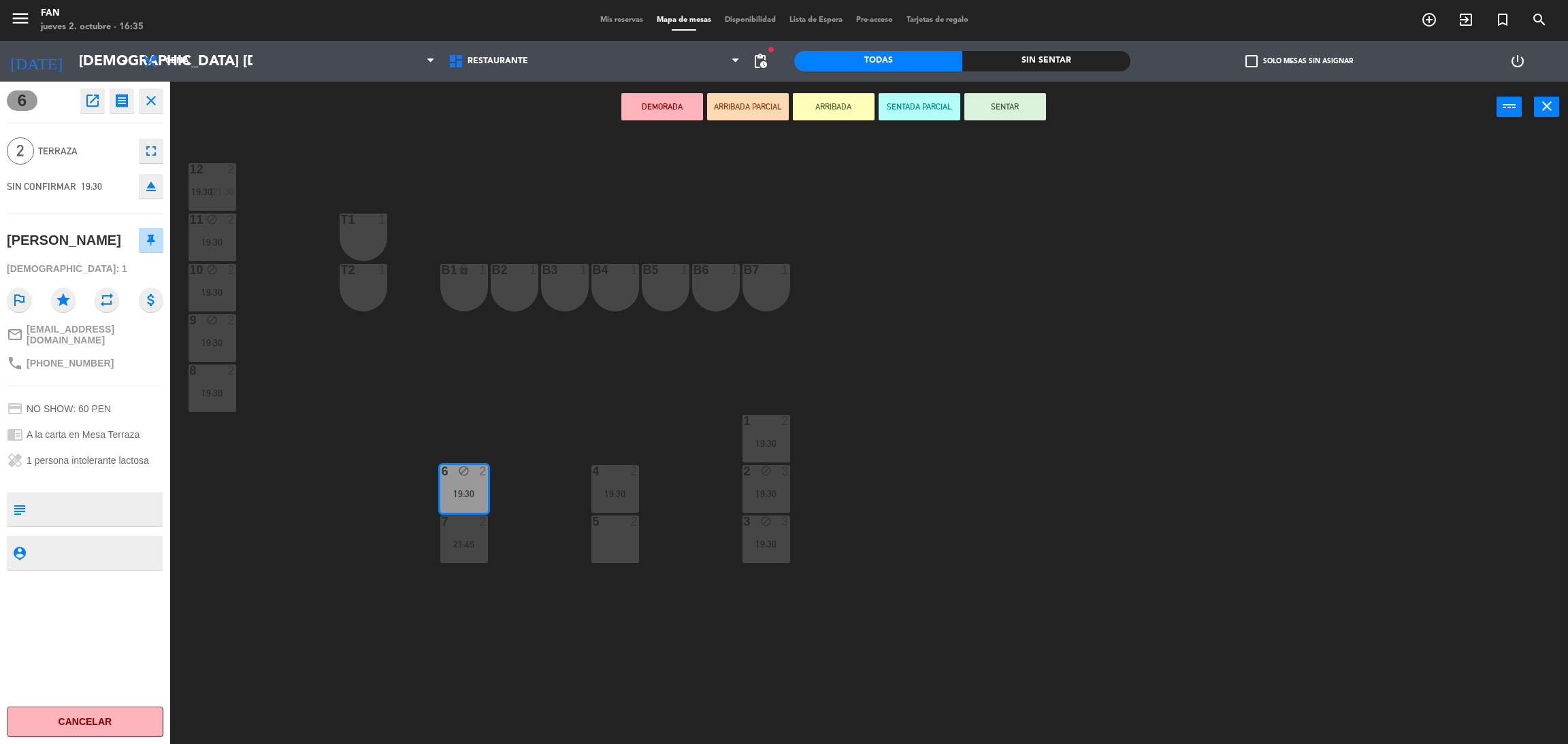
click at [617, 542] on div "5 2" at bounding box center [615, 539] width 48 height 48
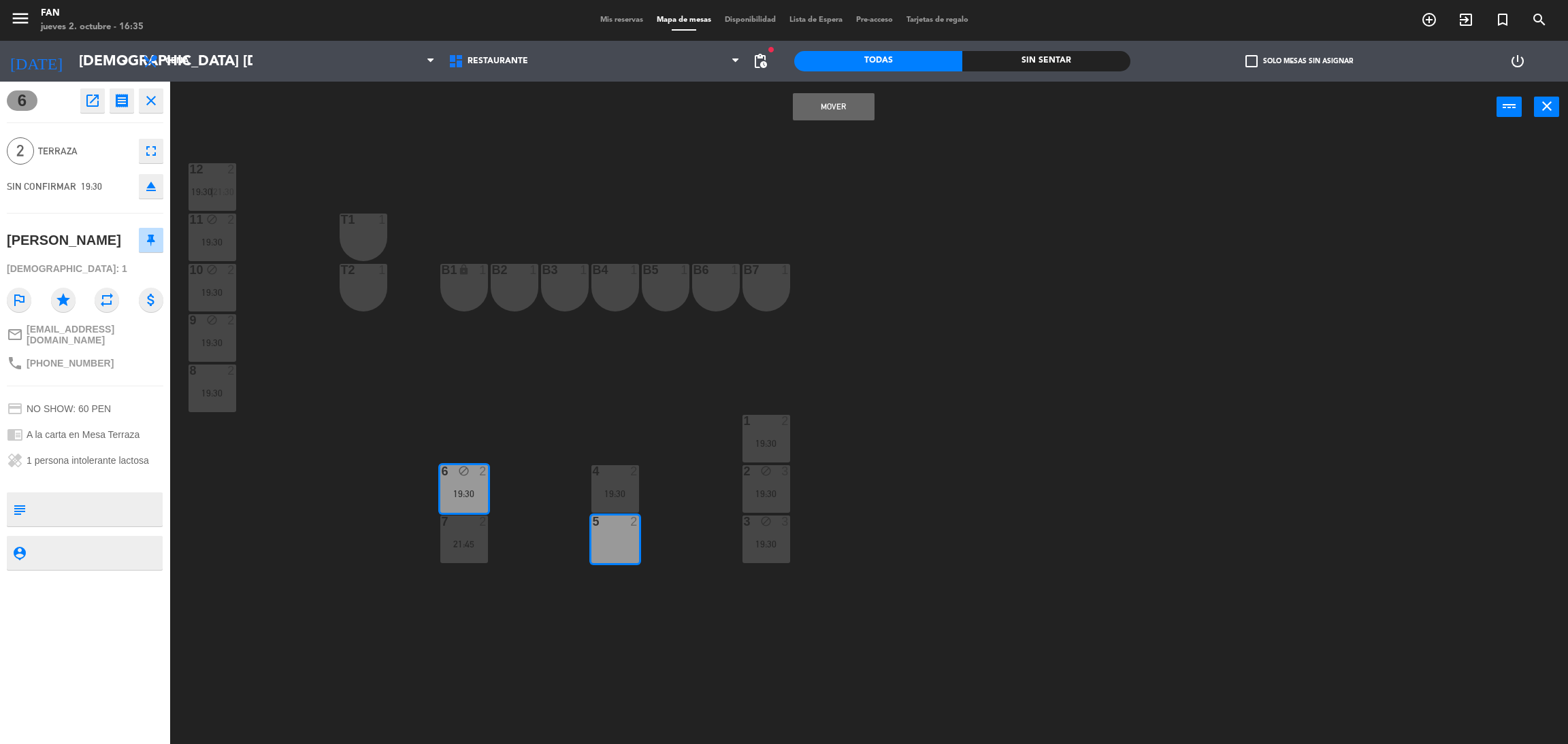
click at [837, 112] on button "Mover" at bounding box center [834, 107] width 82 height 27
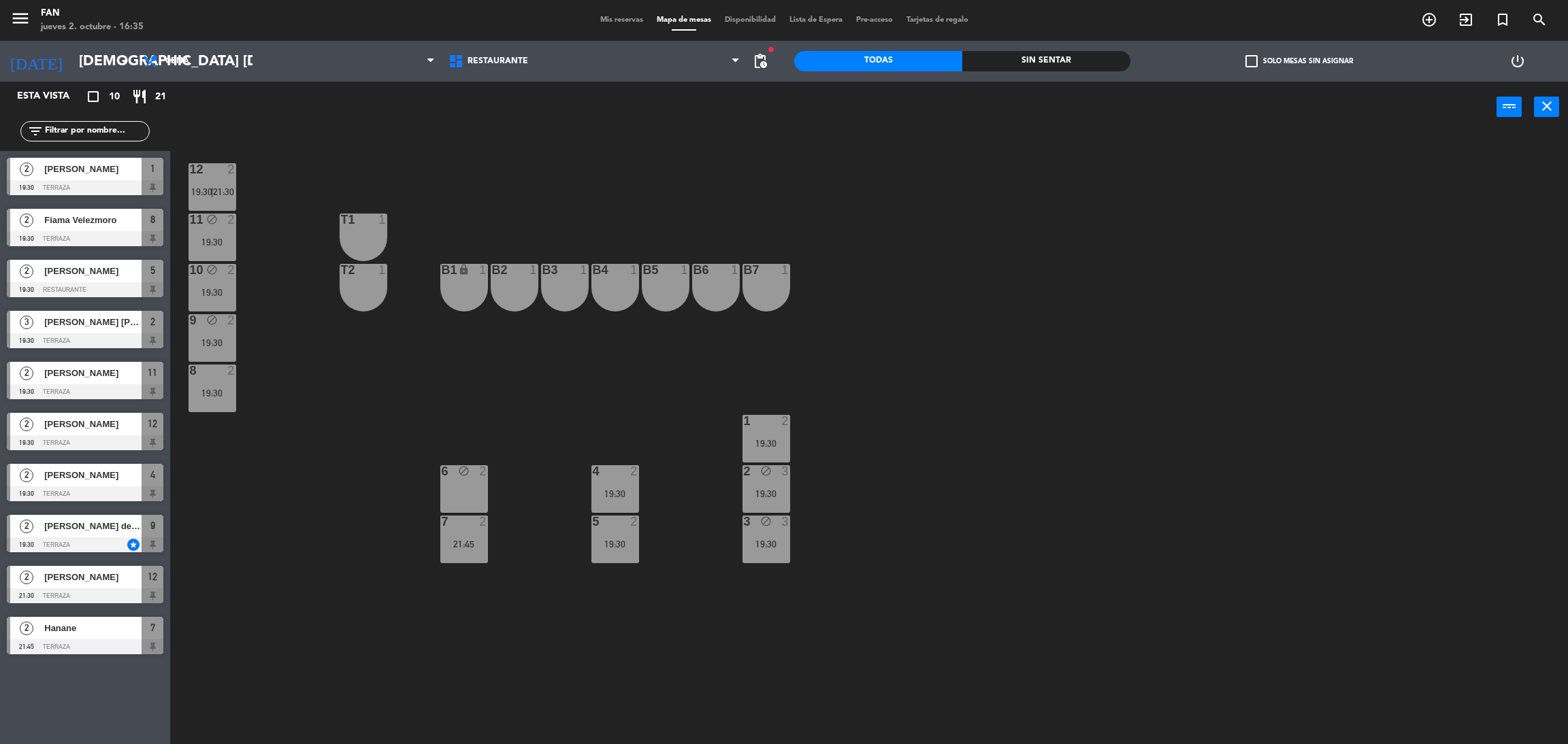
click at [616, 134] on main "12 2 19:30 | 21:30 11 block 2 19:30 T1 1 10 block 2 19:30 T2 1 B1 lock 1 B2 1 B…" at bounding box center [869, 436] width 1398 height 627
click at [611, 13] on div "menu Fan jueves 2. octubre - 16:35 Mis reservas Mapa de mesas Disponibilidad Li…" at bounding box center [784, 20] width 1568 height 41
click at [625, 22] on span "Mis reservas" at bounding box center [621, 20] width 56 height 8
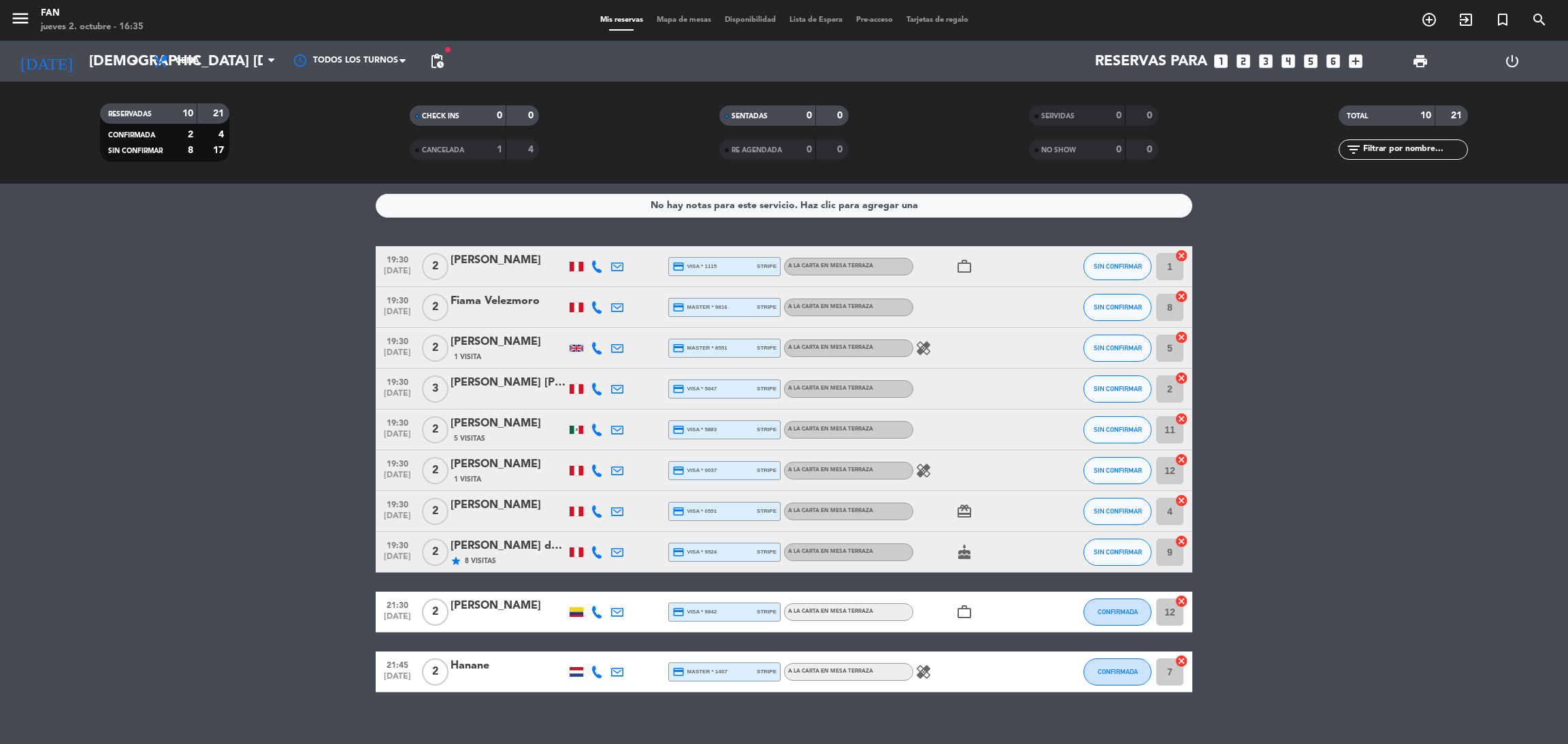
click at [1370, 282] on bookings-row "19:30 [DATE] 2 [PERSON_NAME] credit_card visa * 1115 stripe A la carta en Mesa …" at bounding box center [784, 469] width 1568 height 447
